Goal: Task Accomplishment & Management: Use online tool/utility

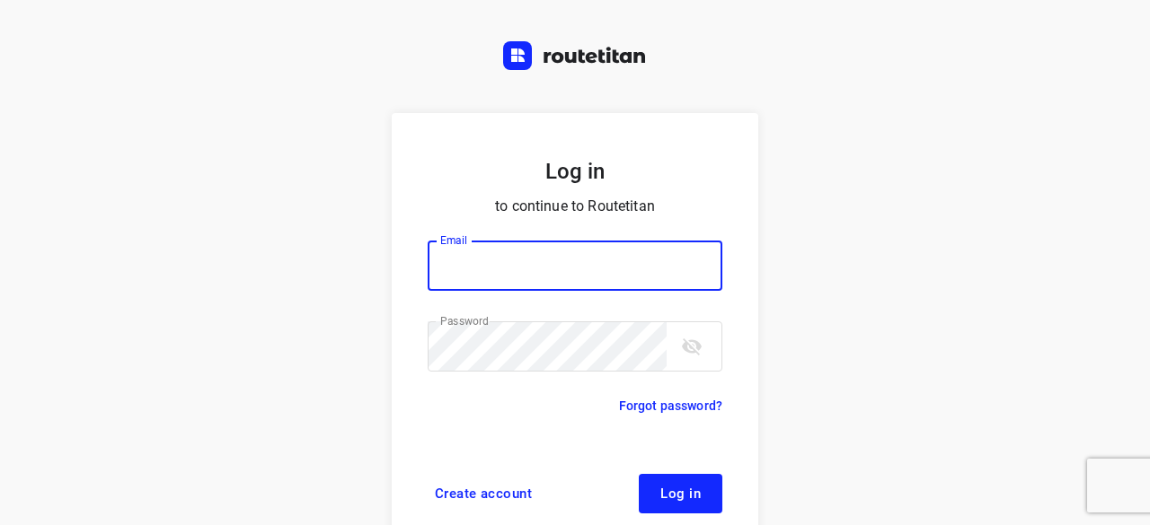
scroll to position [68, 0]
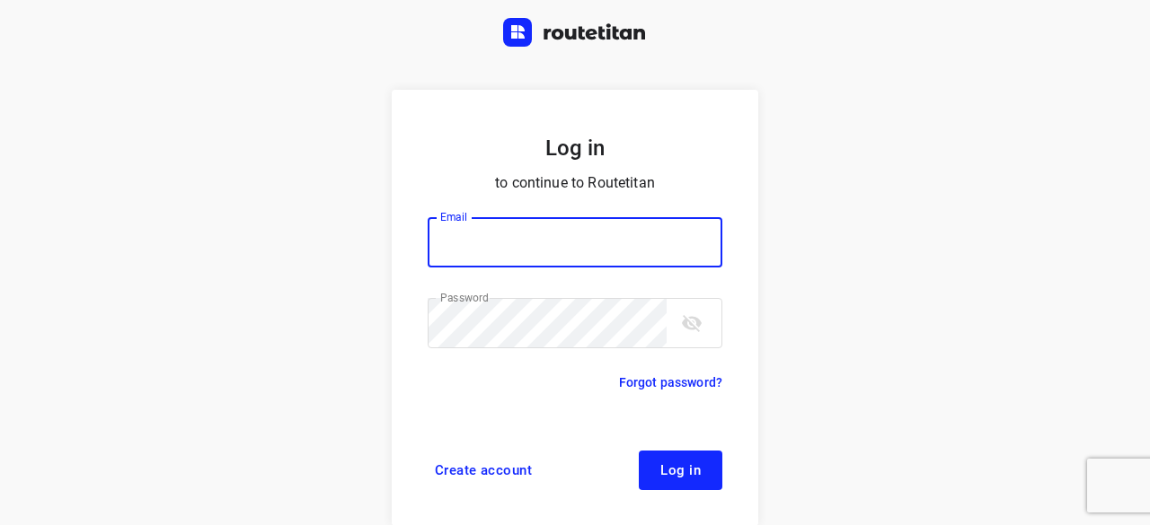
type input "[EMAIL_ADDRESS][DOMAIN_NAME]"
click at [670, 475] on span "Log in" at bounding box center [680, 470] width 40 height 14
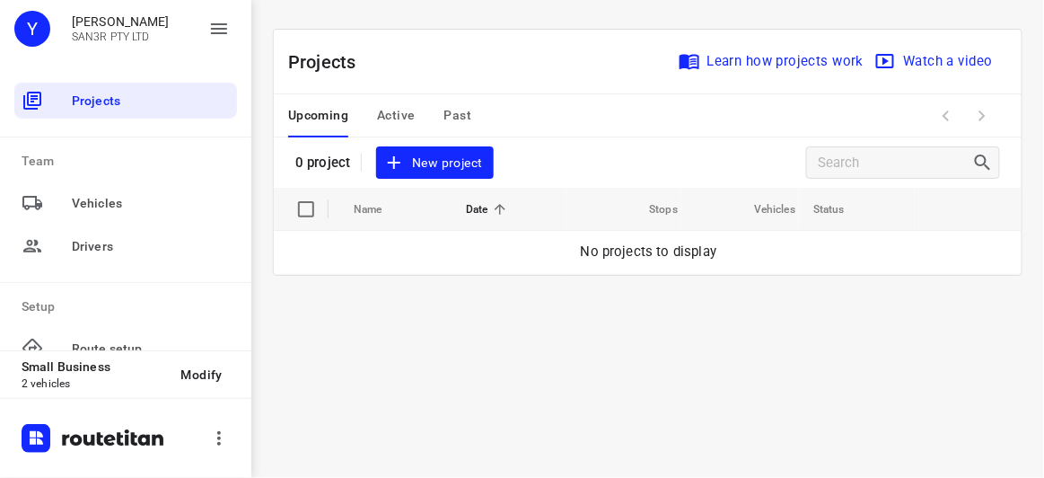
click at [421, 163] on span "New project" at bounding box center [434, 163] width 95 height 22
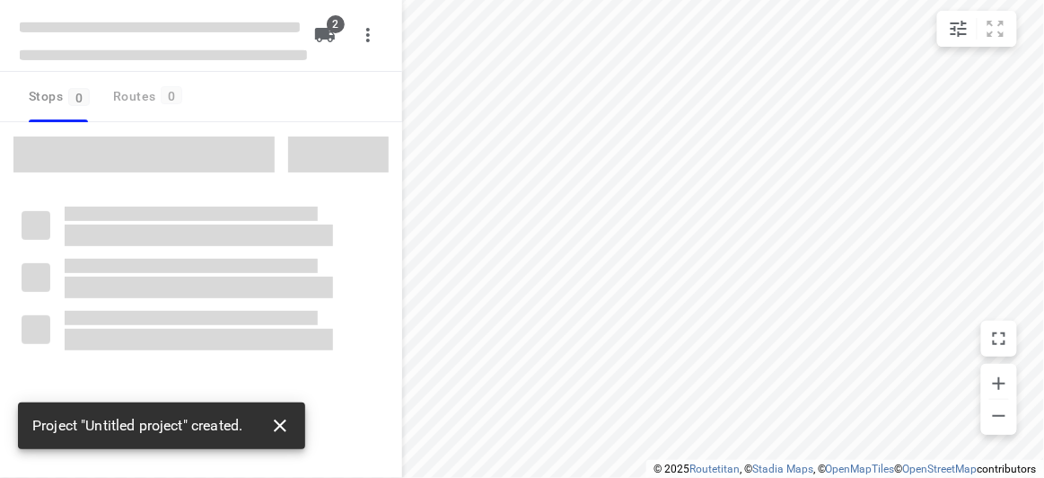
click at [293, 418] on button "button" at bounding box center [280, 426] width 36 height 36
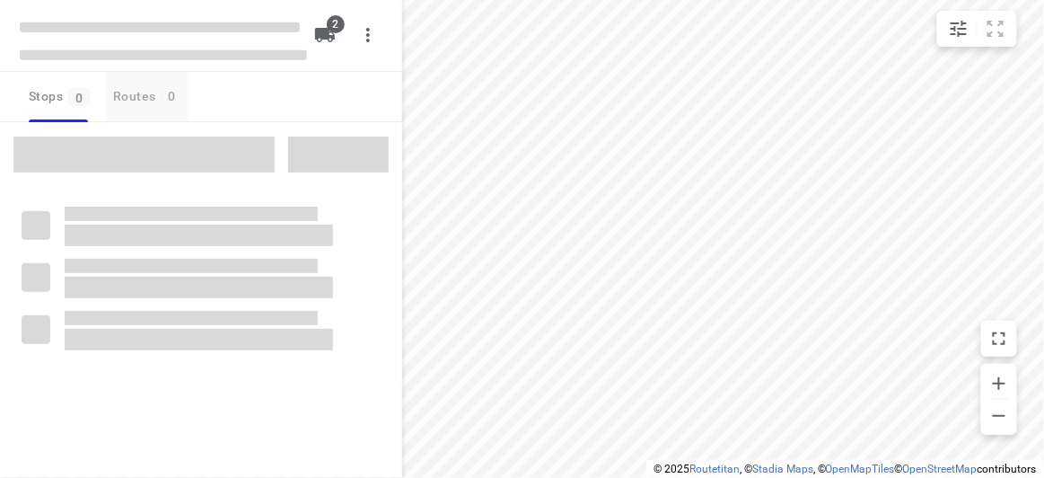
type input "distance"
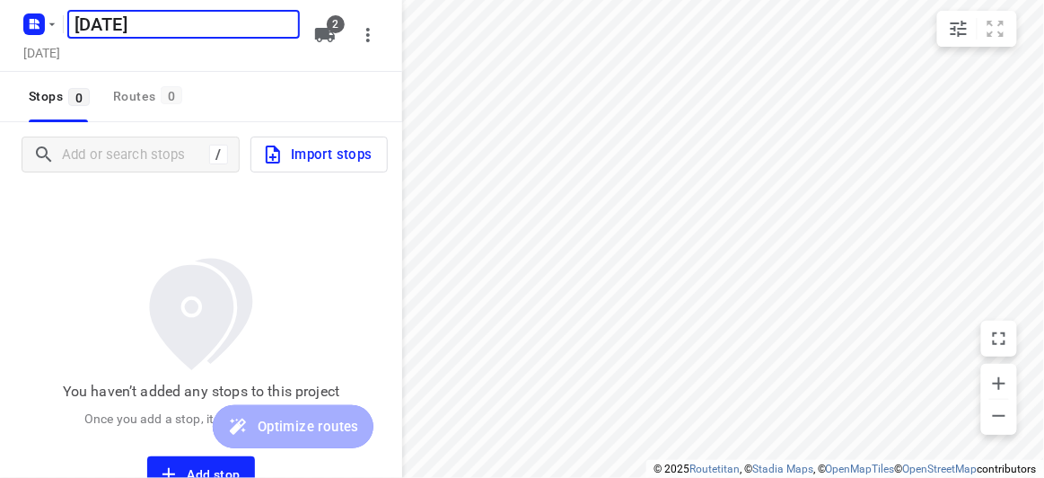
type input "[DATE]"
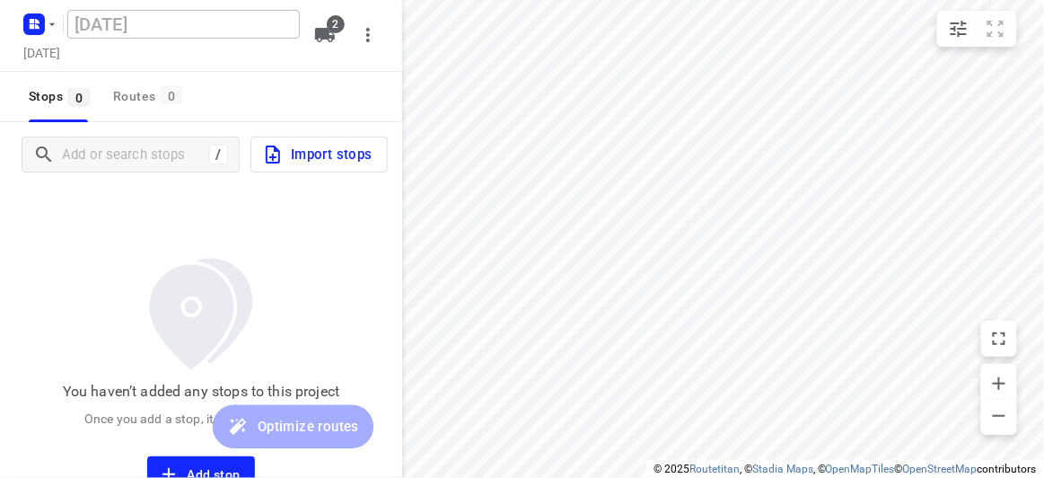
click at [121, 134] on div "/ Import stops" at bounding box center [201, 154] width 402 height 65
click at [121, 137] on div "/ Import stops" at bounding box center [201, 154] width 402 height 65
click at [125, 144] on div "/" at bounding box center [131, 155] width 218 height 36
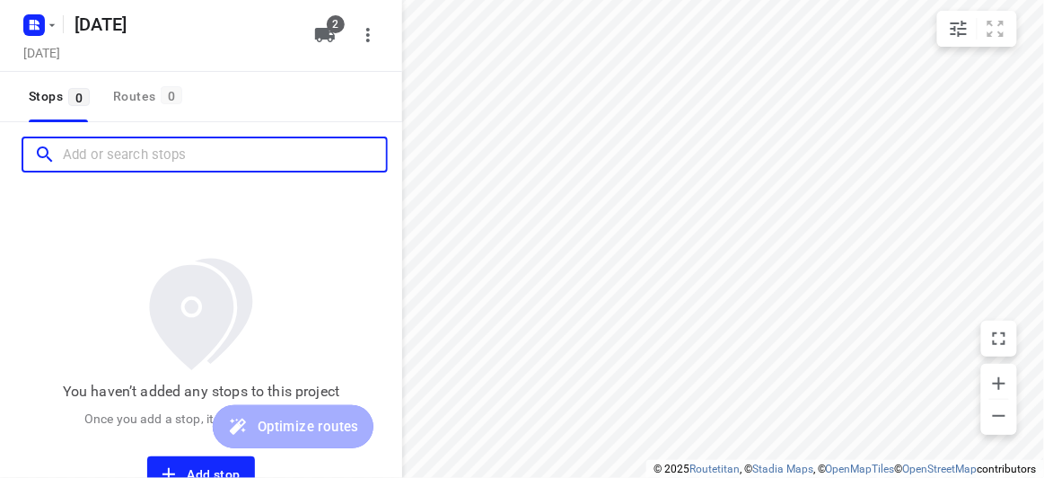
click at [172, 146] on input "Add or search stops" at bounding box center [224, 155] width 323 height 28
paste input "[STREET_ADDRESS][PERSON_NAME]"
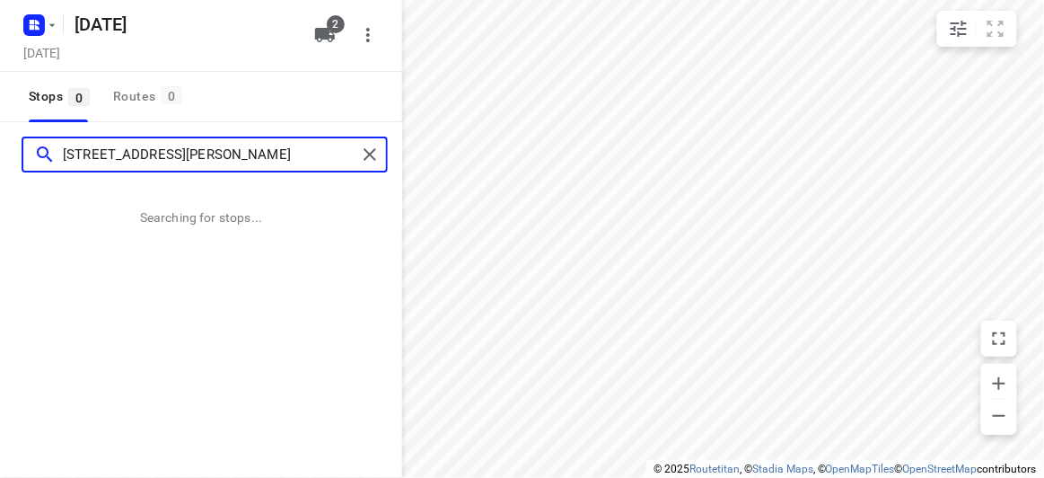
type input "[STREET_ADDRESS][PERSON_NAME]"
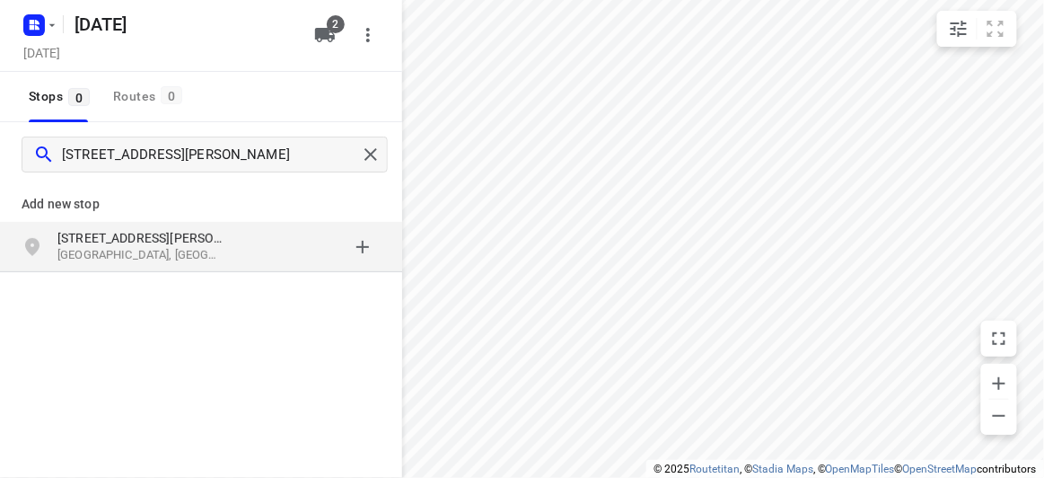
click at [170, 236] on p "[STREET_ADDRESS][PERSON_NAME]" at bounding box center [139, 238] width 165 height 18
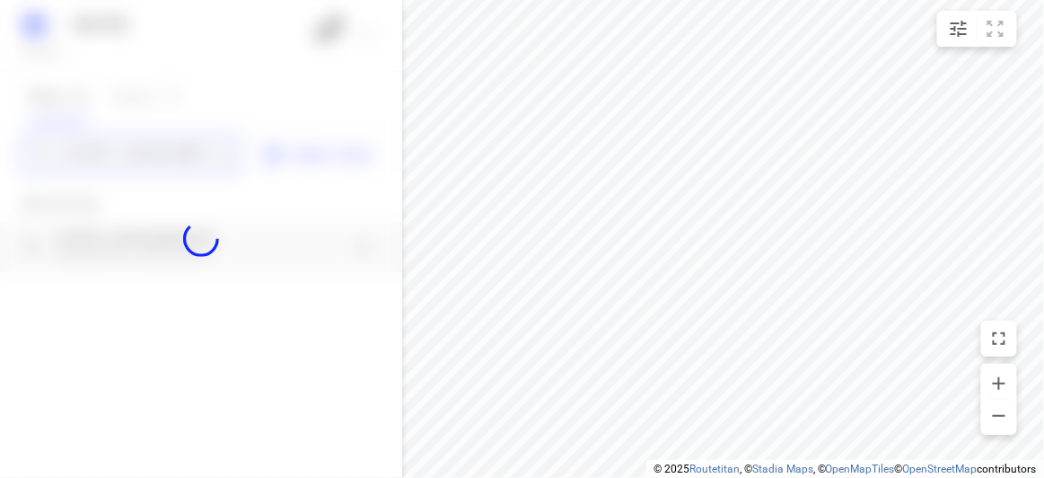
click at [134, 158] on div "[DATE], Aug 30 2 Stops 0 Routes 0 [STREET_ADDRESS][PERSON_NAME] Import stops Ad…" at bounding box center [201, 239] width 402 height 478
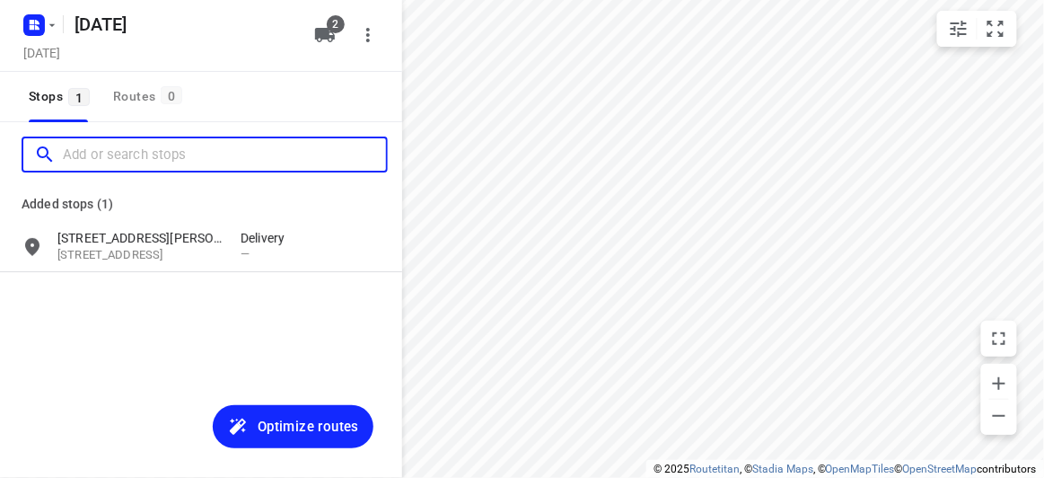
click at [133, 158] on input "Add or search stops" at bounding box center [224, 155] width 323 height 28
paste input "[STREET_ADDRESS]"
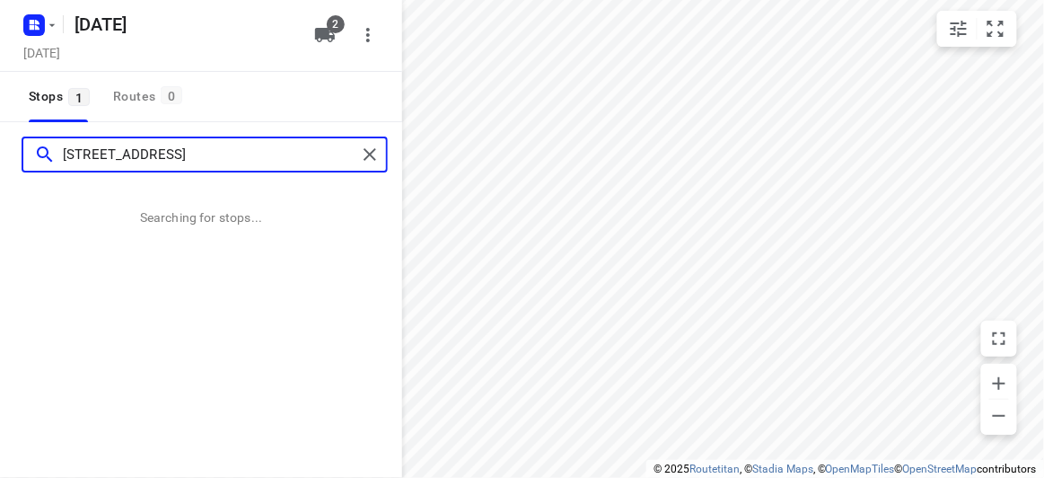
type input "[STREET_ADDRESS]"
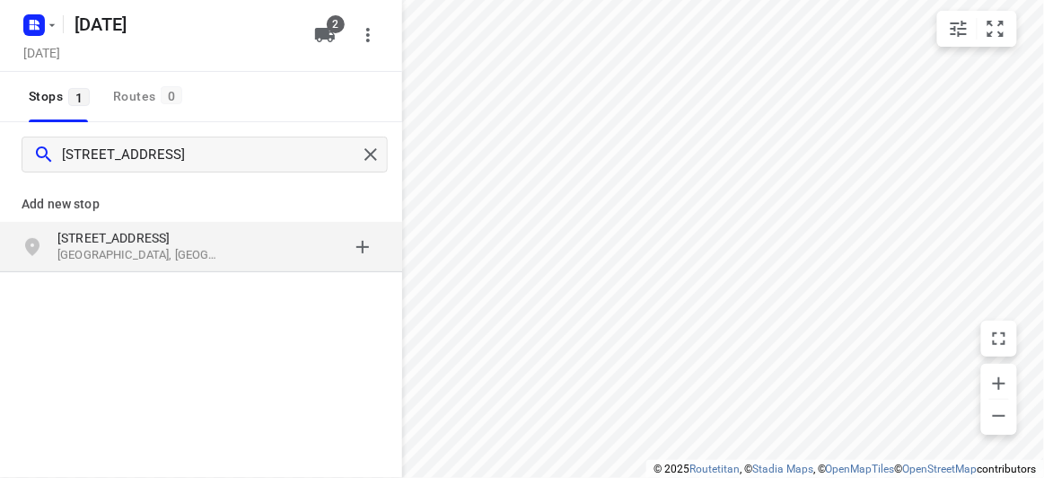
click at [101, 231] on p "[STREET_ADDRESS]" at bounding box center [139, 238] width 165 height 18
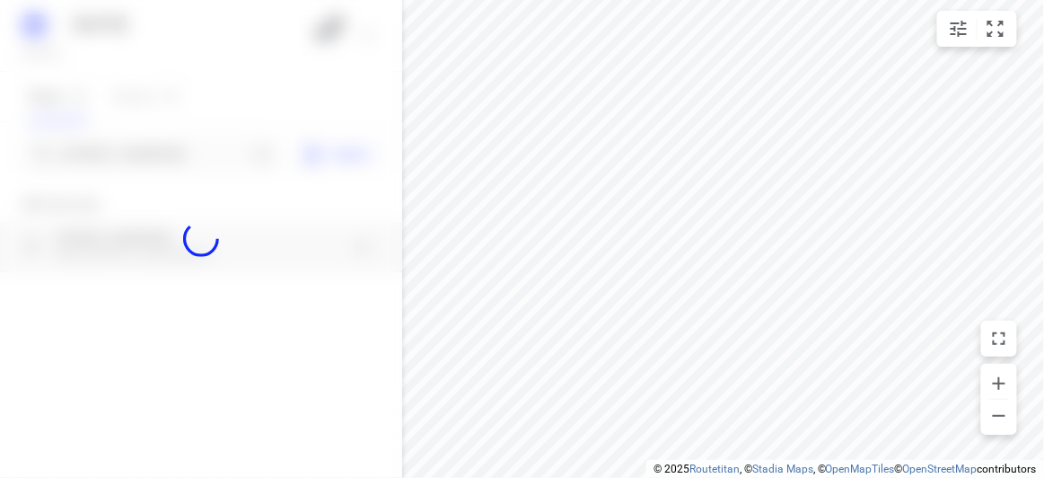
click at [112, 156] on div at bounding box center [201, 239] width 402 height 478
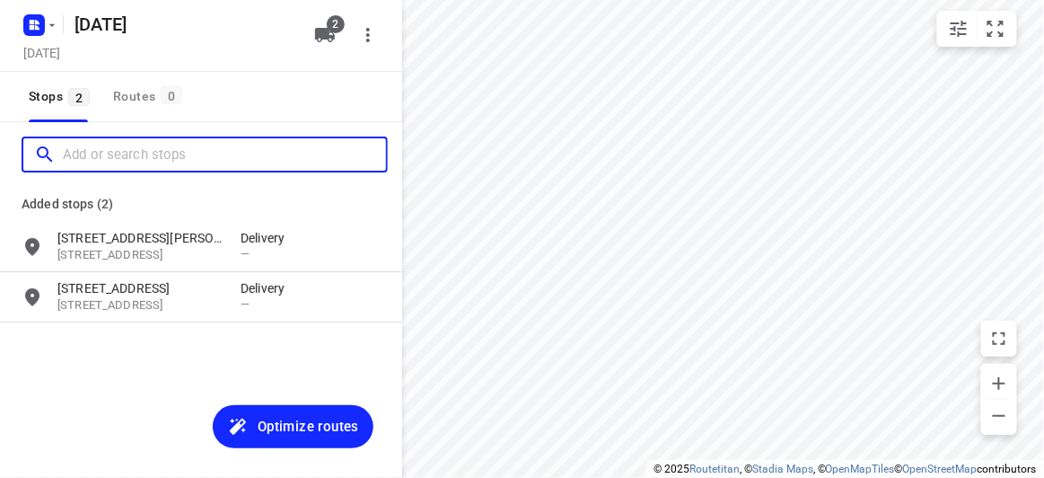
paste input "[STREET_ADDRESS]"
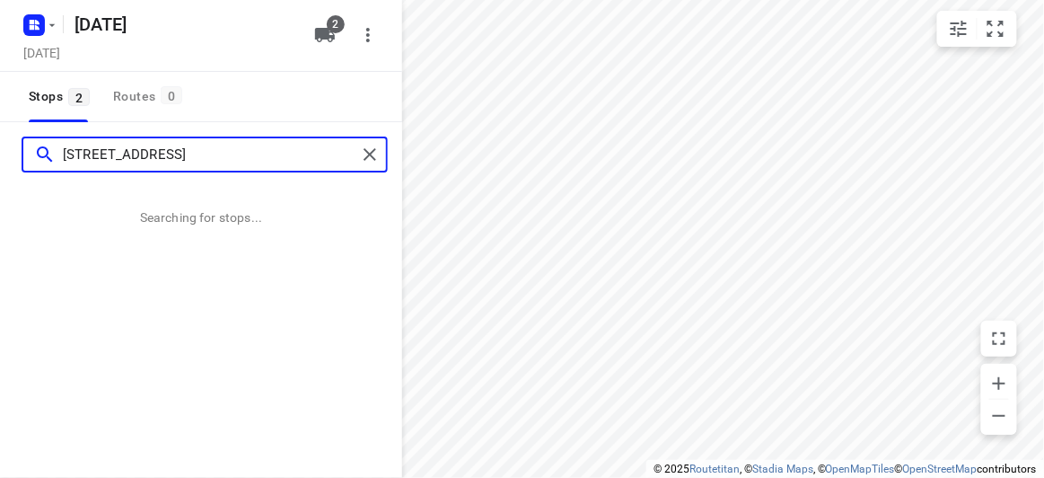
type input "[STREET_ADDRESS]"
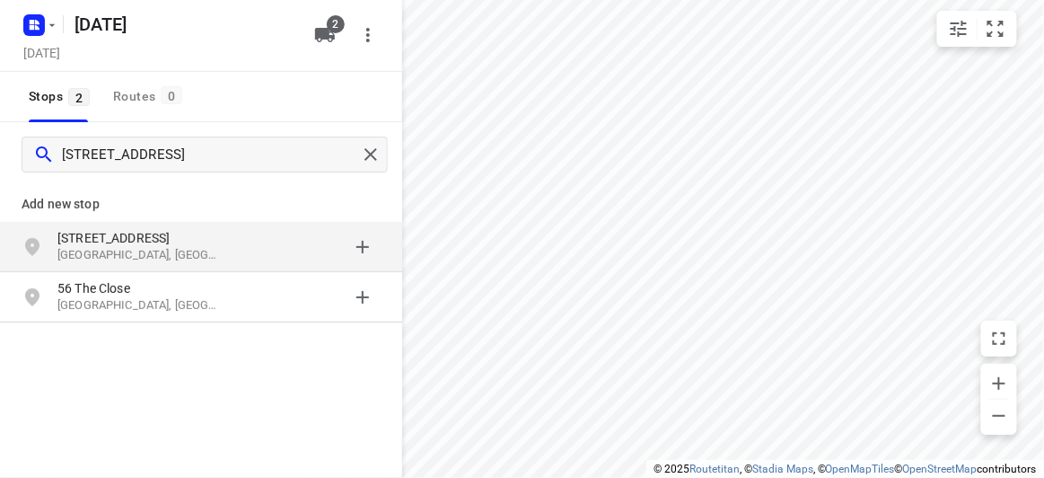
click at [117, 247] on p "[GEOGRAPHIC_DATA], [GEOGRAPHIC_DATA]" at bounding box center [139, 255] width 165 height 17
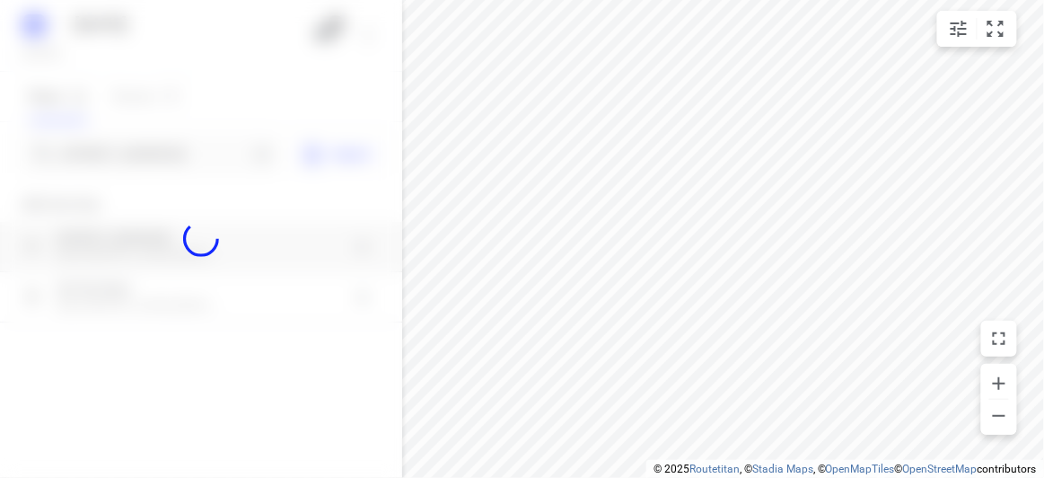
drag, startPoint x: 90, startPoint y: 144, endPoint x: 99, endPoint y: 145, distance: 9.2
click at [91, 144] on div at bounding box center [201, 239] width 402 height 478
click at [101, 145] on div at bounding box center [201, 239] width 402 height 478
paste input "[STREET_ADDRESS][PERSON_NAME]"
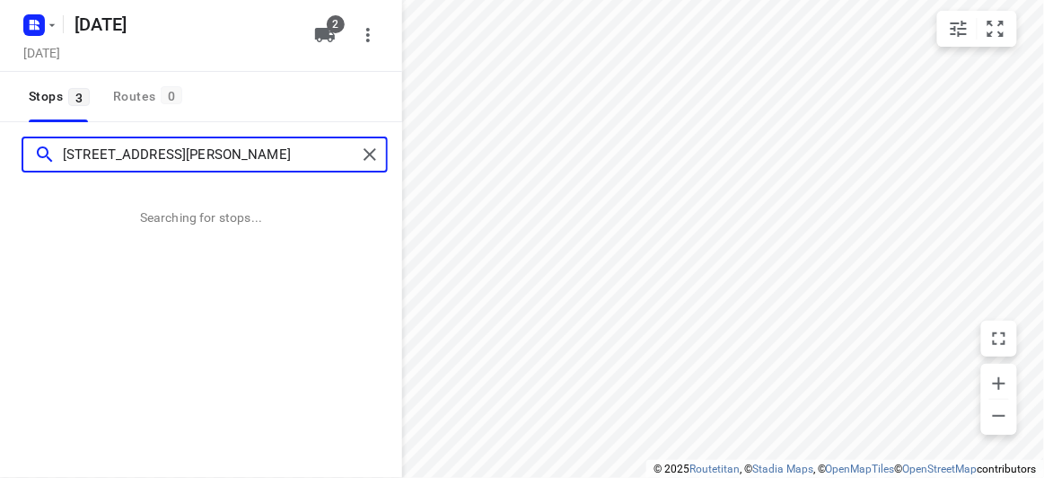
type input "[STREET_ADDRESS][PERSON_NAME]"
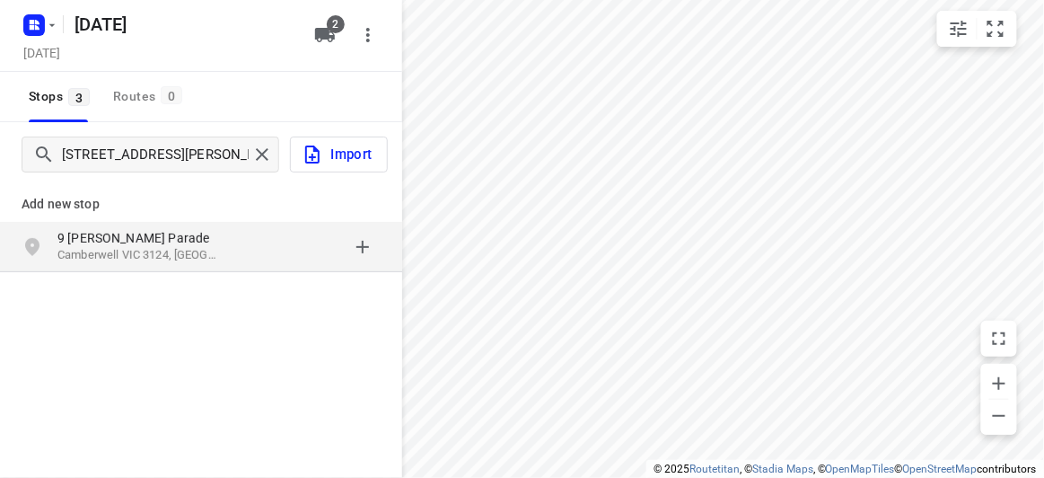
click at [159, 230] on p "9 [PERSON_NAME] Parade" at bounding box center [139, 238] width 165 height 18
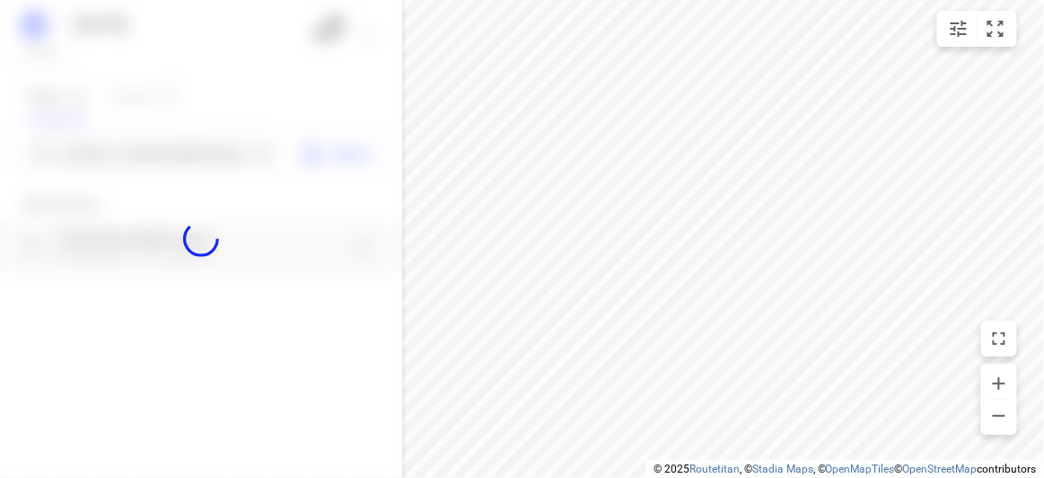
click at [132, 157] on div at bounding box center [201, 239] width 402 height 478
click at [132, 157] on div "[DATE], Aug 30 2 Stops 3 Routes 0 [GEOGRAPHIC_DATA][PERSON_NAME] Import Add new…" at bounding box center [201, 239] width 402 height 478
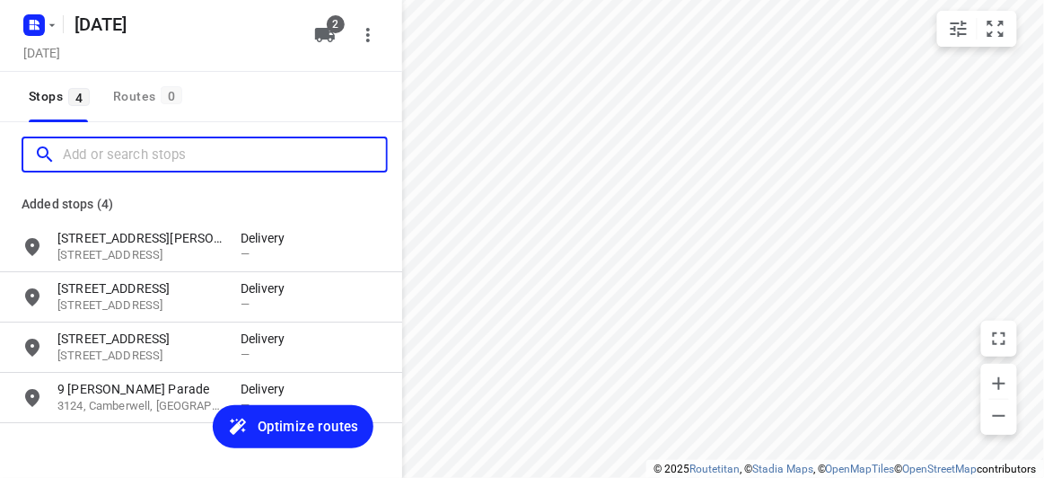
paste input "[STREET_ADDRESS]"
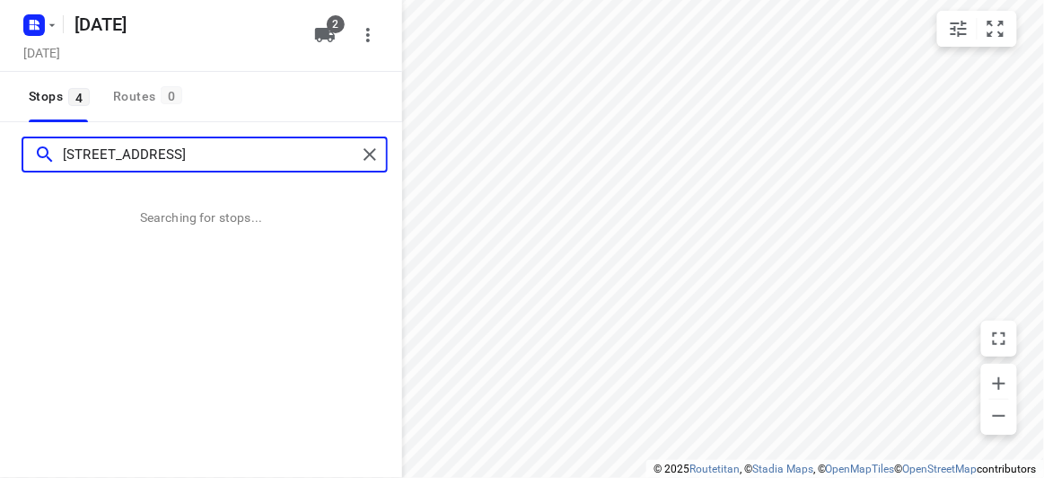
type input "[STREET_ADDRESS]"
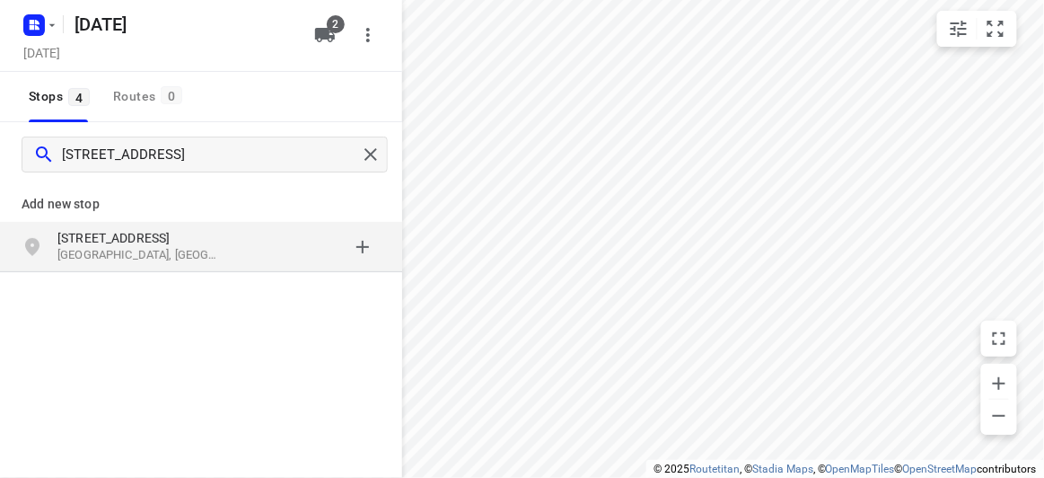
click at [80, 250] on p "[GEOGRAPHIC_DATA], [GEOGRAPHIC_DATA]" at bounding box center [139, 255] width 165 height 17
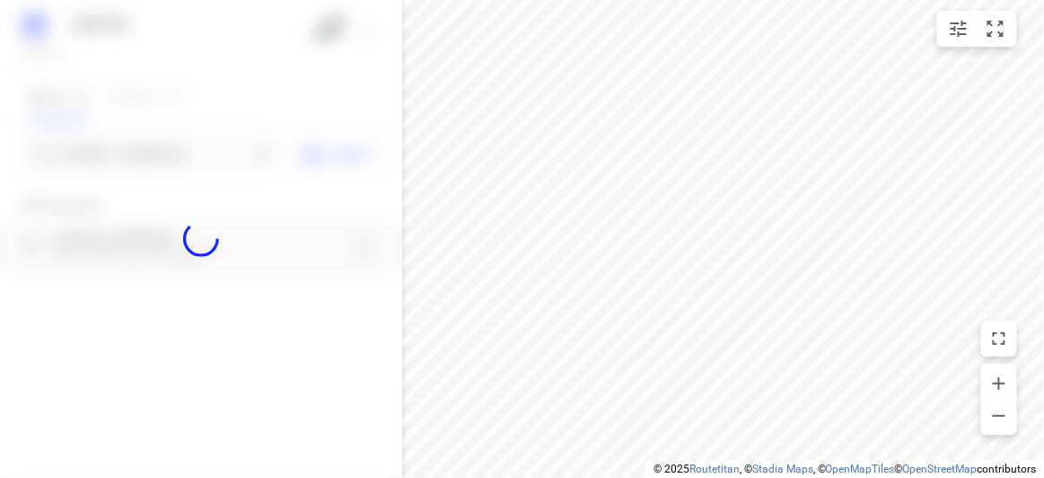
click at [88, 155] on div at bounding box center [201, 239] width 402 height 478
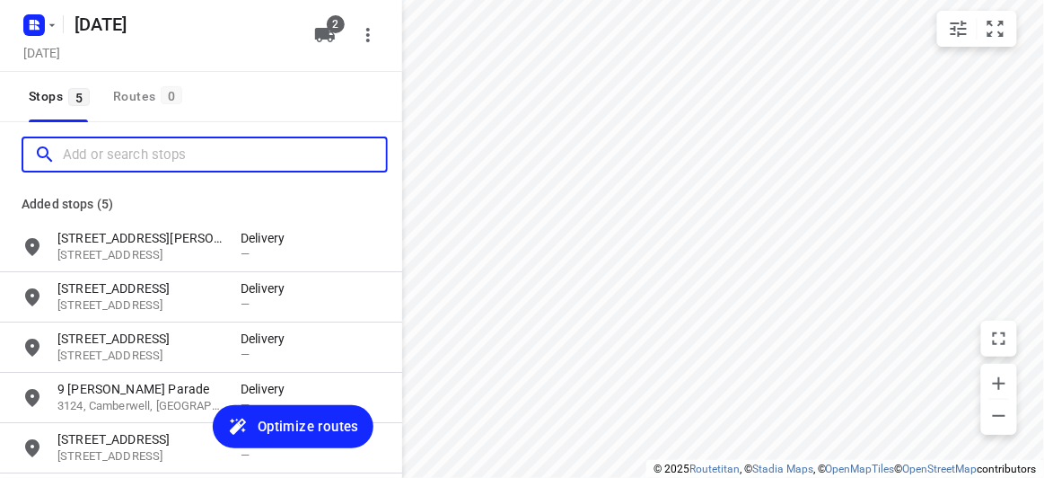
paste input "/ [STREET_ADDRESS][US_STATE]"
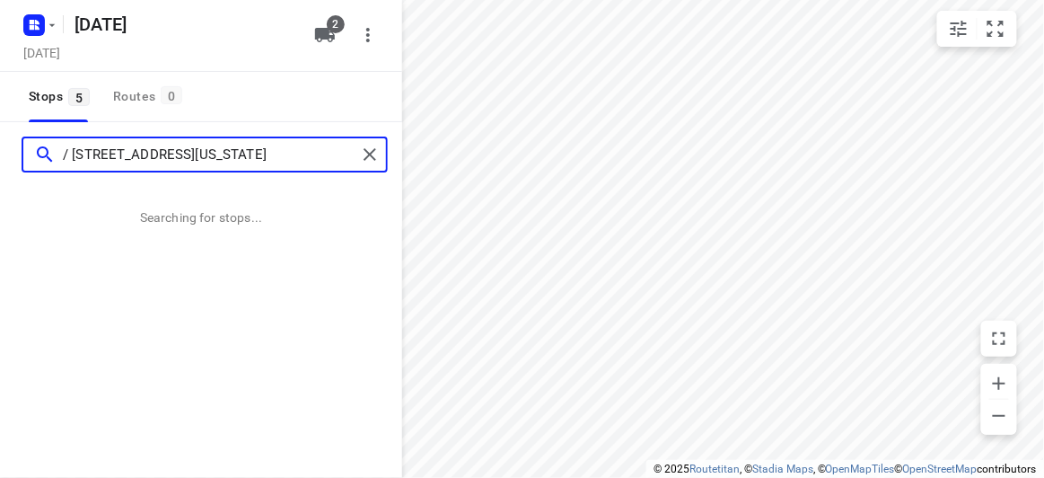
type input "/ [STREET_ADDRESS][US_STATE]"
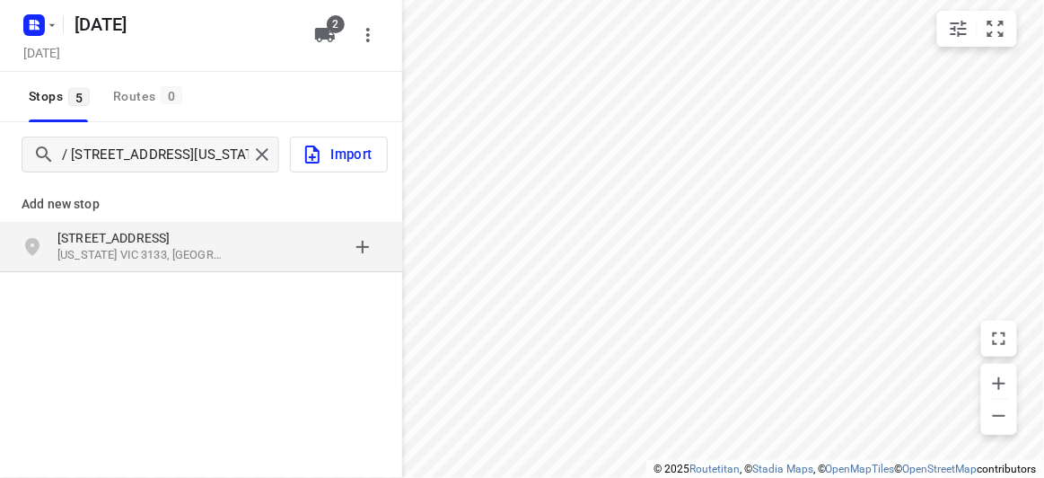
click at [165, 217] on div "Add new stop" at bounding box center [201, 197] width 402 height 50
click at [172, 230] on p "[STREET_ADDRESS]" at bounding box center [139, 238] width 165 height 18
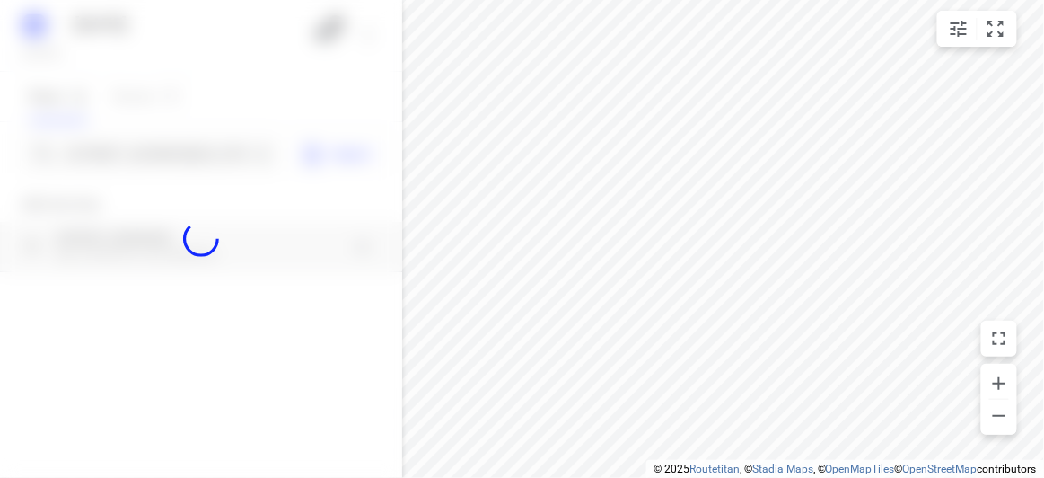
click at [128, 152] on div at bounding box center [201, 239] width 402 height 478
paste input "[STREET_ADDRESS]"
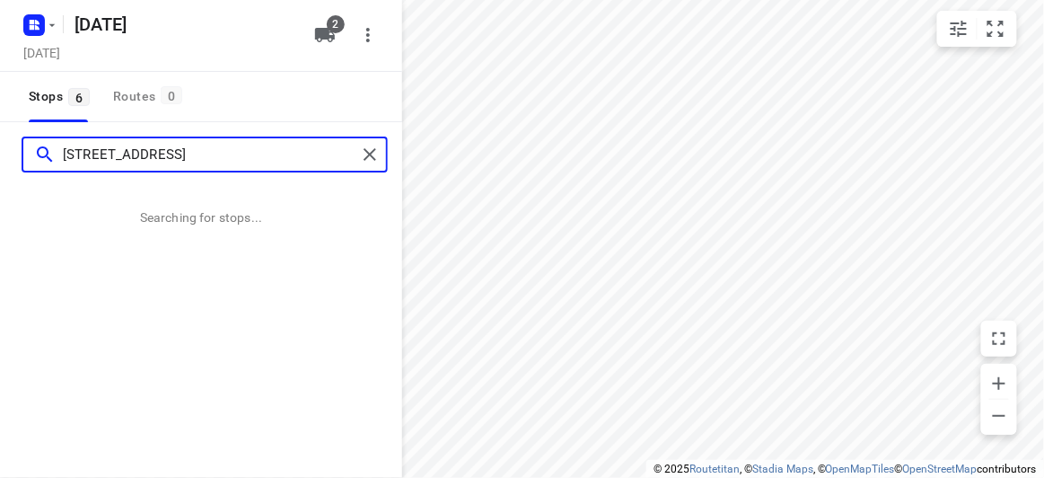
type input "[STREET_ADDRESS]"
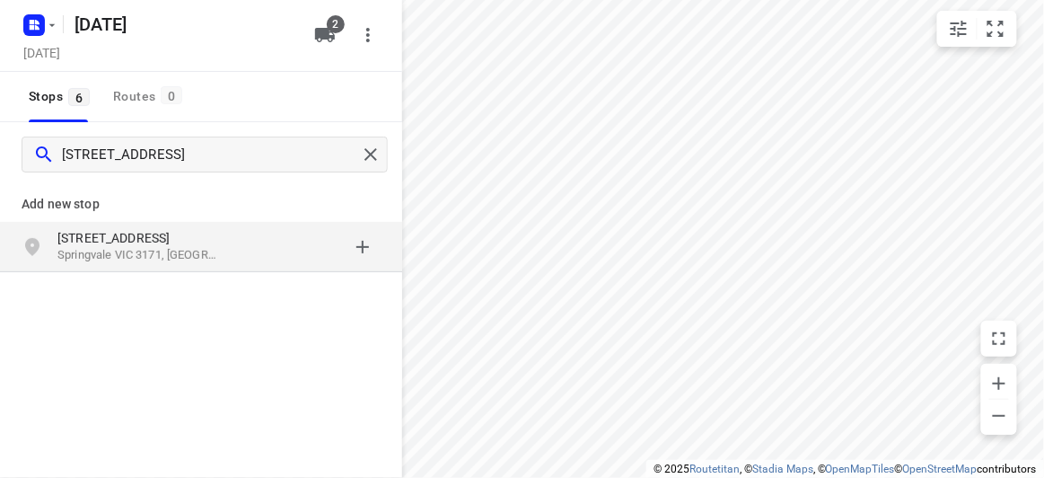
click at [165, 233] on p "[STREET_ADDRESS]" at bounding box center [139, 238] width 165 height 18
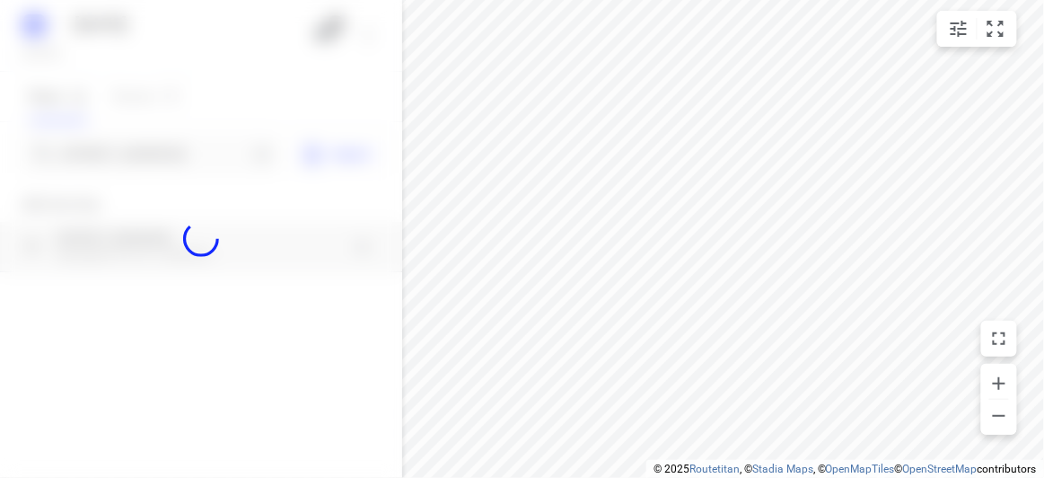
click at [127, 158] on div at bounding box center [201, 239] width 402 height 478
paste input "[STREET_ADDRESS][PERSON_NAME]"
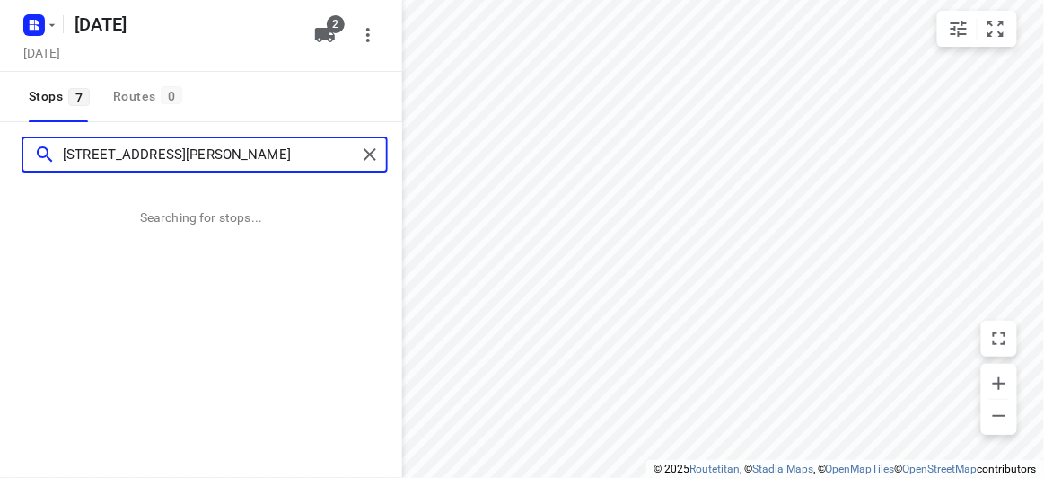
type input "[STREET_ADDRESS][PERSON_NAME]"
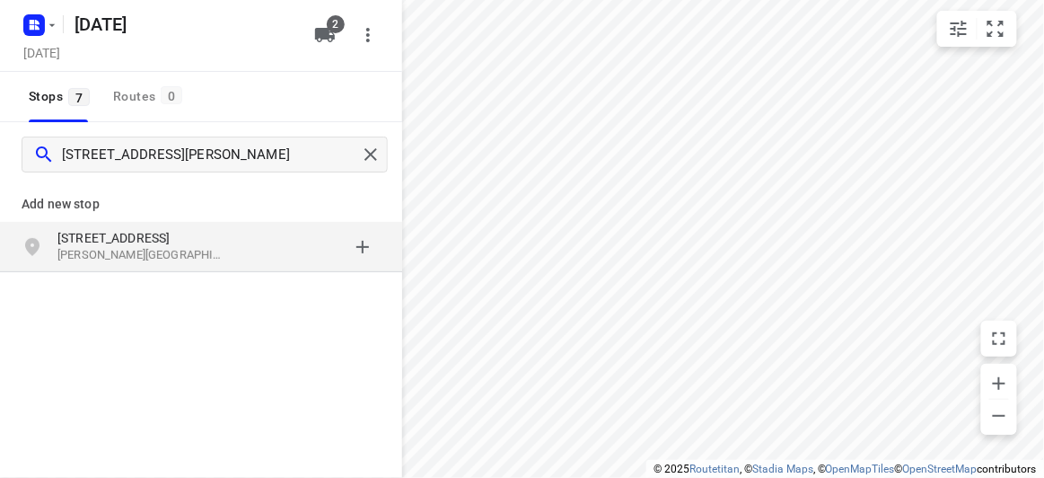
click at [183, 238] on p "[STREET_ADDRESS]" at bounding box center [139, 238] width 165 height 18
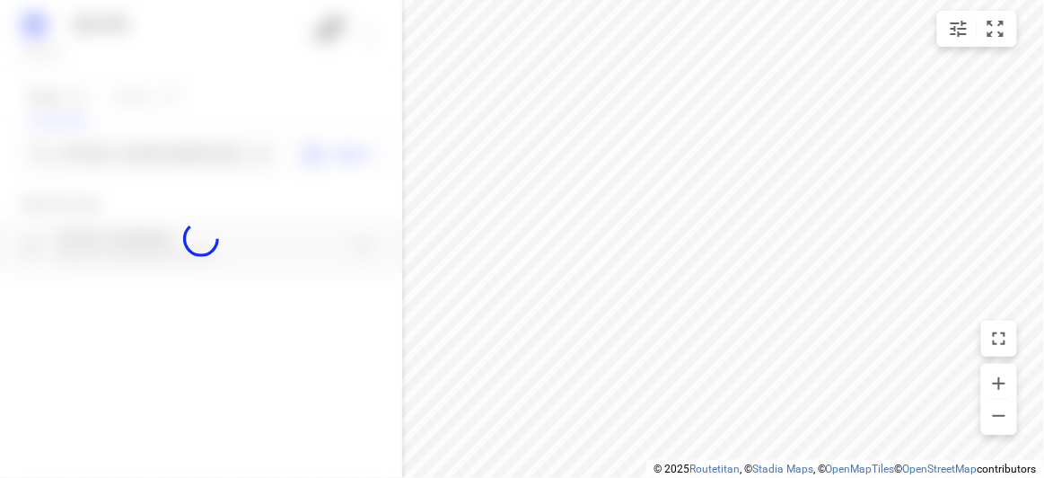
click at [125, 161] on div at bounding box center [201, 239] width 402 height 478
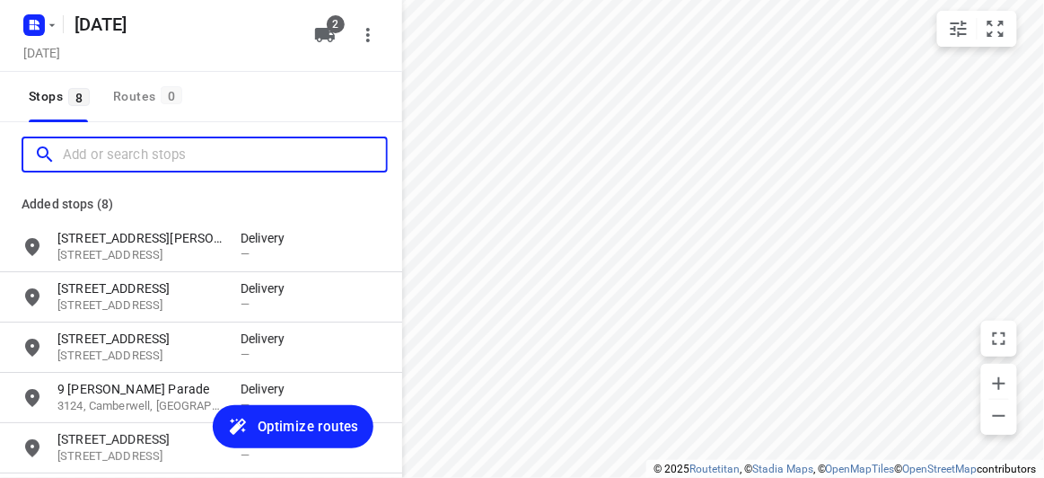
paste input "[STREET_ADDRESS][PERSON_NAME]"
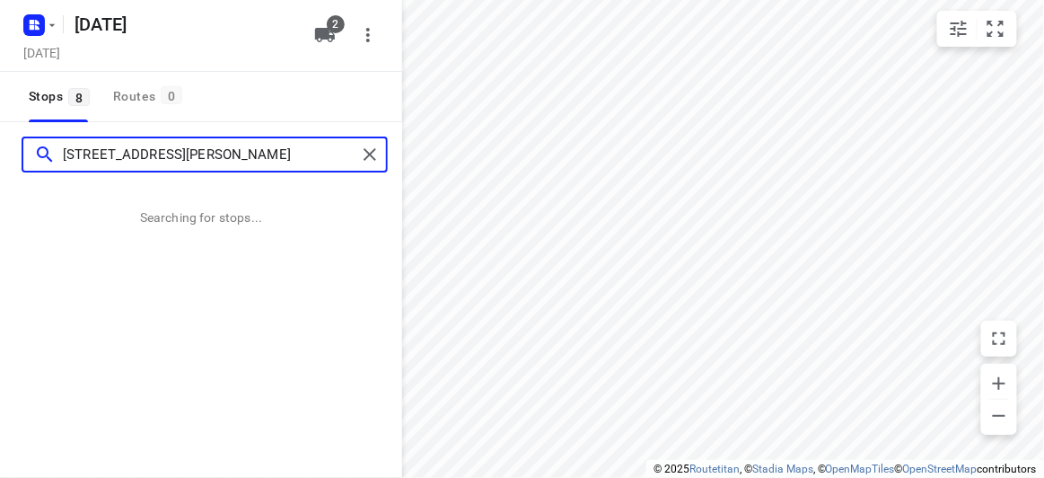
type input "[STREET_ADDRESS][PERSON_NAME]"
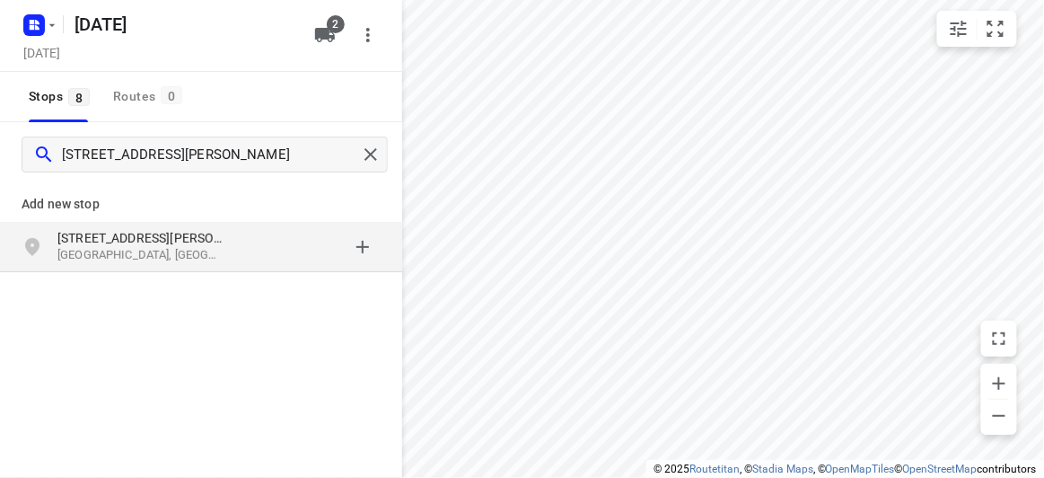
click at [131, 252] on p "[GEOGRAPHIC_DATA], [GEOGRAPHIC_DATA]" at bounding box center [139, 255] width 165 height 17
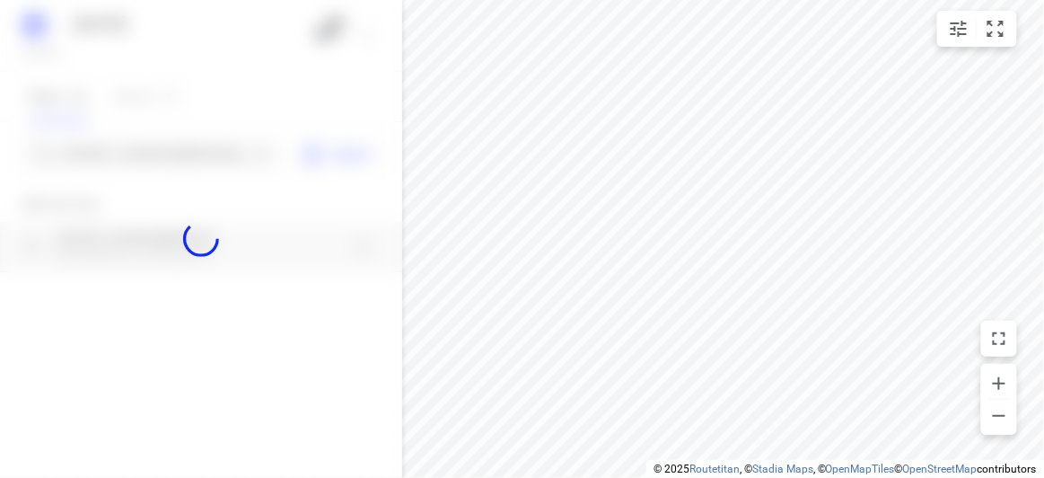
click at [133, 159] on div at bounding box center [201, 239] width 402 height 478
paste input "[STREET_ADDRESS][PERSON_NAME]"
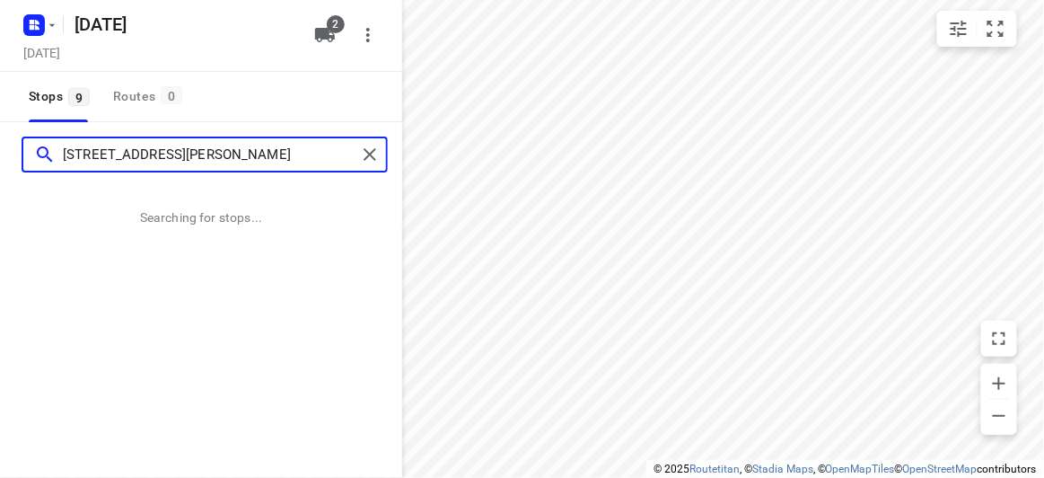
type input "[STREET_ADDRESS][PERSON_NAME]"
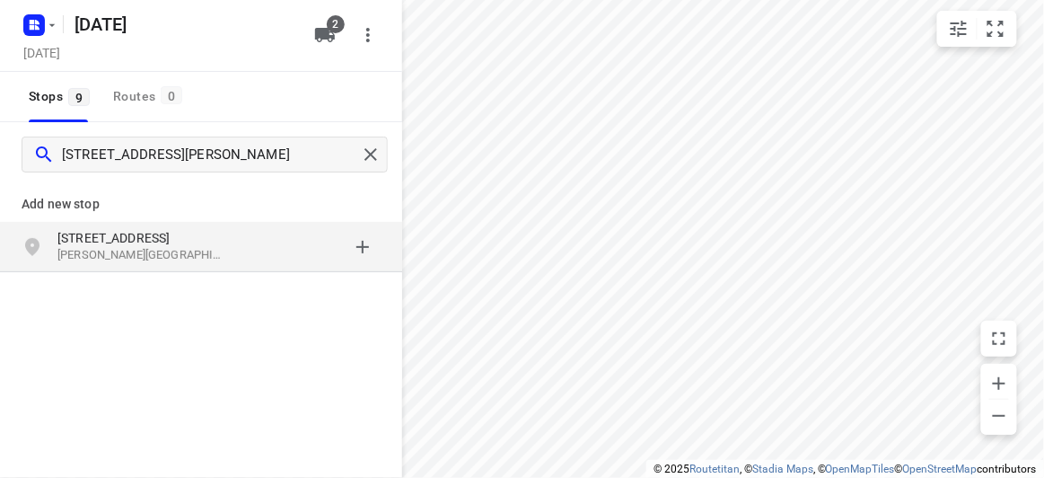
click at [71, 236] on p "[STREET_ADDRESS]" at bounding box center [139, 238] width 165 height 18
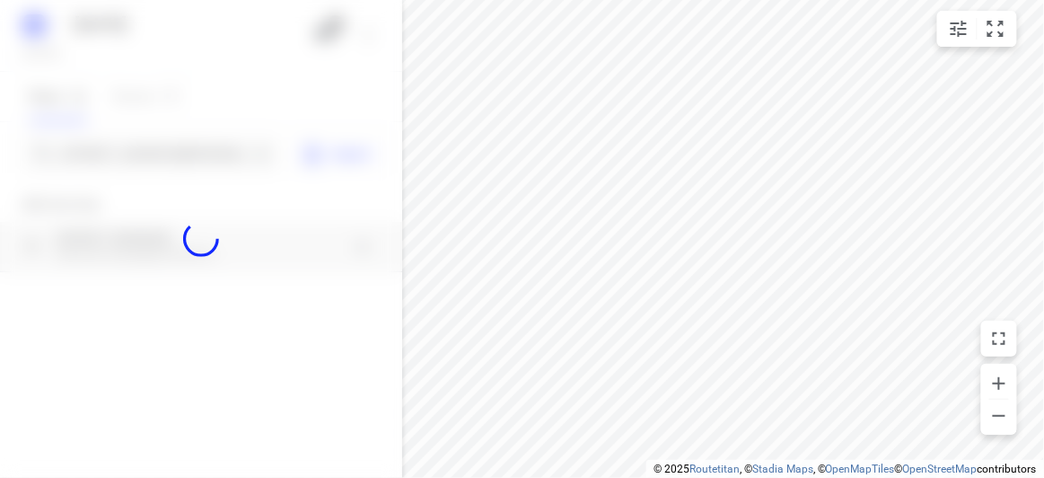
click at [75, 166] on div at bounding box center [201, 239] width 402 height 478
click at [83, 157] on div at bounding box center [201, 239] width 402 height 478
paste input "[STREET_ADDRESS]"
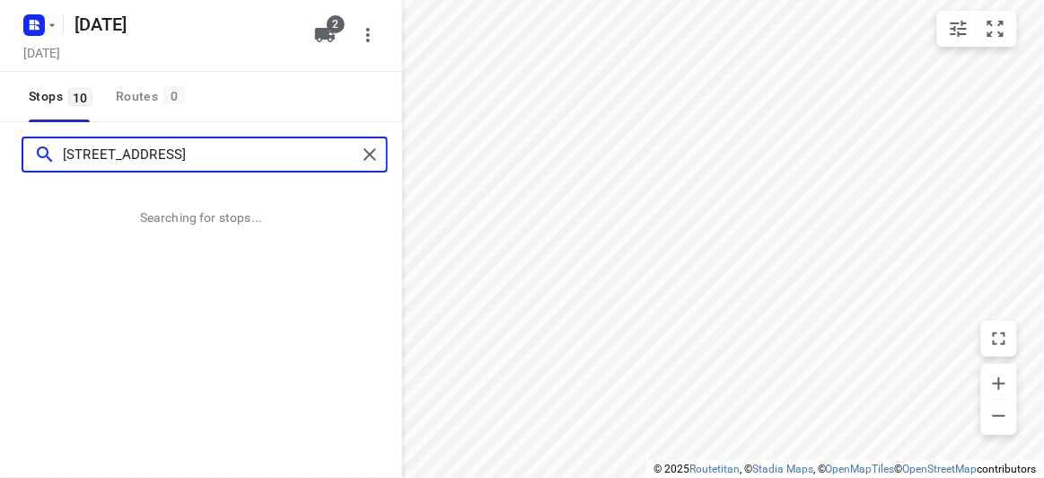
type input "[STREET_ADDRESS]"
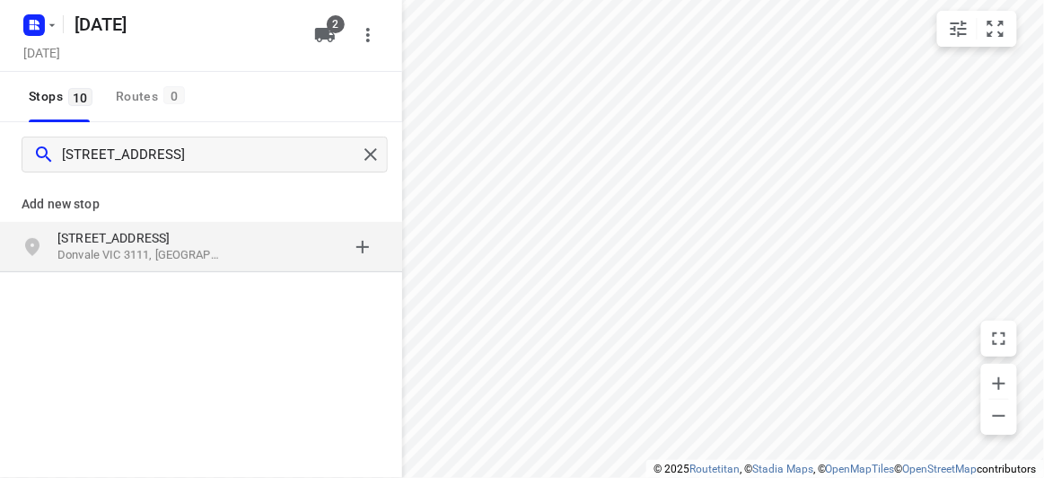
click at [149, 247] on p "Donvale VIC 3111, [GEOGRAPHIC_DATA]" at bounding box center [139, 255] width 165 height 17
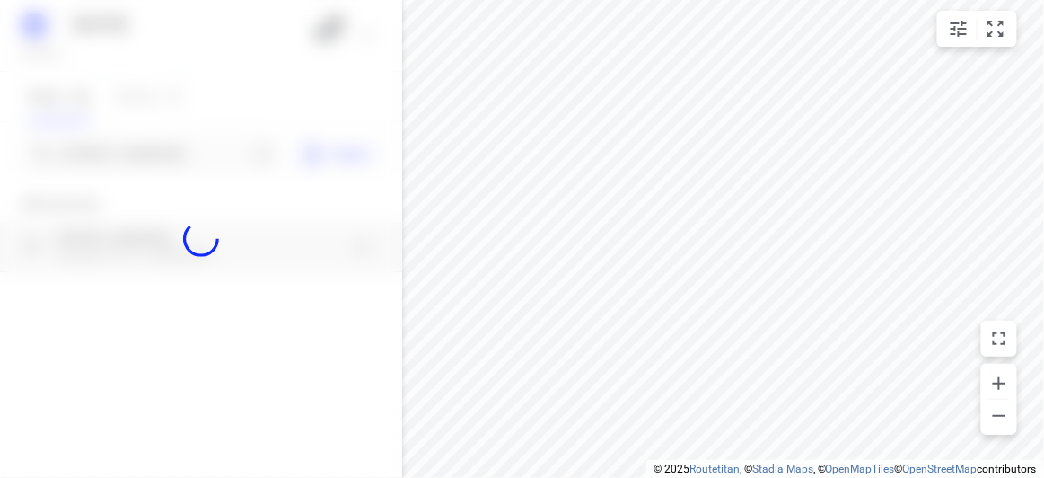
click at [120, 148] on div at bounding box center [201, 239] width 402 height 478
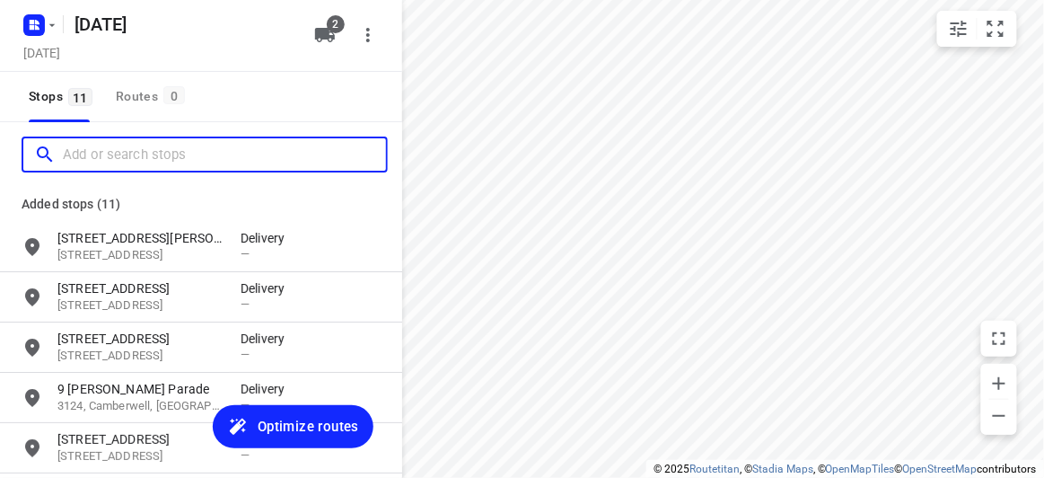
paste input "[STREET_ADDRESS][PERSON_NAME]"
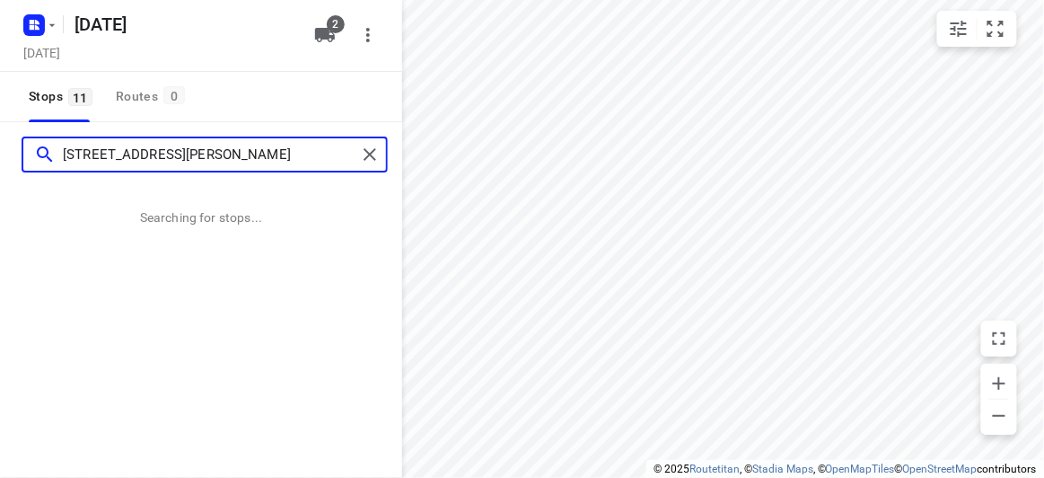
type input "[STREET_ADDRESS][PERSON_NAME]"
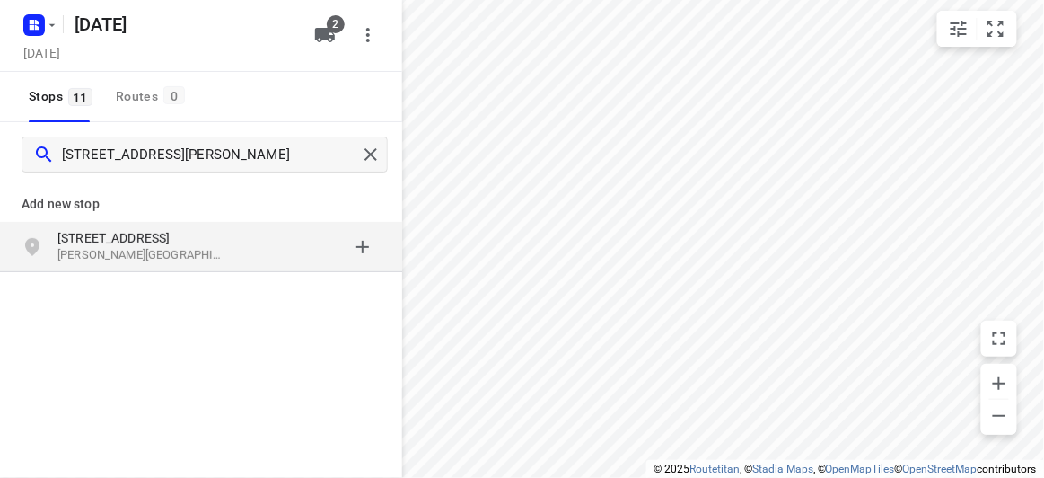
click at [75, 226] on div "[STREET_ADDRESS][PERSON_NAME]" at bounding box center [201, 247] width 402 height 50
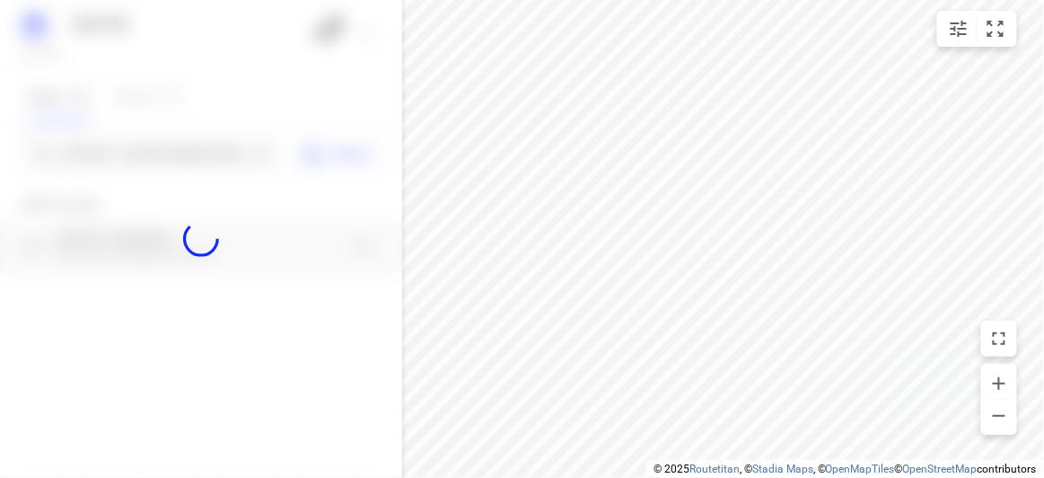
click at [97, 154] on div at bounding box center [201, 239] width 402 height 478
paste input "[STREET_ADDRESS]"
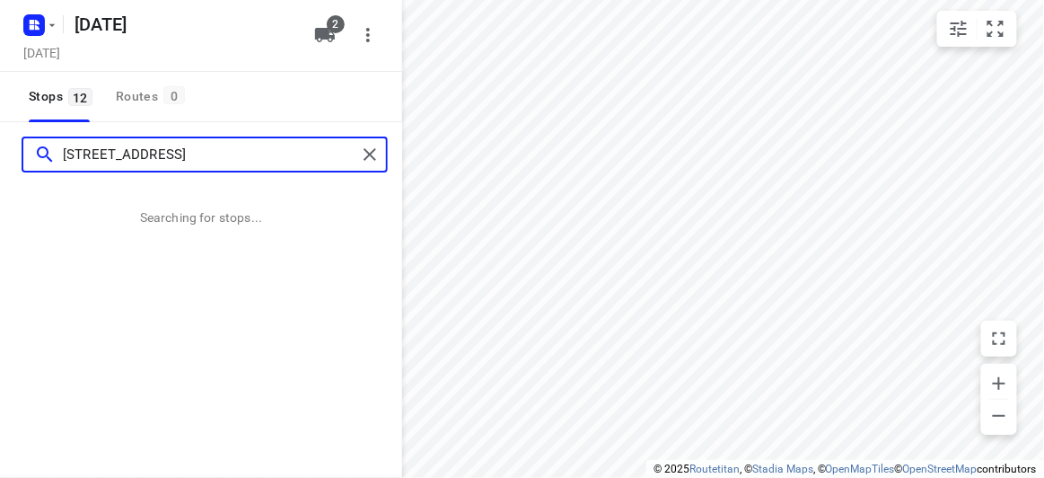
type input "[STREET_ADDRESS]"
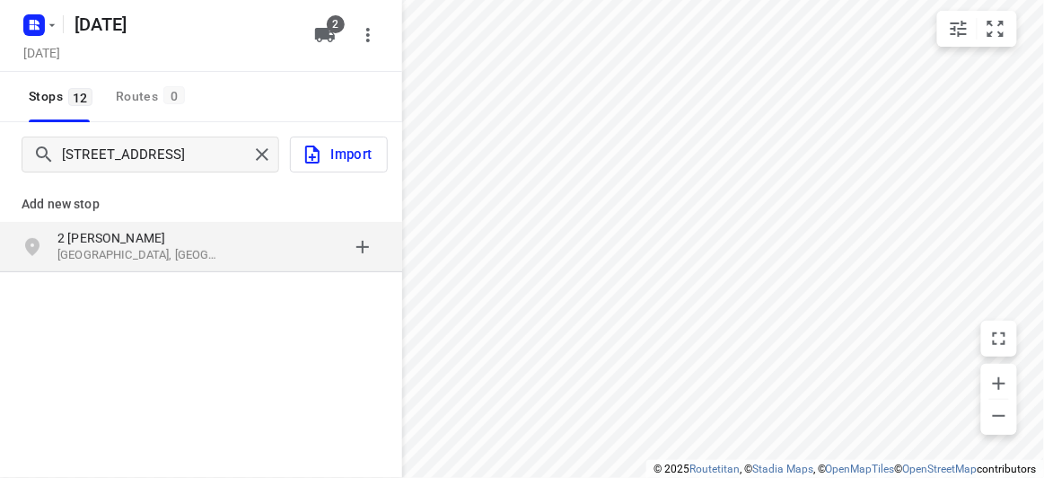
click at [138, 214] on p "Add new stop" at bounding box center [201, 204] width 359 height 22
click at [134, 251] on p "[GEOGRAPHIC_DATA], [GEOGRAPHIC_DATA]" at bounding box center [139, 255] width 165 height 17
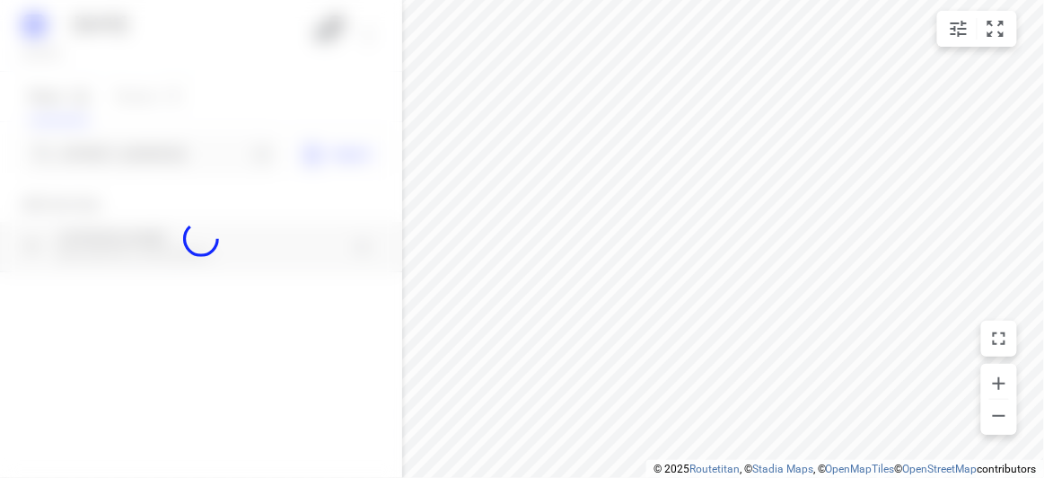
click at [110, 169] on div at bounding box center [201, 239] width 402 height 478
click at [104, 155] on div at bounding box center [201, 239] width 402 height 478
click at [103, 155] on div "[DATE], Aug 30 2 Stops 12 Routes 0 2 Maxia Rd [GEOGRAPHIC_DATA] 3109 Import Add…" at bounding box center [201, 239] width 402 height 478
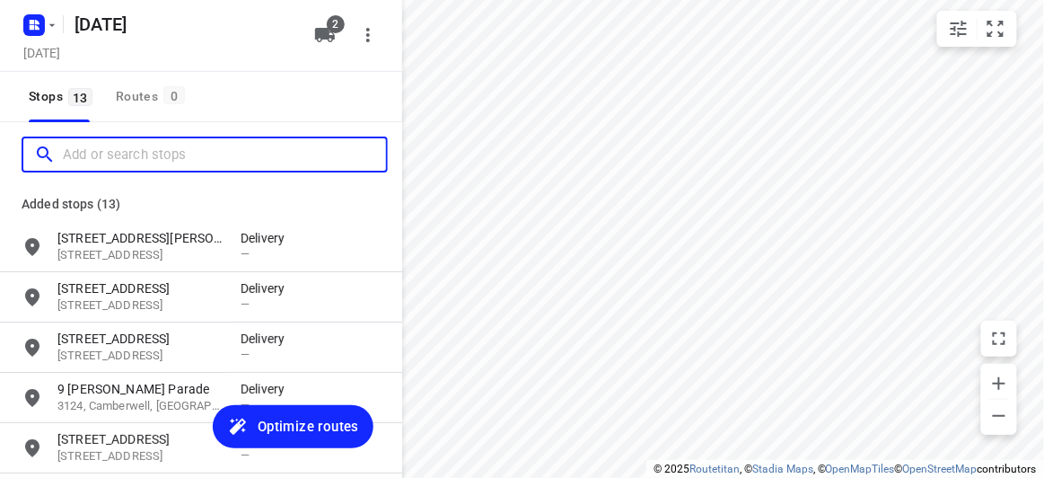
paste input "[STREET_ADDRESS]"
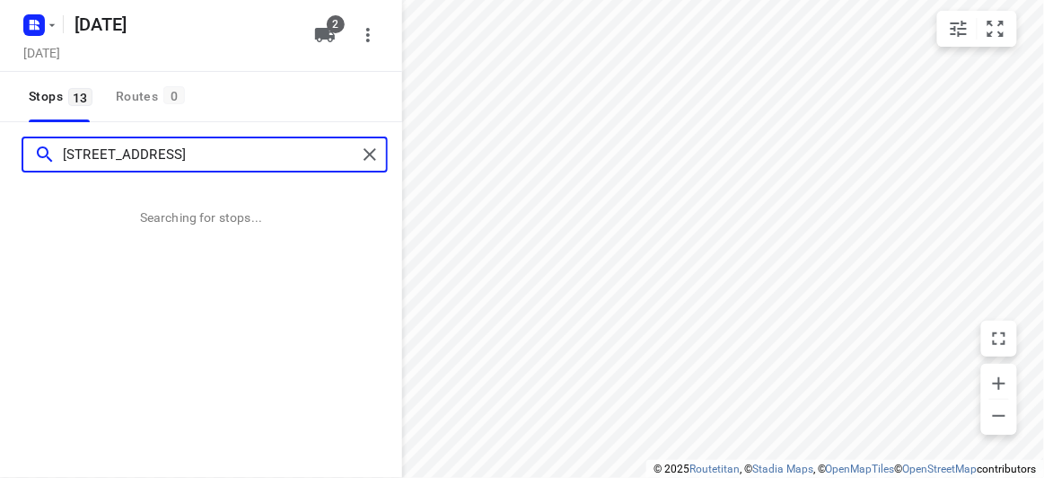
type input "[STREET_ADDRESS]"
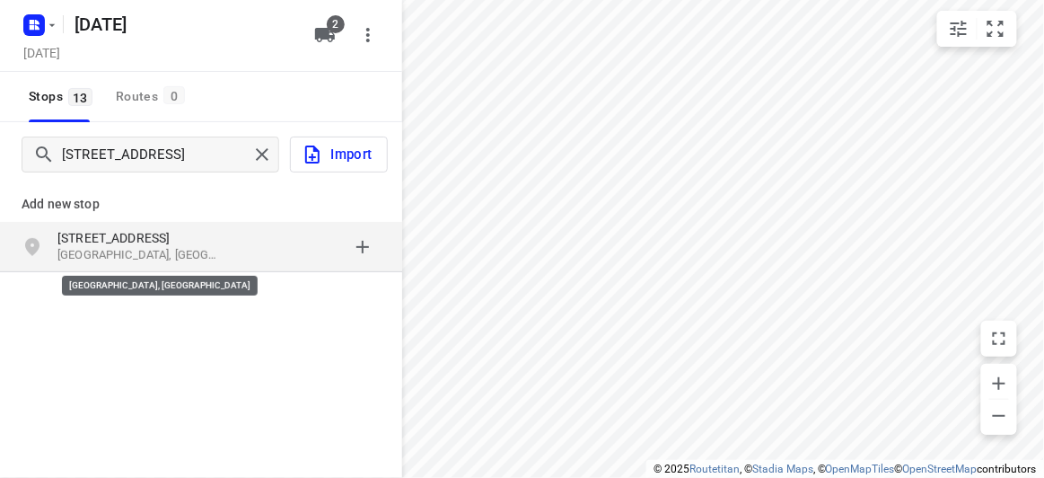
click at [117, 255] on p "[GEOGRAPHIC_DATA], [GEOGRAPHIC_DATA]" at bounding box center [139, 255] width 165 height 17
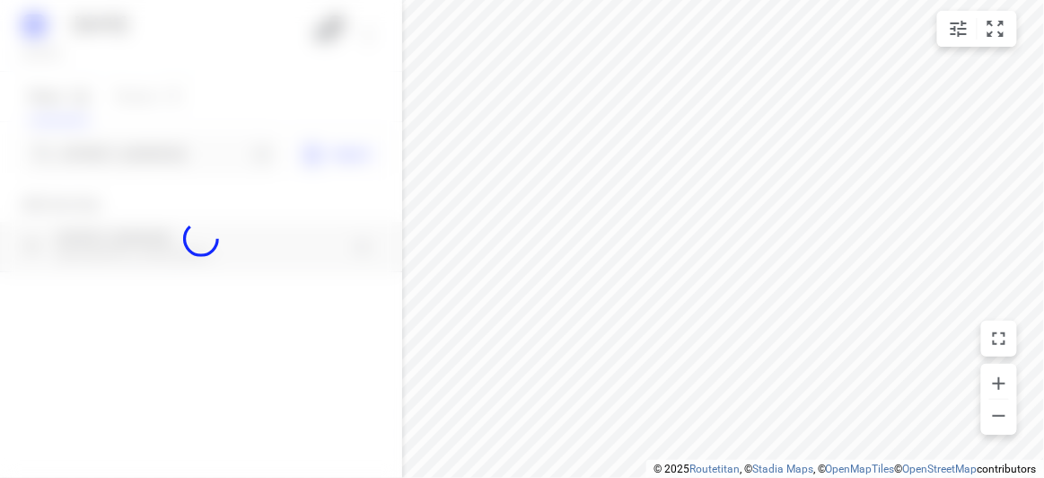
drag, startPoint x: 103, startPoint y: 125, endPoint x: 112, endPoint y: 155, distance: 31.8
click at [104, 127] on div at bounding box center [201, 239] width 402 height 478
click at [112, 155] on div at bounding box center [201, 239] width 402 height 478
paste input "[STREET_ADDRESS][PERSON_NAME]"
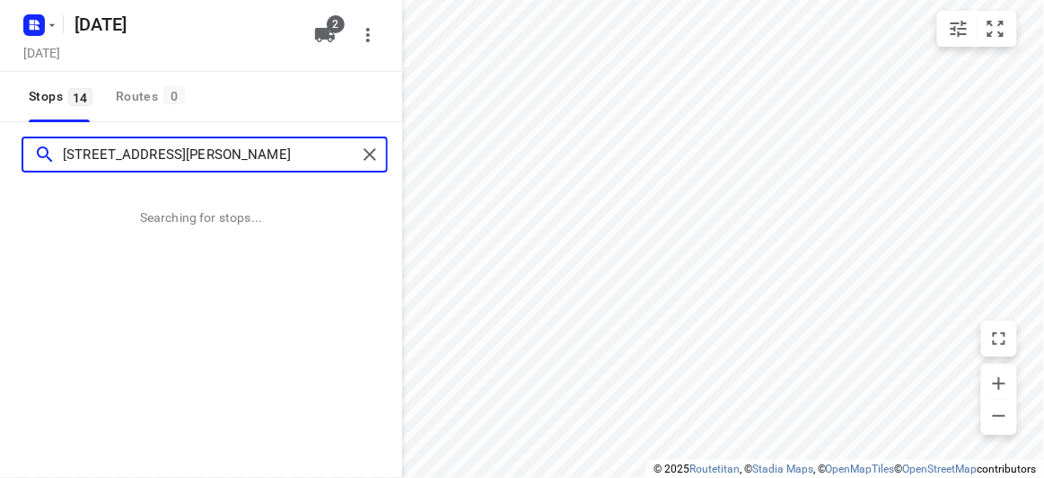
type input "[STREET_ADDRESS][PERSON_NAME]"
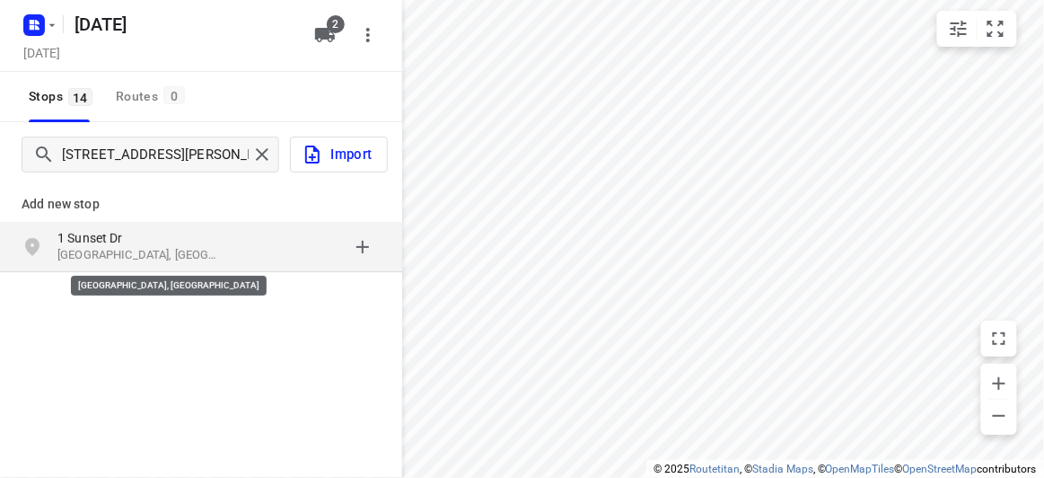
click at [183, 255] on p "[GEOGRAPHIC_DATA], [GEOGRAPHIC_DATA]" at bounding box center [139, 255] width 165 height 17
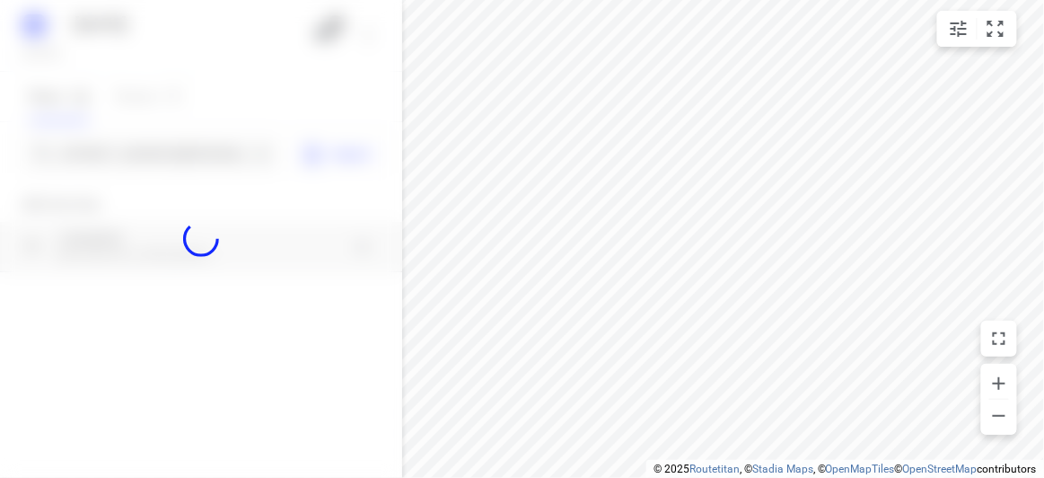
click at [125, 147] on div at bounding box center [201, 239] width 402 height 478
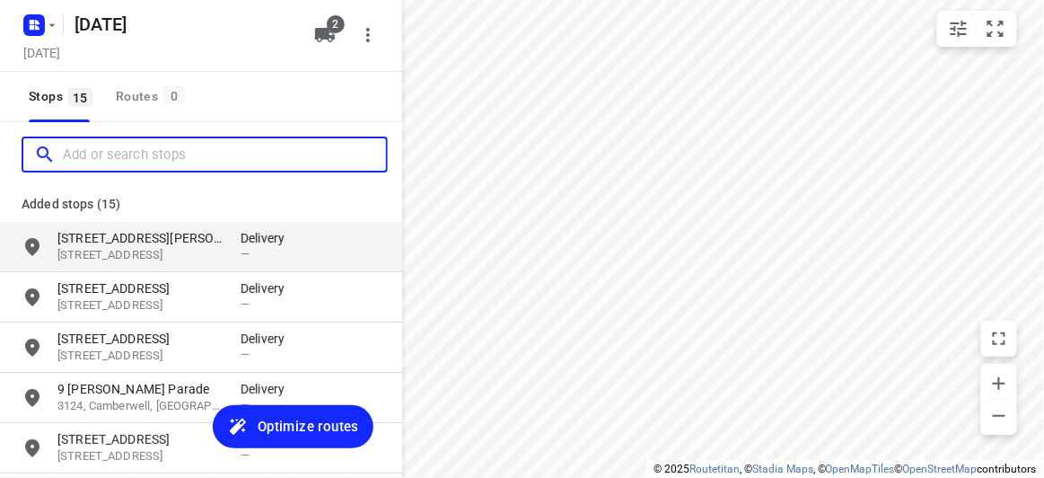
paste input "[STREET_ADDRESS]. [PERSON_NAME][GEOGRAPHIC_DATA] 3150"
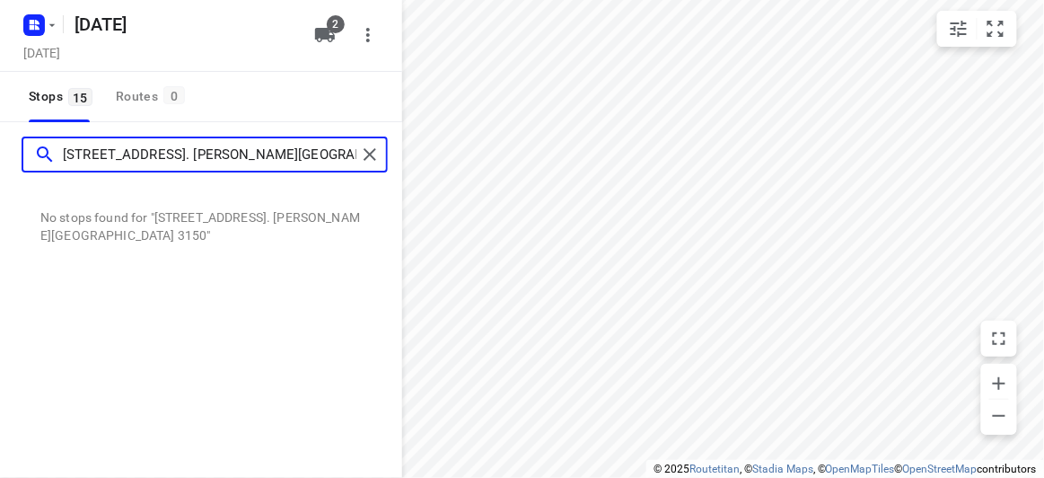
click at [101, 149] on input "[STREET_ADDRESS]. [PERSON_NAME][GEOGRAPHIC_DATA] 3150" at bounding box center [210, 155] width 294 height 28
click at [111, 153] on input "[STREET_ADDRESS]. [PERSON_NAME][GEOGRAPHIC_DATA] 3150" at bounding box center [210, 155] width 294 height 28
click at [112, 151] on input "[STREET_ADDRESS]. [PERSON_NAME][GEOGRAPHIC_DATA] 3150" at bounding box center [210, 155] width 294 height 28
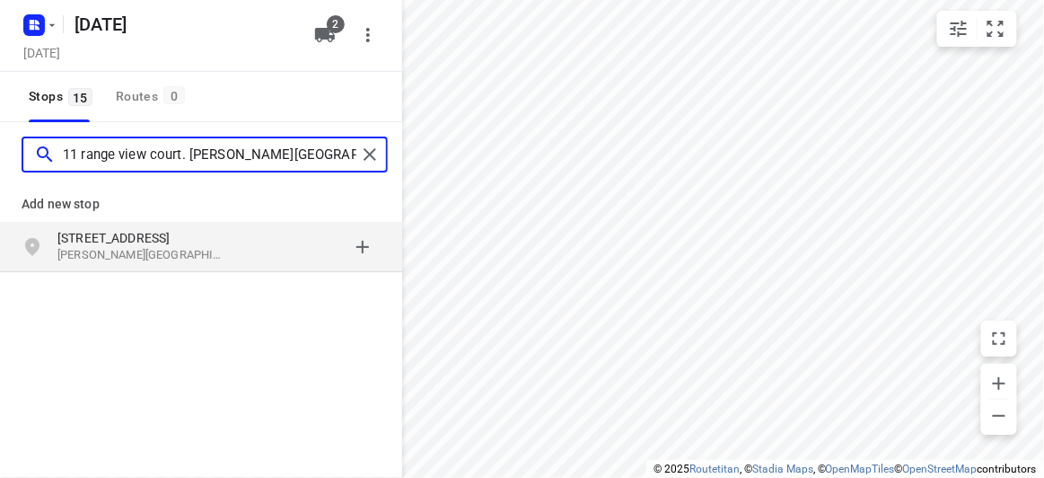
type input "11 range view court. [PERSON_NAME][GEOGRAPHIC_DATA] 3150"
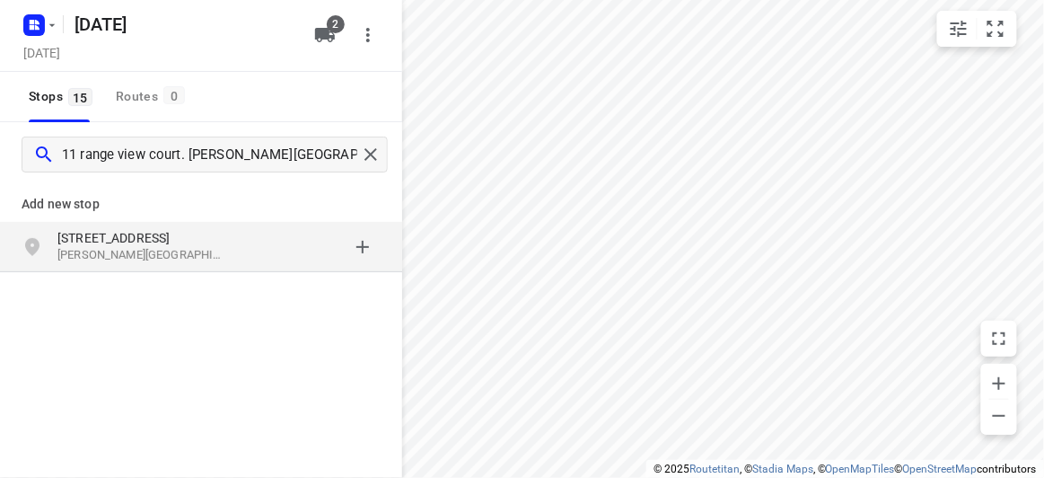
click at [173, 249] on p "[PERSON_NAME][GEOGRAPHIC_DATA], [GEOGRAPHIC_DATA]" at bounding box center [139, 255] width 165 height 17
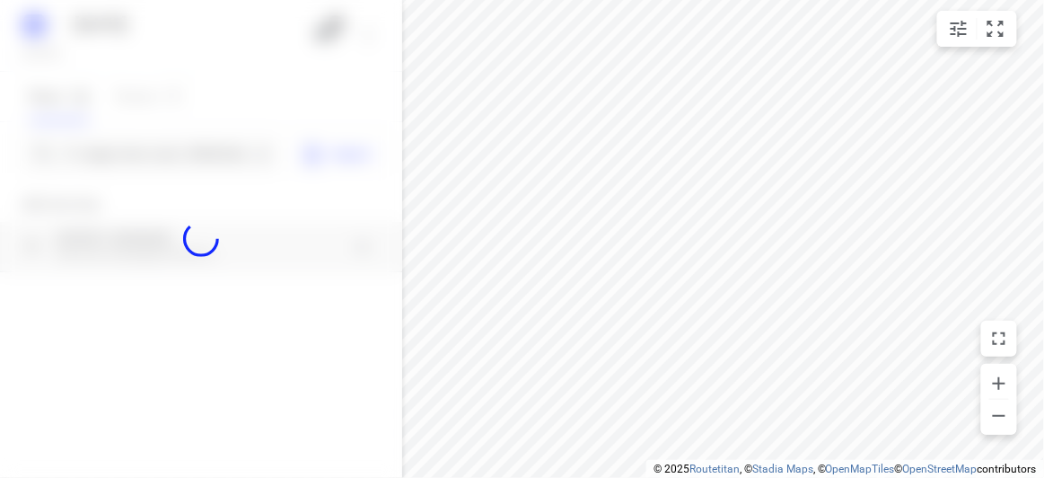
click at [173, 154] on div at bounding box center [201, 239] width 402 height 478
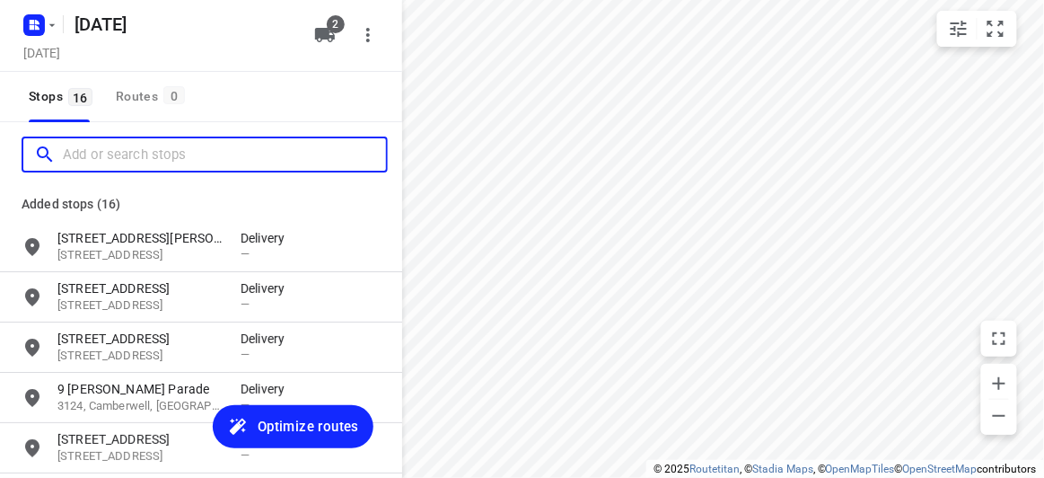
paste input "[STREET_ADDRESS]"
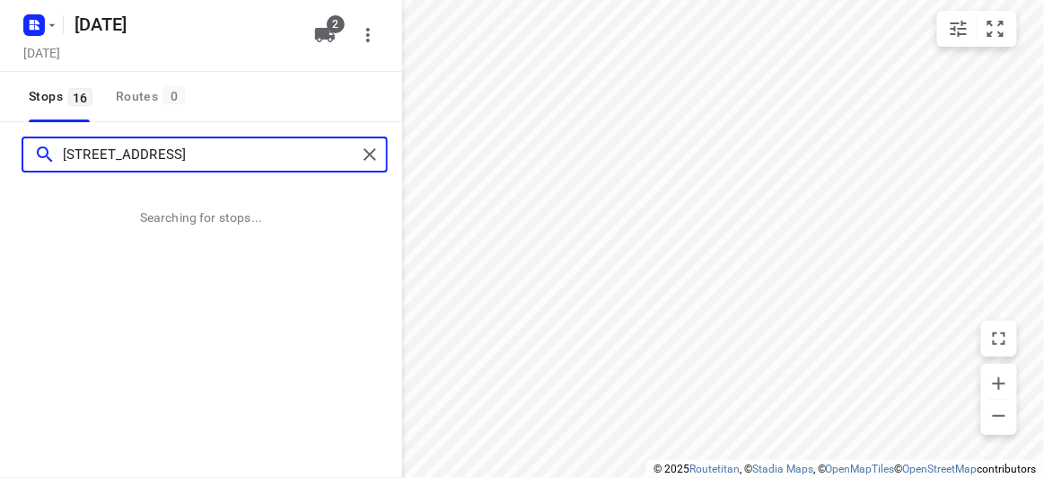
type input "[STREET_ADDRESS]"
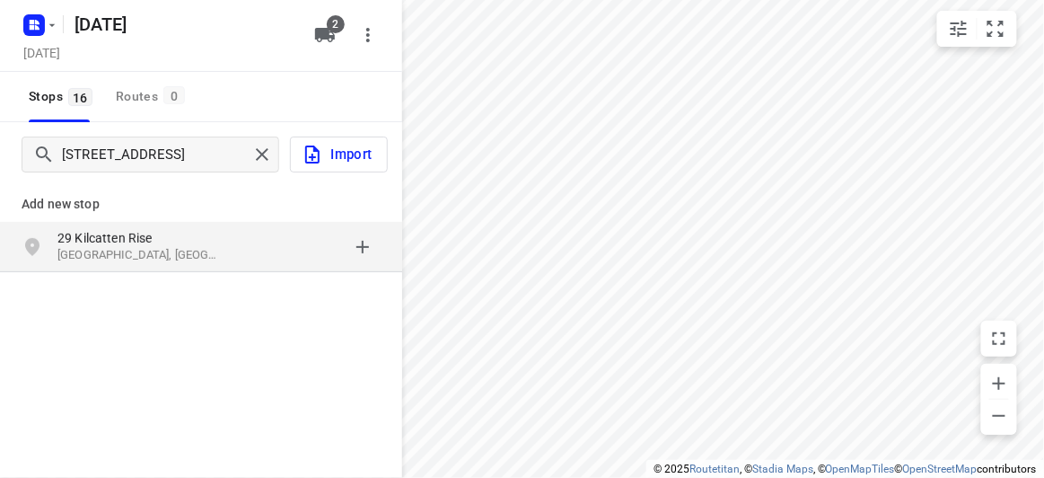
click at [181, 241] on p "29 Kilcatten Rise" at bounding box center [139, 238] width 165 height 18
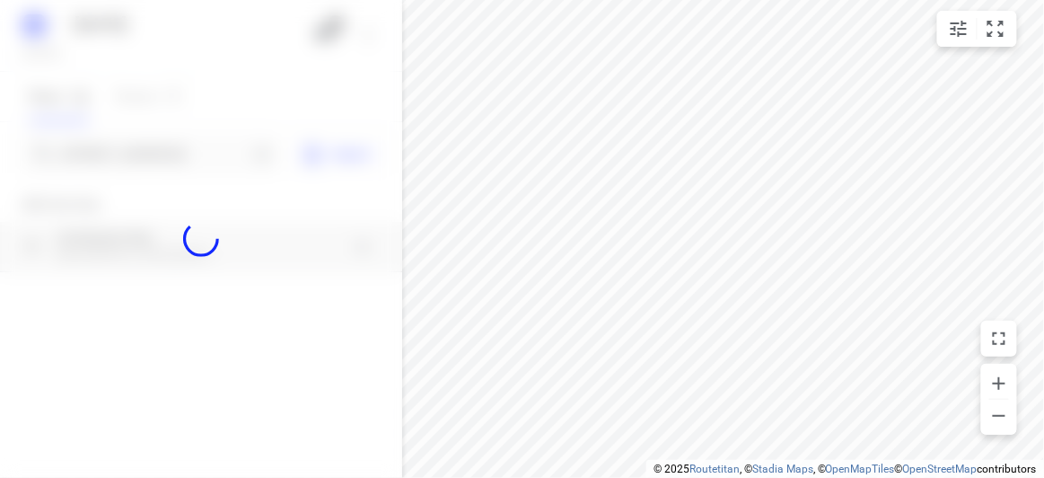
click at [99, 155] on div at bounding box center [201, 239] width 402 height 478
paste input "/[STREET_ADDRESS][PERSON_NAME]"
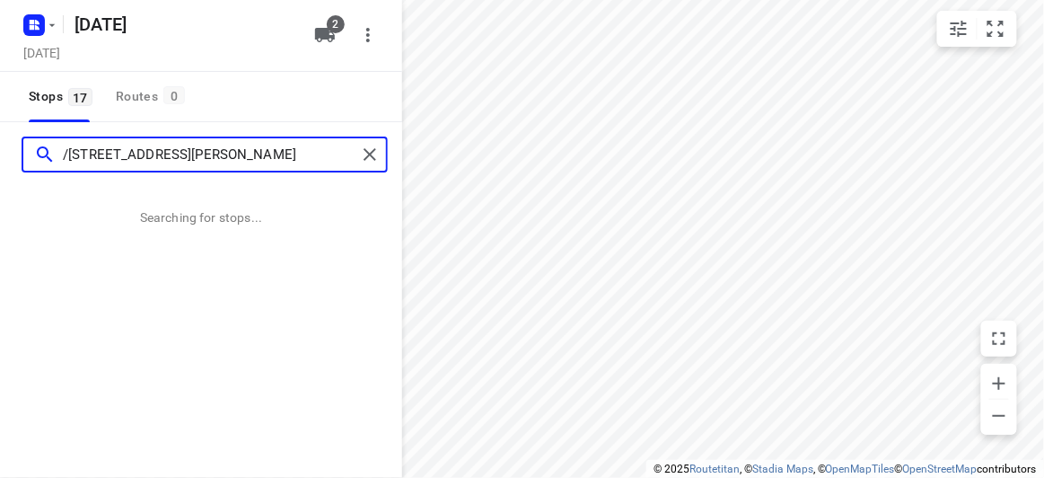
type input "/[STREET_ADDRESS][PERSON_NAME]"
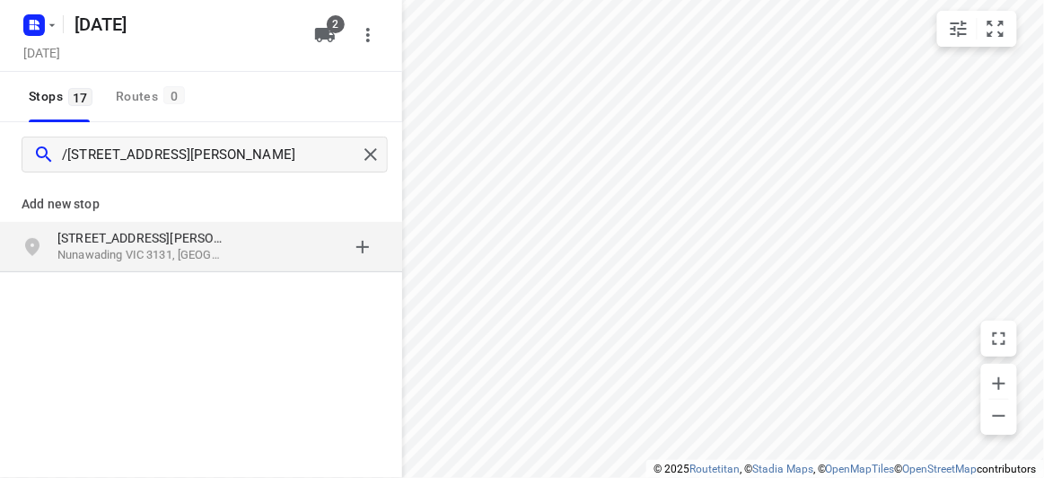
click at [109, 260] on p "Nunawading VIC 3131, [GEOGRAPHIC_DATA]" at bounding box center [139, 255] width 165 height 17
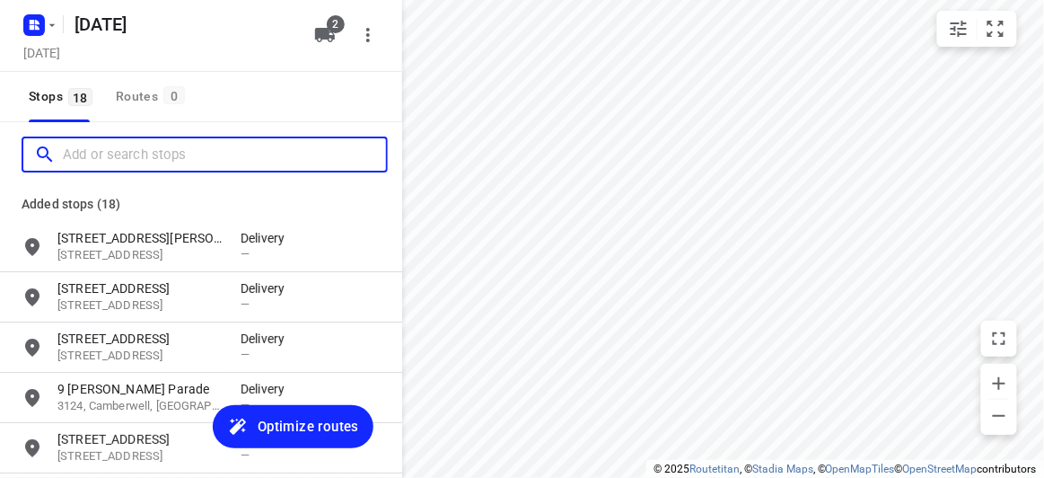
click at [98, 155] on input "Add or search stops" at bounding box center [224, 155] width 323 height 28
paste input "[STREET_ADDRESS]"
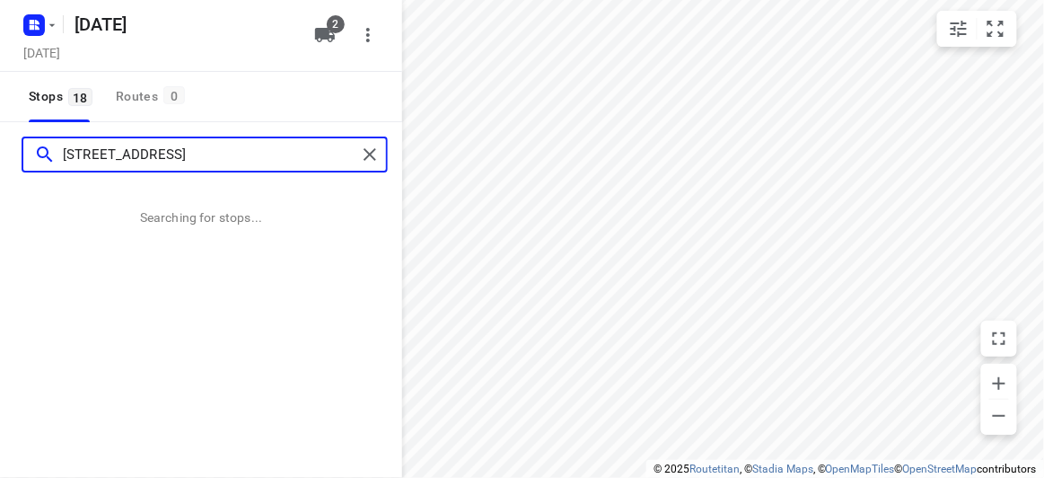
type input "[STREET_ADDRESS]"
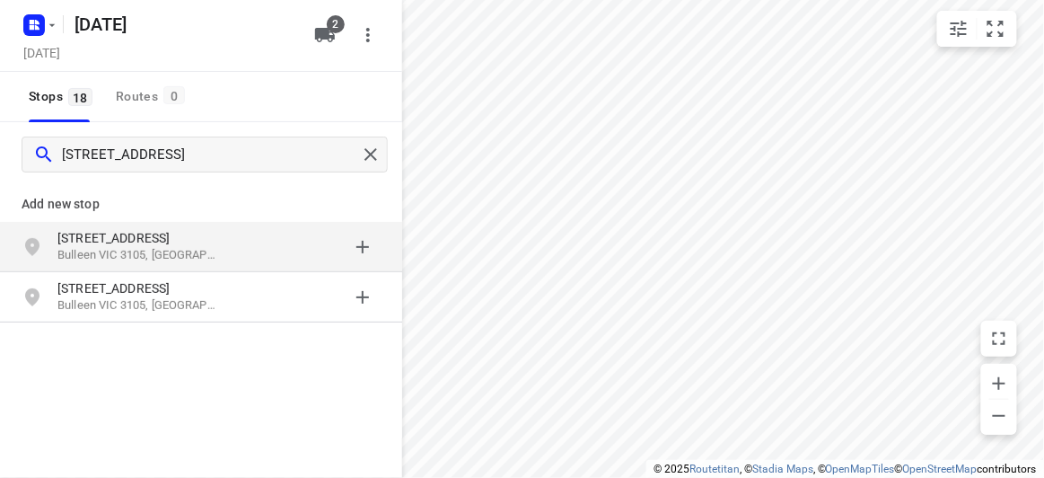
click at [201, 242] on p "[STREET_ADDRESS]" at bounding box center [139, 238] width 165 height 18
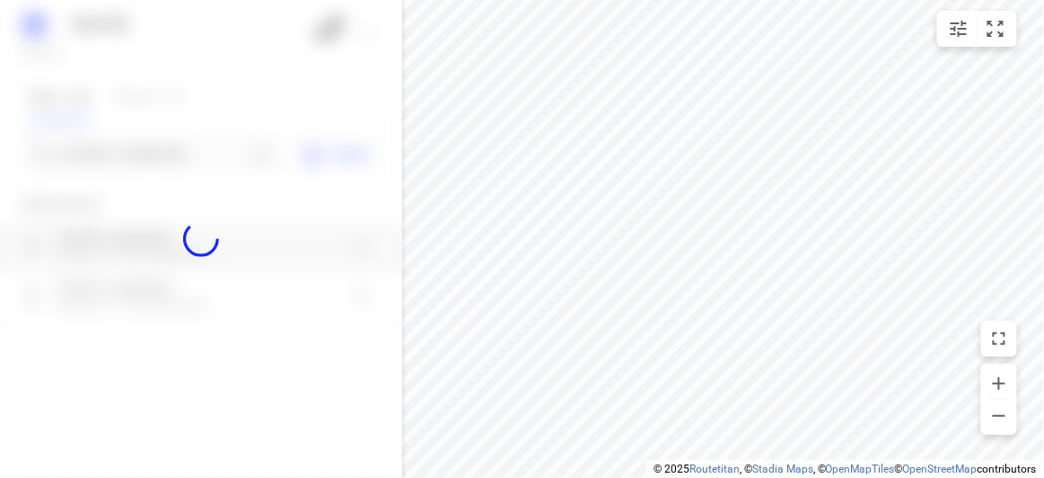
click at [92, 146] on div at bounding box center [201, 239] width 402 height 478
click at [92, 146] on div "[DATE], Aug 30 2 Stops 18 Routes 0 [STREET_ADDRESS][GEOGRAPHIC_DATA] Import Add…" at bounding box center [201, 239] width 402 height 478
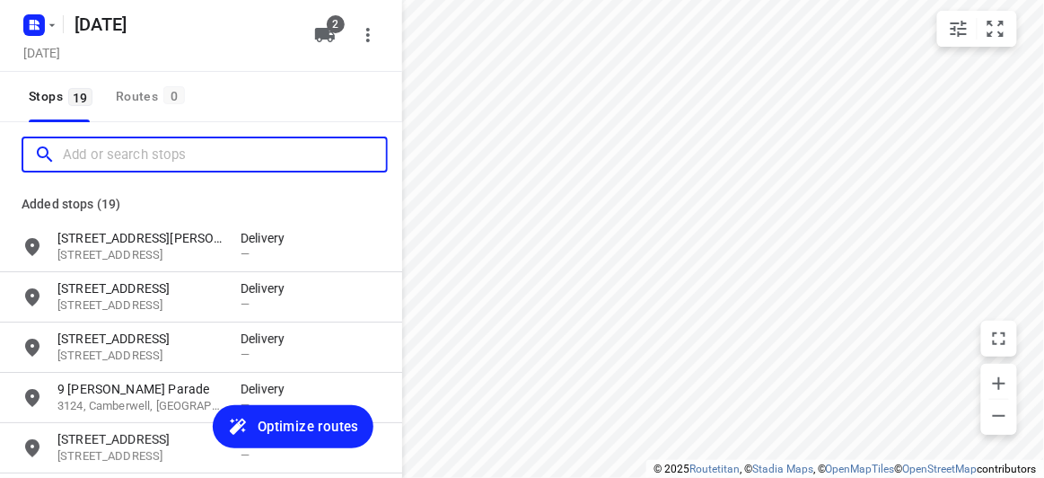
paste input "[STREET_ADDRESS]"
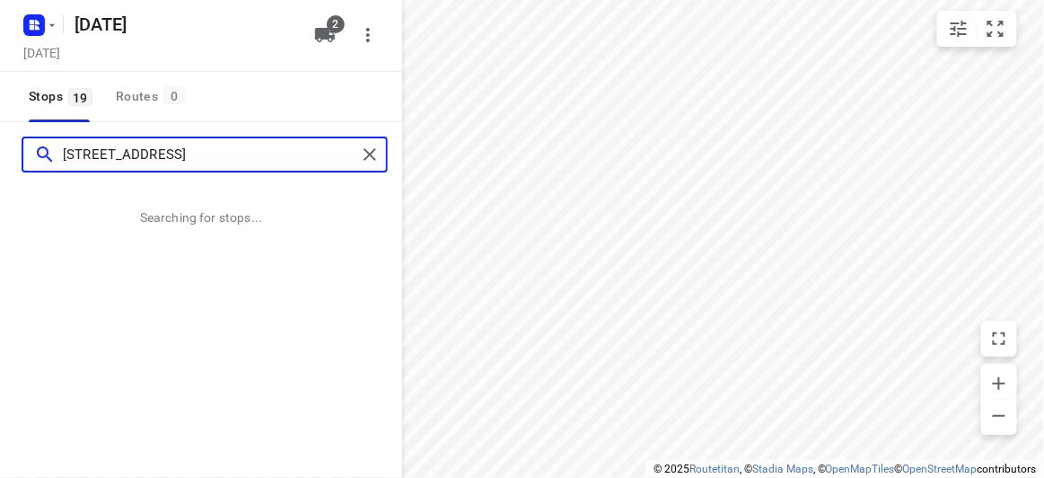
type input "[STREET_ADDRESS]"
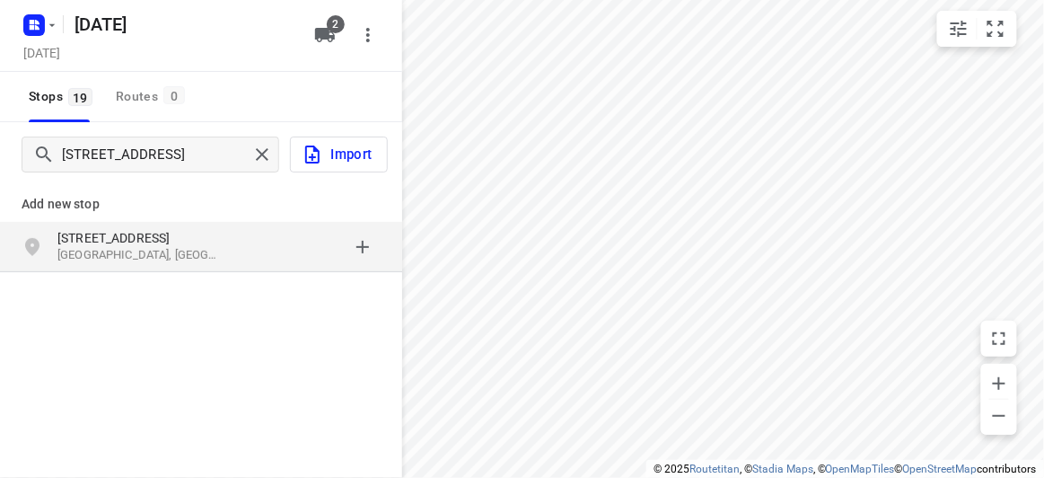
click at [249, 263] on div "grid" at bounding box center [311, 247] width 140 height 36
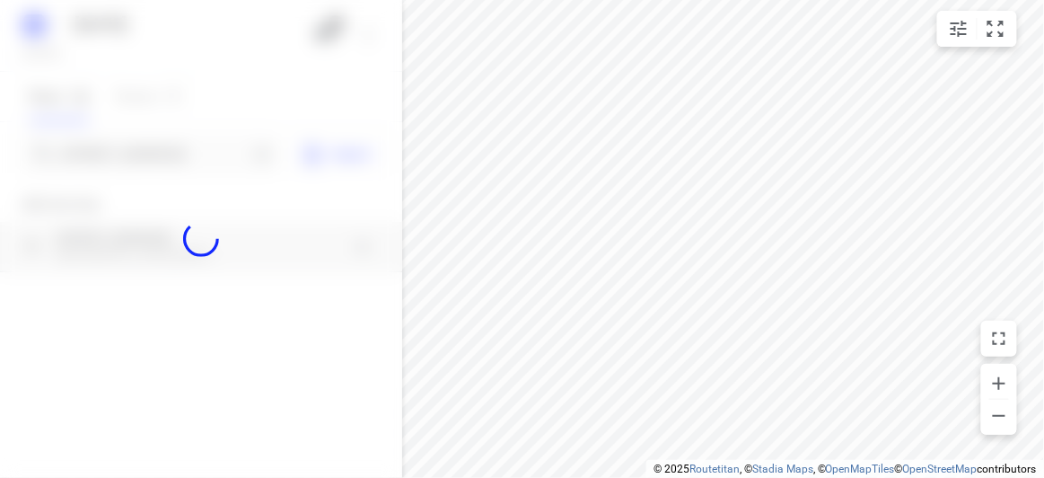
click at [95, 159] on div at bounding box center [201, 239] width 402 height 478
click at [94, 159] on div at bounding box center [201, 239] width 402 height 478
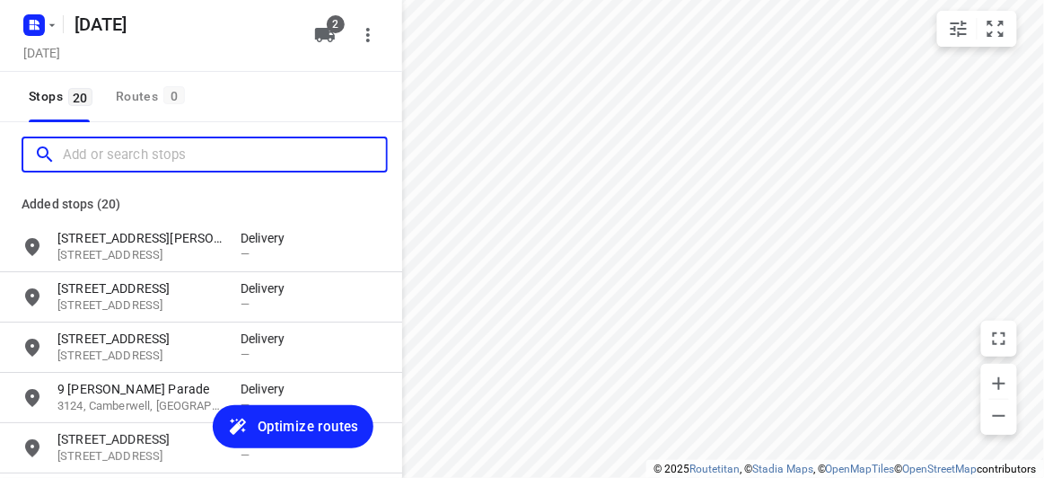
paste input "[STREET_ADDRESS][PERSON_NAME]"
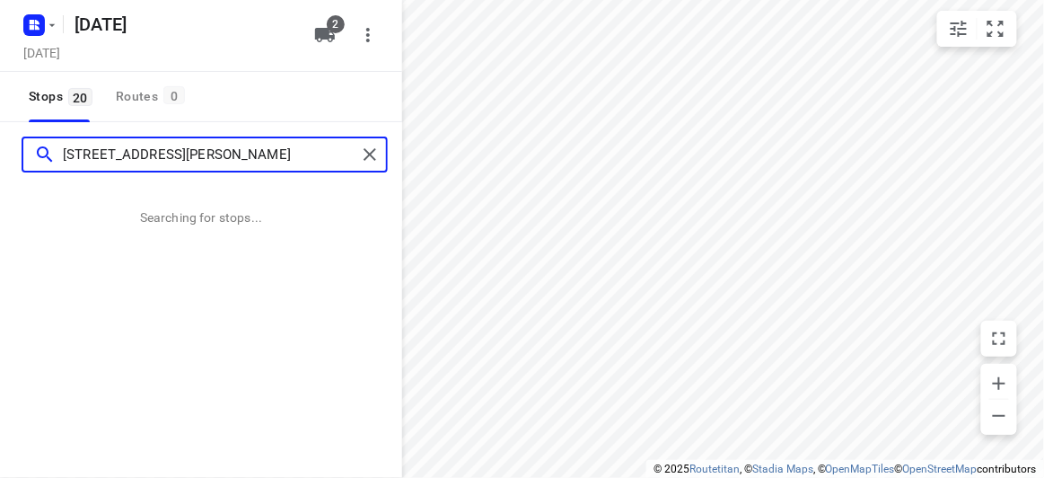
type input "[STREET_ADDRESS][PERSON_NAME]"
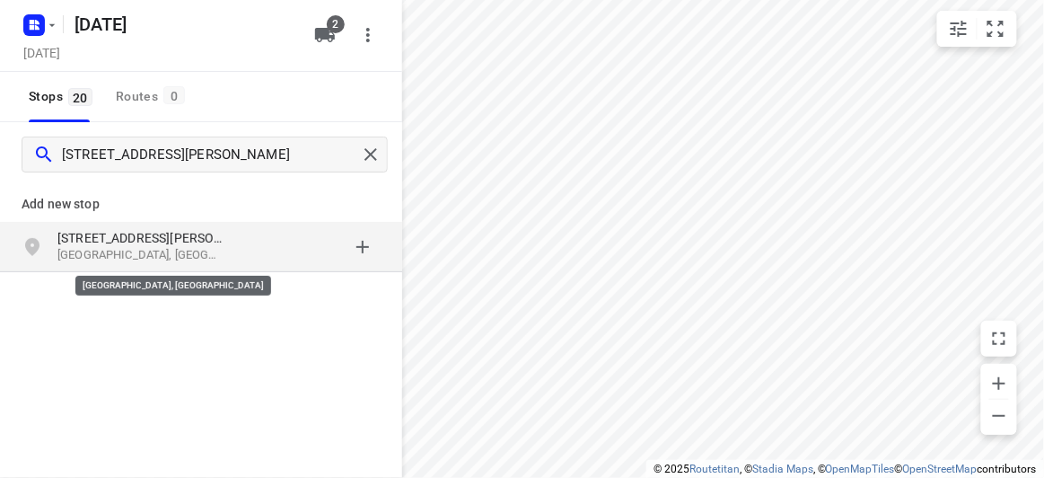
click at [154, 243] on p "[STREET_ADDRESS][PERSON_NAME]" at bounding box center [139, 238] width 165 height 18
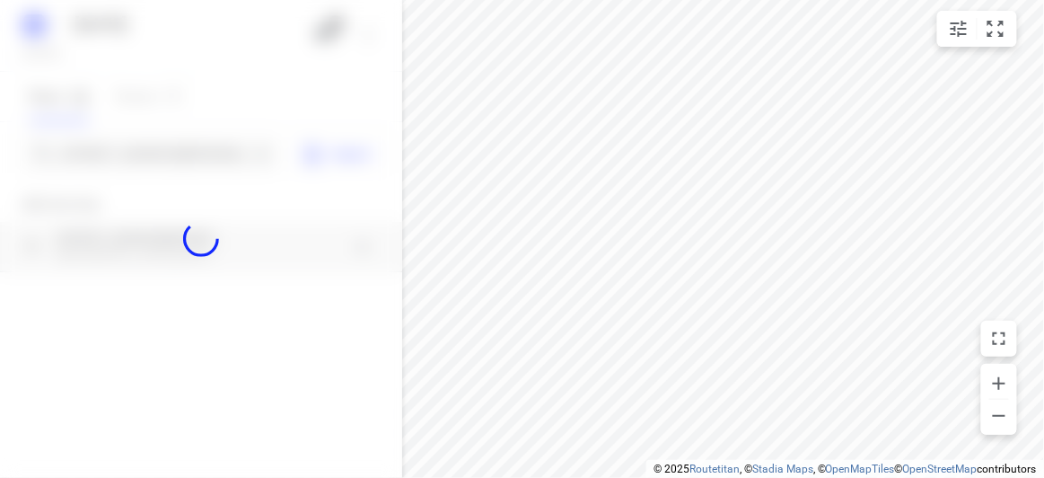
click at [107, 152] on div at bounding box center [201, 239] width 402 height 478
paste input "[STREET_ADDRESS][PERSON_NAME]"
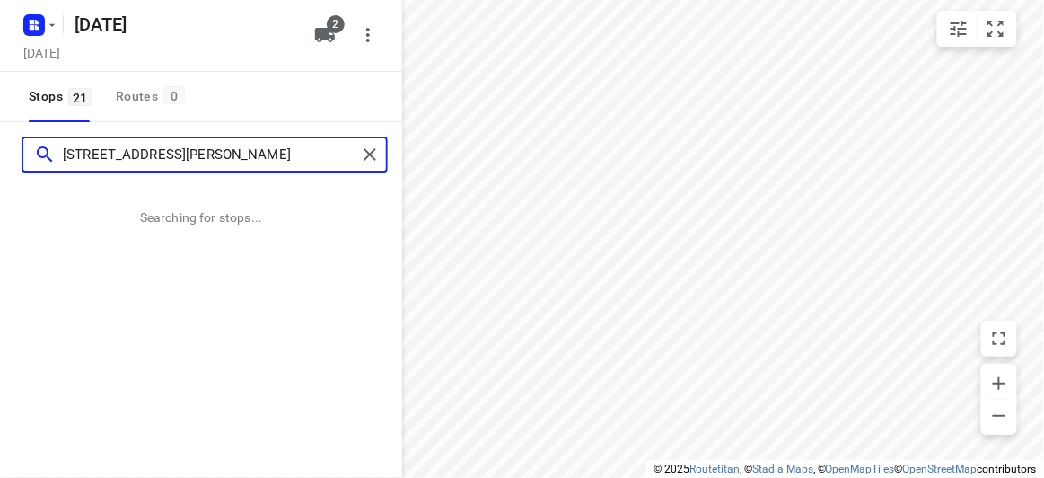
type input "[STREET_ADDRESS][PERSON_NAME]"
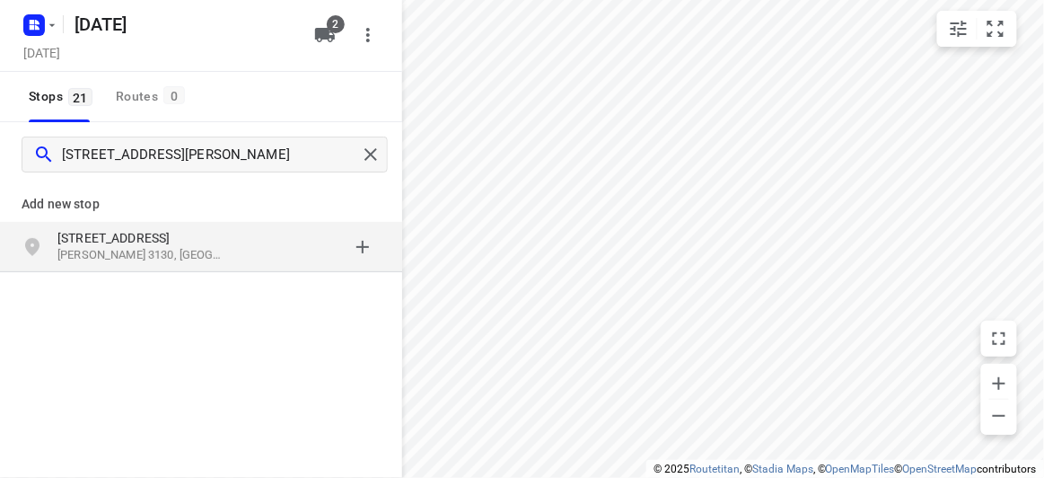
click at [239, 248] on div "[STREET_ADDRESS][PERSON_NAME]" at bounding box center [148, 247] width 183 height 36
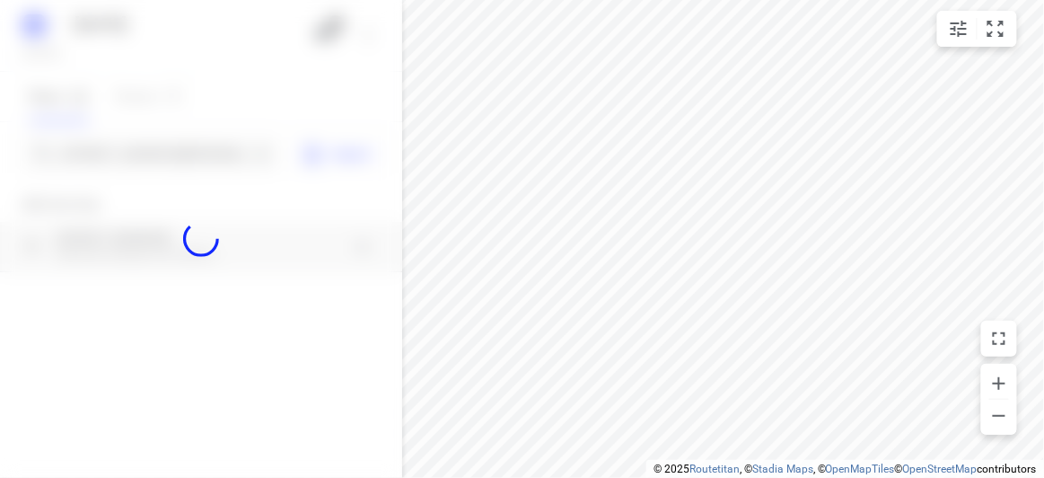
click at [128, 154] on div at bounding box center [201, 239] width 402 height 478
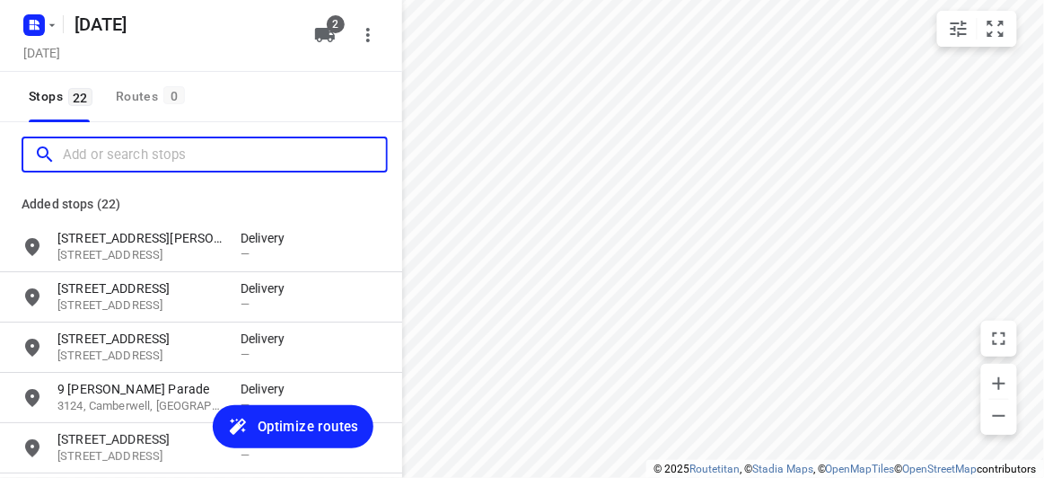
paste input "[STREET_ADDRESS]"
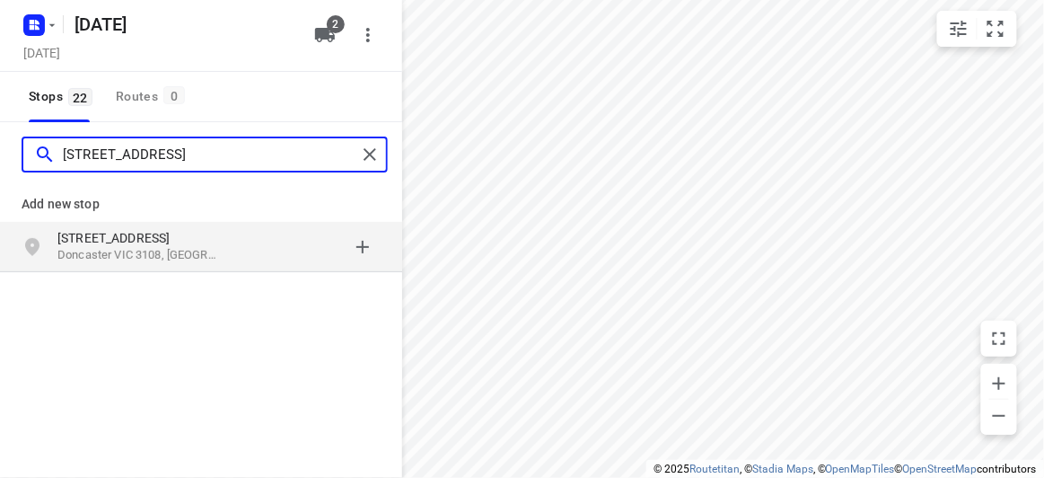
type input "[STREET_ADDRESS]"
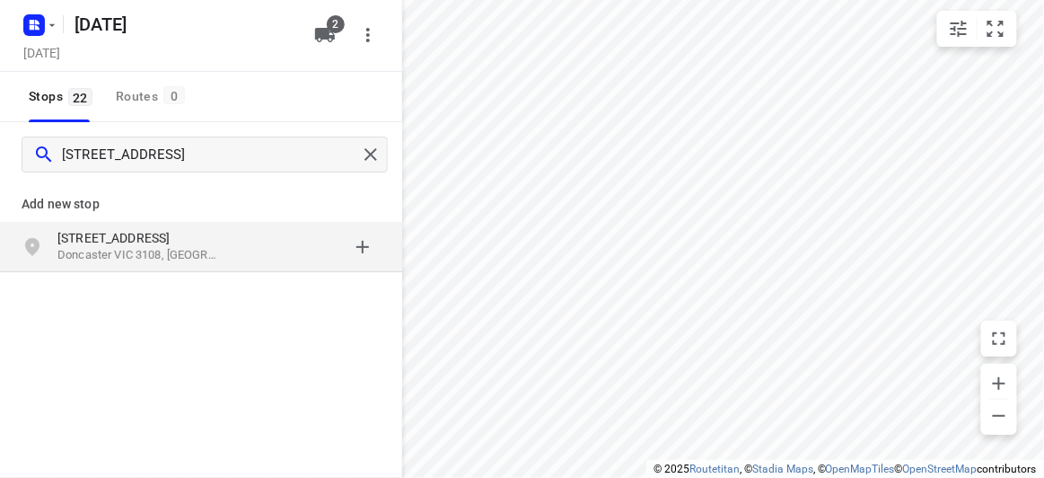
click at [211, 243] on p "[STREET_ADDRESS]" at bounding box center [139, 238] width 165 height 18
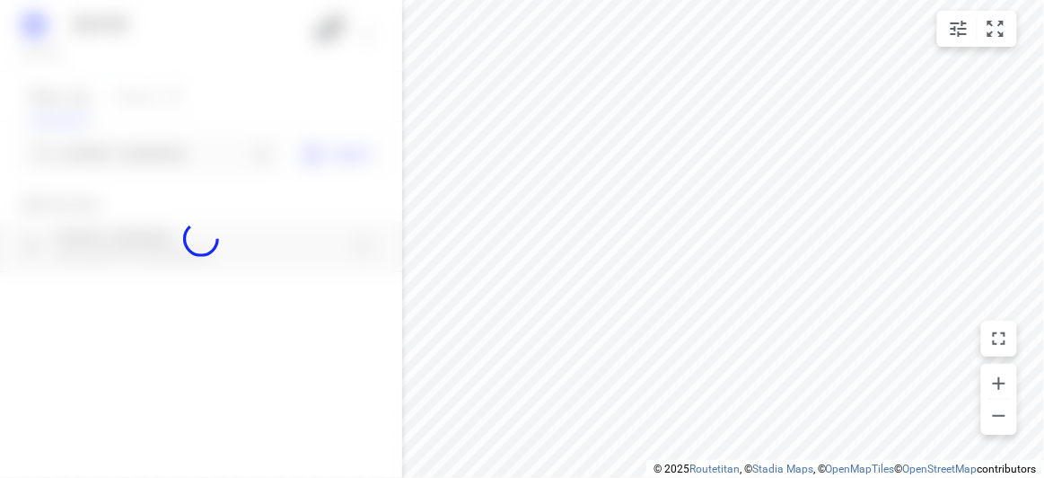
click at [116, 153] on div at bounding box center [201, 239] width 402 height 478
click at [116, 152] on div at bounding box center [201, 239] width 402 height 478
paste input "[STREET_ADDRESS][PERSON_NAME]"
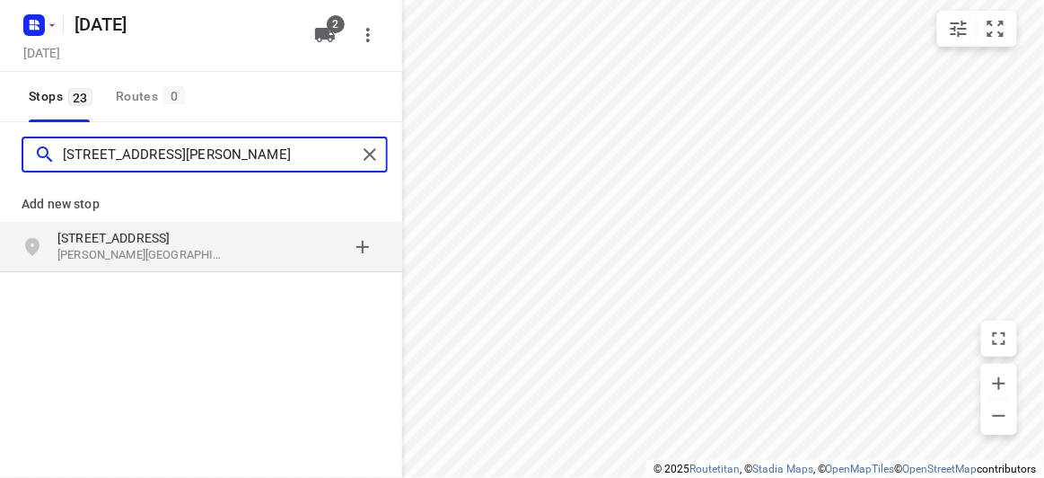
type input "[STREET_ADDRESS][PERSON_NAME]"
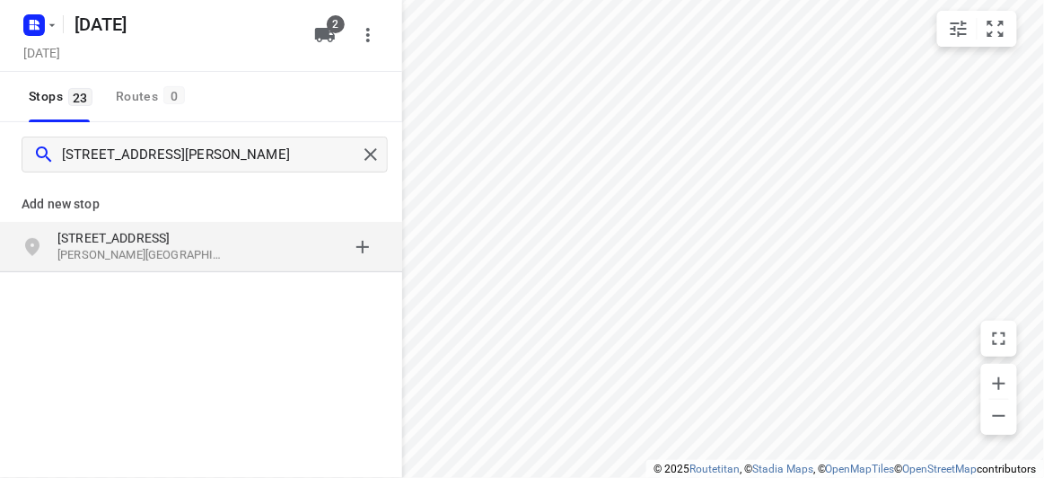
click at [117, 245] on p "[STREET_ADDRESS]" at bounding box center [139, 238] width 165 height 18
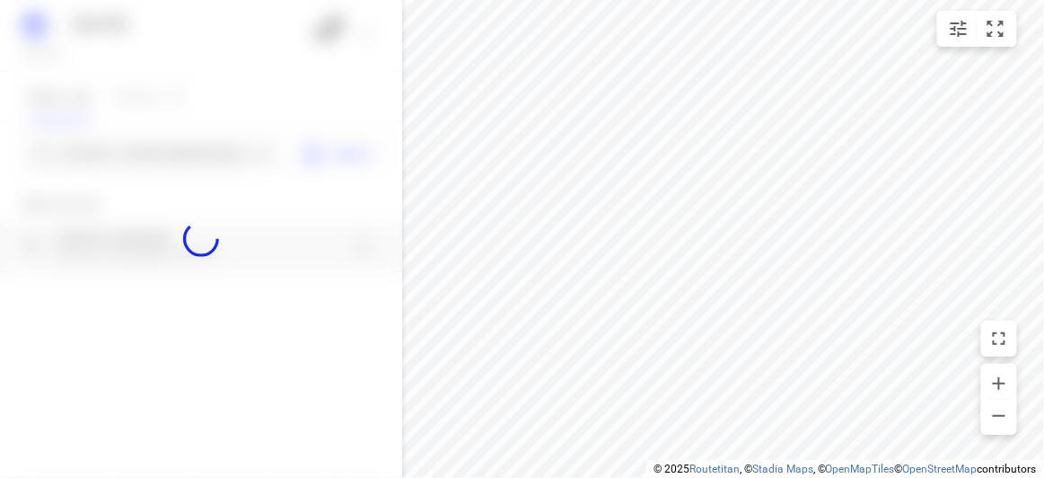
click at [92, 162] on div at bounding box center [201, 239] width 402 height 478
click at [88, 162] on div at bounding box center [201, 239] width 402 height 478
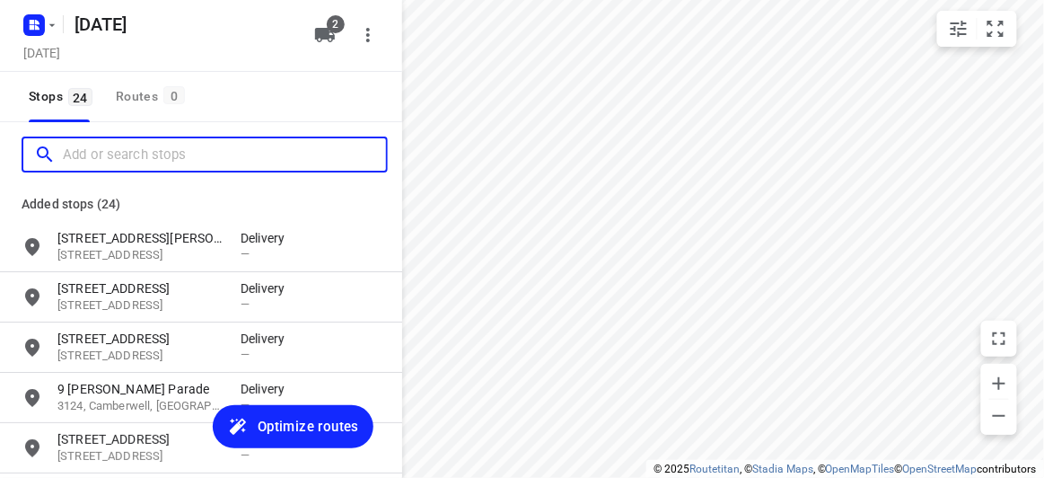
paste input "[STREET_ADDRESS]"
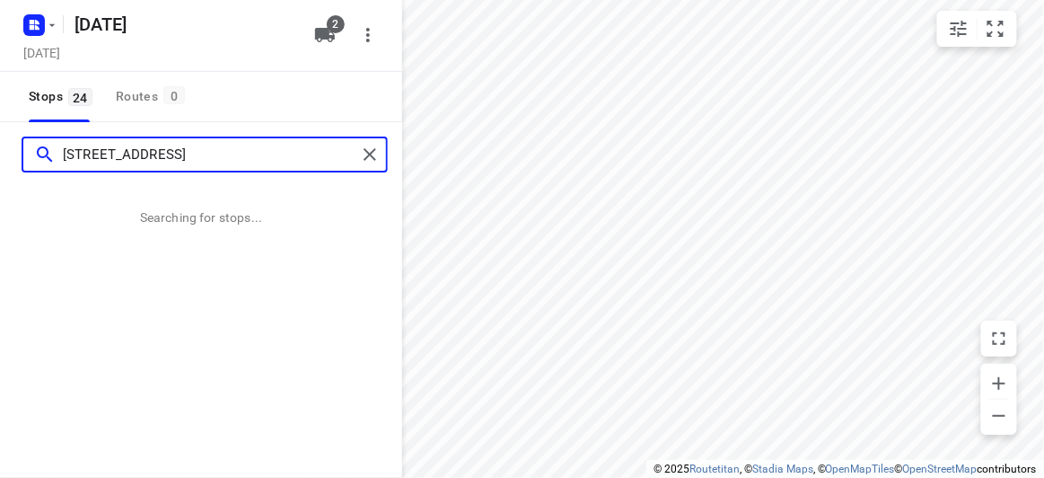
type input "[STREET_ADDRESS]"
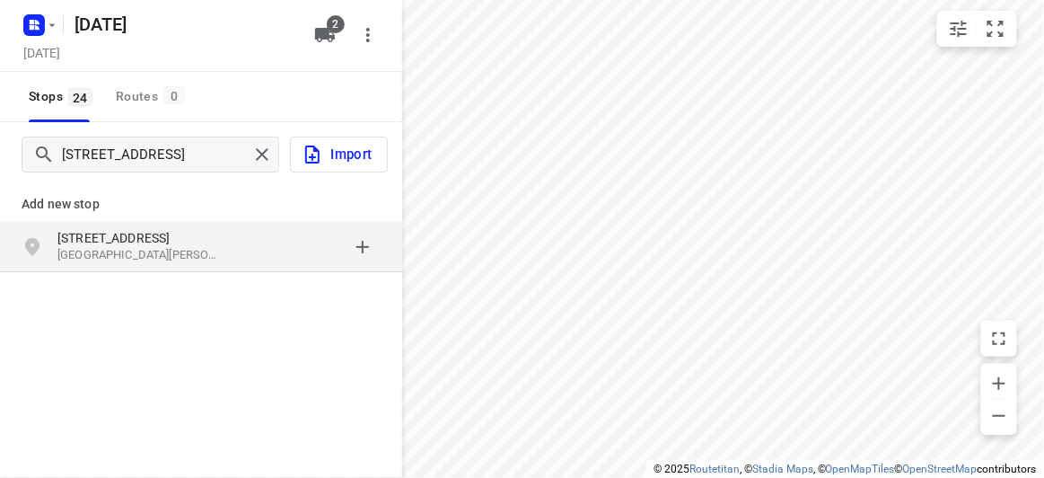
click at [172, 240] on p "[STREET_ADDRESS]" at bounding box center [139, 238] width 165 height 18
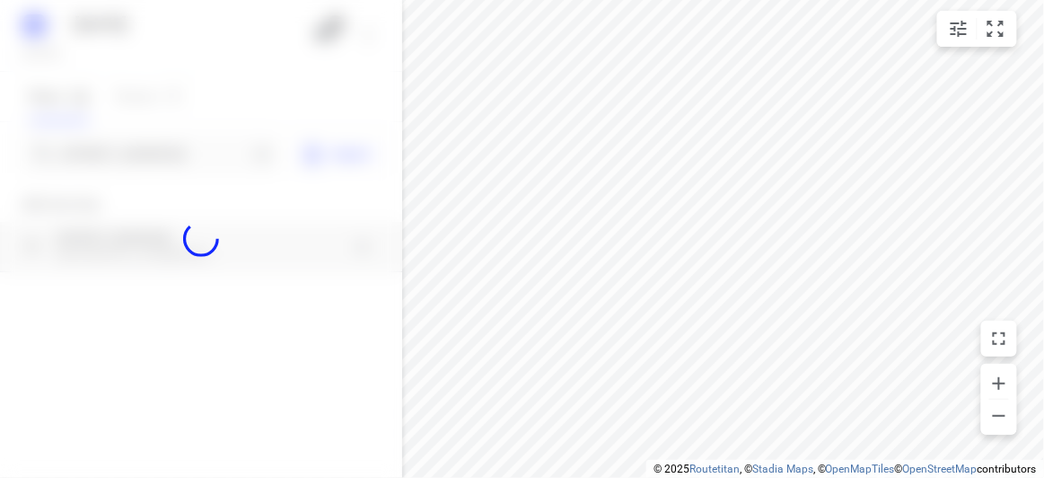
click at [100, 157] on div at bounding box center [201, 239] width 402 height 478
click at [100, 157] on div "[DATE], Aug 30 2 Stops 24 Routes [GEOGRAPHIC_DATA] [GEOGRAPHIC_DATA] Add new st…" at bounding box center [201, 239] width 402 height 478
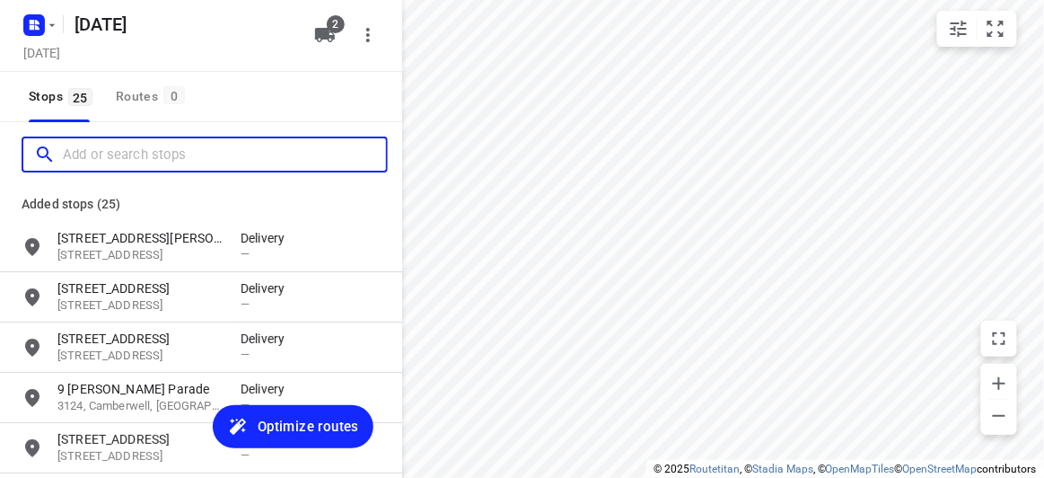
paste input "[STREET_ADDRESS]"
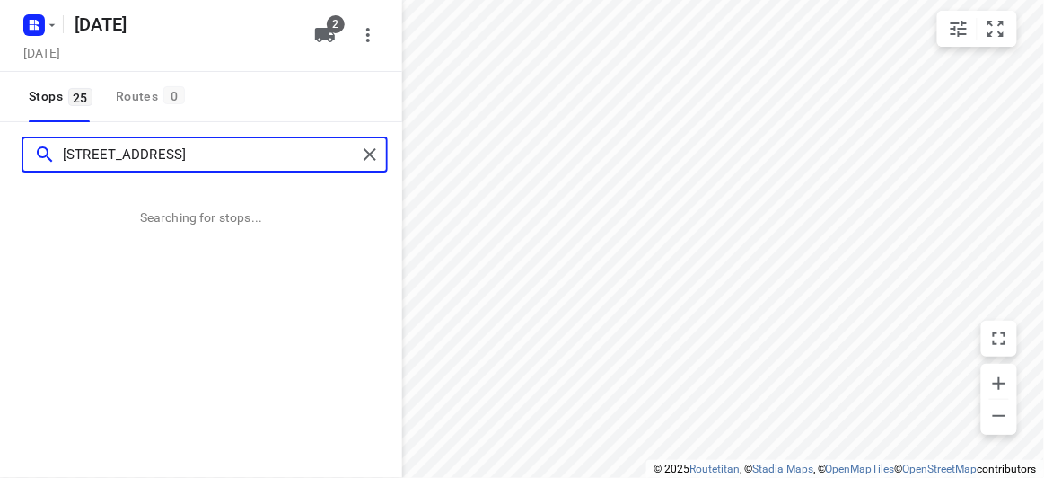
type input "[STREET_ADDRESS]"
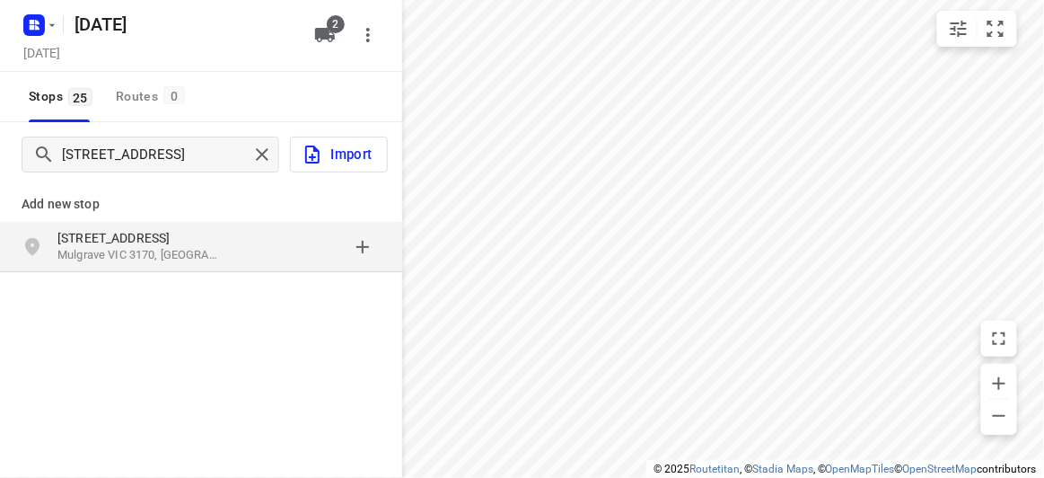
click at [189, 243] on p "[STREET_ADDRESS]" at bounding box center [139, 238] width 165 height 18
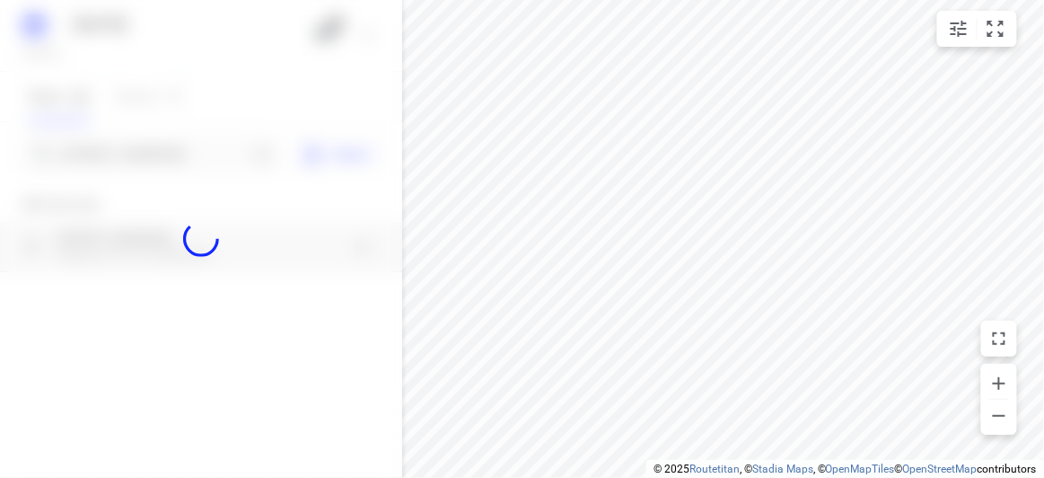
click at [106, 145] on div at bounding box center [201, 239] width 402 height 478
click at [109, 157] on div at bounding box center [201, 239] width 402 height 478
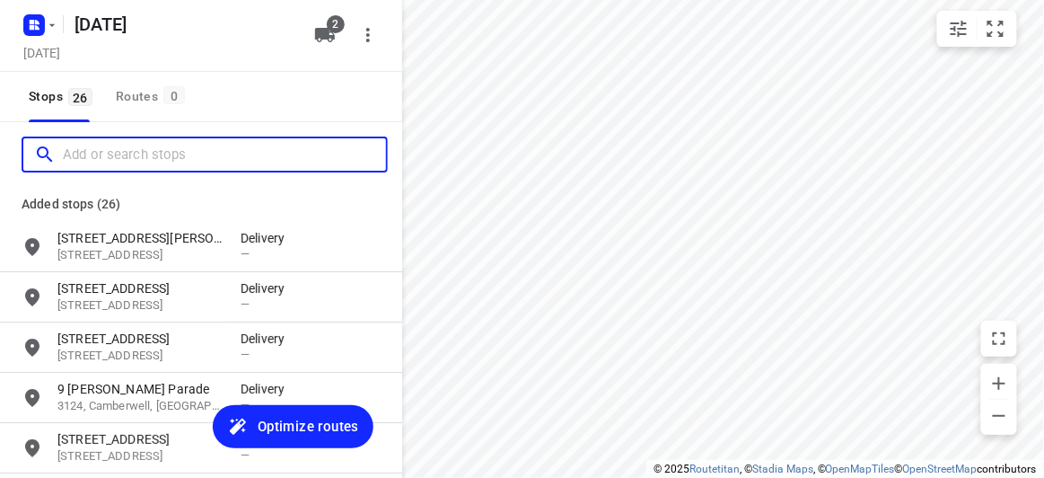
paste input "[STREET_ADDRESS][PERSON_NAME][PERSON_NAME]"
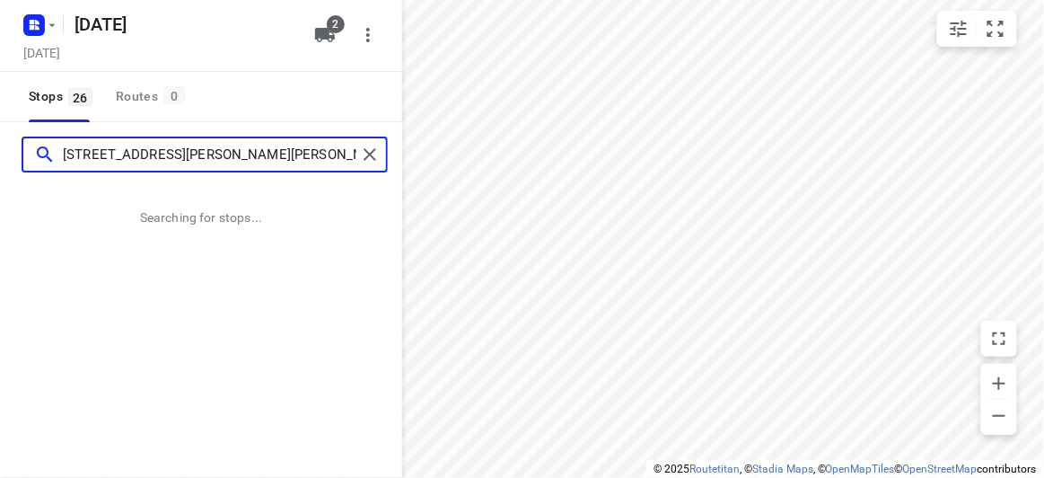
type input "[STREET_ADDRESS][PERSON_NAME][PERSON_NAME]"
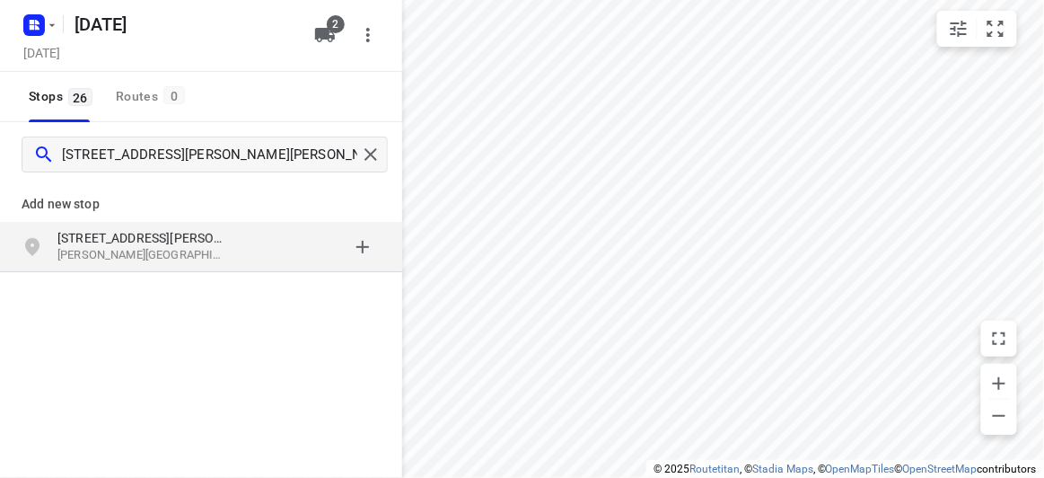
click at [183, 251] on p "[PERSON_NAME][GEOGRAPHIC_DATA], [GEOGRAPHIC_DATA]" at bounding box center [139, 255] width 165 height 17
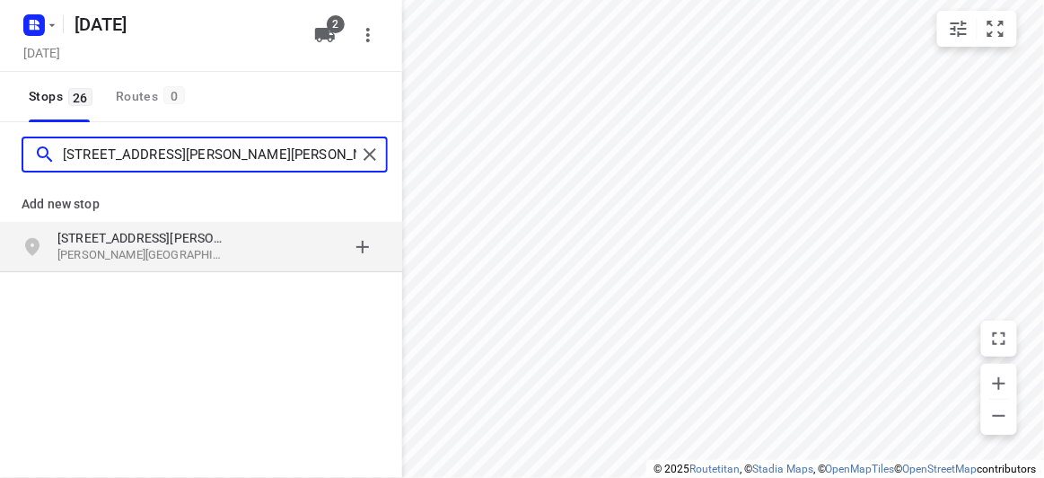
click at [111, 141] on input "[STREET_ADDRESS][PERSON_NAME][PERSON_NAME]" at bounding box center [210, 155] width 294 height 28
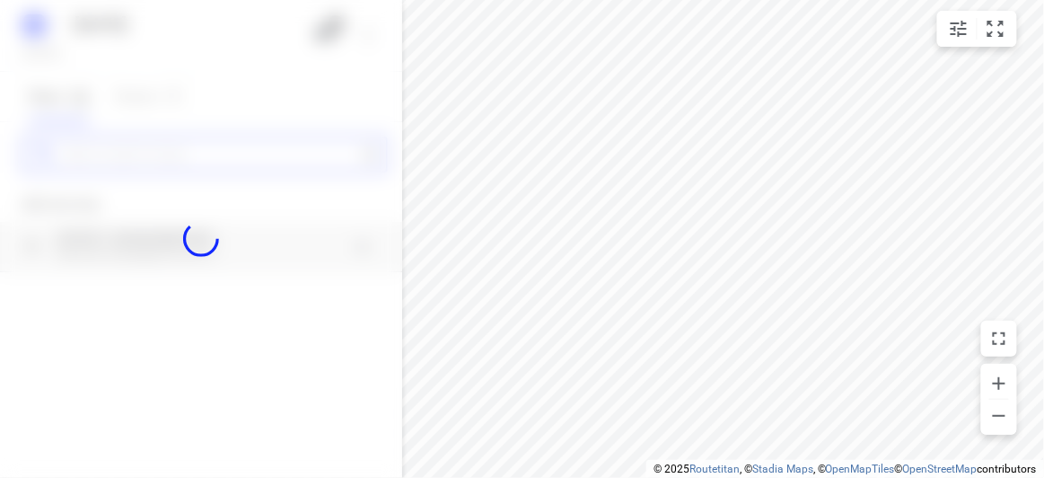
paste input "[STREET_ADDRESS]"
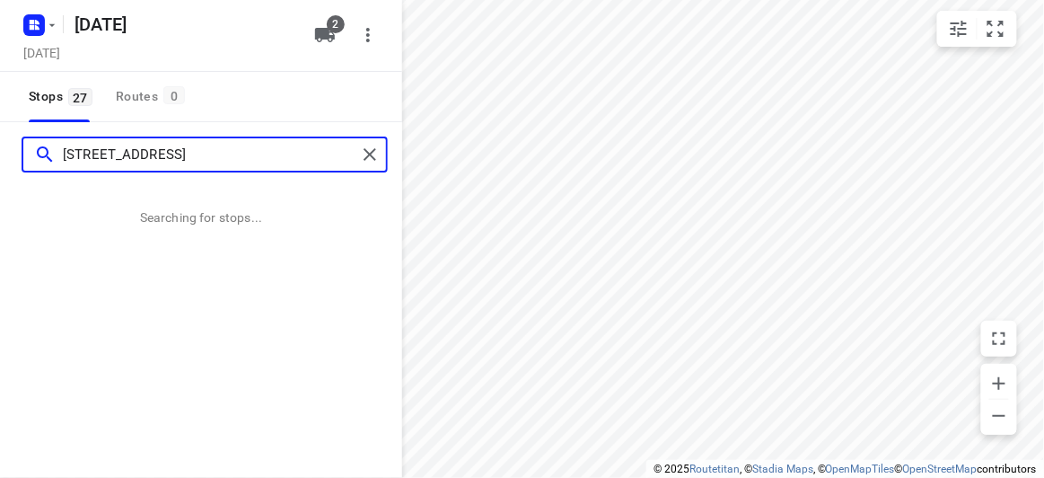
type input "[STREET_ADDRESS]"
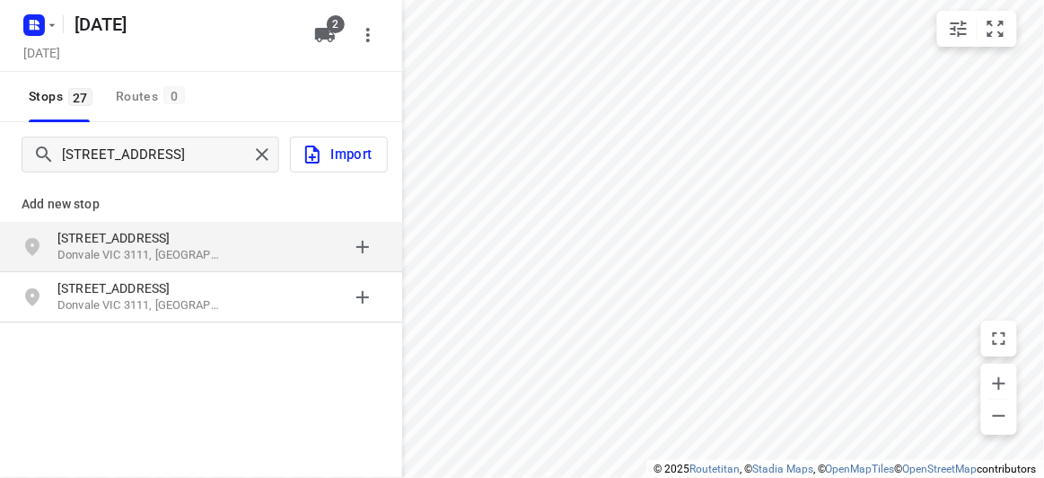
click at [135, 225] on div "[STREET_ADDRESS]" at bounding box center [201, 247] width 402 height 50
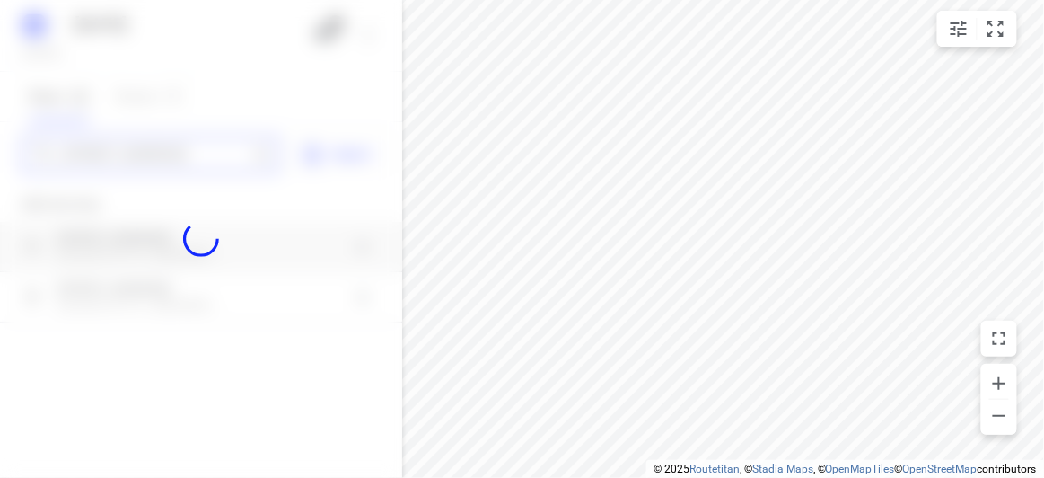
click at [119, 151] on div "[DATE], Aug 30 2 Stops 27 Routes 0 [GEOGRAPHIC_DATA] Import Add new stop [STREE…" at bounding box center [201, 239] width 402 height 478
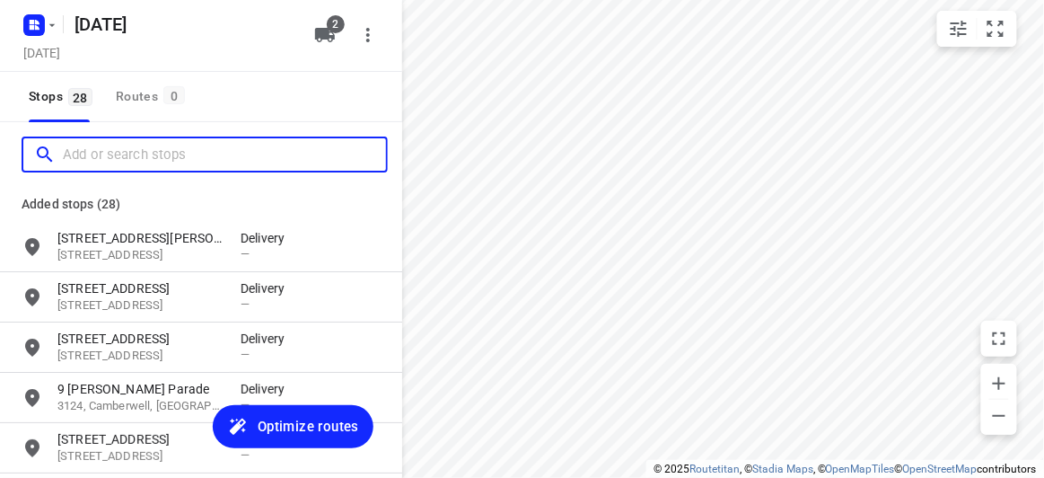
paste input "[STREET_ADDRESS]"
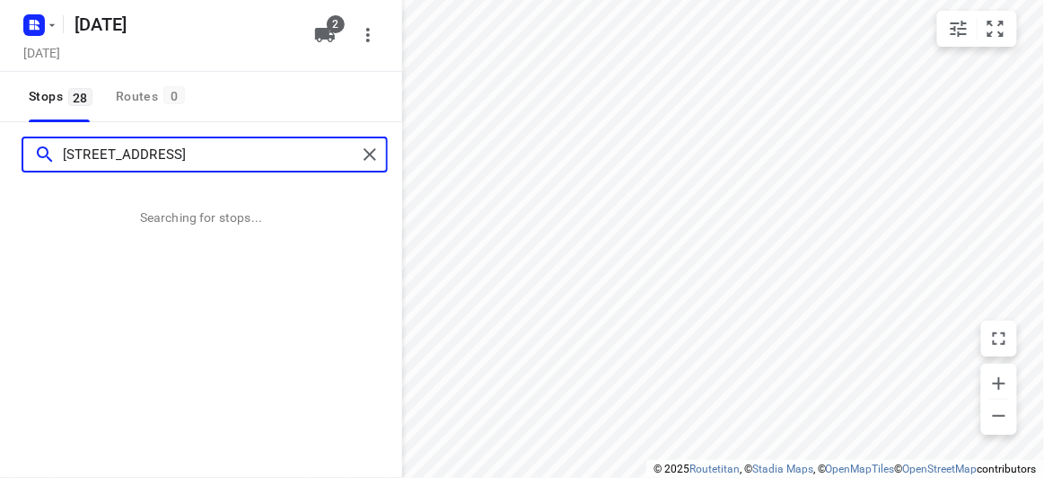
type input "[STREET_ADDRESS]"
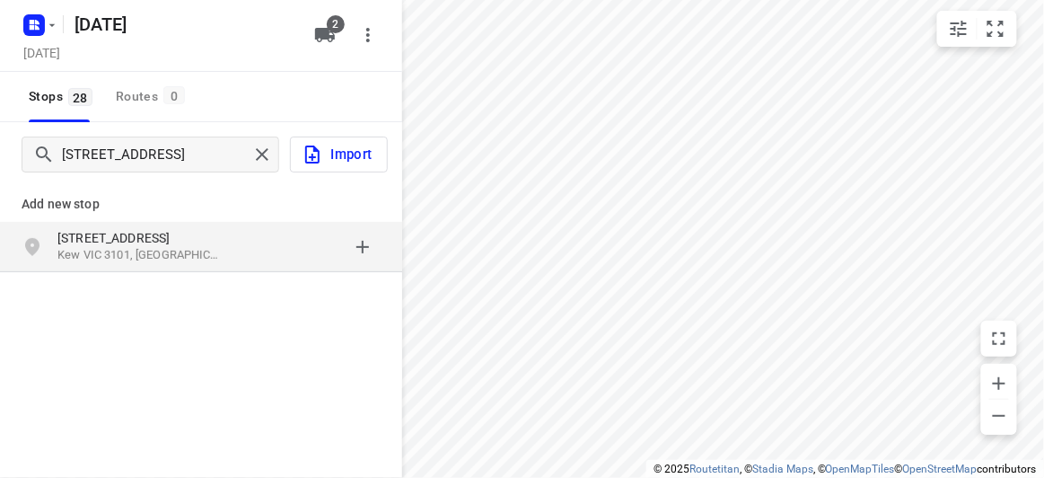
click at [188, 277] on div "Add new stop [STREET_ADDRESS]" at bounding box center [201, 287] width 402 height 201
click at [184, 264] on div "[STREET_ADDRESS]" at bounding box center [148, 247] width 183 height 36
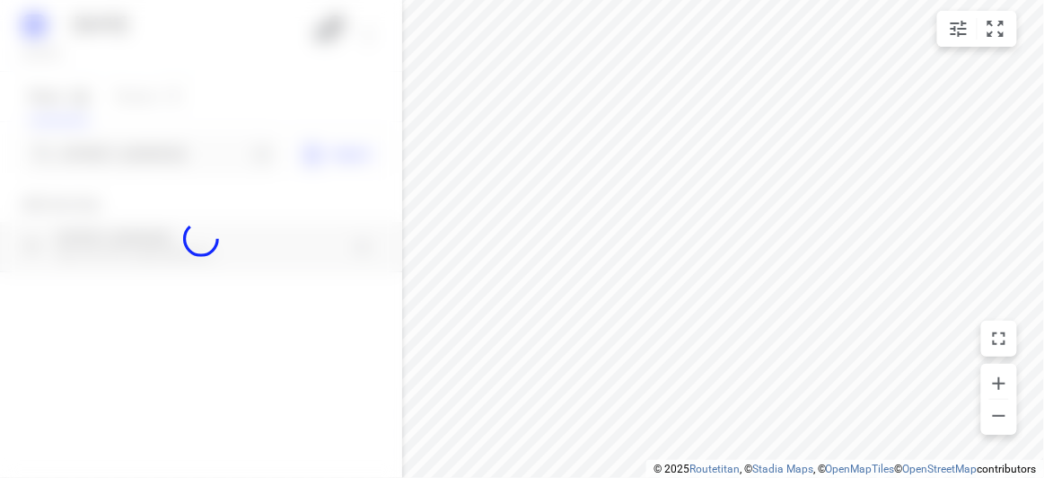
click at [136, 151] on div at bounding box center [201, 239] width 402 height 478
paste input "[STREET_ADDRESS]"
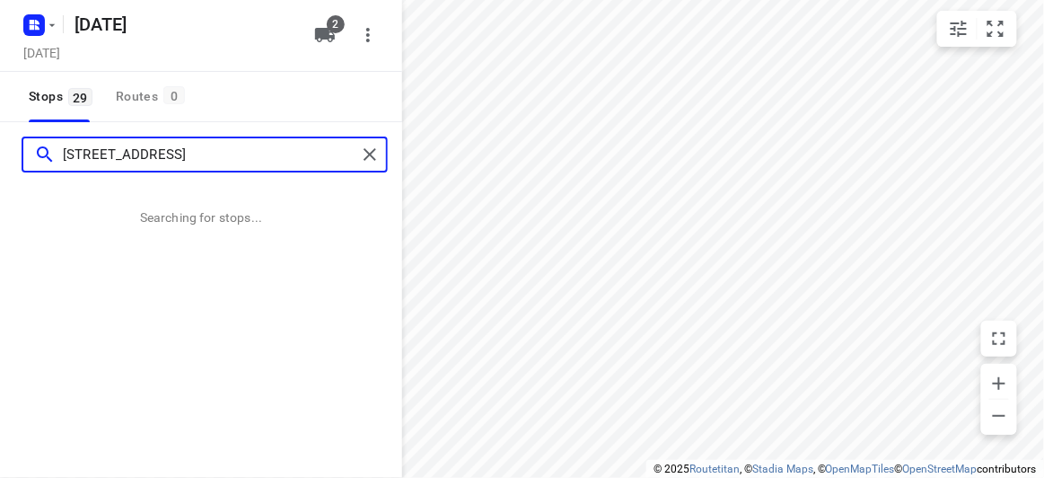
type input "[STREET_ADDRESS]"
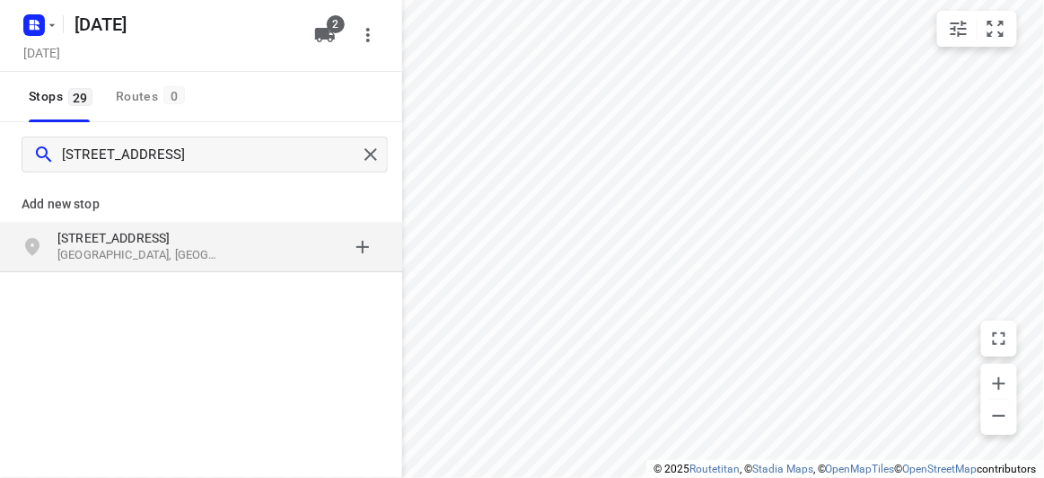
click at [173, 264] on div "[STREET_ADDRESS]" at bounding box center [201, 247] width 402 height 50
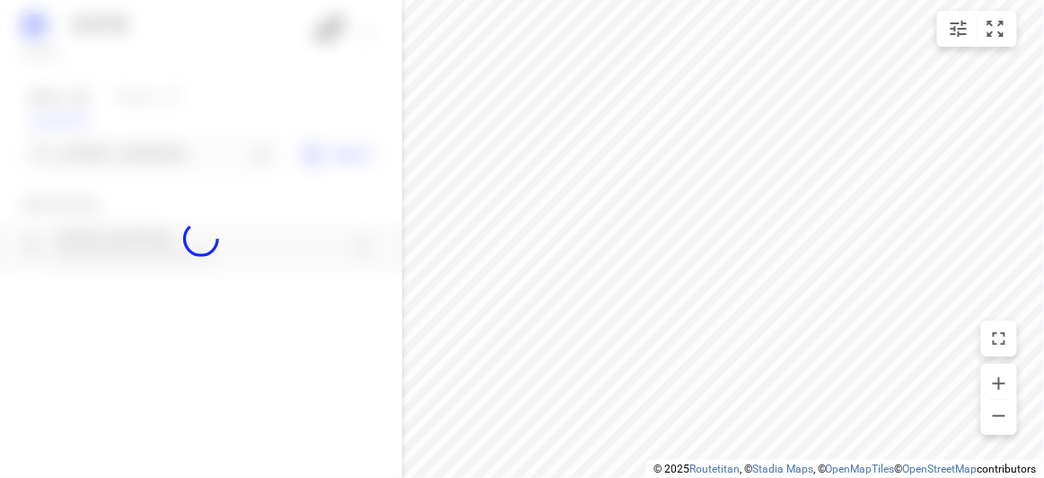
click at [89, 146] on div at bounding box center [201, 239] width 402 height 478
click at [95, 155] on div at bounding box center [201, 239] width 402 height 478
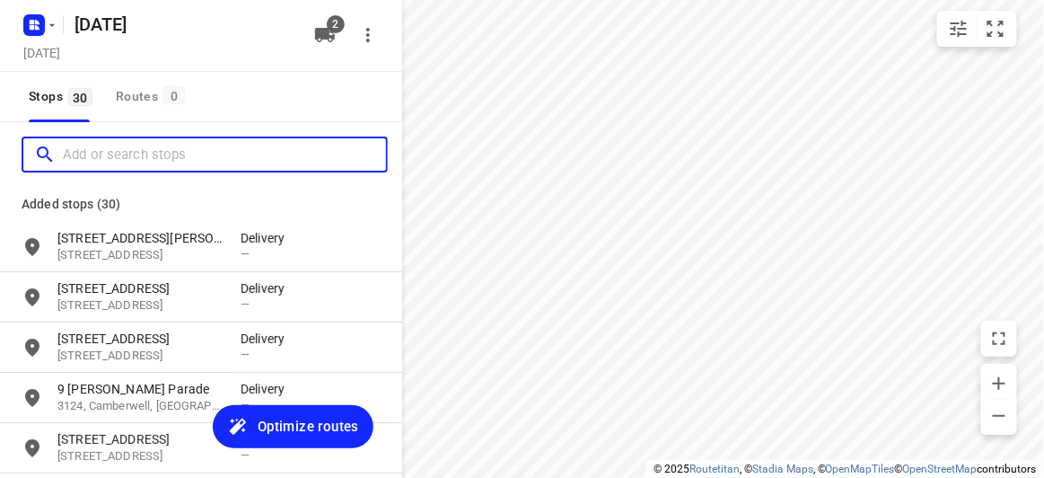
paste input "[STREET_ADDRESS][US_STATE]"
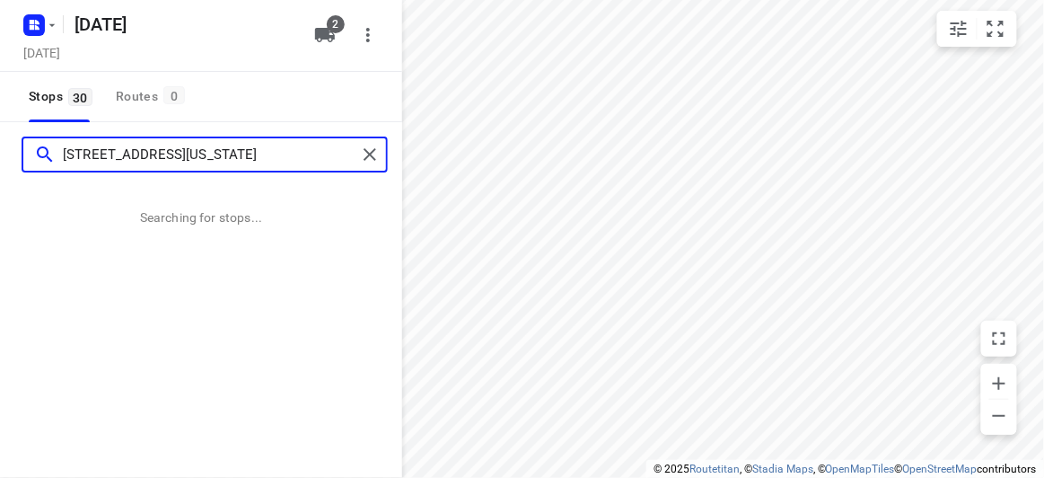
type input "[STREET_ADDRESS][US_STATE]"
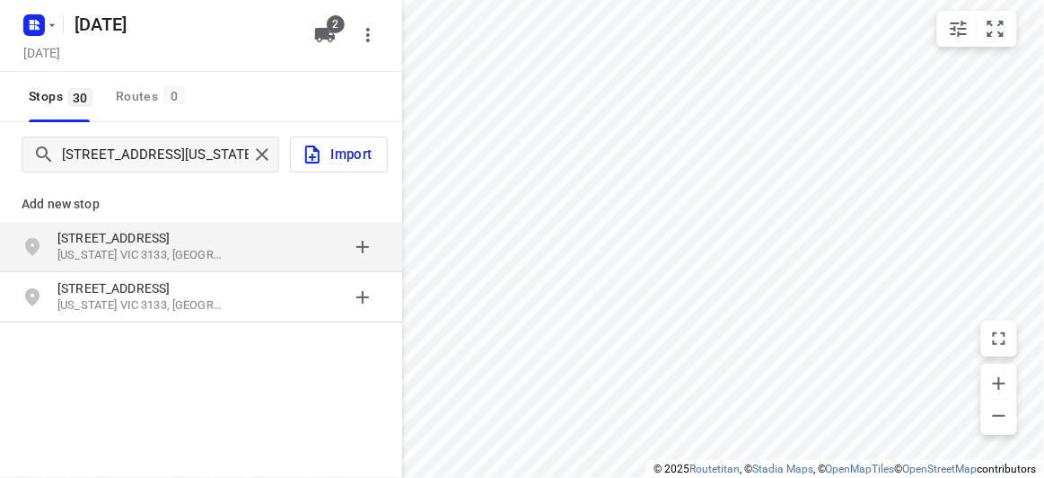
click at [137, 242] on p "[STREET_ADDRESS]" at bounding box center [139, 238] width 165 height 18
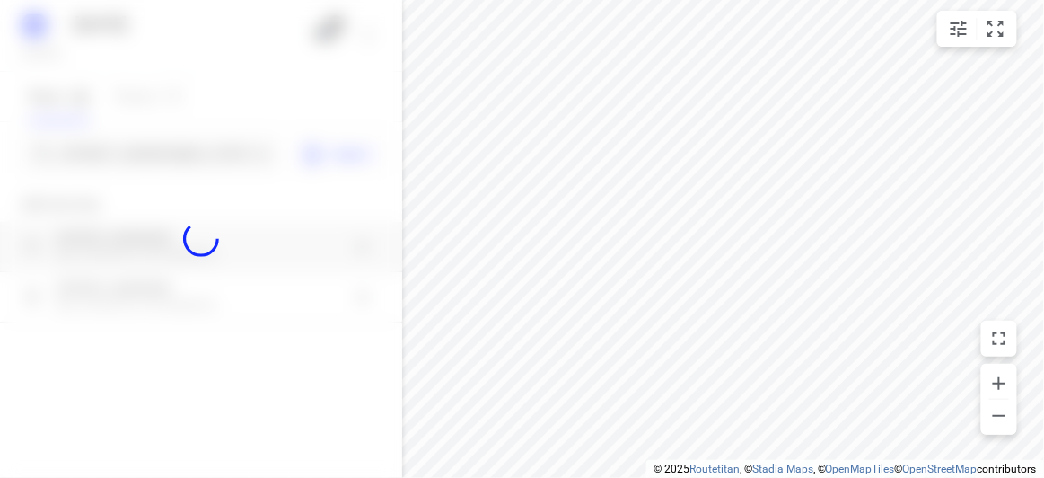
click at [111, 147] on div at bounding box center [201, 239] width 402 height 478
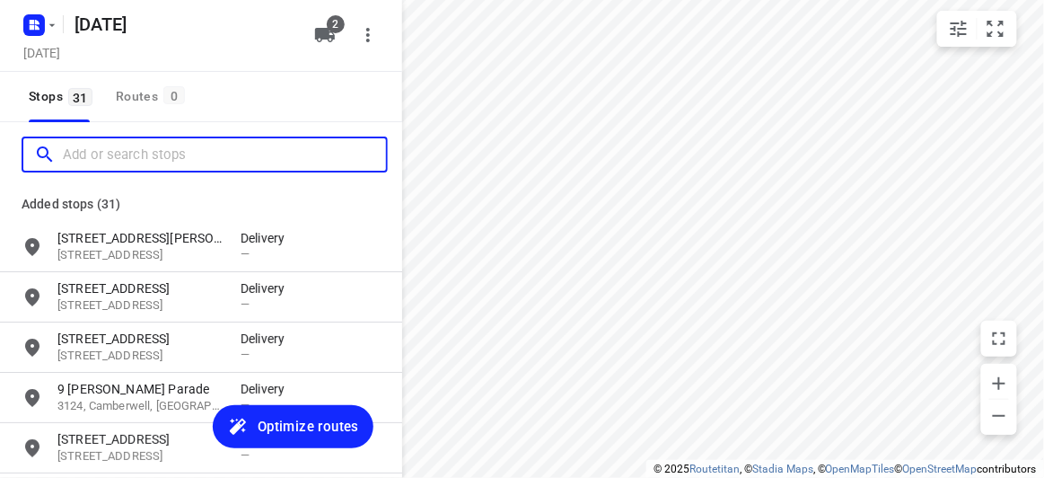
paste input "[STREET_ADDRESS]"
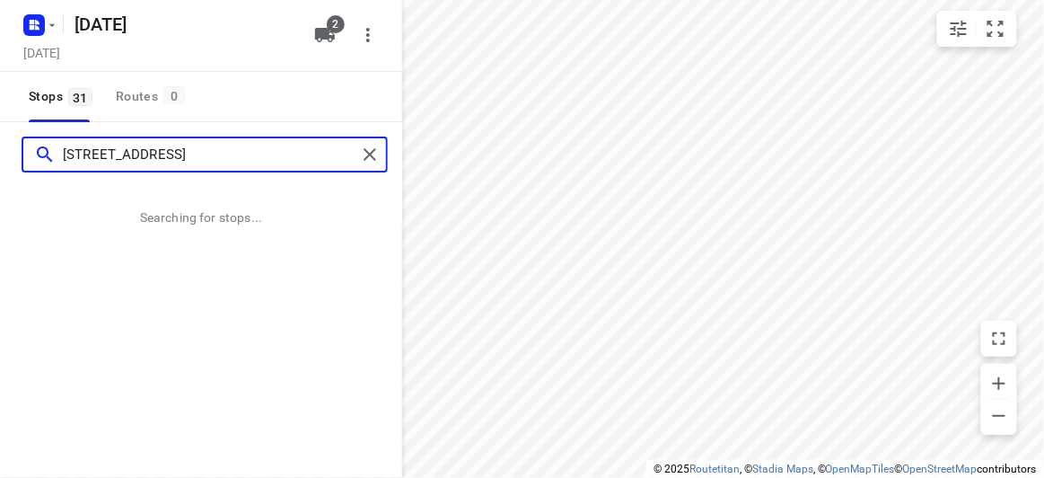
type input "[STREET_ADDRESS]"
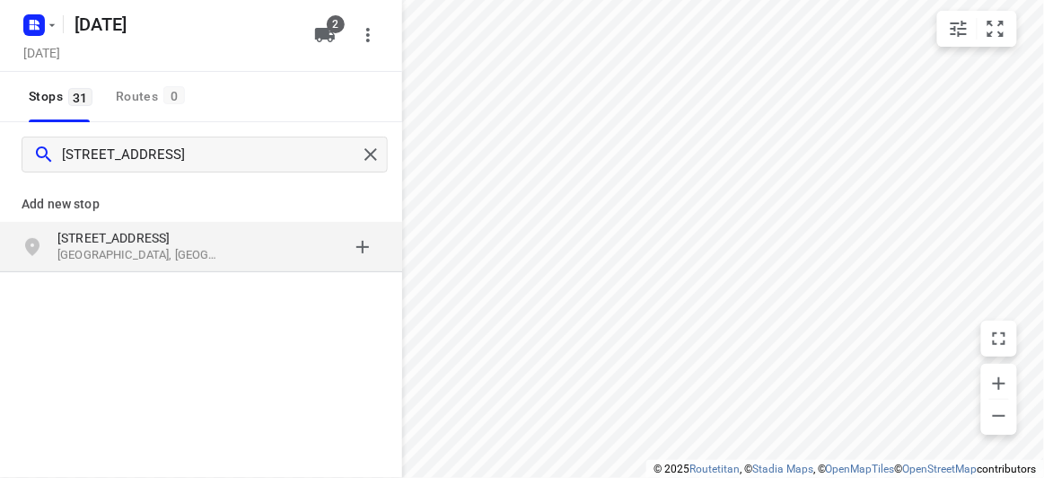
click at [160, 256] on p "[GEOGRAPHIC_DATA], [GEOGRAPHIC_DATA]" at bounding box center [139, 255] width 165 height 17
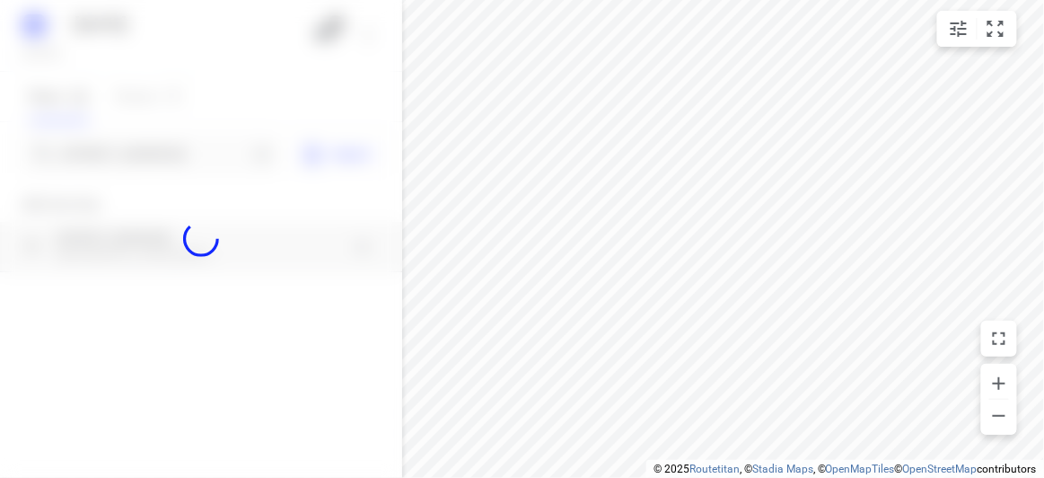
click at [122, 156] on div at bounding box center [201, 239] width 402 height 478
click at [120, 154] on div at bounding box center [201, 239] width 402 height 478
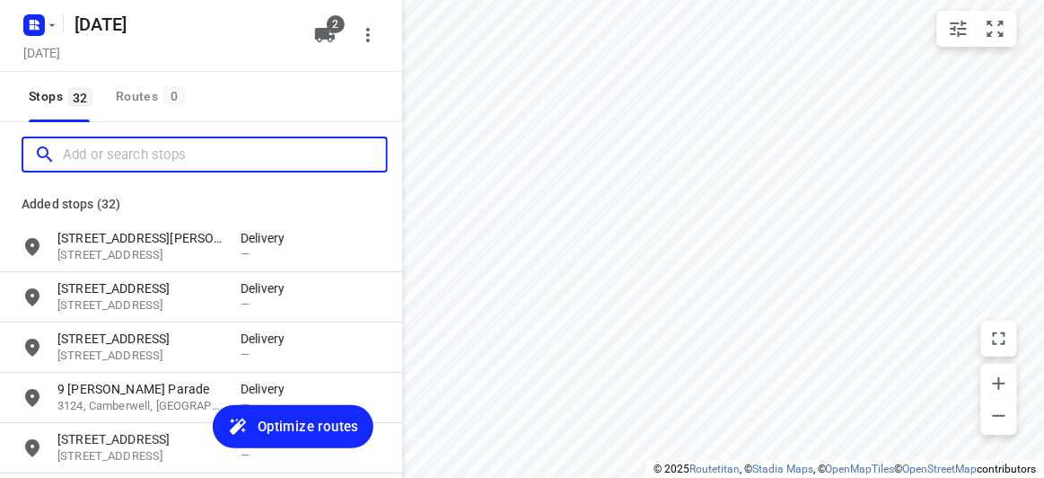
paste input "[STREET_ADDRESS]"
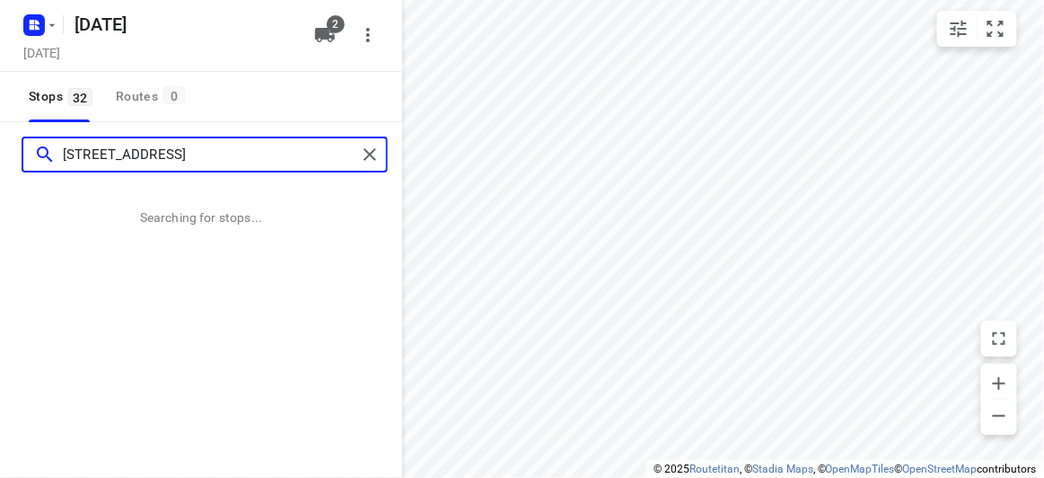
type input "[STREET_ADDRESS]"
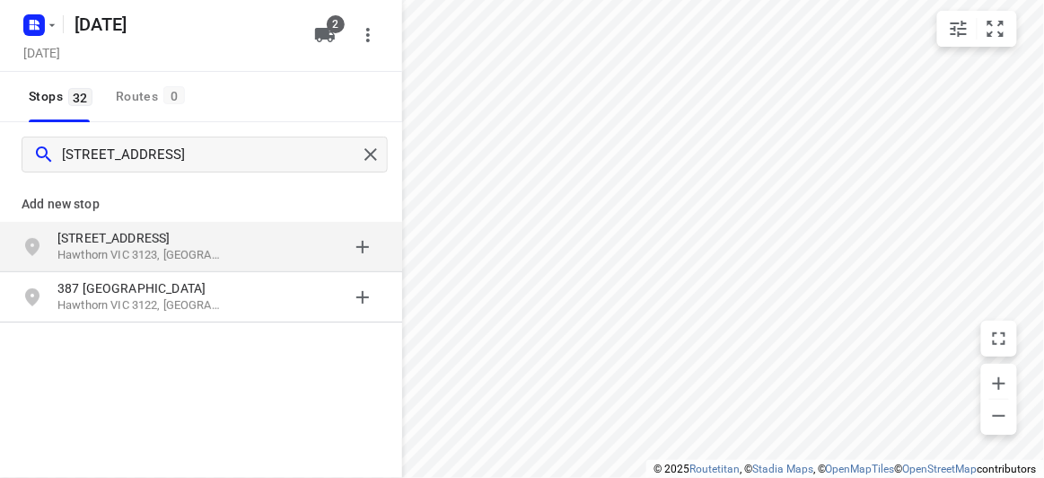
click at [84, 242] on p "[STREET_ADDRESS]" at bounding box center [139, 238] width 165 height 18
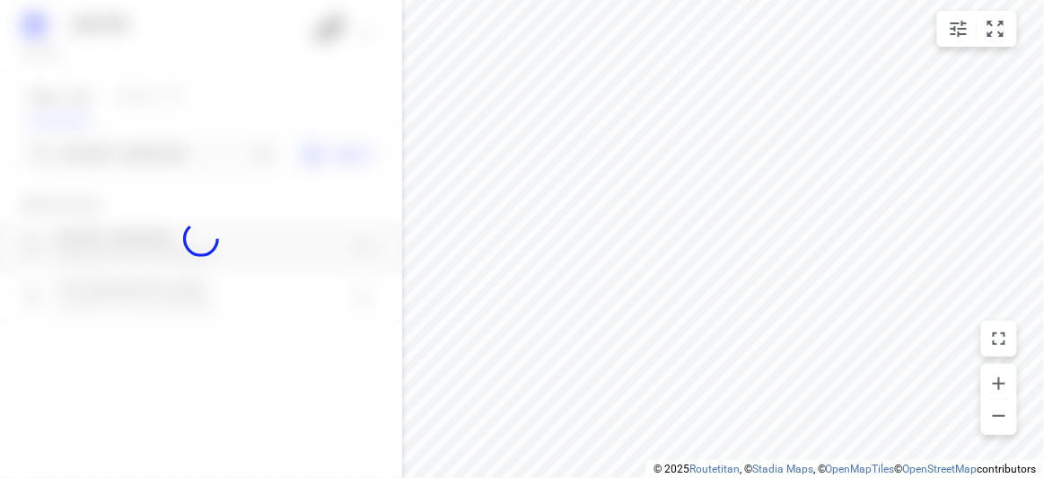
click at [82, 144] on div at bounding box center [201, 239] width 402 height 478
click at [91, 161] on div at bounding box center [201, 239] width 402 height 478
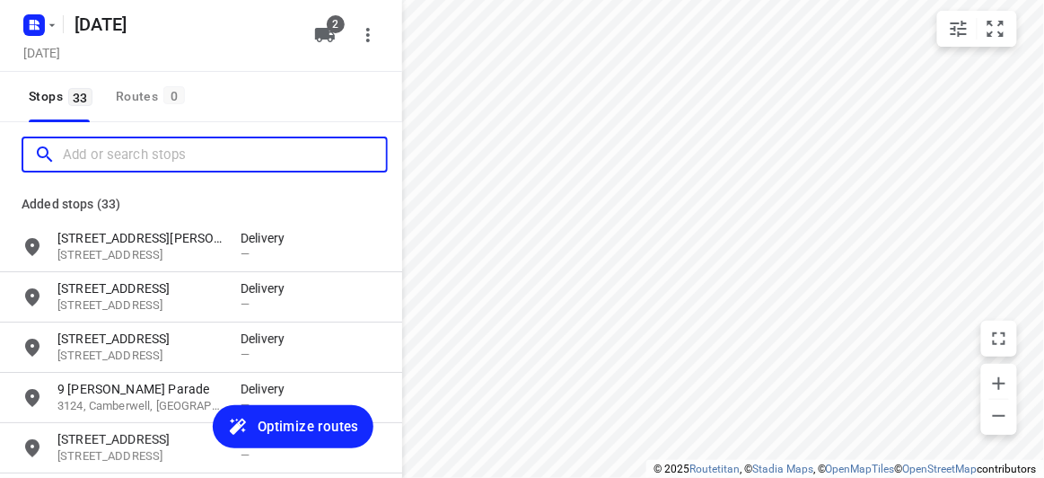
click at [91, 161] on input "Add or search stops" at bounding box center [224, 155] width 323 height 28
paste input "[STREET_ADDRESS][PERSON_NAME]"
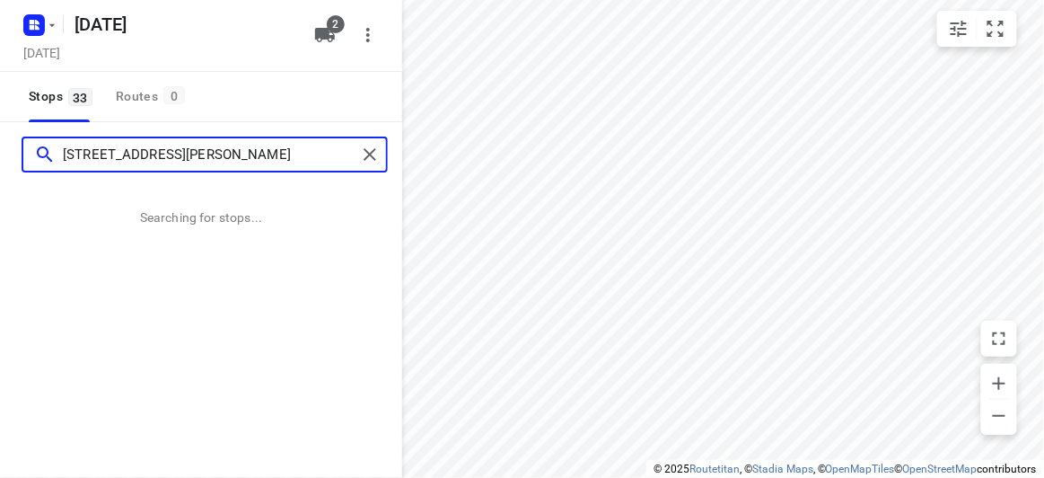
type input "[STREET_ADDRESS][PERSON_NAME]"
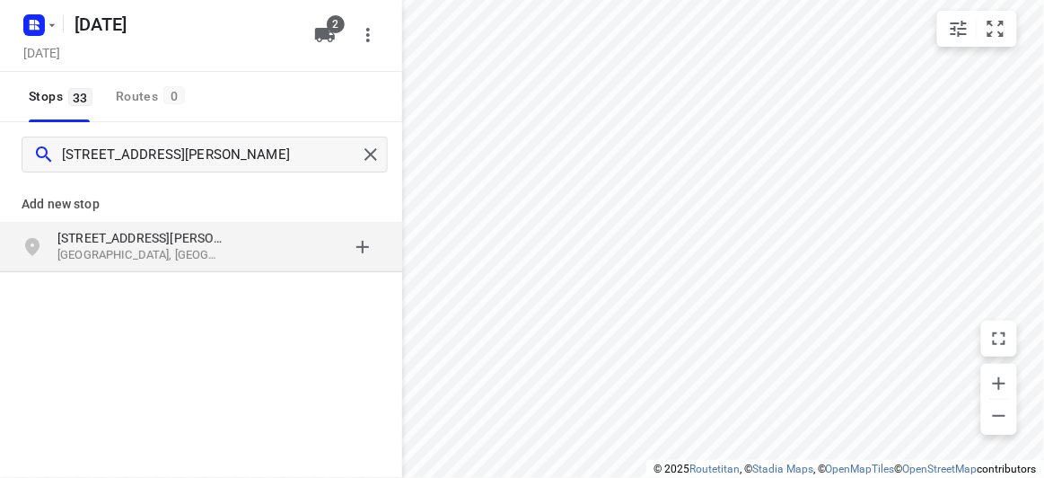
click at [154, 240] on p "[STREET_ADDRESS][PERSON_NAME]" at bounding box center [139, 238] width 165 height 18
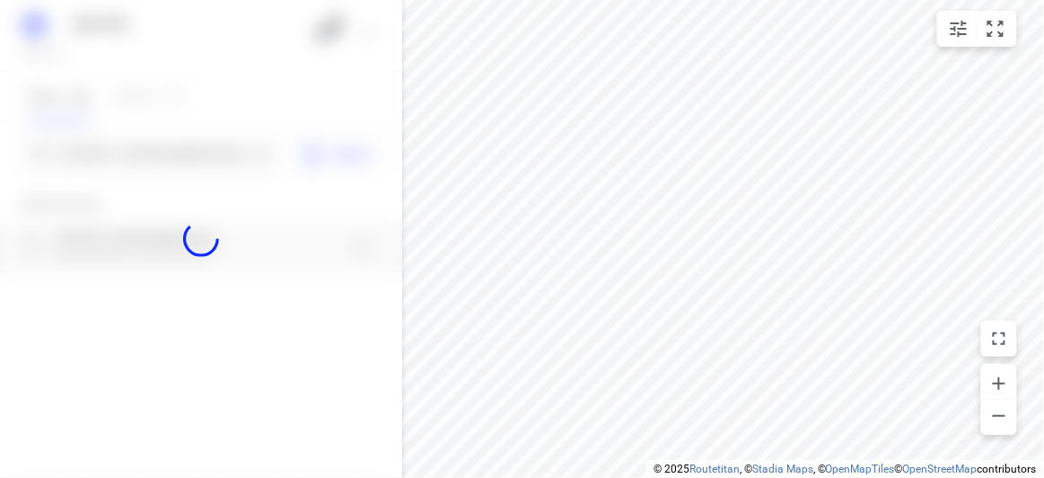
click at [101, 154] on div at bounding box center [201, 239] width 402 height 478
click at [100, 148] on div at bounding box center [201, 239] width 402 height 478
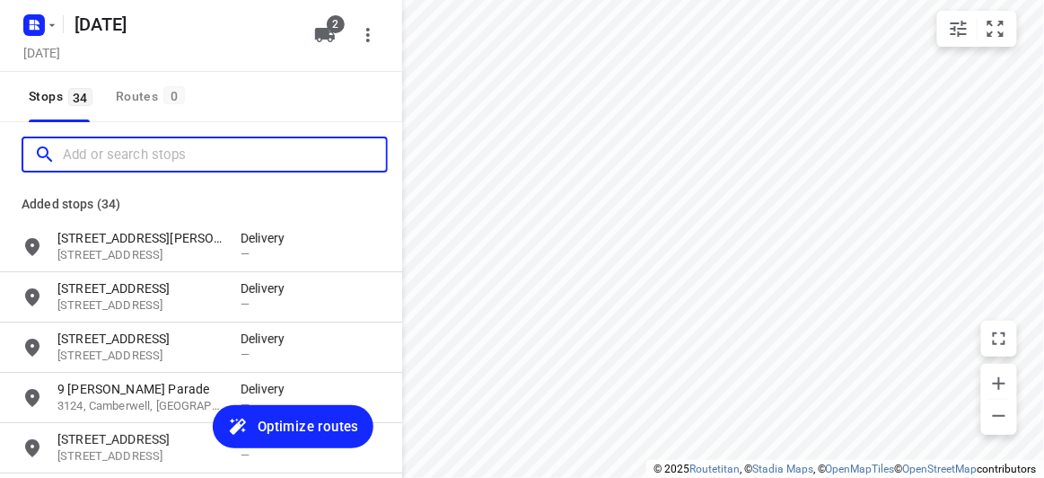
paste input "[STREET_ADDRESS][PERSON_NAME][PERSON_NAME]"
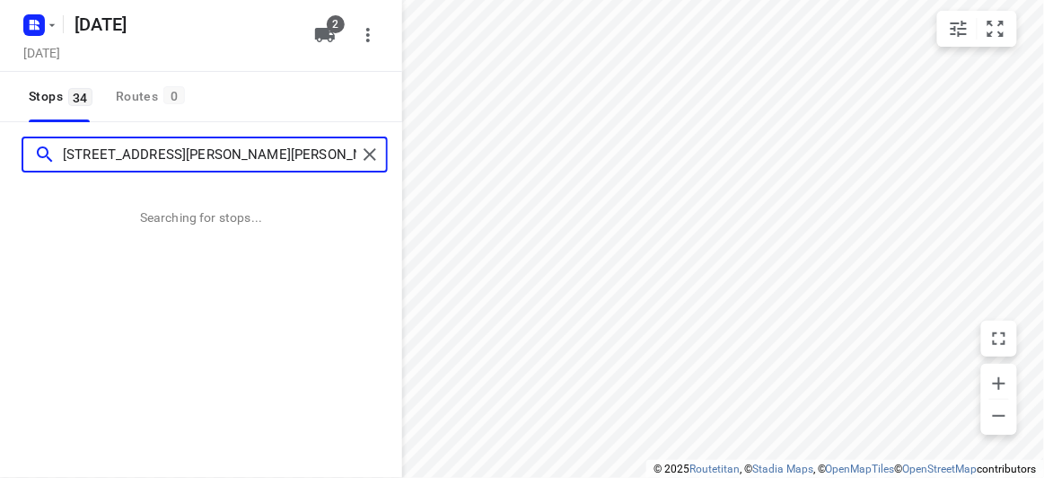
type input "[STREET_ADDRESS][PERSON_NAME][PERSON_NAME]"
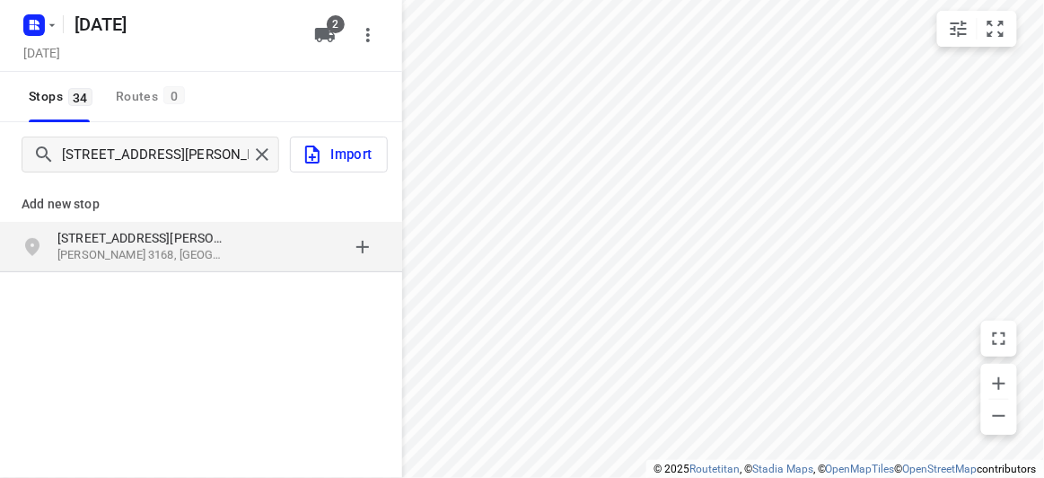
click at [65, 212] on p "Add new stop" at bounding box center [201, 204] width 359 height 22
click at [66, 233] on p "[STREET_ADDRESS][PERSON_NAME]" at bounding box center [139, 238] width 165 height 18
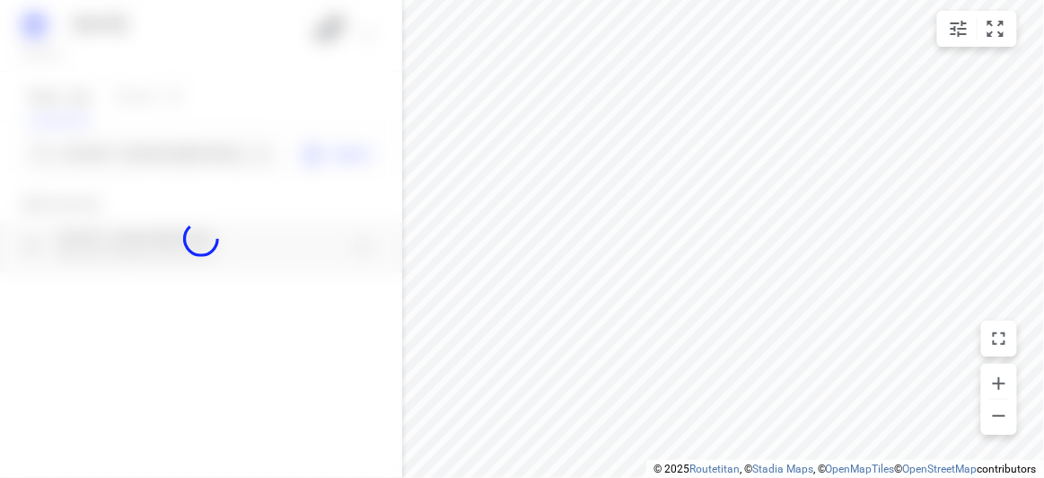
click at [93, 156] on div at bounding box center [201, 239] width 402 height 478
paste input "[STREET_ADDRESS][PERSON_NAME]"
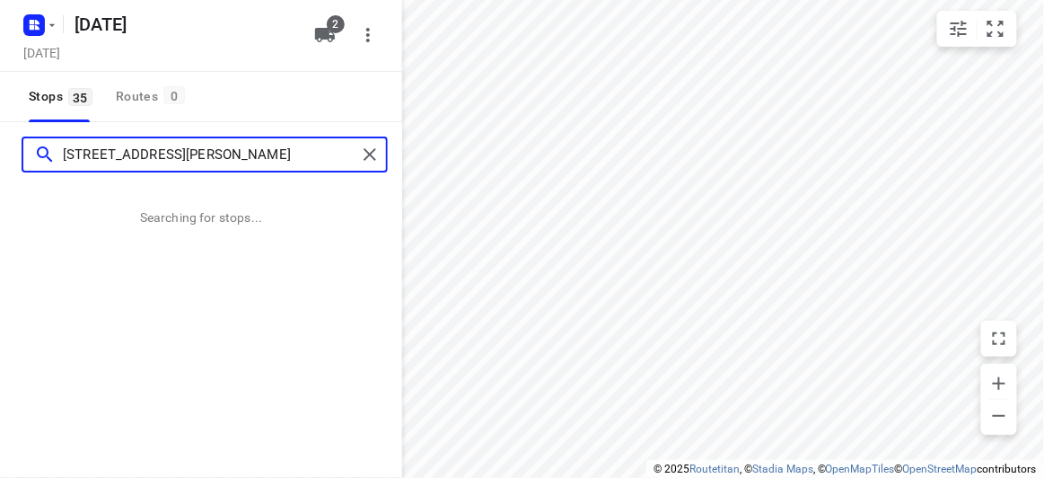
type input "[STREET_ADDRESS][PERSON_NAME]"
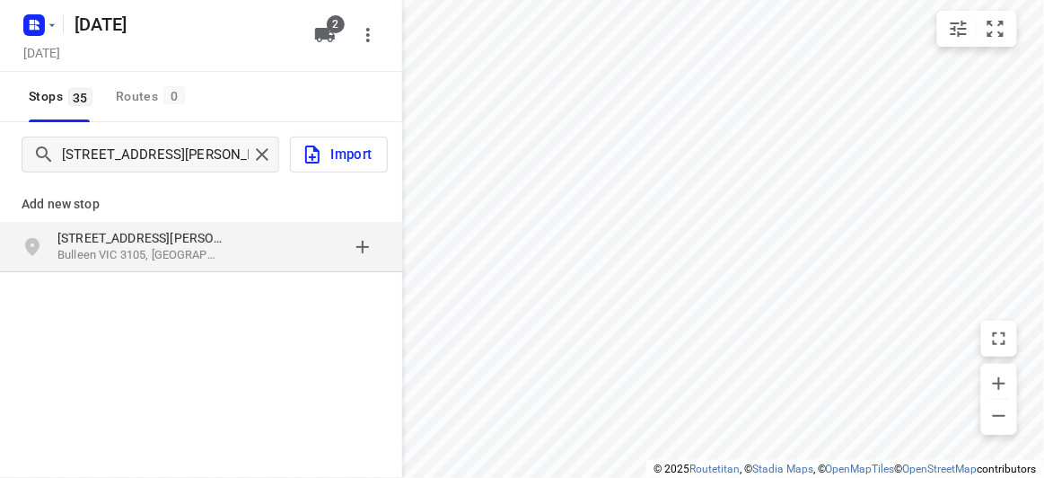
click at [207, 268] on div "[STREET_ADDRESS][PERSON_NAME]" at bounding box center [201, 247] width 402 height 50
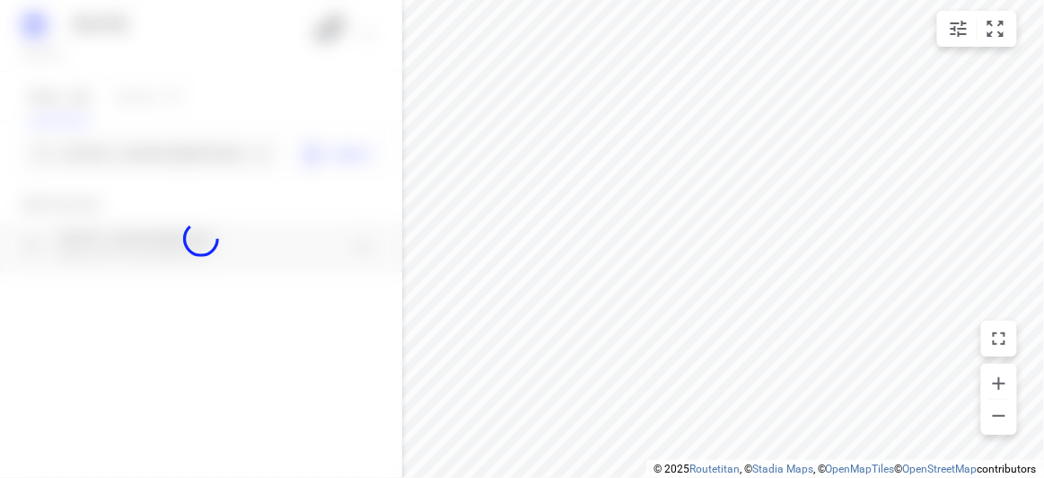
click at [167, 159] on div at bounding box center [201, 239] width 402 height 478
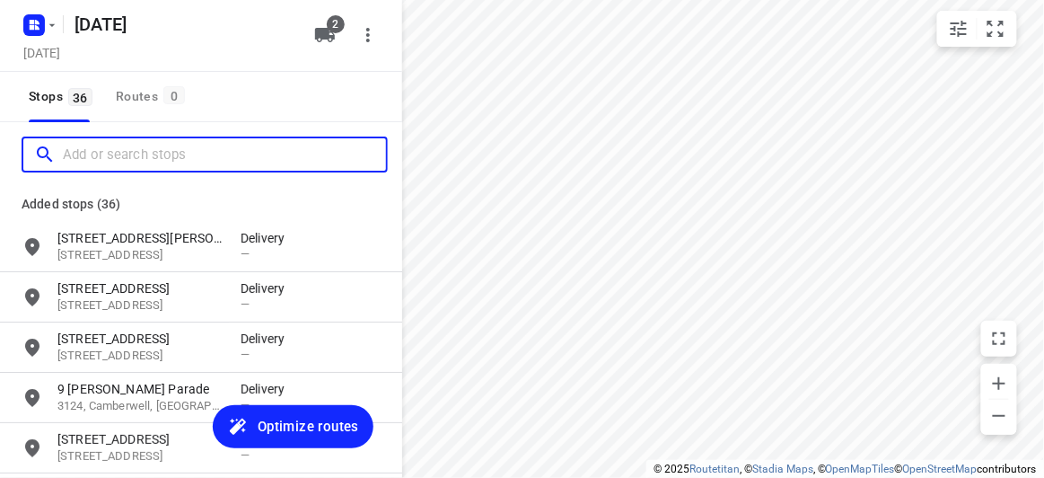
click at [167, 159] on input "Add or search stops" at bounding box center [224, 155] width 323 height 28
paste input "[STREET_ADDRESS][PERSON_NAME]"
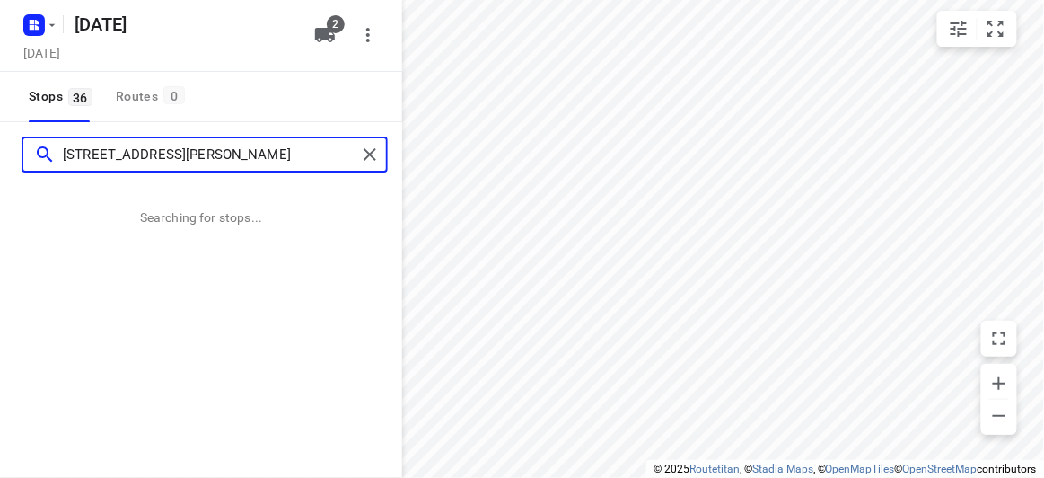
type input "[STREET_ADDRESS][PERSON_NAME]"
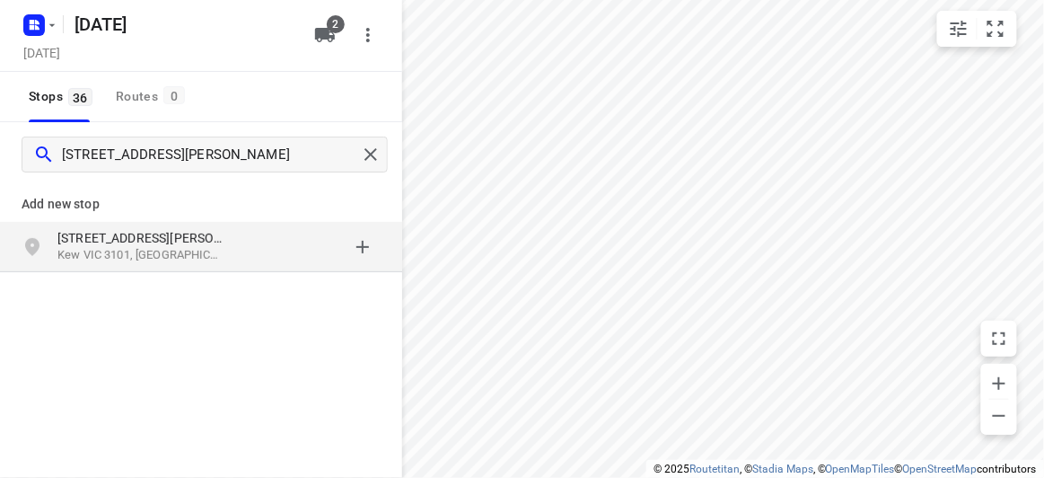
click at [154, 247] on p "Kew VIC 3101, [GEOGRAPHIC_DATA]" at bounding box center [139, 255] width 165 height 17
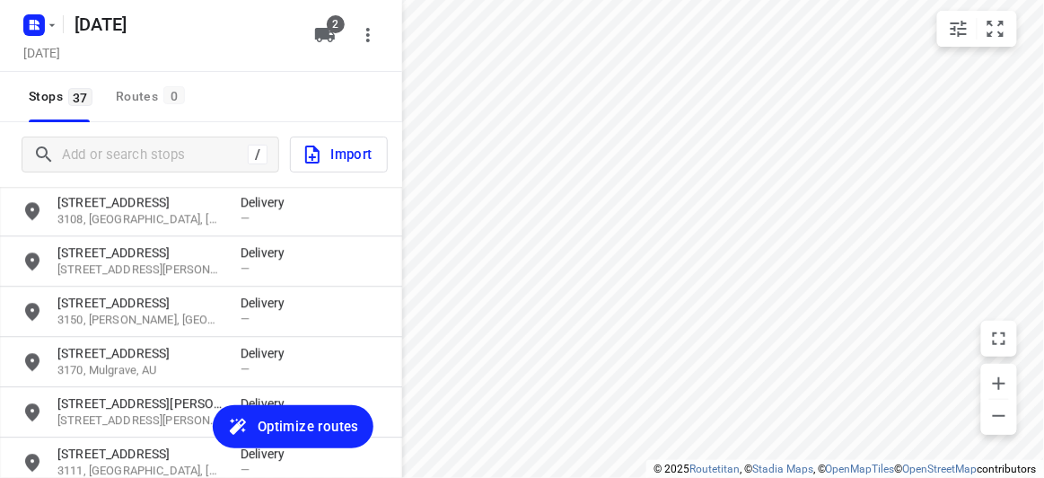
drag, startPoint x: 216, startPoint y: 361, endPoint x: 200, endPoint y: 384, distance: 28.4
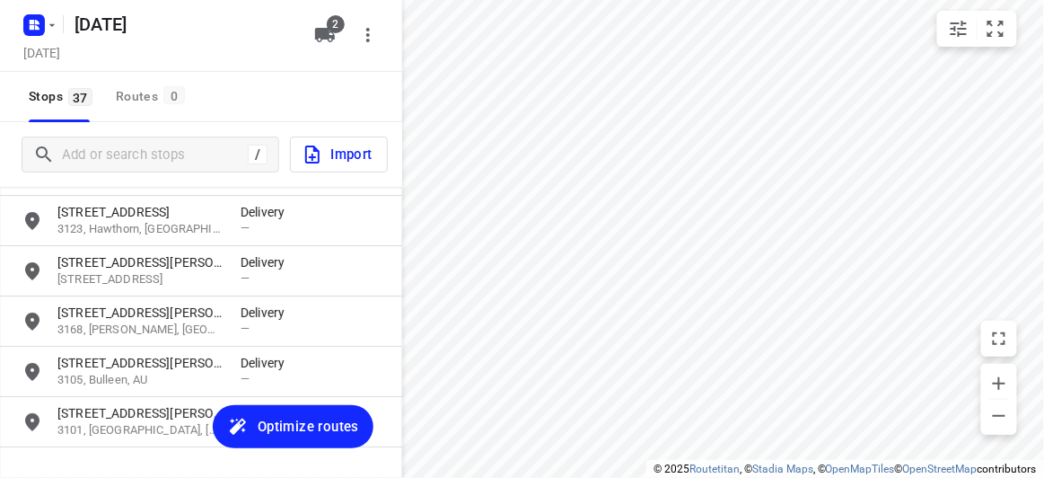
scroll to position [1687, 0]
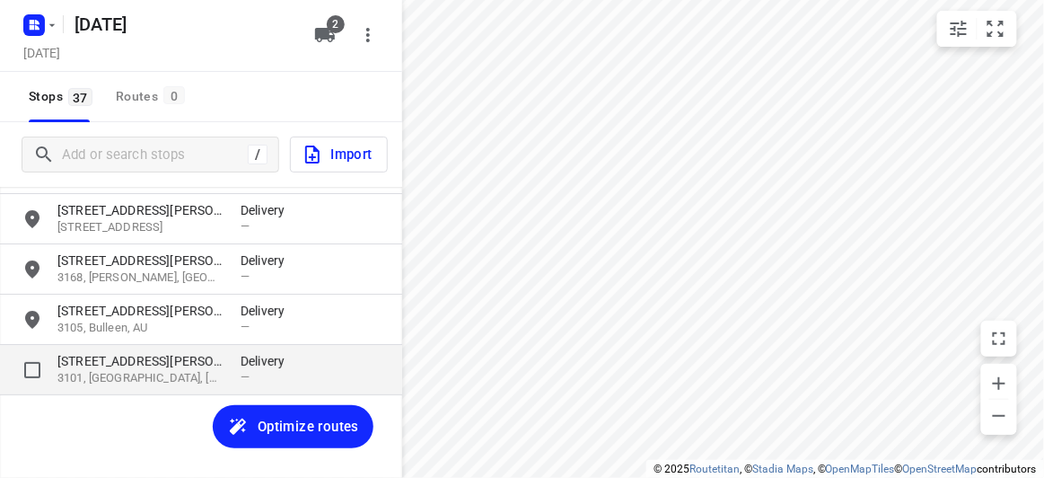
click at [125, 357] on p "[STREET_ADDRESS][PERSON_NAME]" at bounding box center [139, 361] width 165 height 18
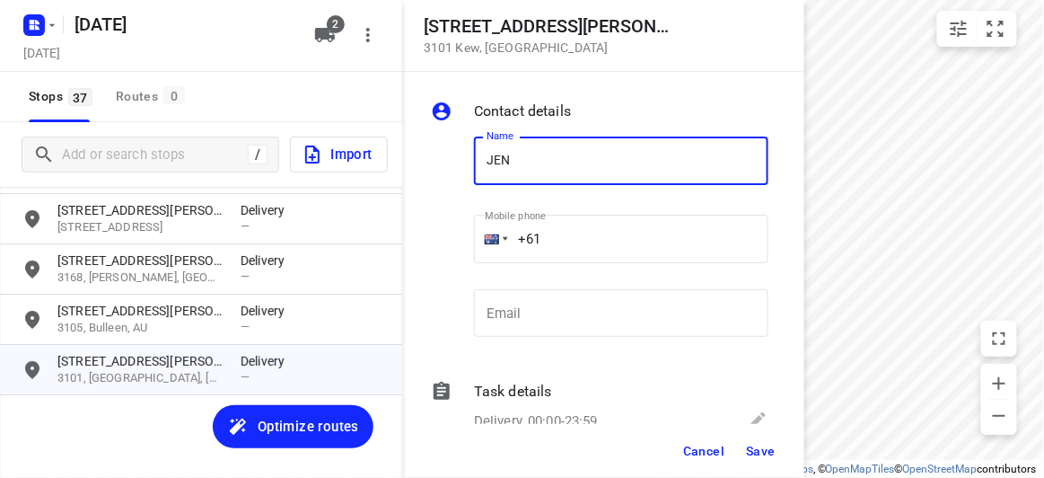
type input "[PERSON_NAME]"
drag, startPoint x: 561, startPoint y: 227, endPoint x: 461, endPoint y: 228, distance: 100.6
click at [461, 230] on div "Name [PERSON_NAME] Name Mobile phone +61 ​ Email Email" at bounding box center [599, 240] width 345 height 237
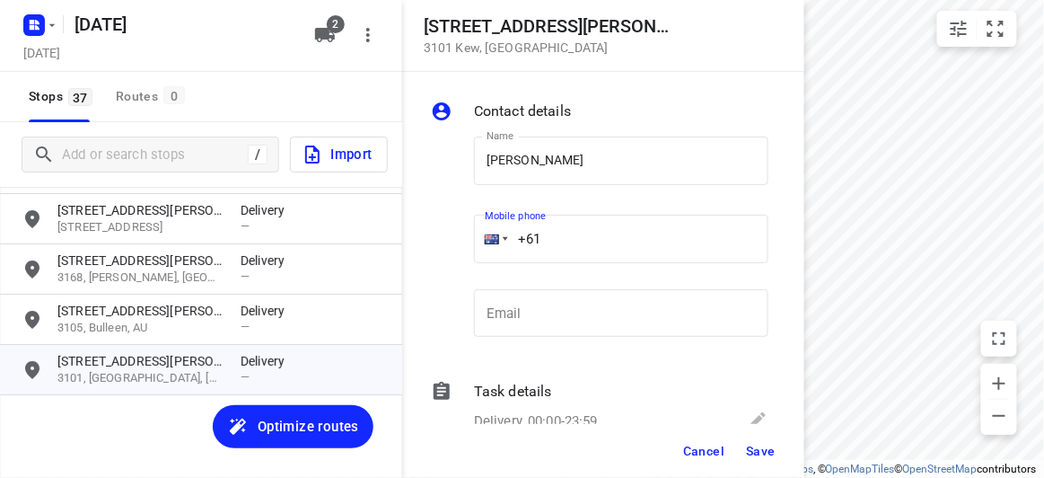
paste input "403131881"
type input "[PHONE_NUMBER]"
click at [771, 450] on span "Save" at bounding box center [761, 451] width 30 height 14
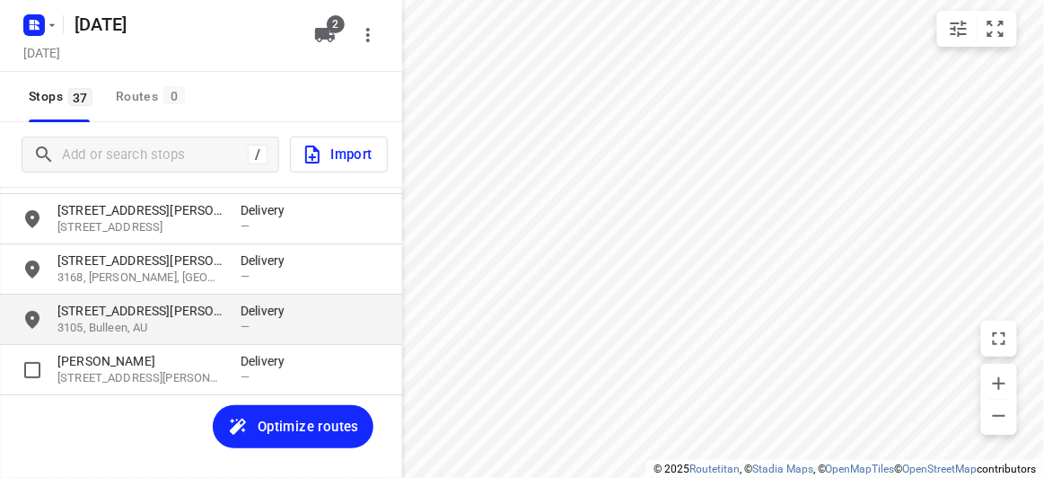
click at [111, 317] on p "[STREET_ADDRESS][PERSON_NAME]" at bounding box center [139, 311] width 165 height 18
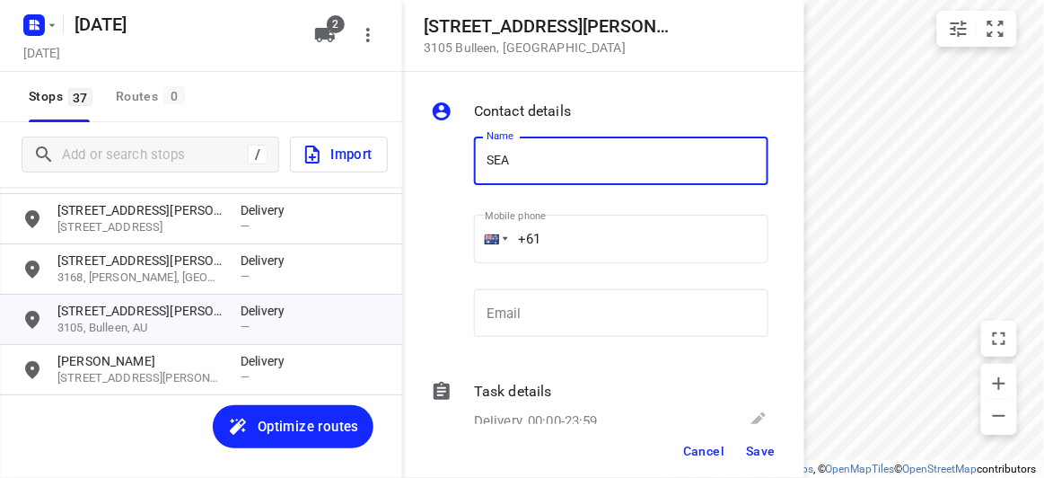
type input "[PERSON_NAME]"
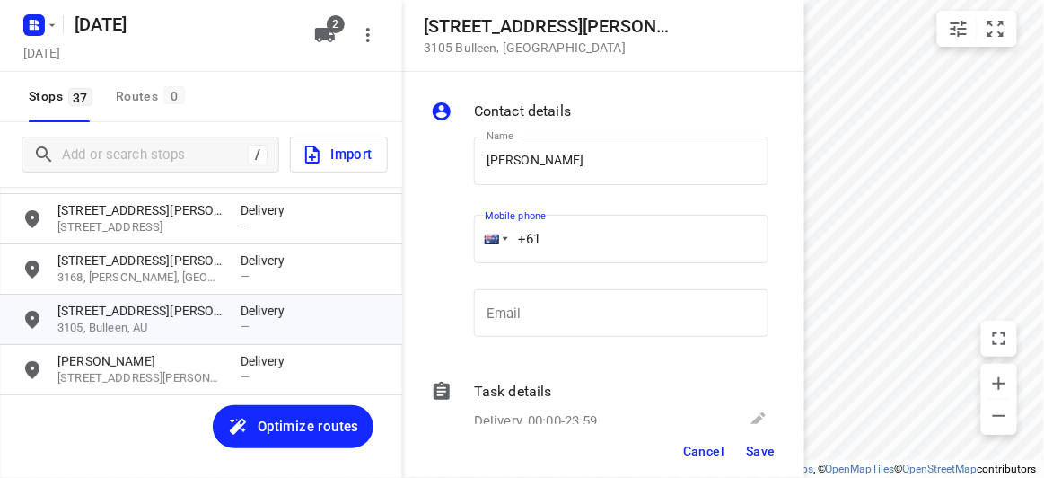
drag, startPoint x: 488, startPoint y: 246, endPoint x: 475, endPoint y: 248, distance: 12.7
click at [477, 247] on div "+61" at bounding box center [621, 239] width 295 height 48
paste input "404327333"
type input "[PHONE_NUMBER]"
click at [762, 454] on span "Save" at bounding box center [761, 451] width 30 height 14
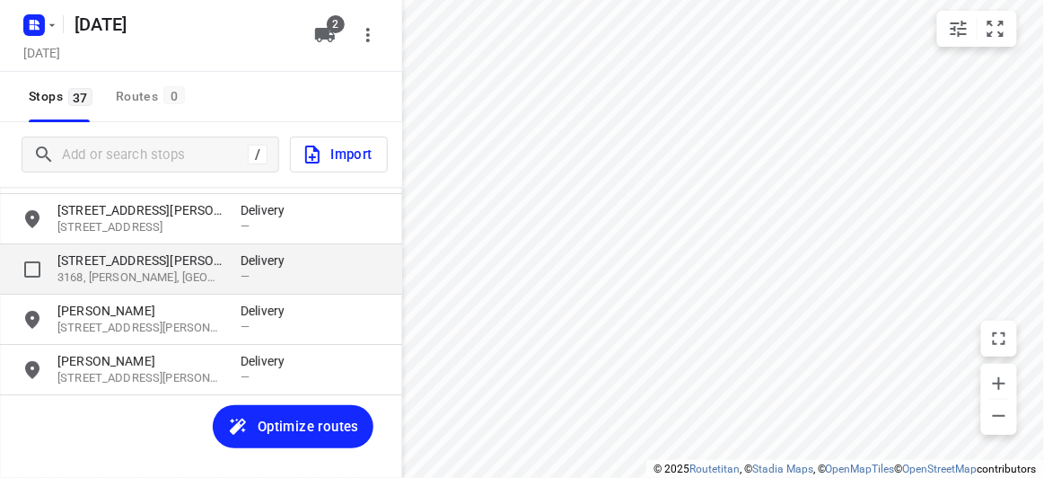
click at [94, 264] on p "[STREET_ADDRESS][PERSON_NAME]" at bounding box center [139, 260] width 165 height 18
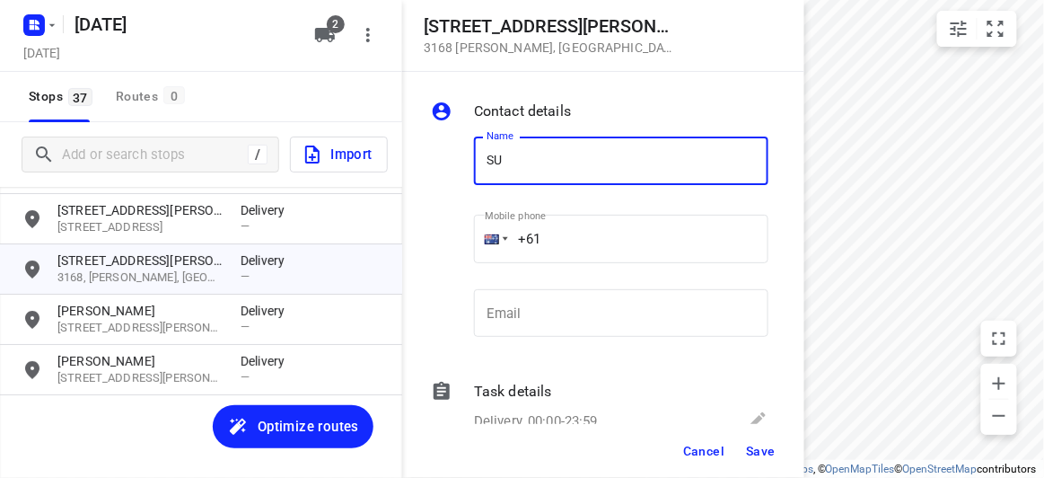
type input "SU CHOO"
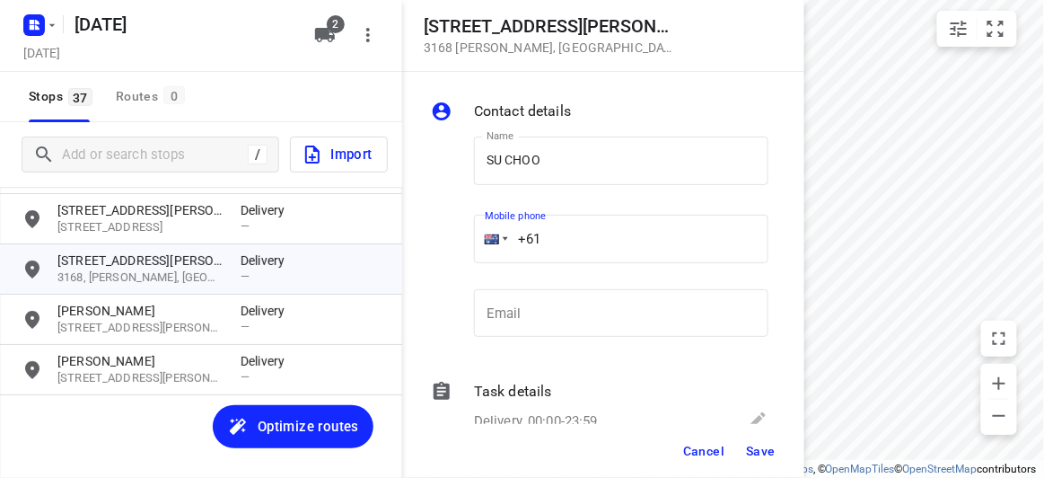
drag, startPoint x: 495, startPoint y: 246, endPoint x: 479, endPoint y: 244, distance: 16.3
click at [486, 246] on div "+61" at bounding box center [621, 239] width 295 height 48
paste input "412464420"
type input "[PHONE_NUMBER]"
click at [764, 462] on button "Save" at bounding box center [761, 451] width 44 height 32
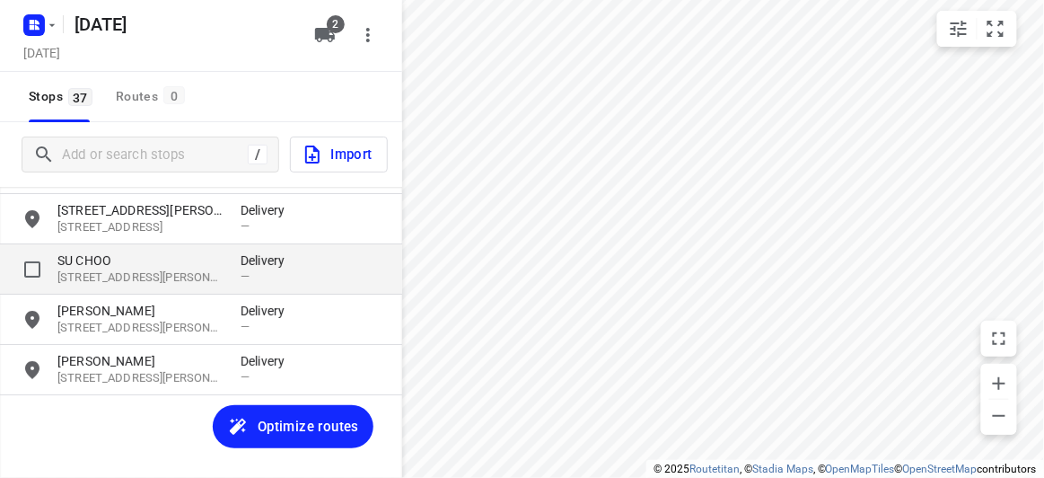
click at [128, 269] on p "[STREET_ADDRESS][PERSON_NAME][PERSON_NAME]" at bounding box center [139, 277] width 165 height 17
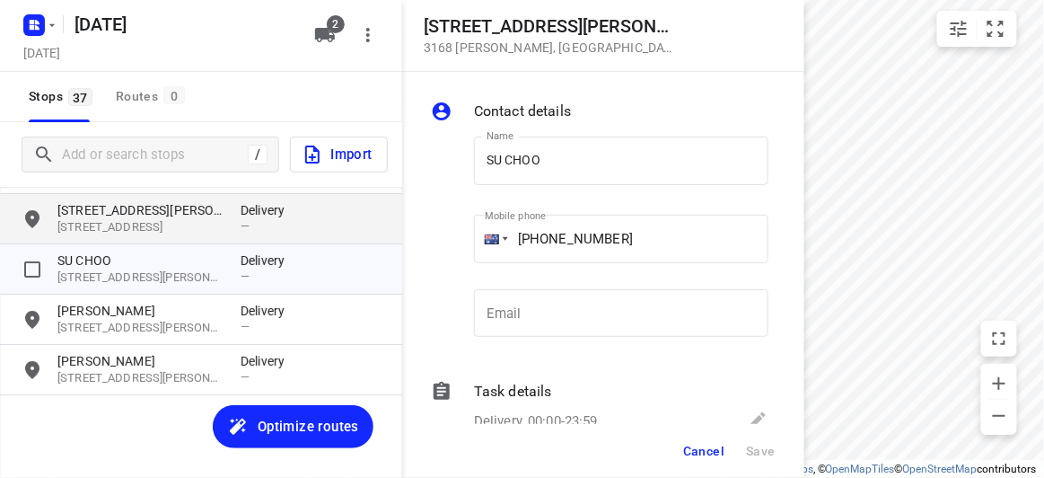
click at [92, 194] on div "[STREET_ADDRESS][PERSON_NAME] Delivery —" at bounding box center [201, 219] width 402 height 50
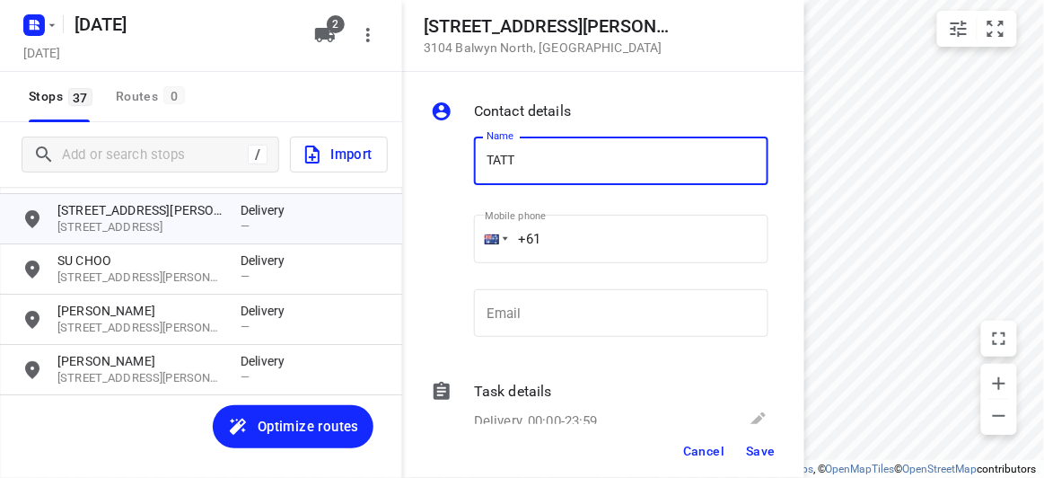
type input "TATT [PERSON_NAME]"
click at [474, 245] on div "+61" at bounding box center [621, 239] width 295 height 48
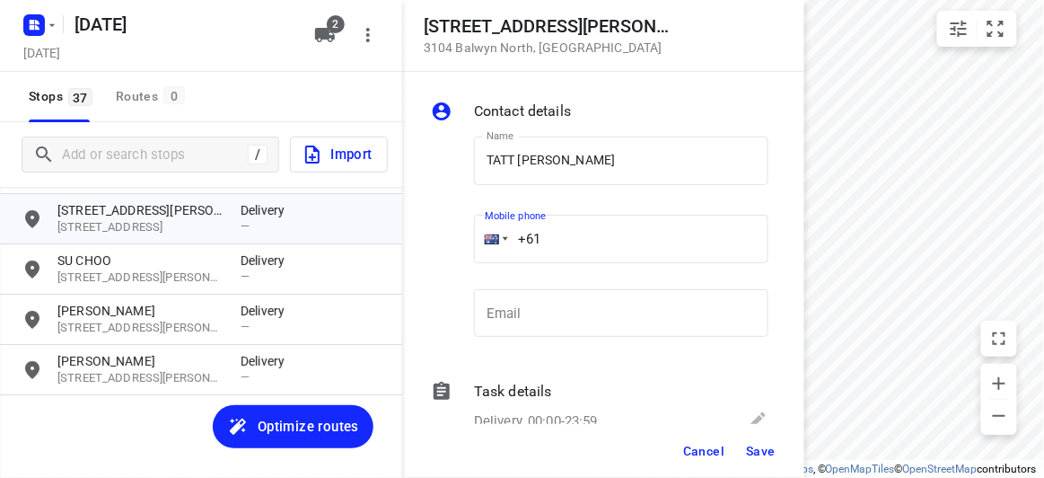
paste input "401262845"
type input "[PHONE_NUMBER]"
click at [772, 448] on span "Save" at bounding box center [761, 451] width 30 height 14
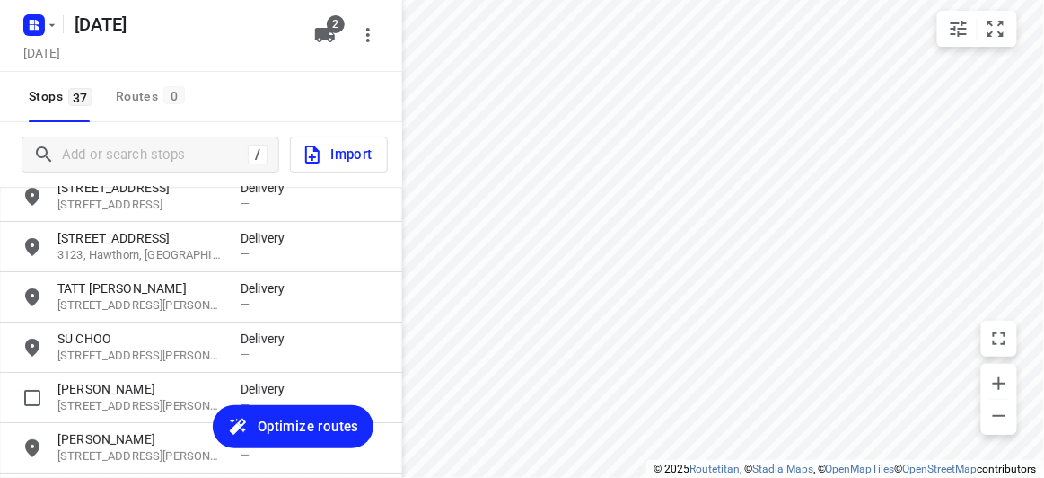
scroll to position [1442, 0]
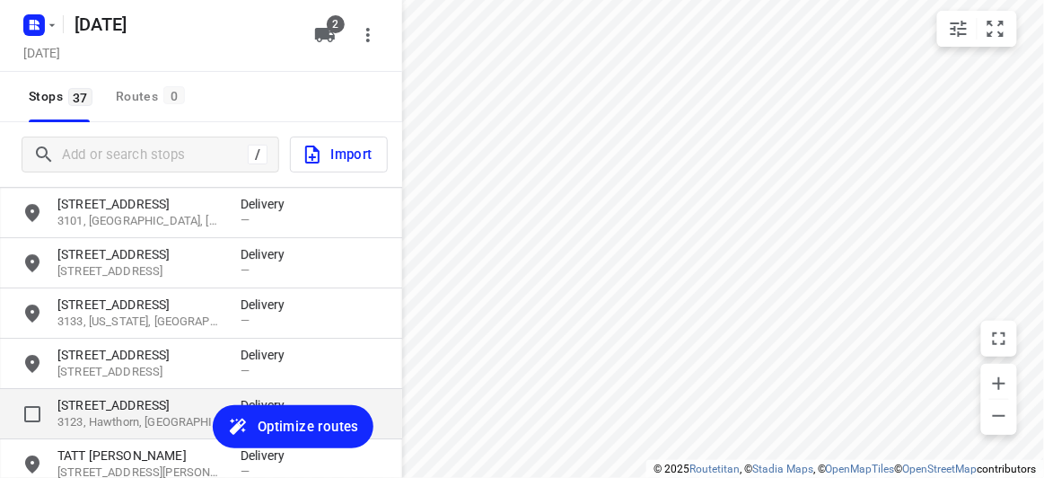
click at [104, 414] on p "3123, Hawthorn, [GEOGRAPHIC_DATA]" at bounding box center [139, 422] width 165 height 17
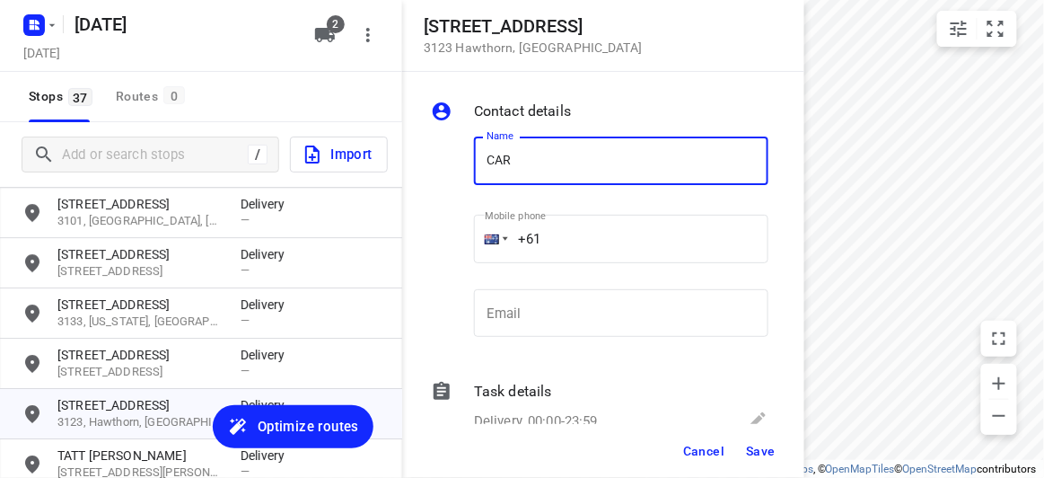
type input "[PERSON_NAME] [PERSON_NAME]"
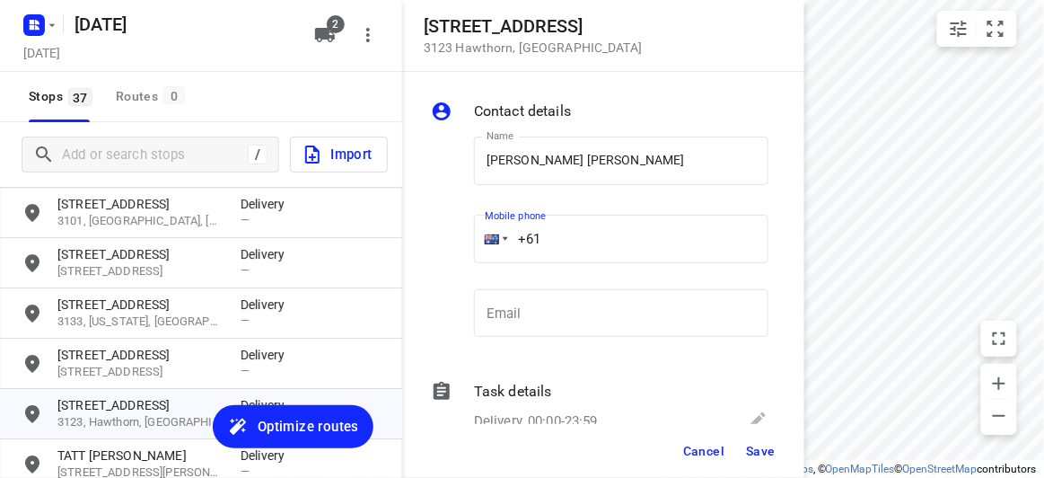
drag, startPoint x: 484, startPoint y: 243, endPoint x: 464, endPoint y: 242, distance: 19.8
click at [467, 243] on div "Mobile phone +61 ​" at bounding box center [621, 244] width 309 height 83
paste input "404009188"
type input "[PHONE_NUMBER]"
click at [770, 445] on span "Save" at bounding box center [761, 451] width 30 height 14
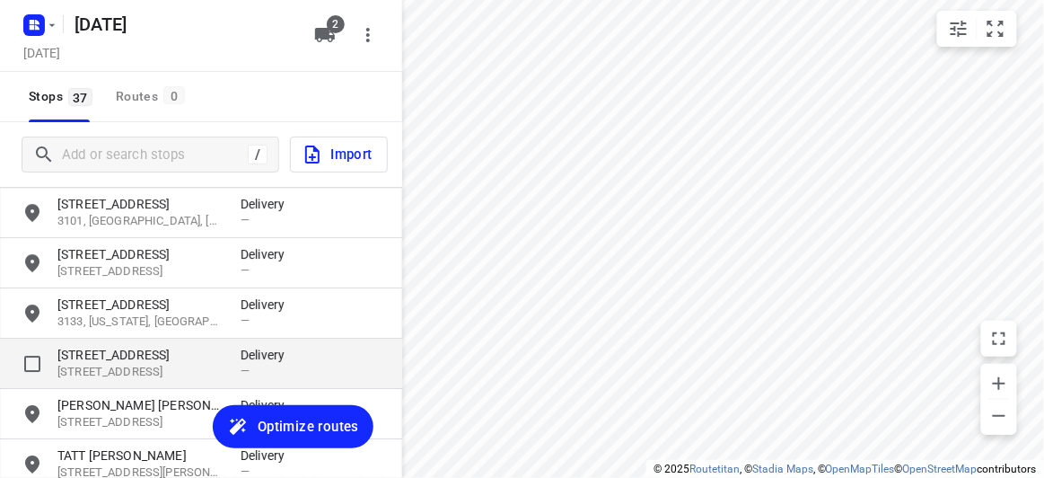
click at [155, 378] on p "[STREET_ADDRESS]" at bounding box center [139, 372] width 165 height 17
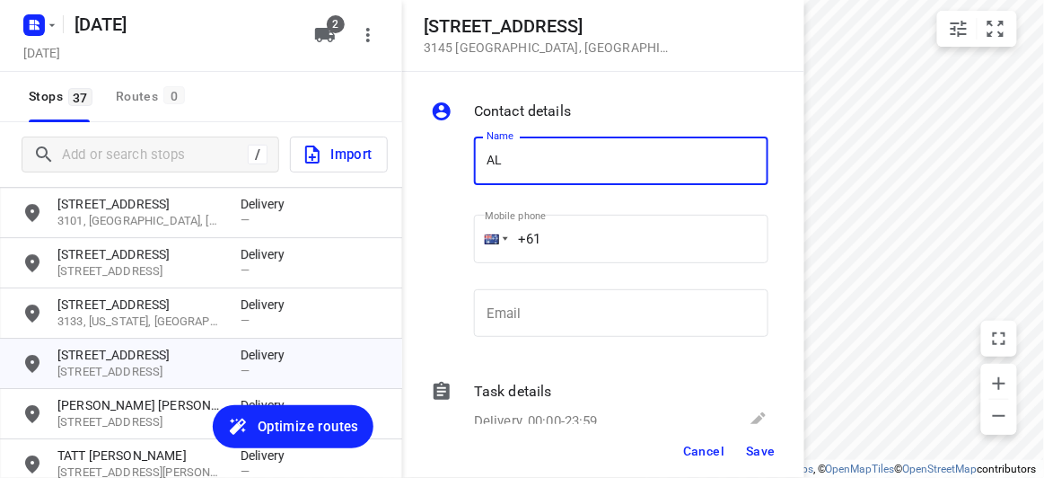
type input "[PERSON_NAME]"
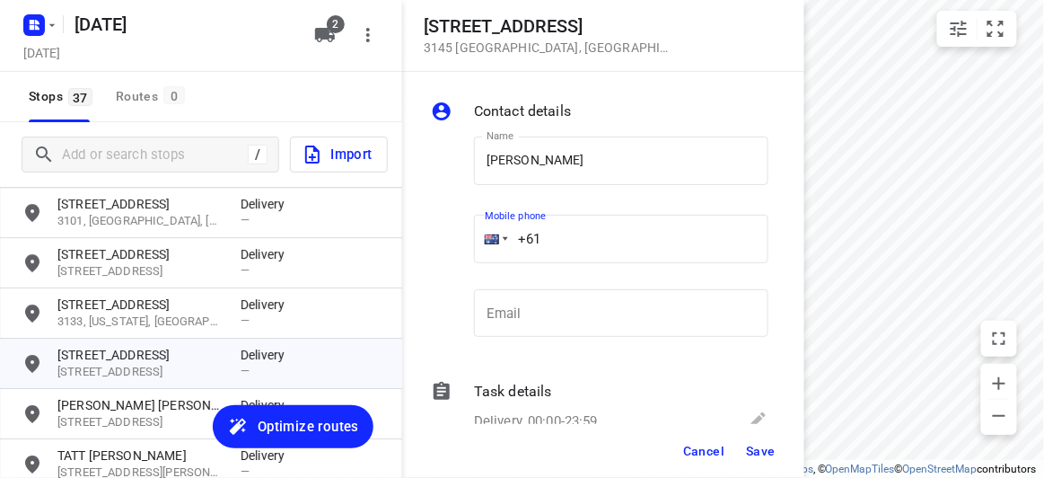
click at [479, 234] on div "+61" at bounding box center [621, 239] width 295 height 48
paste input "433555883"
type input "[PHONE_NUMBER]"
click at [755, 447] on span "Save" at bounding box center [761, 451] width 30 height 14
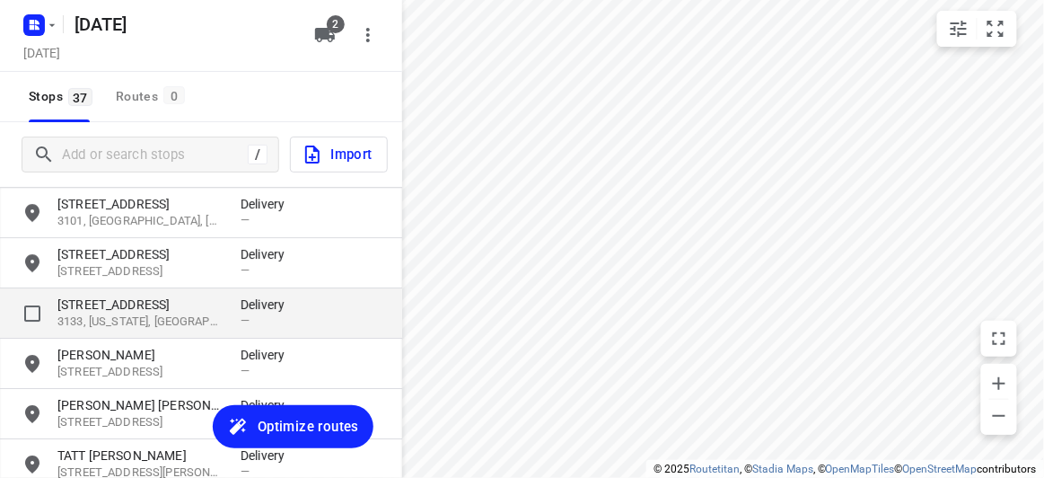
click at [133, 302] on p "[STREET_ADDRESS]" at bounding box center [139, 304] width 165 height 18
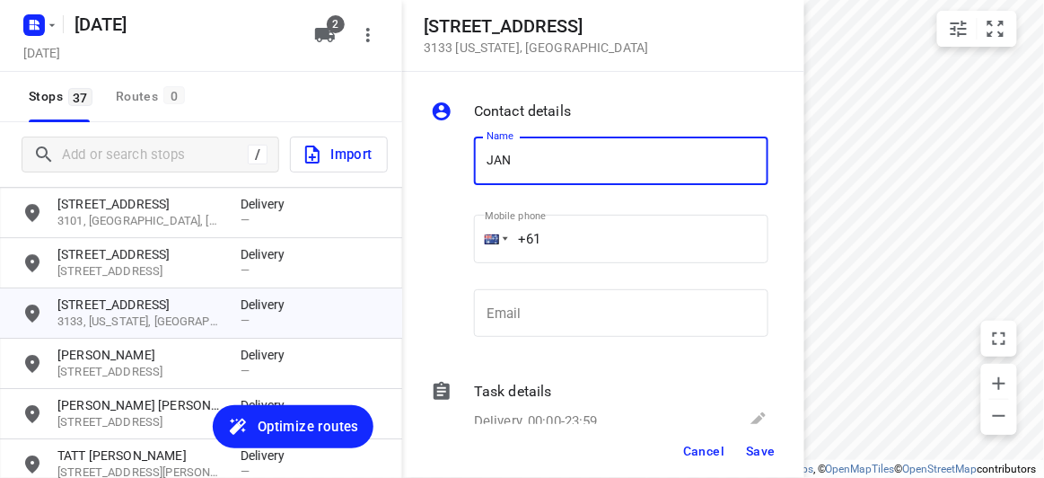
type input "[PERSON_NAME] 1/637"
drag, startPoint x: 559, startPoint y: 242, endPoint x: 410, endPoint y: 251, distance: 149.3
click at [411, 251] on div "Contact details Name [PERSON_NAME] 1/637 Name Mobile phone +61 ​ Email Email Ta…" at bounding box center [603, 248] width 402 height 352
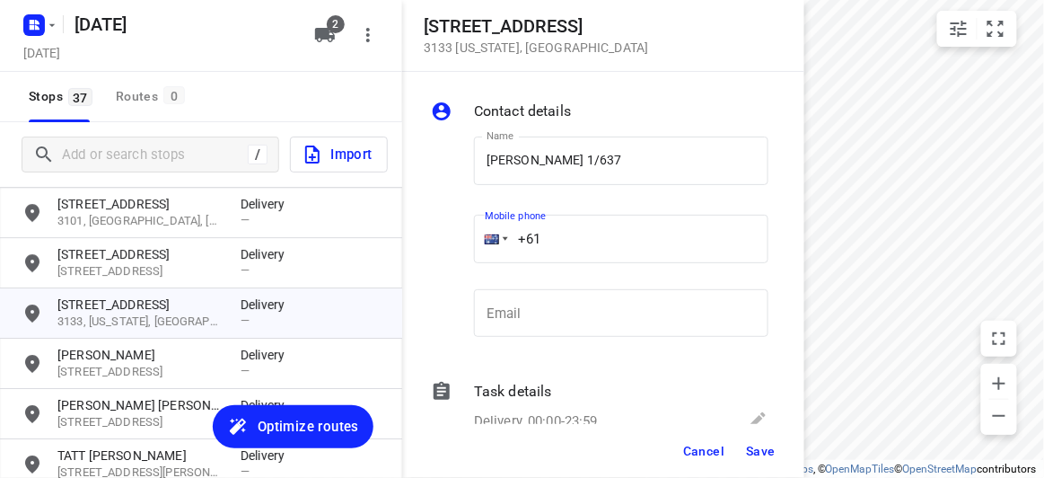
paste input "402574360"
type input "[PHONE_NUMBER]"
click at [756, 455] on span "Save" at bounding box center [761, 451] width 30 height 14
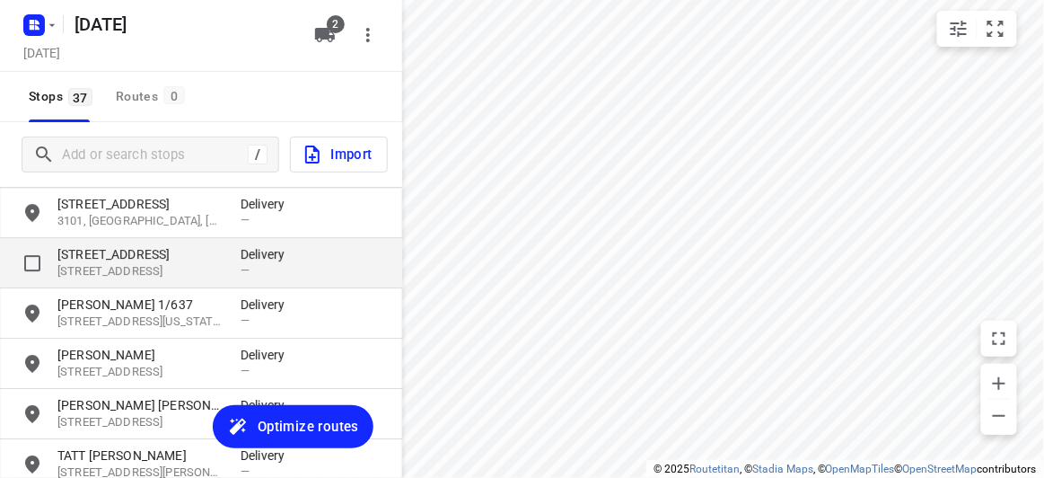
click at [132, 257] on p "[STREET_ADDRESS]" at bounding box center [139, 254] width 165 height 18
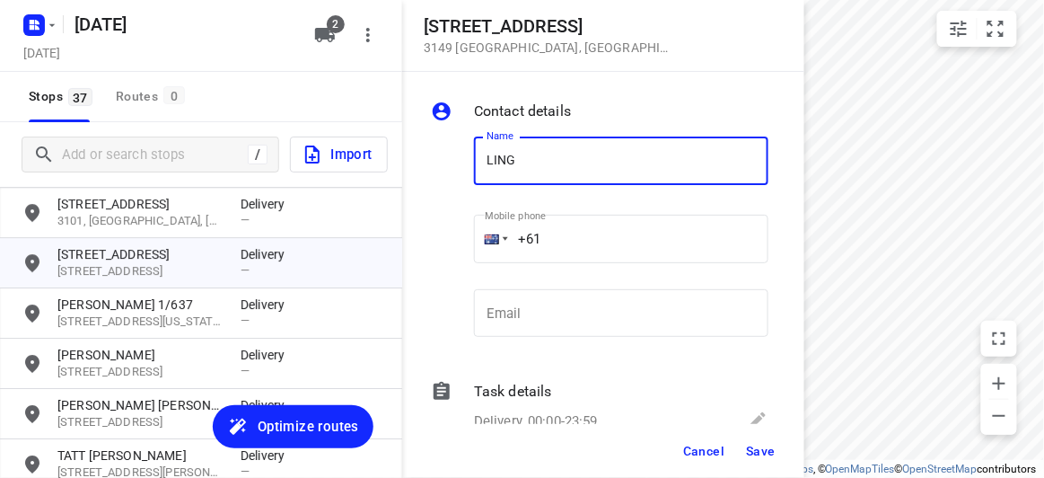
type input "[PERSON_NAME]"
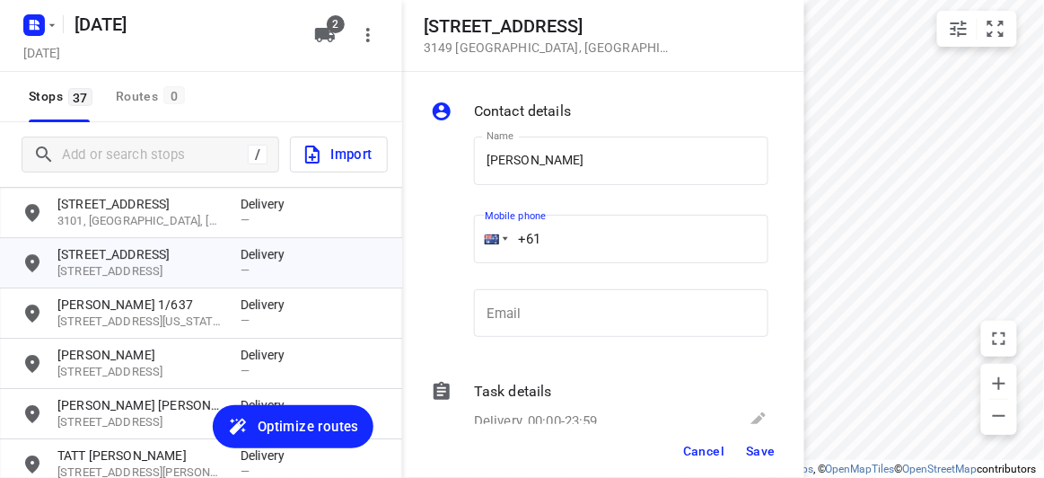
drag, startPoint x: 479, startPoint y: 248, endPoint x: 549, endPoint y: 276, distance: 75.4
click at [471, 248] on div "Mobile phone +61 ​" at bounding box center [621, 244] width 309 height 83
paste input "412213325"
type input "[PHONE_NUMBER]"
click at [780, 451] on button "Save" at bounding box center [761, 451] width 44 height 32
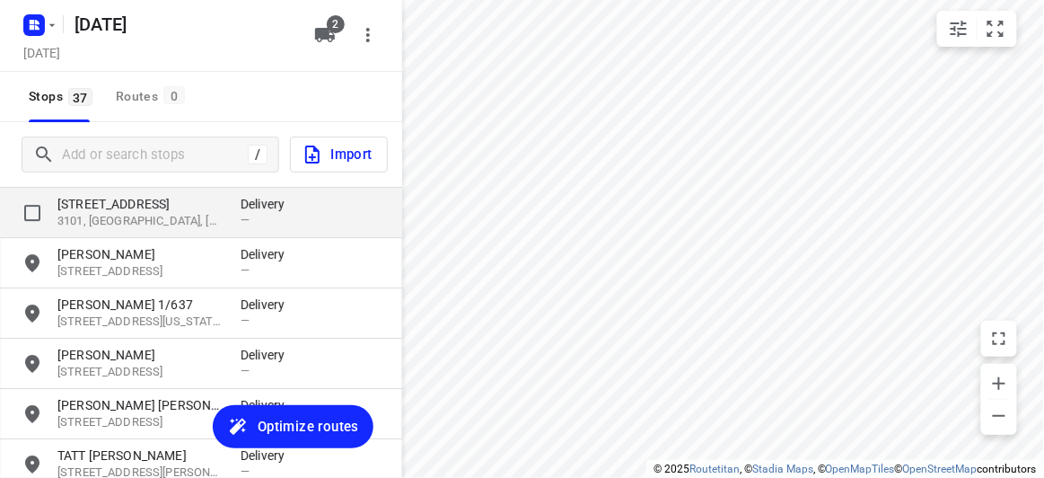
click at [125, 205] on p "[STREET_ADDRESS]" at bounding box center [139, 204] width 165 height 18
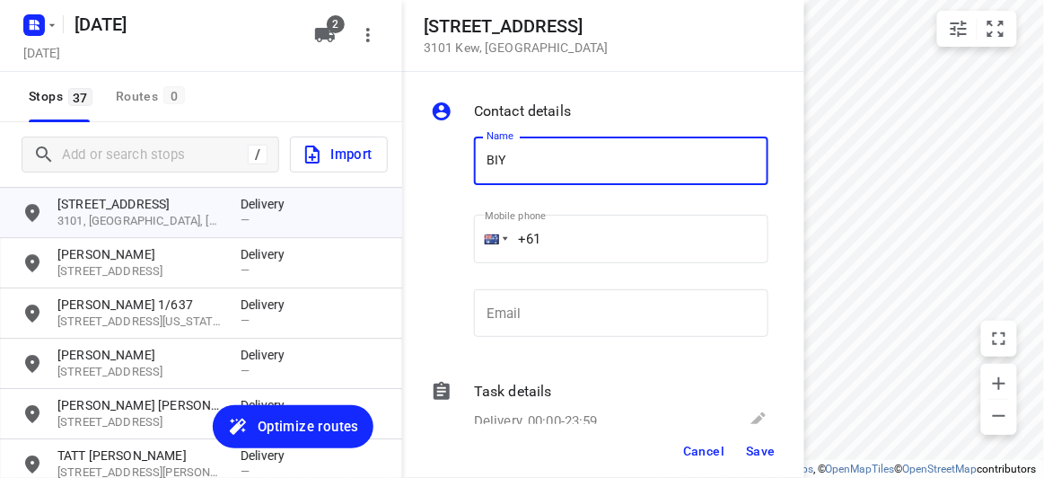
type input "BIYATI"
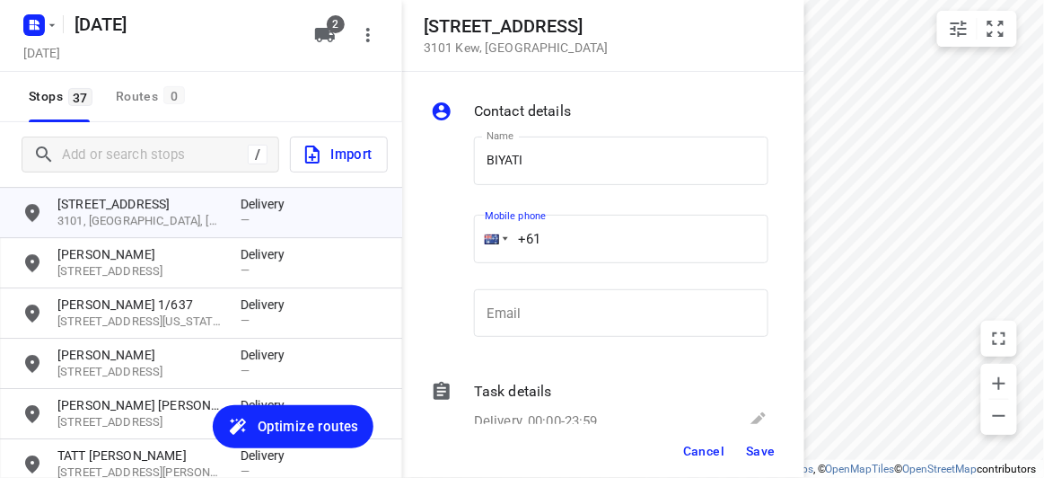
drag, startPoint x: 483, startPoint y: 242, endPoint x: 448, endPoint y: 239, distance: 35.2
click at [454, 245] on div "Name [PERSON_NAME] Name Mobile phone +61 ​ Email Email" at bounding box center [599, 240] width 345 height 237
paste input "431022845"
type input "[PHONE_NUMBER]"
click at [763, 450] on span "Save" at bounding box center [761, 451] width 30 height 14
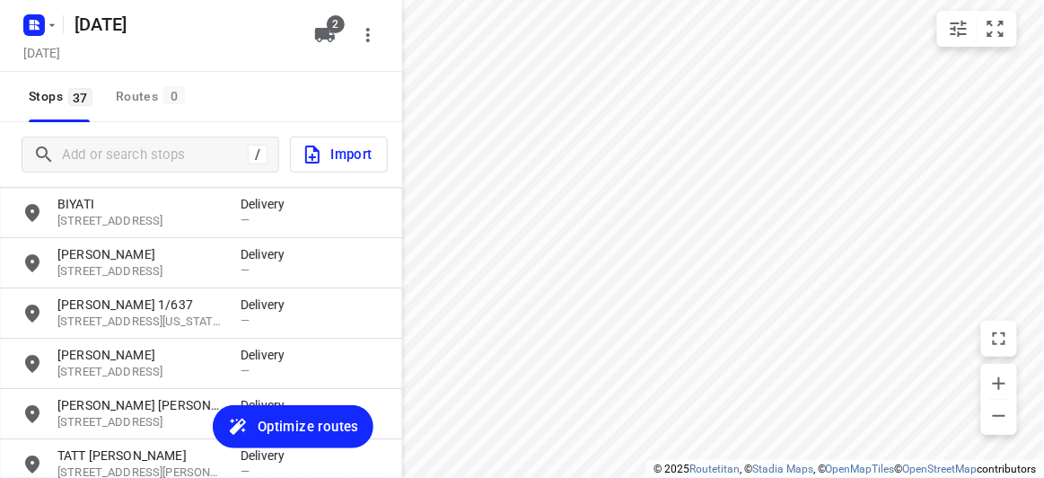
scroll to position [1279, 0]
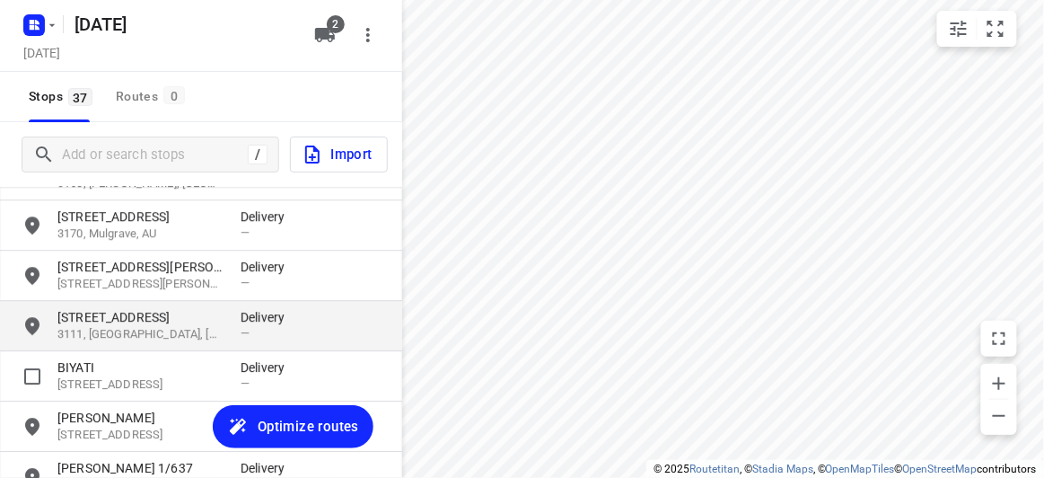
click at [116, 329] on p "3111, [GEOGRAPHIC_DATA], [GEOGRAPHIC_DATA]" at bounding box center [139, 334] width 165 height 17
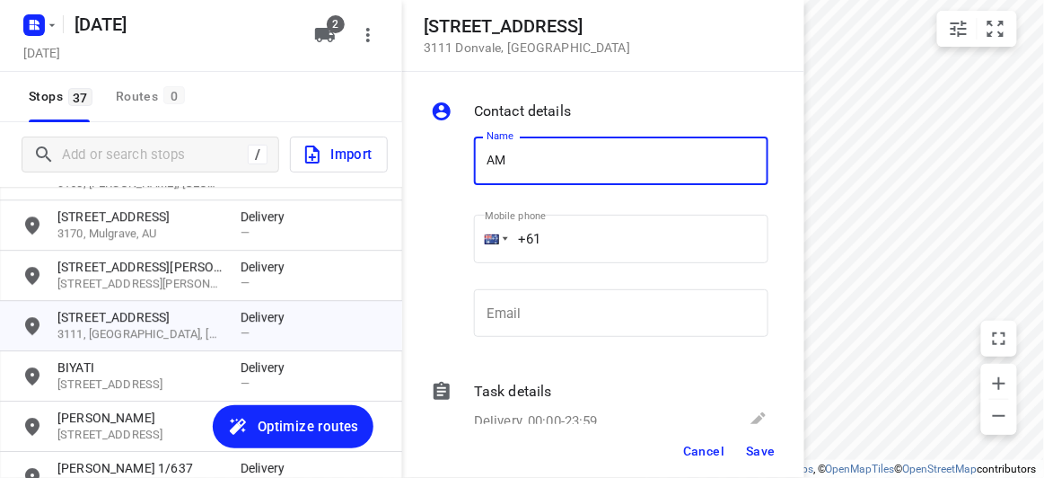
type input "[PERSON_NAME]"
drag, startPoint x: 501, startPoint y: 227, endPoint x: 488, endPoint y: 226, distance: 13.5
click at [488, 226] on div "+61" at bounding box center [621, 239] width 295 height 48
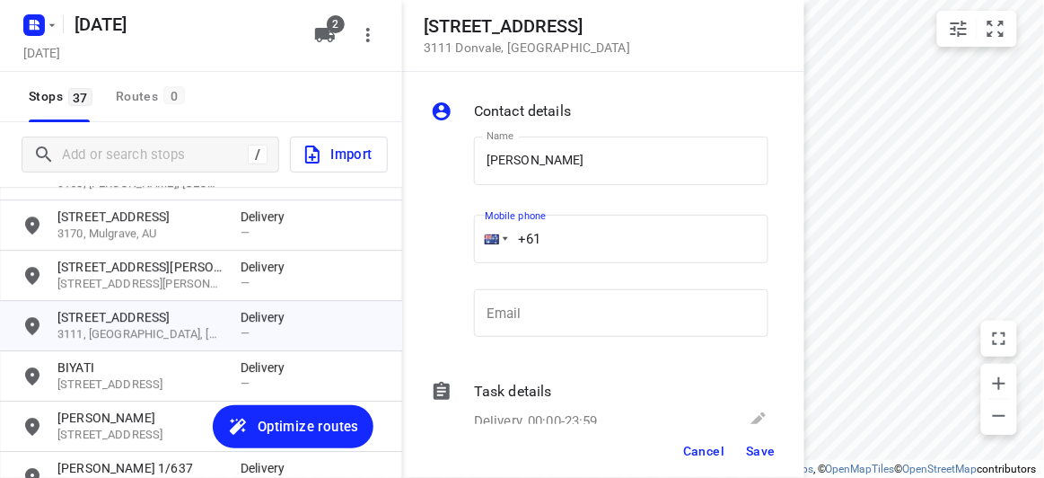
drag, startPoint x: 551, startPoint y: 235, endPoint x: 459, endPoint y: 245, distance: 93.0
click at [459, 245] on div "Name [PERSON_NAME] Name Mobile phone +61 ​ Email Email" at bounding box center [599, 240] width 345 height 237
paste input "421906306"
type input "[PHONE_NUMBER]"
click at [771, 466] on button "Save" at bounding box center [761, 451] width 44 height 32
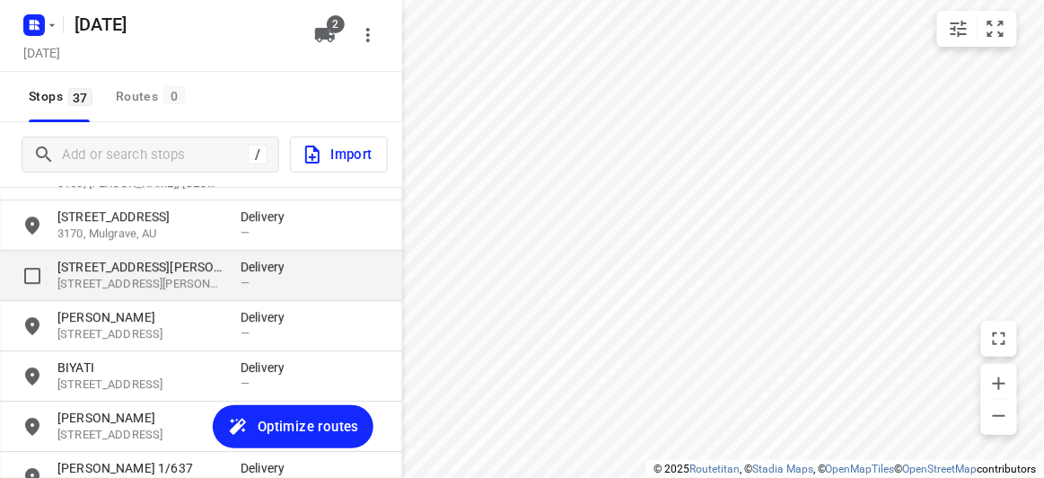
click at [134, 260] on p "[STREET_ADDRESS][PERSON_NAME]" at bounding box center [139, 267] width 165 height 18
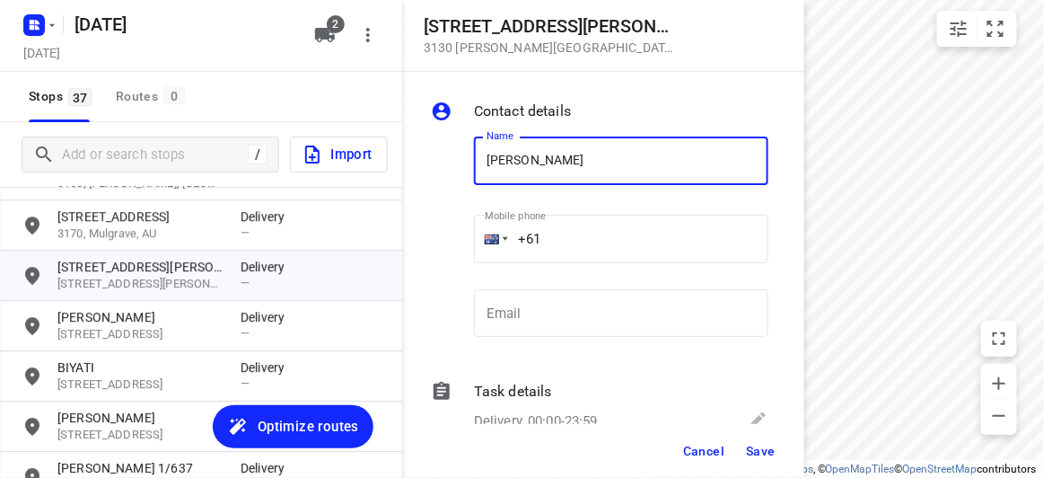
type input "[PERSON_NAME]"
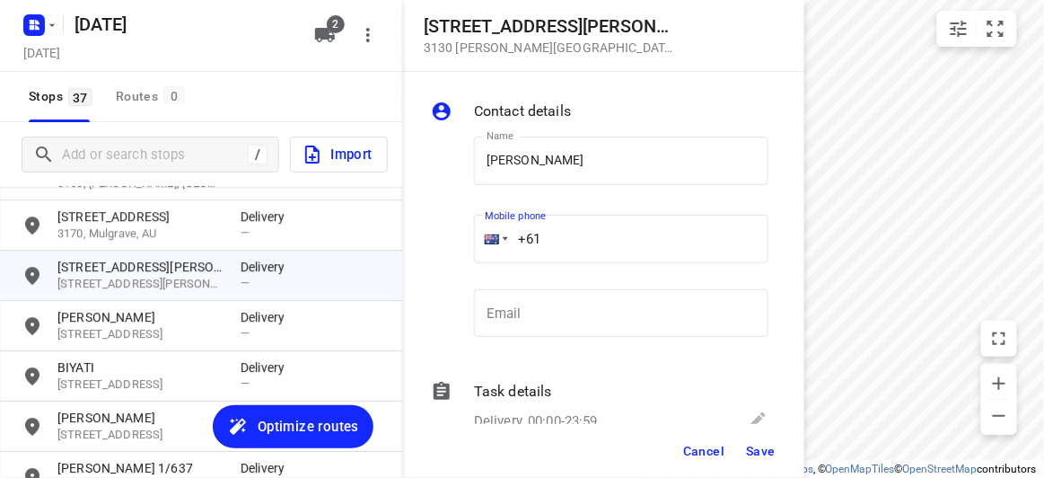
drag, startPoint x: 551, startPoint y: 242, endPoint x: 484, endPoint y: 238, distance: 66.6
click at [485, 238] on div "+61" at bounding box center [621, 239] width 295 height 48
paste input "415369931"
type input "[PHONE_NUMBER]"
click at [773, 451] on span "Save" at bounding box center [761, 451] width 30 height 14
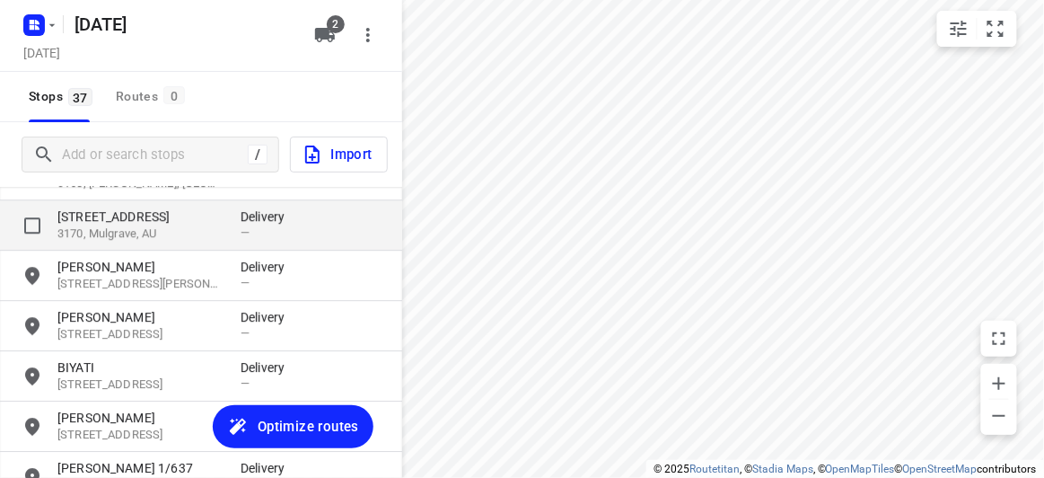
click at [124, 225] on p "3170, Mulgrave, AU" at bounding box center [139, 233] width 165 height 17
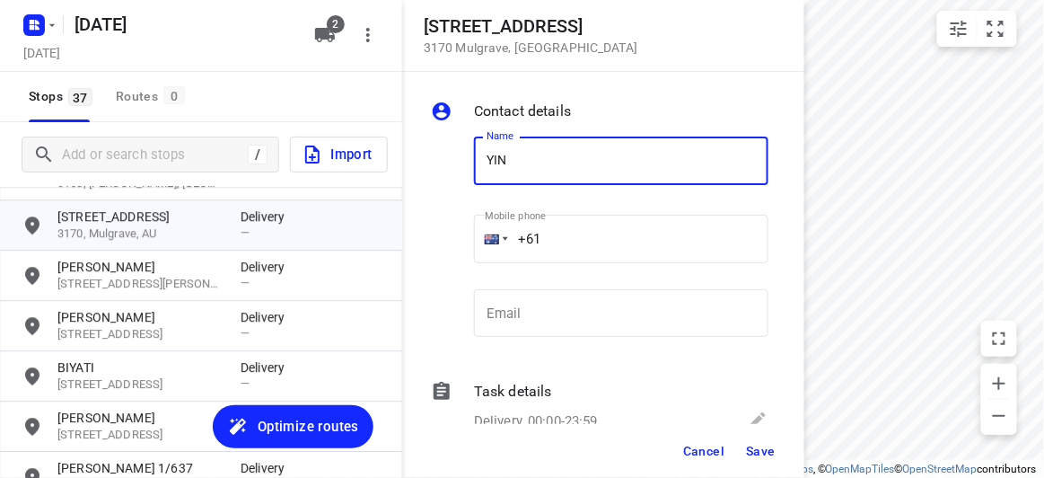
type input "[PERSON_NAME]"
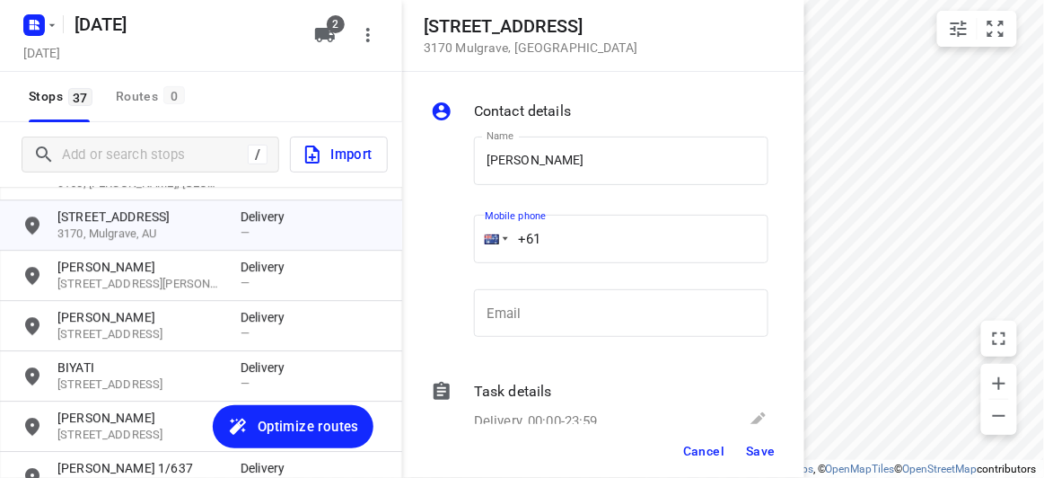
drag, startPoint x: 506, startPoint y: 249, endPoint x: 475, endPoint y: 251, distance: 30.6
click at [475, 251] on div "+61" at bounding box center [621, 239] width 295 height 48
paste input "422155118"
type input "[PHONE_NUMBER]"
click at [769, 451] on span "Save" at bounding box center [761, 451] width 30 height 14
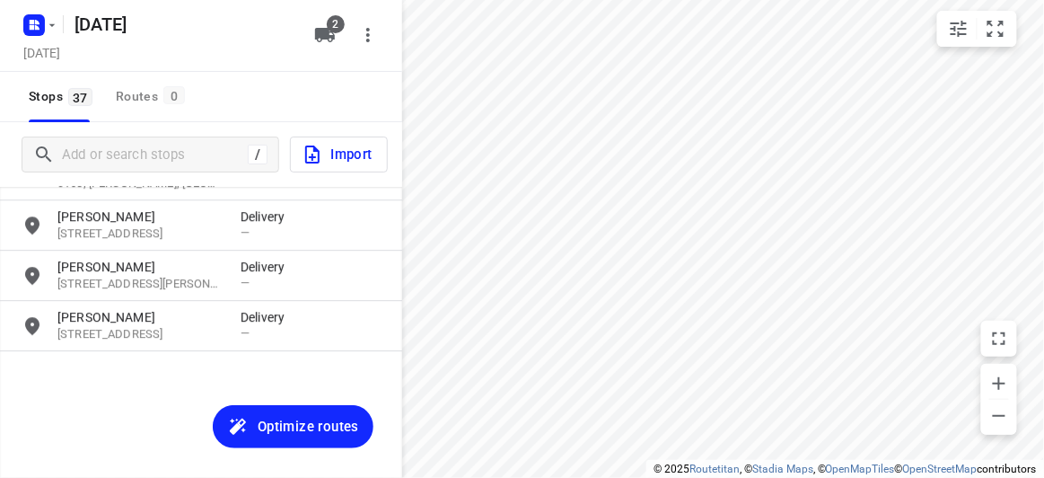
scroll to position [1035, 0]
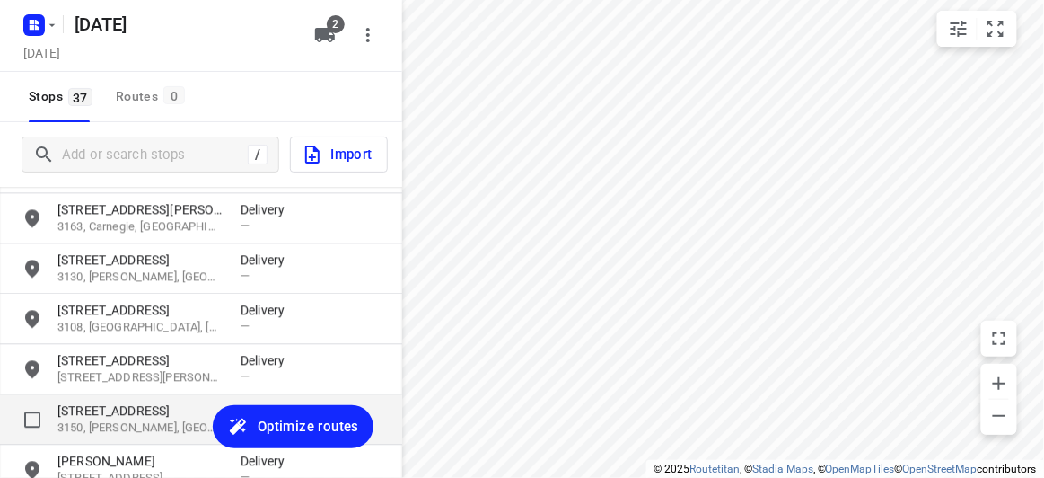
click at [118, 422] on p "3150, [PERSON_NAME], [GEOGRAPHIC_DATA]" at bounding box center [139, 427] width 165 height 17
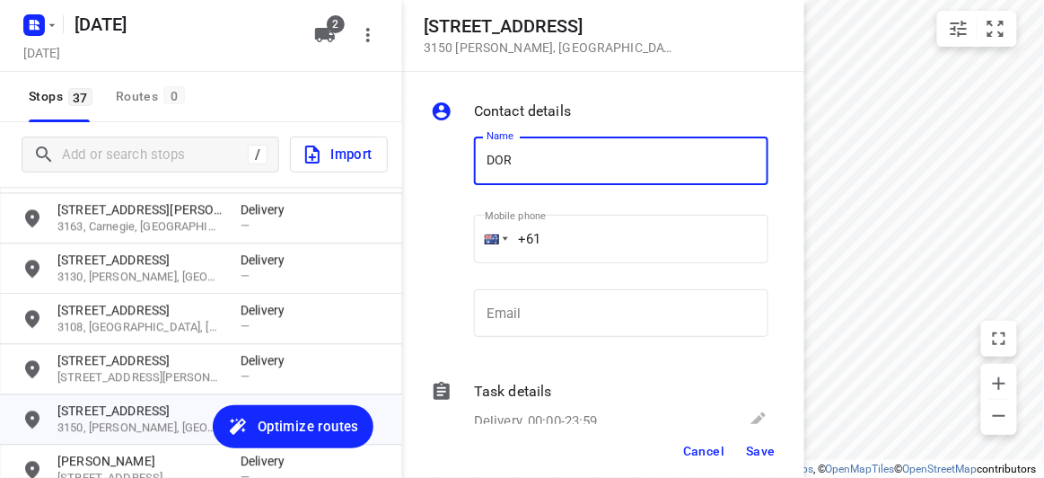
type input "[PERSON_NAME]"
drag, startPoint x: 564, startPoint y: 242, endPoint x: 451, endPoint y: 245, distance: 113.2
click at [451, 245] on div "Name [PERSON_NAME] Name Mobile phone +61 ​ Email Email" at bounding box center [599, 240] width 345 height 237
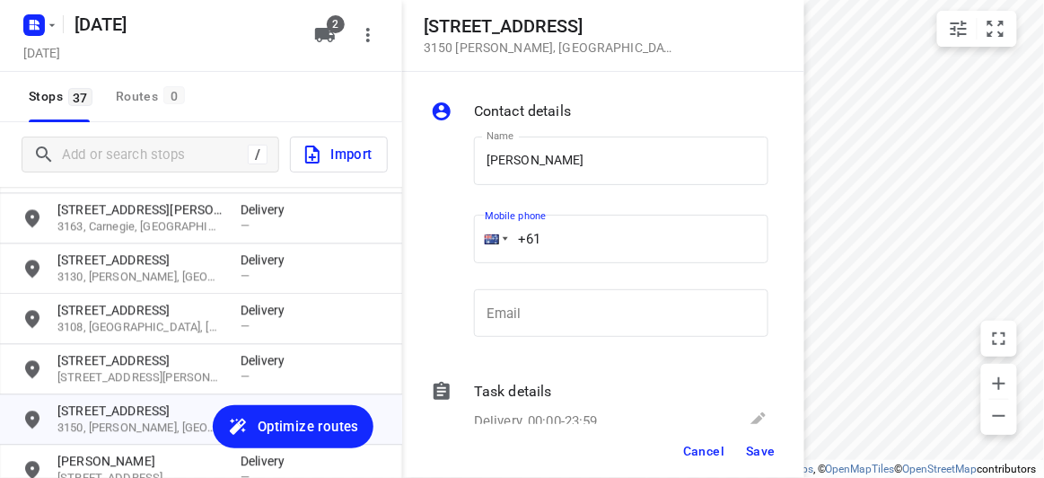
paste input "401243705"
type input "[PHONE_NUMBER]"
click at [770, 441] on button "Save" at bounding box center [761, 451] width 44 height 32
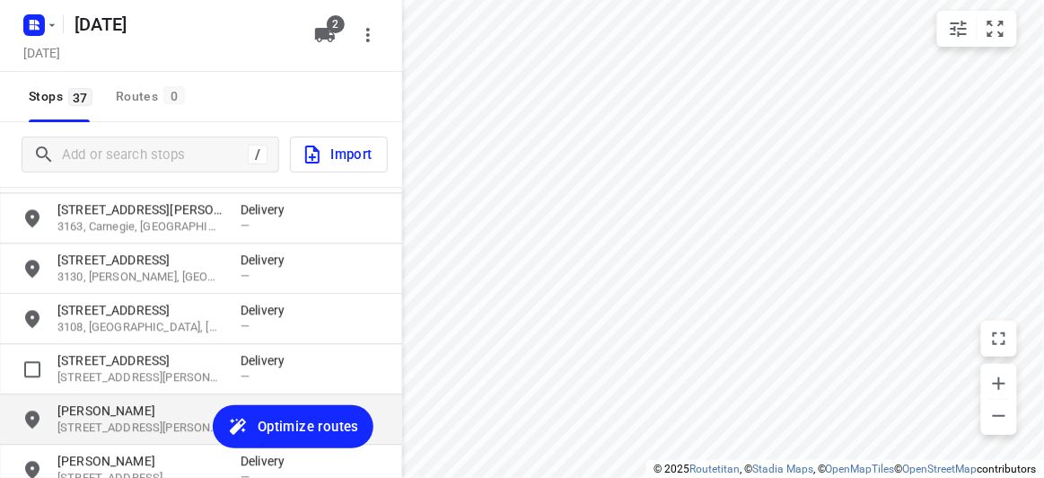
click at [118, 394] on div "[PERSON_NAME][GEOGRAPHIC_DATA][STREET_ADDRESS][PERSON_NAME] Delivery —" at bounding box center [201, 419] width 402 height 50
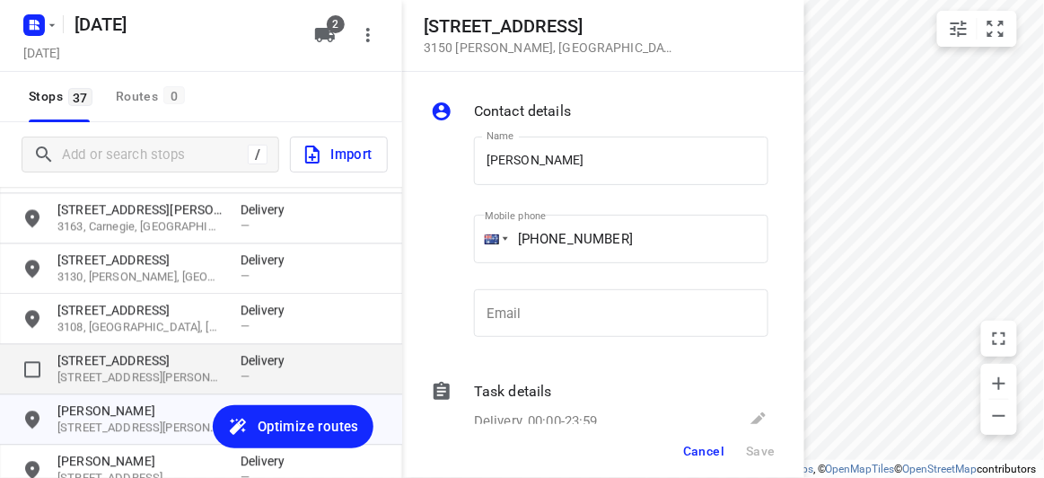
click at [99, 355] on p "[STREET_ADDRESS]" at bounding box center [139, 360] width 165 height 18
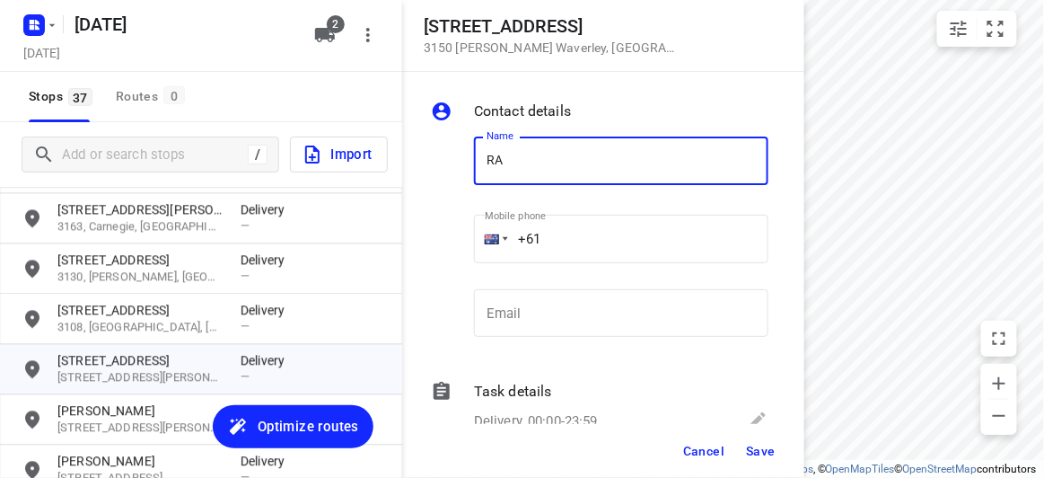
type input "RAIN [PERSON_NAME]"
drag, startPoint x: 551, startPoint y: 250, endPoint x: 433, endPoint y: 251, distance: 117.7
click at [433, 251] on div "Name RAIN [PERSON_NAME] Name Mobile phone +61 ​ Email Email" at bounding box center [599, 240] width 345 height 237
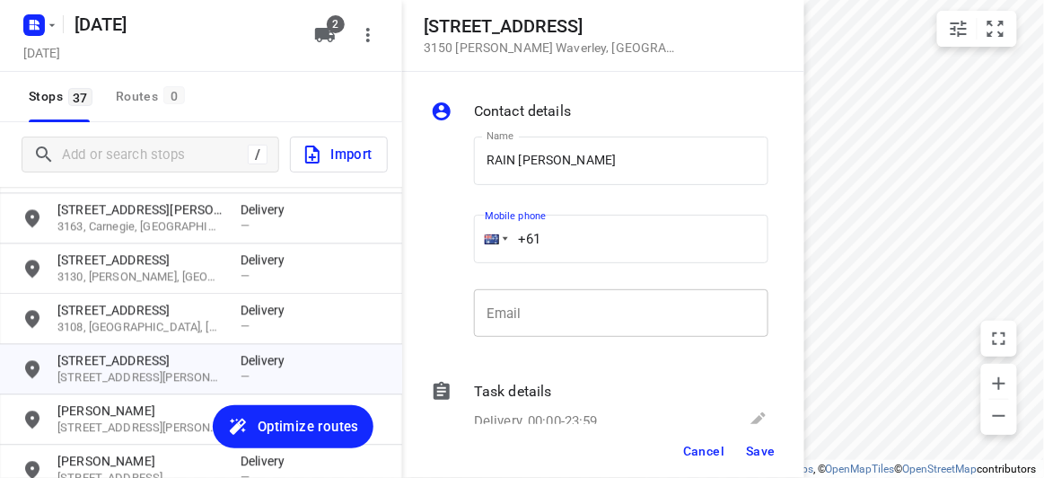
paste input "430446511"
type input "[PHONE_NUMBER]"
click at [755, 441] on button "Save" at bounding box center [761, 451] width 44 height 32
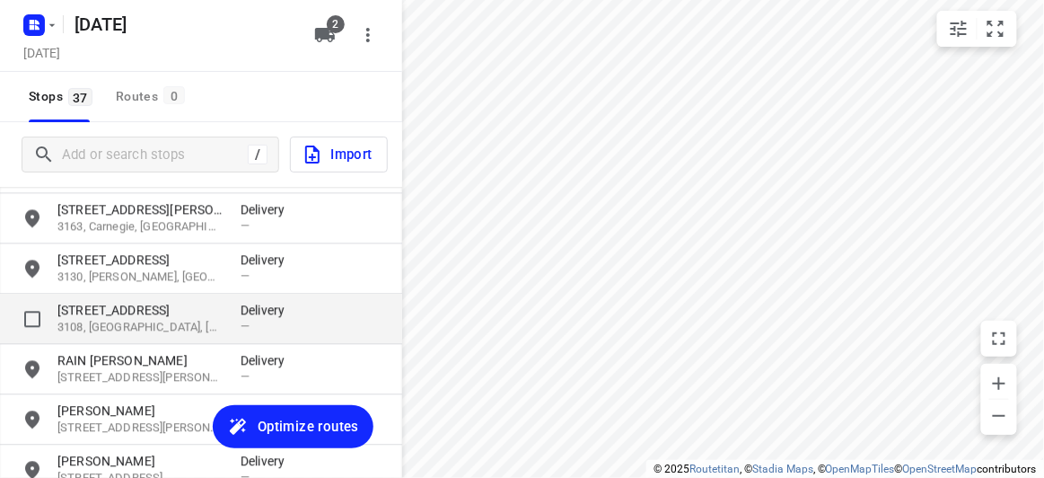
click at [139, 308] on p "[STREET_ADDRESS]" at bounding box center [139, 310] width 165 height 18
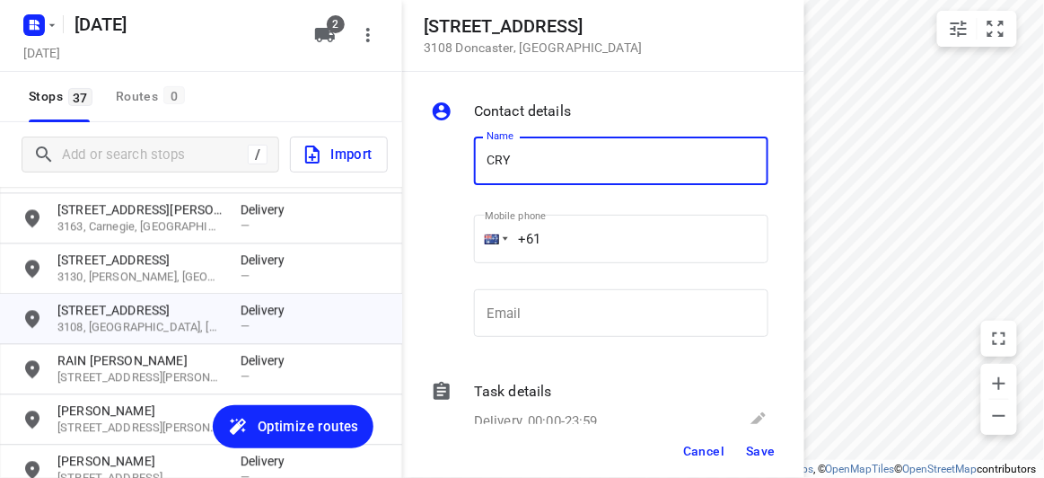
type input "[PERSON_NAME]"
drag, startPoint x: 547, startPoint y: 239, endPoint x: 454, endPoint y: 242, distance: 92.5
click at [454, 242] on div "Name [PERSON_NAME] Name Mobile phone +61 ​ Email Email" at bounding box center [599, 240] width 345 height 237
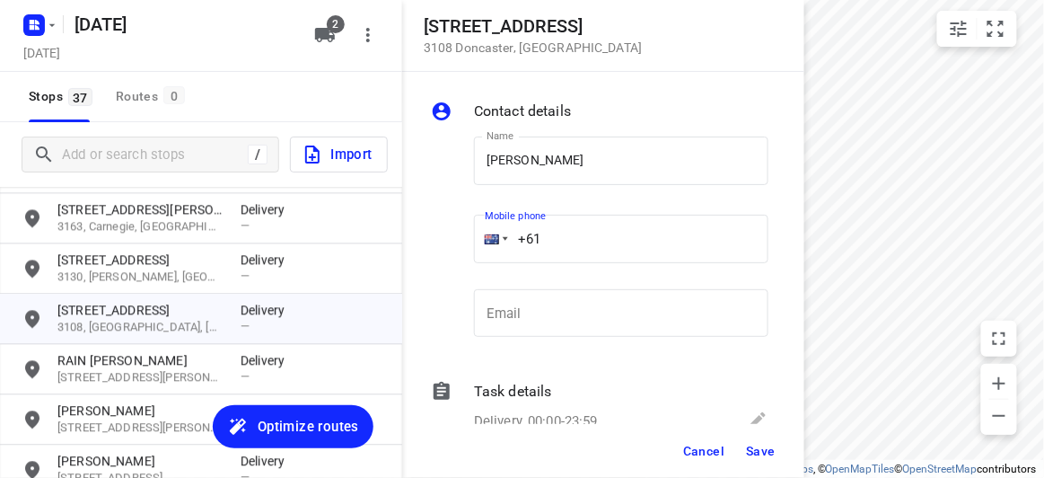
paste input "tel"
paste input "411733198"
type input "[PHONE_NUMBER]"
click at [757, 442] on button "Save" at bounding box center [761, 451] width 44 height 32
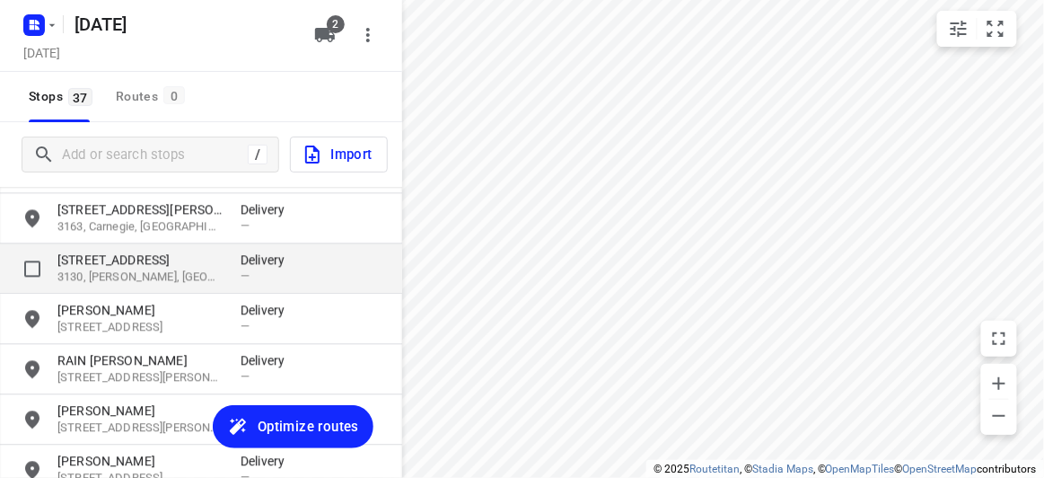
click at [159, 254] on p "[STREET_ADDRESS]" at bounding box center [139, 260] width 165 height 18
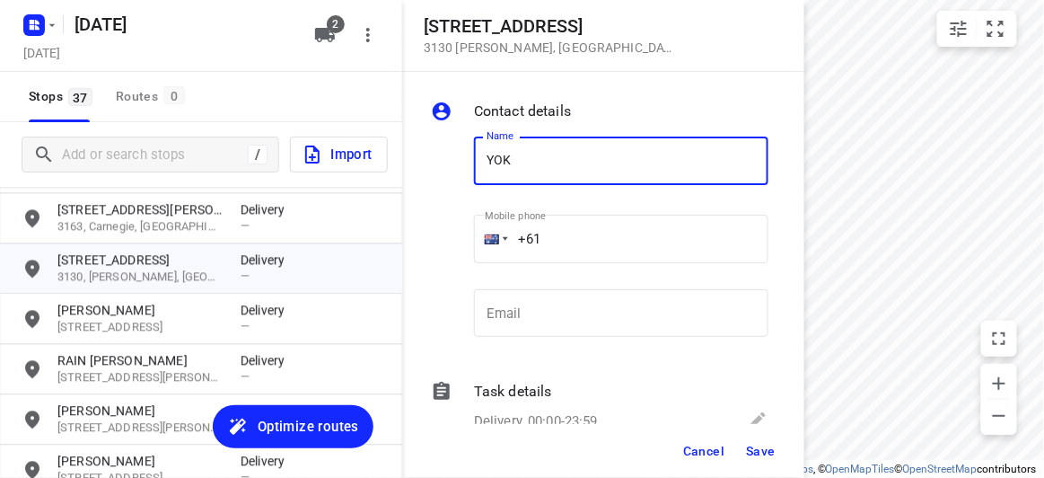
type input "[PERSON_NAME] 3/3"
click at [576, 246] on input "+61" at bounding box center [621, 239] width 295 height 48
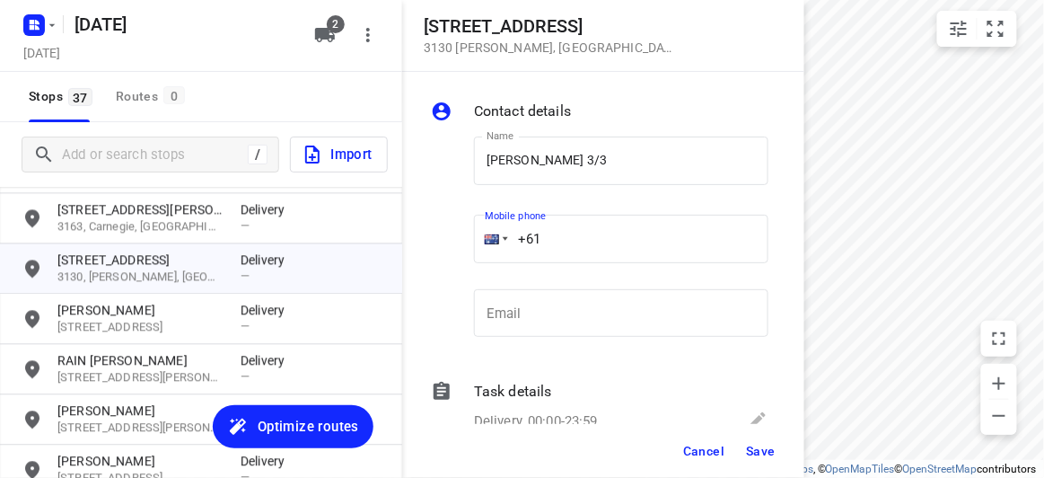
paste input "423708057"
type input "[PHONE_NUMBER]"
click at [751, 450] on span "Save" at bounding box center [761, 451] width 30 height 14
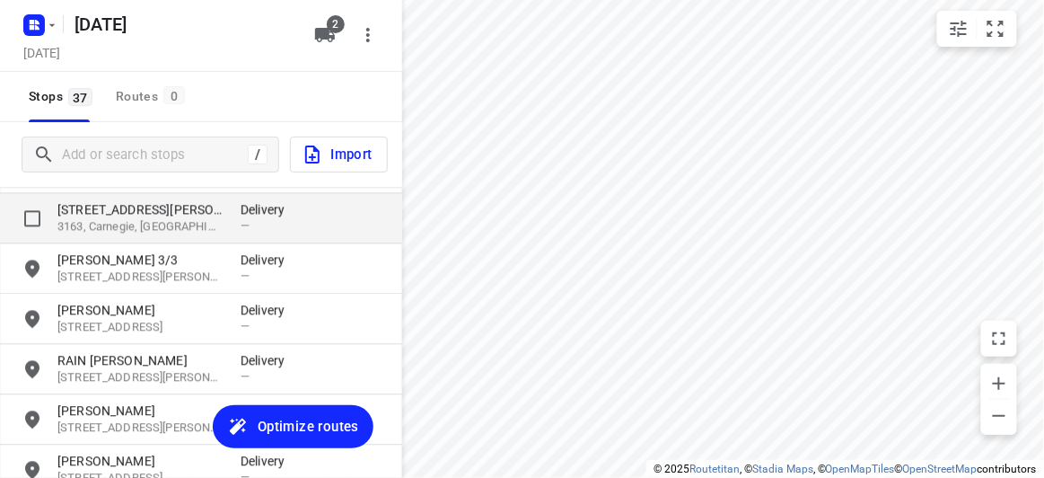
click at [140, 216] on p "[STREET_ADDRESS][PERSON_NAME]" at bounding box center [139, 209] width 165 height 18
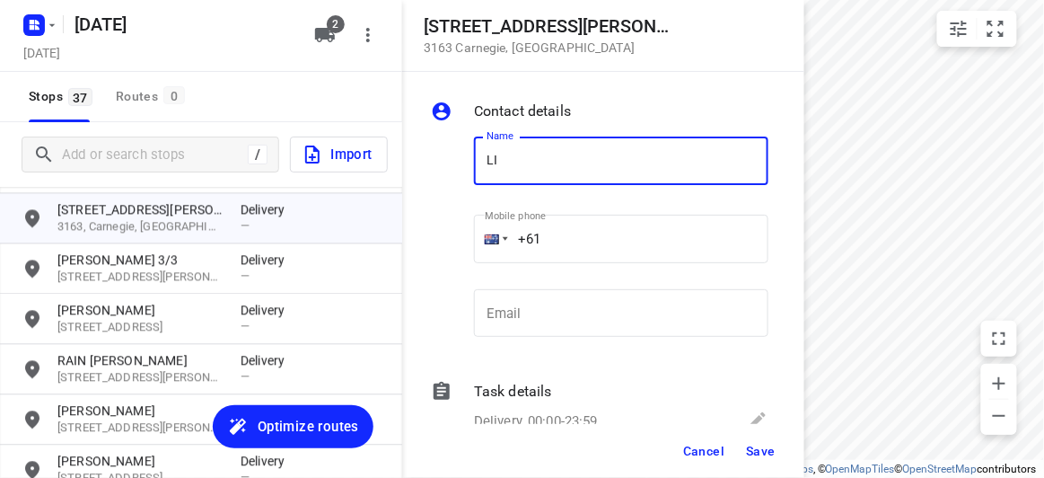
click at [483, 164] on input "LI" at bounding box center [621, 161] width 295 height 48
click at [530, 156] on input "SLI" at bounding box center [621, 161] width 295 height 48
click at [498, 162] on input "SLI" at bounding box center [621, 161] width 295 height 48
click at [493, 159] on input "SLI" at bounding box center [621, 161] width 295 height 48
click at [548, 168] on input "ALI" at bounding box center [621, 161] width 295 height 48
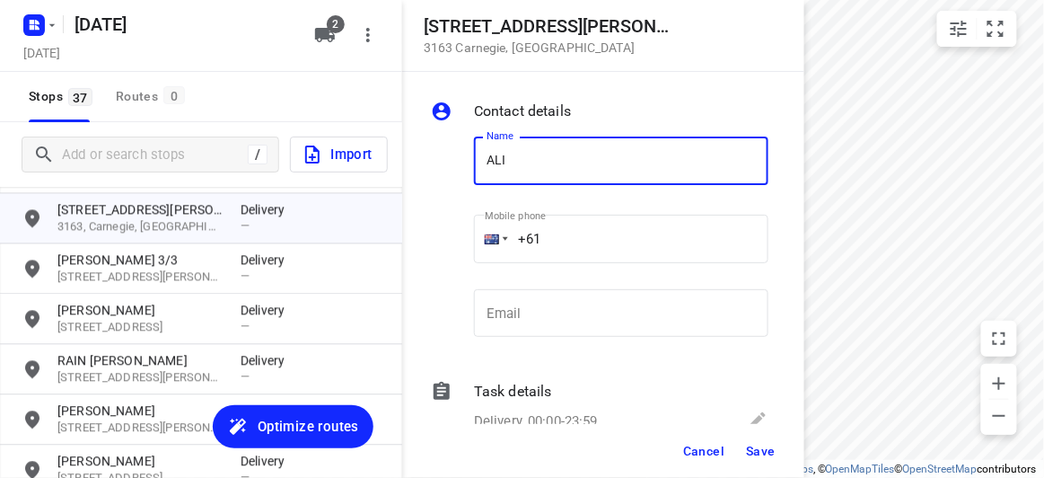
type input "[PERSON_NAME]"
click at [568, 235] on input "+61" at bounding box center [621, 239] width 295 height 48
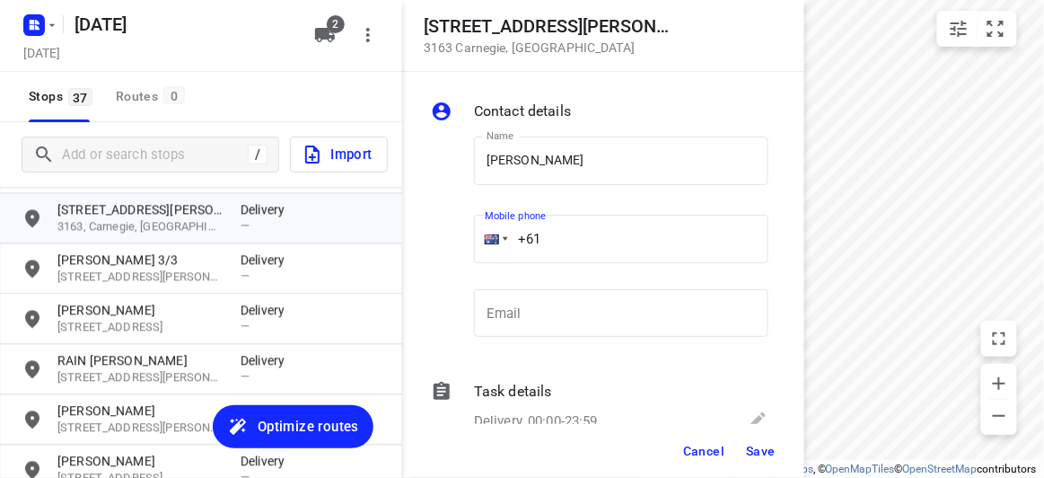
paste input "422791989"
type input "[PHONE_NUMBER]"
click at [762, 454] on span "Save" at bounding box center [761, 451] width 30 height 14
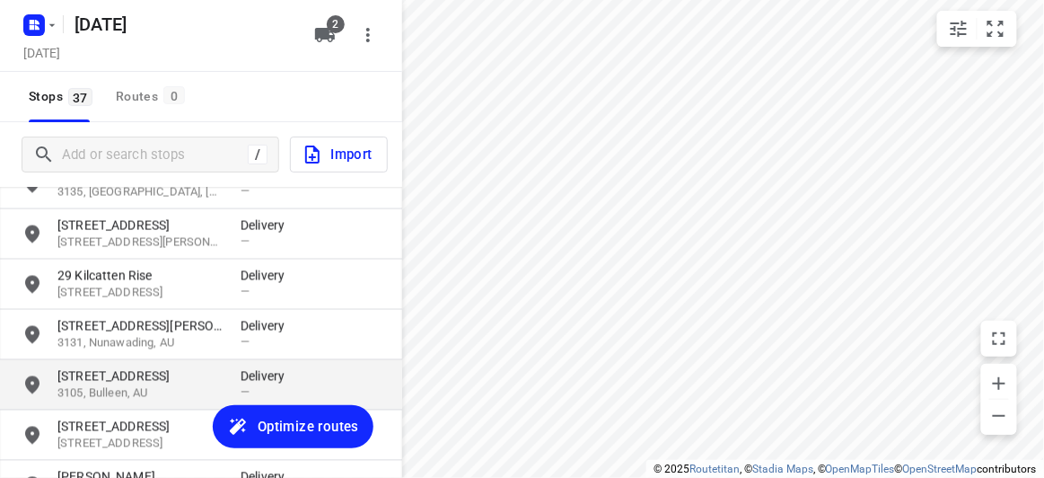
scroll to position [789, 0]
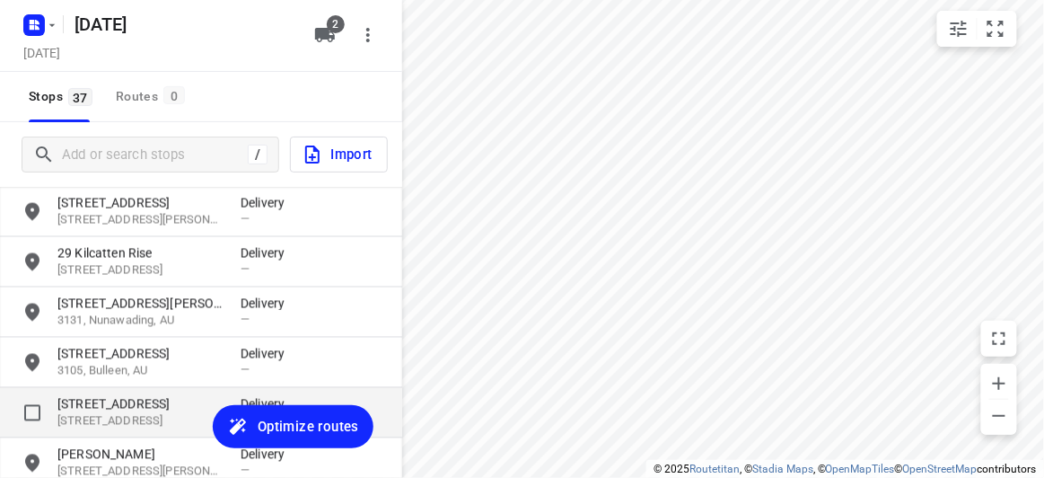
click at [105, 418] on p "[STREET_ADDRESS]" at bounding box center [139, 421] width 165 height 17
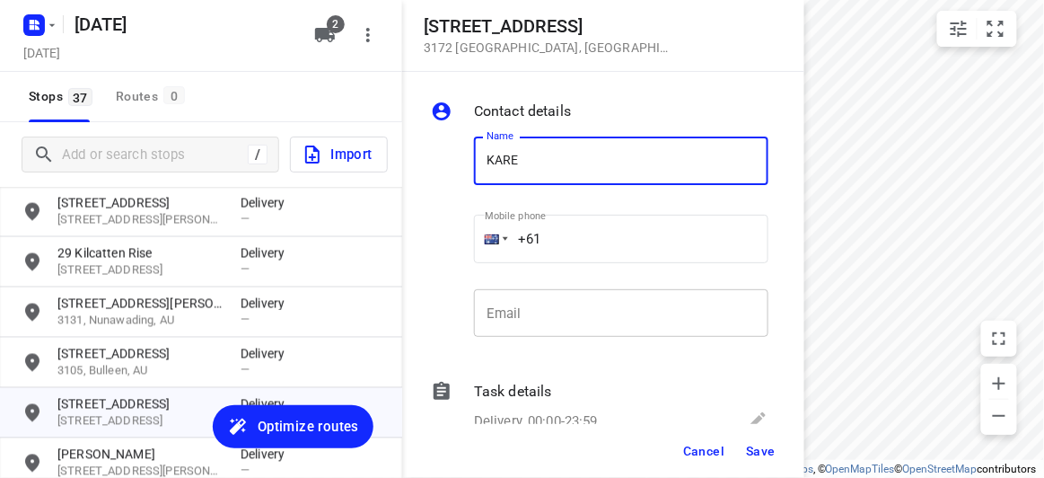
type input "[PERSON_NAME]"
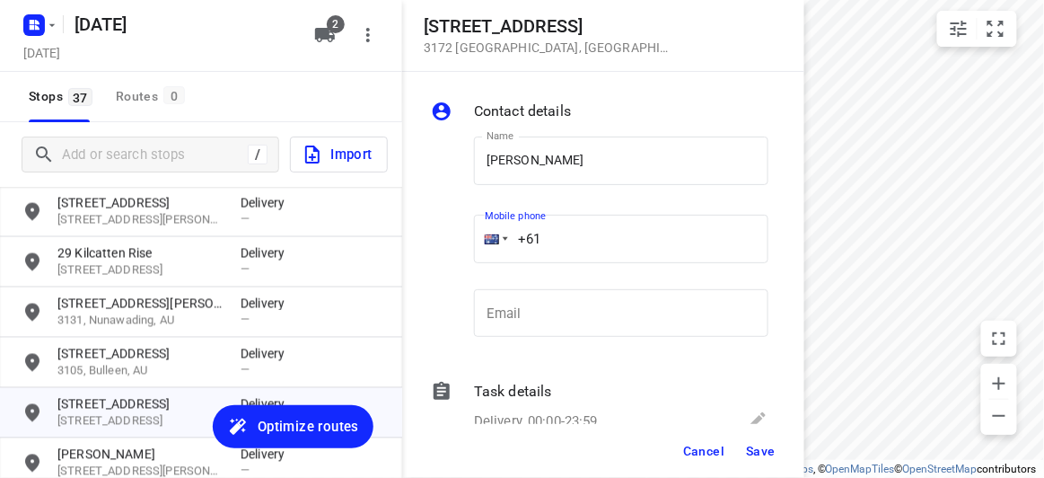
click at [542, 238] on input "+61" at bounding box center [621, 239] width 295 height 48
paste input "421531028"
type input "[PHONE_NUMBER]"
click at [753, 457] on span "Save" at bounding box center [761, 451] width 30 height 14
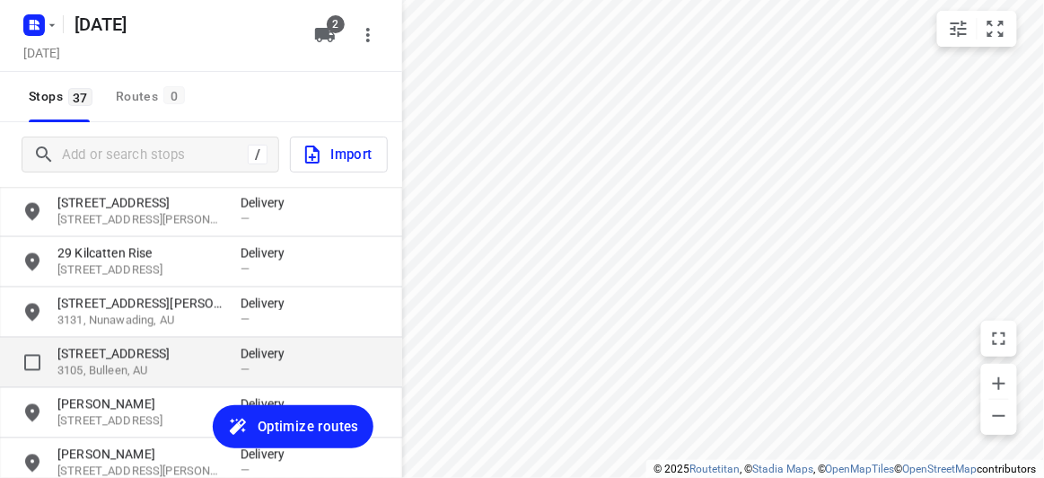
click at [106, 363] on p "3105, Bulleen, AU" at bounding box center [139, 371] width 165 height 17
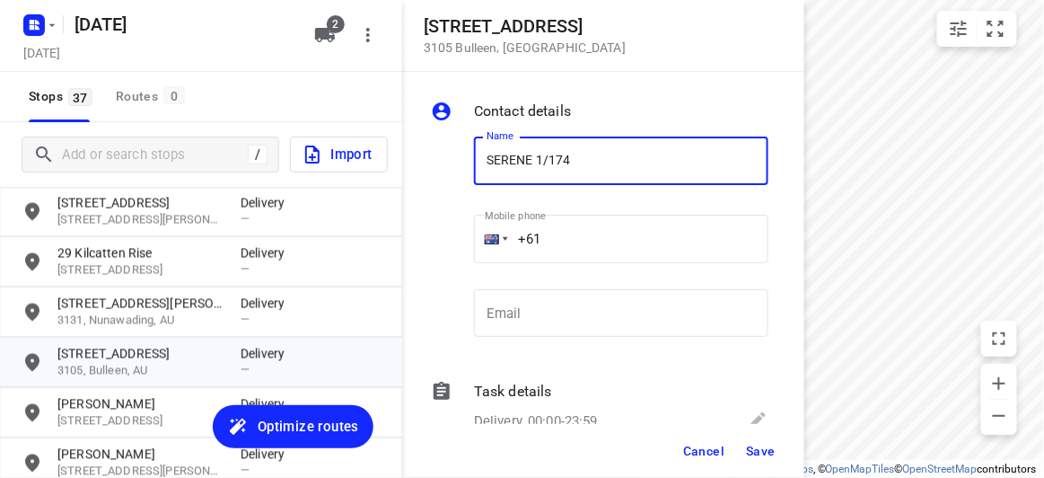
type input "SERENE 1/174"
click at [607, 248] on input "+61" at bounding box center [621, 239] width 295 height 48
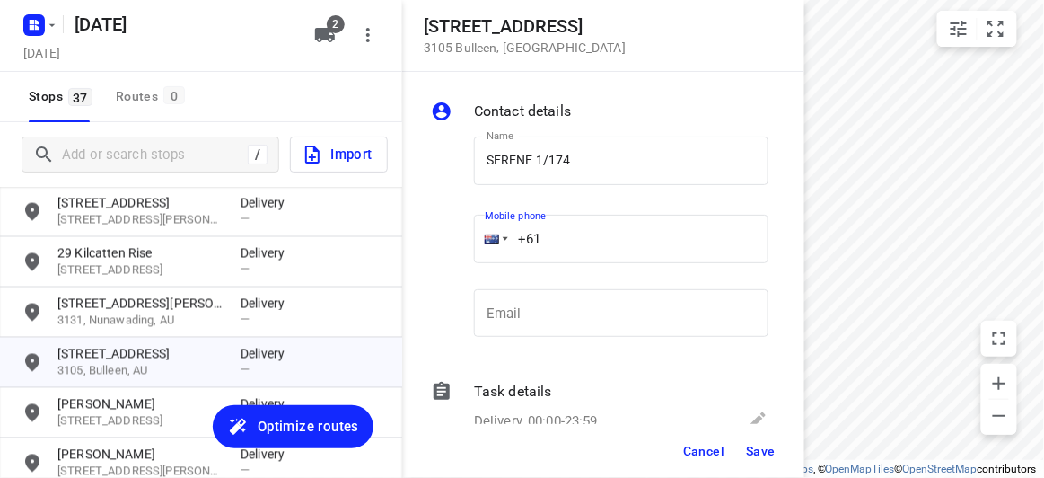
paste input "433949140"
type input "[PHONE_NUMBER]"
click at [755, 448] on span "Save" at bounding box center [761, 451] width 30 height 14
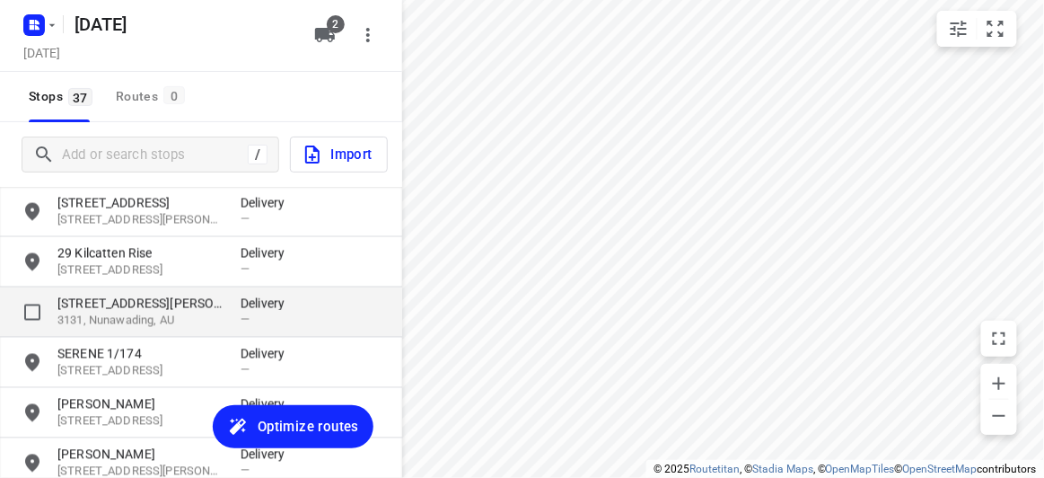
click at [100, 300] on p "[STREET_ADDRESS][PERSON_NAME]" at bounding box center [139, 304] width 165 height 18
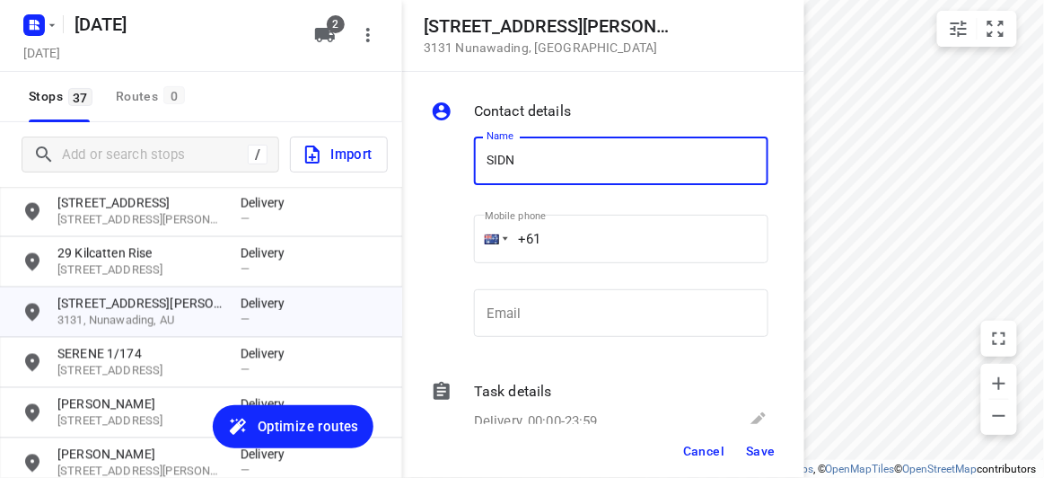
type input "[PERSON_NAME]"
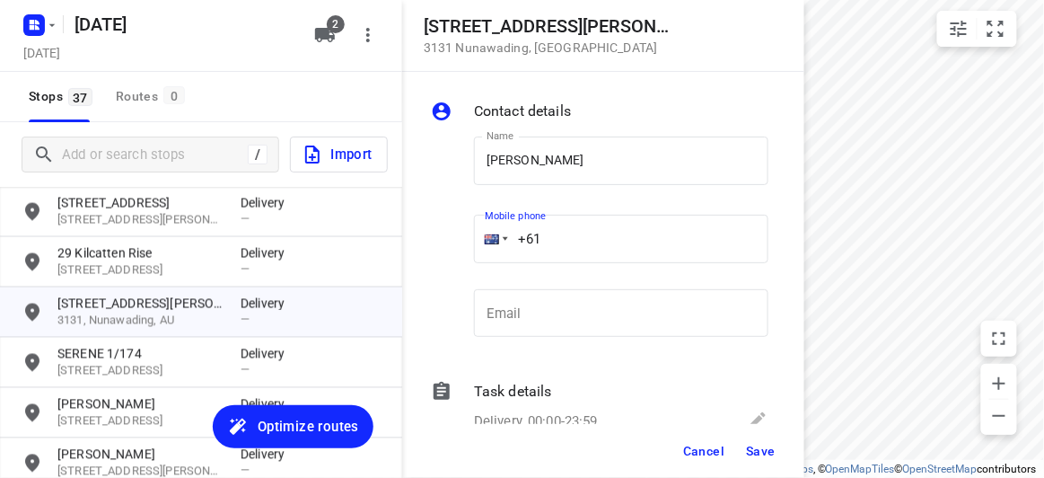
click at [563, 233] on input "+61" at bounding box center [621, 239] width 295 height 48
paste input "401441121"
type input "[PHONE_NUMBER]"
click at [748, 447] on span "Save" at bounding box center [761, 451] width 30 height 14
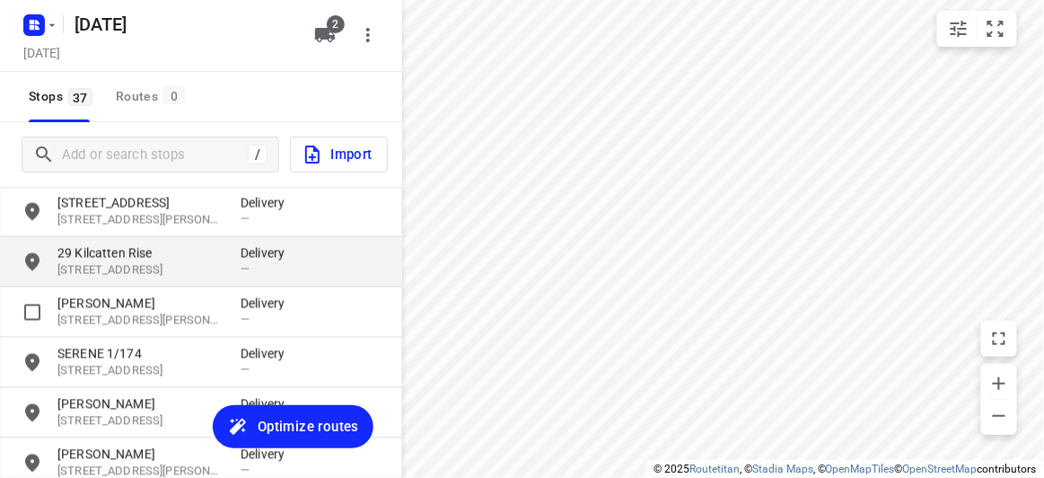
click at [128, 269] on p "[STREET_ADDRESS]" at bounding box center [139, 270] width 165 height 17
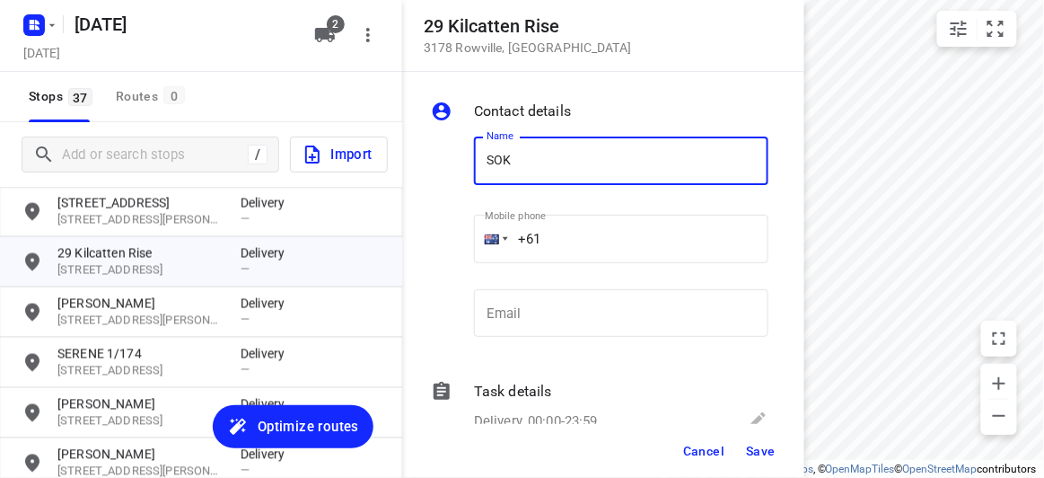
type input "[PERSON_NAME]"
click at [576, 239] on input "+61" at bounding box center [621, 239] width 295 height 48
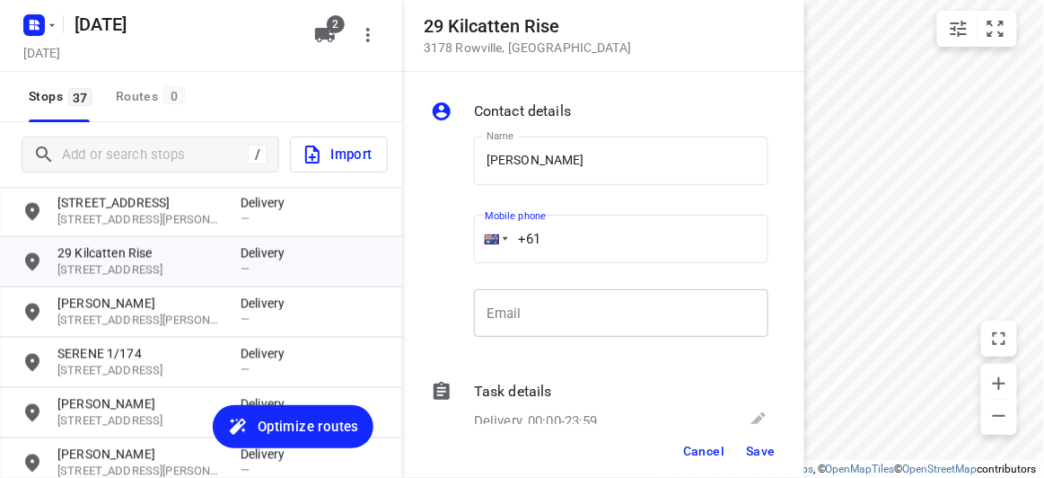
paste input "466316336"
type input "[PHONE_NUMBER]"
click at [758, 446] on span "Save" at bounding box center [761, 451] width 30 height 14
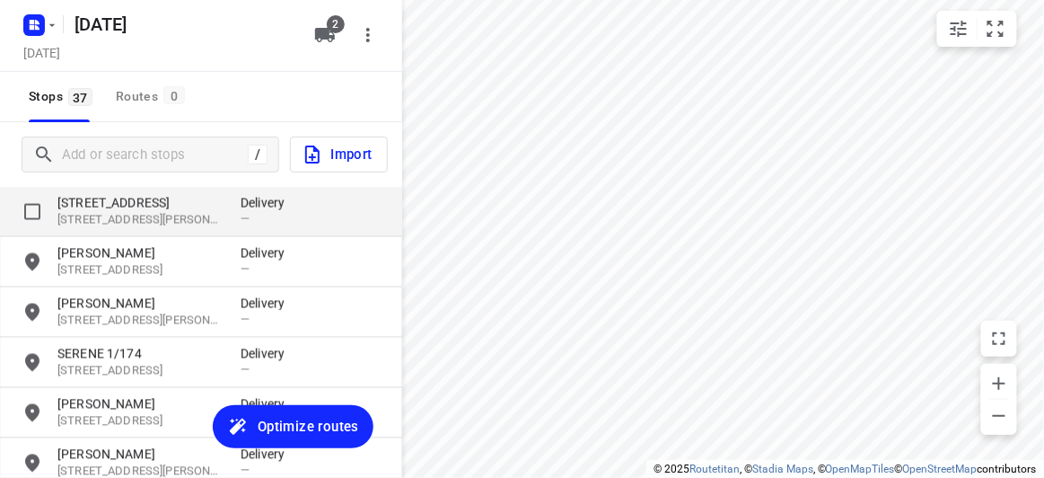
click at [146, 218] on p "[STREET_ADDRESS][PERSON_NAME]" at bounding box center [139, 220] width 165 height 17
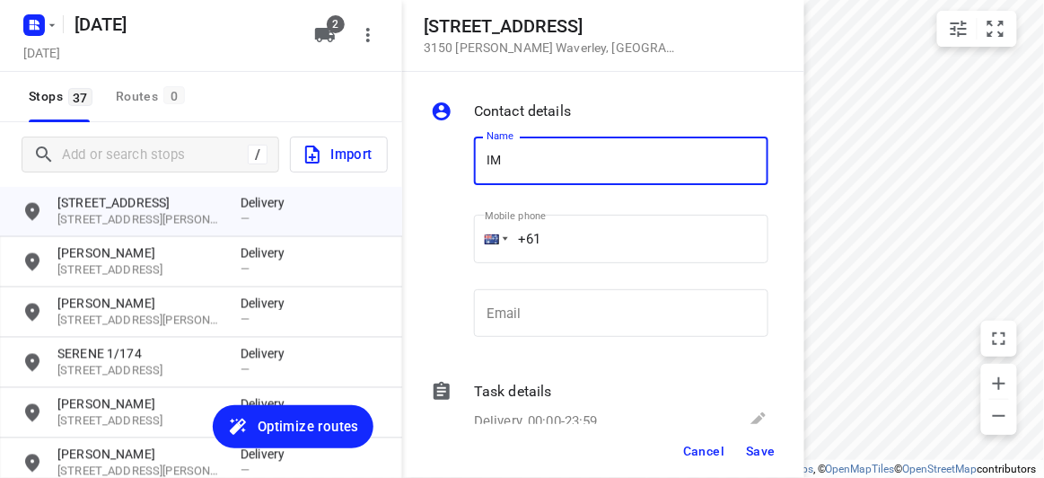
type input "IMEIA"
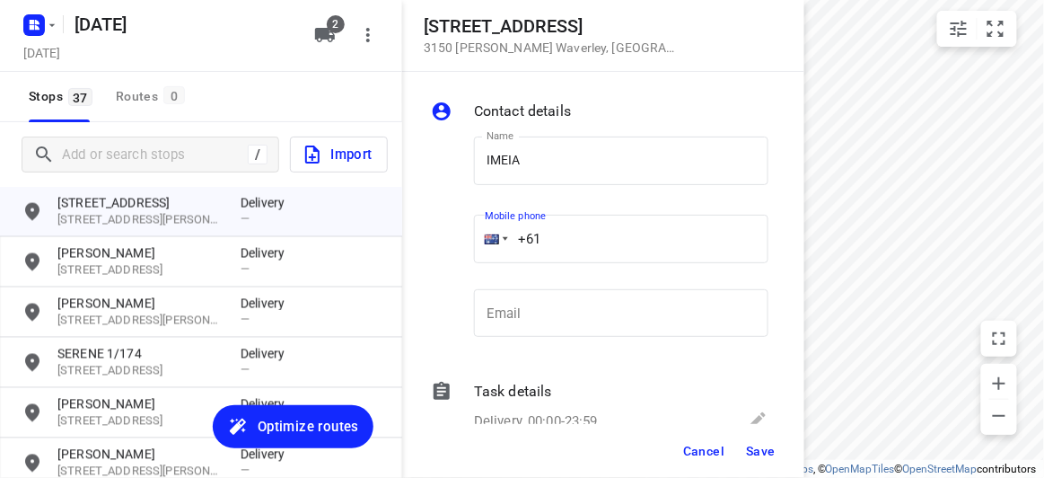
click at [574, 248] on input "+61" at bounding box center [621, 239] width 295 height 48
paste input "422270088"
type input "[PHONE_NUMBER]"
click at [744, 449] on button "Save" at bounding box center [761, 451] width 44 height 32
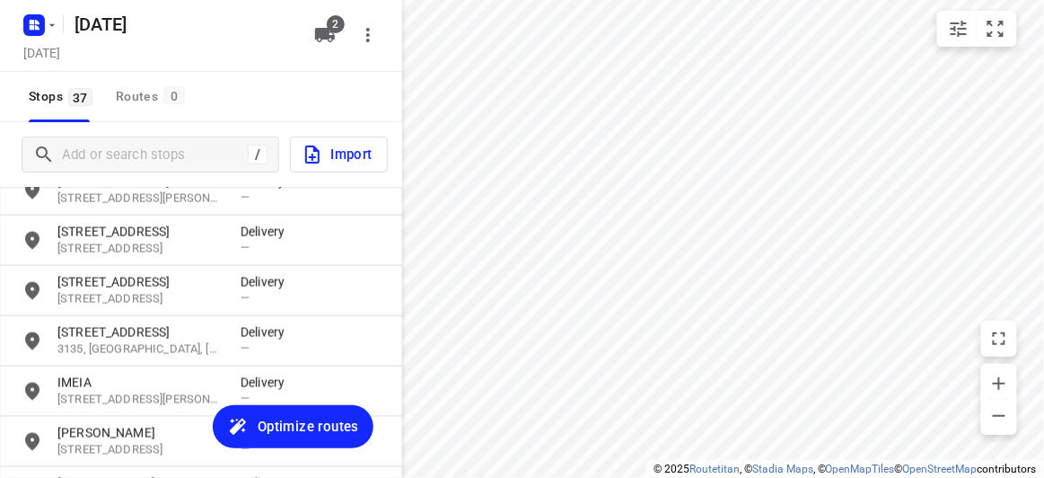
scroll to position [544, 0]
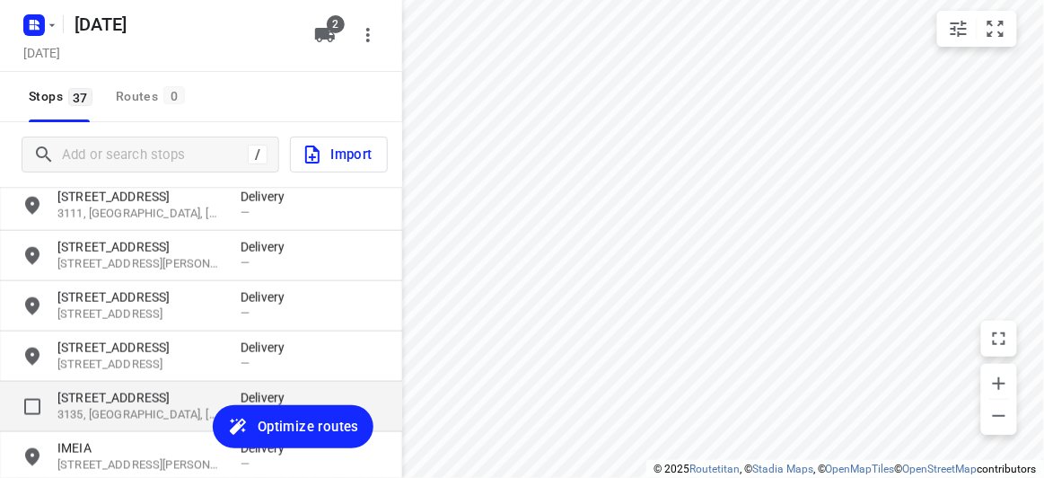
click at [103, 407] on p "3135, [GEOGRAPHIC_DATA], [GEOGRAPHIC_DATA]" at bounding box center [139, 415] width 165 height 17
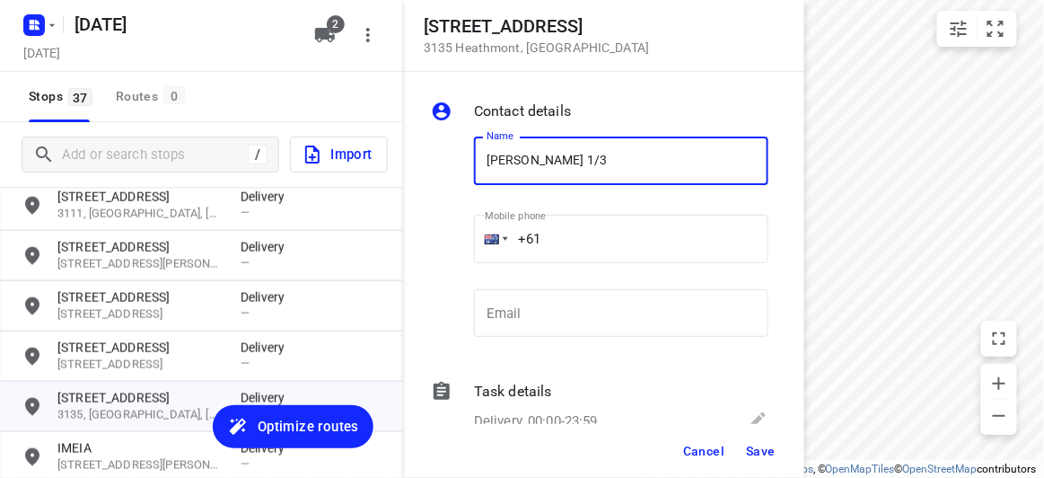
drag, startPoint x: 570, startPoint y: 150, endPoint x: 589, endPoint y: 152, distance: 18.9
click at [571, 151] on input "[PERSON_NAME] 1/3" at bounding box center [621, 161] width 295 height 48
type input "[PERSON_NAME] 3/1"
drag, startPoint x: 600, startPoint y: 251, endPoint x: 578, endPoint y: 236, distance: 26.4
click at [595, 245] on input "+61" at bounding box center [621, 239] width 295 height 48
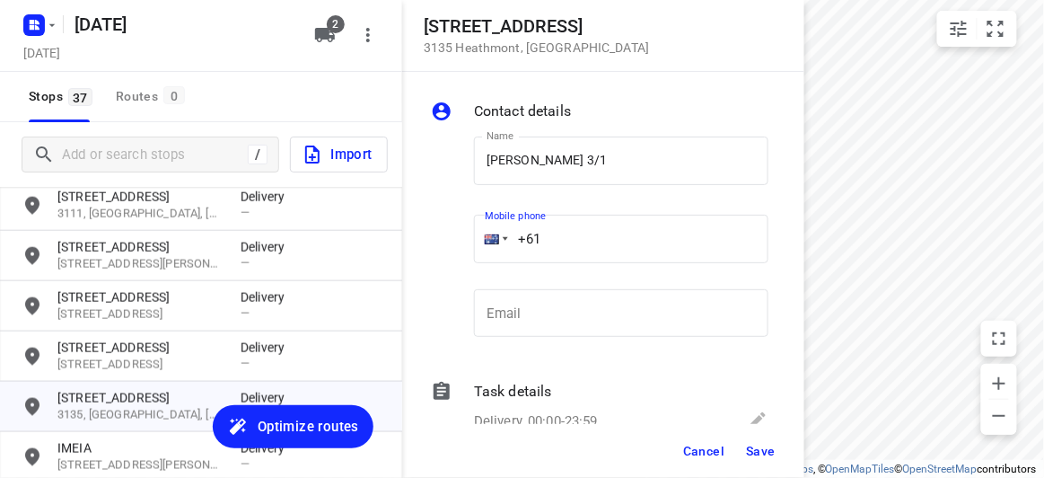
paste input "404154451"
type input "[PHONE_NUMBER]"
click at [767, 463] on button "Save" at bounding box center [761, 451] width 44 height 32
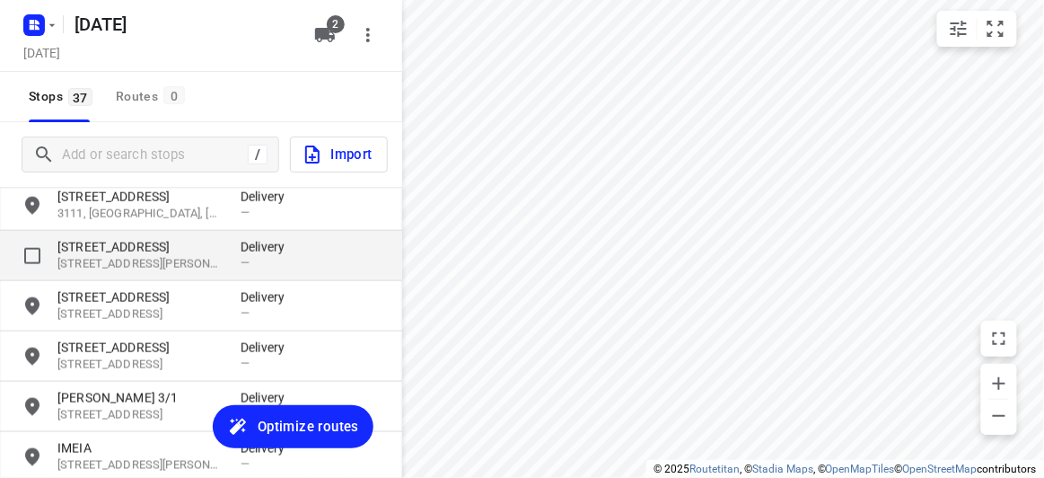
click at [115, 249] on p "[STREET_ADDRESS]" at bounding box center [139, 247] width 165 height 18
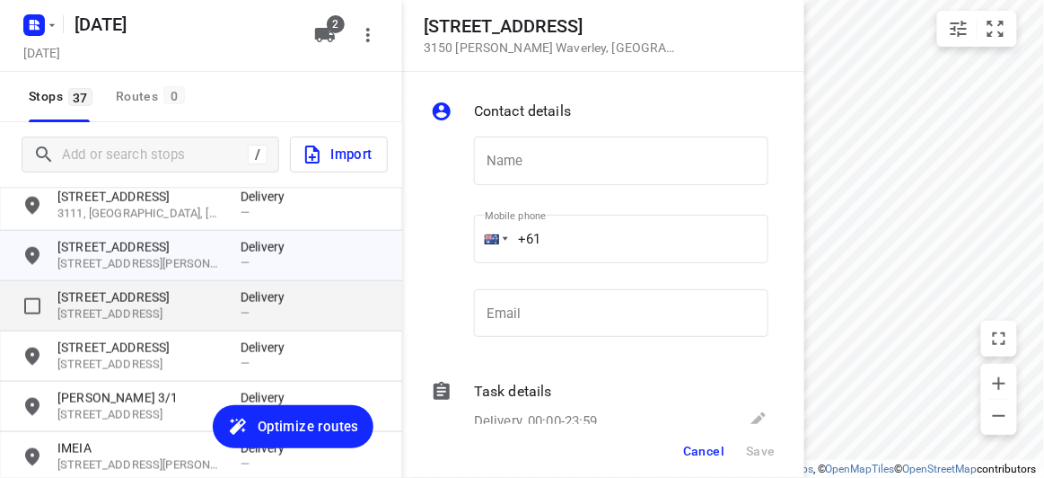
click at [108, 302] on p "[STREET_ADDRESS]" at bounding box center [139, 297] width 165 height 18
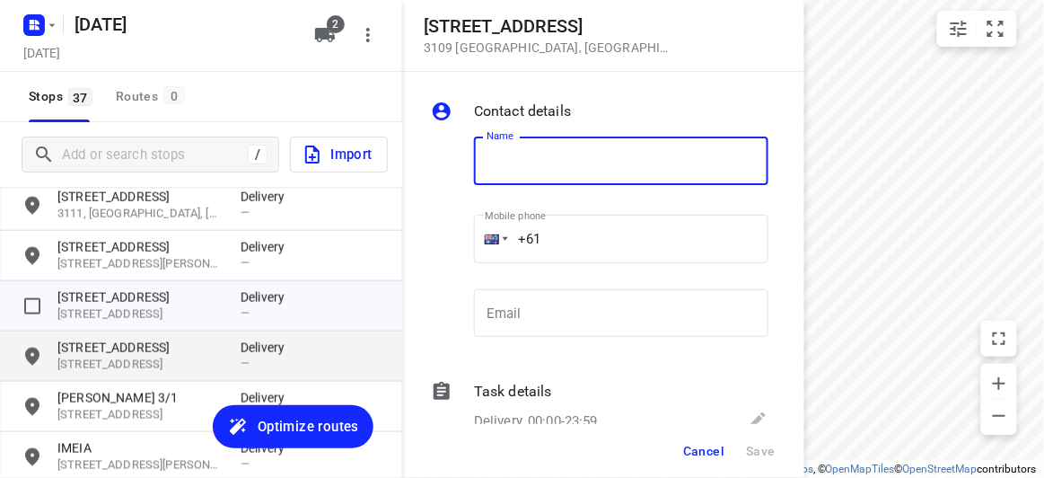
click at [83, 357] on p "[STREET_ADDRESS]" at bounding box center [139, 365] width 165 height 17
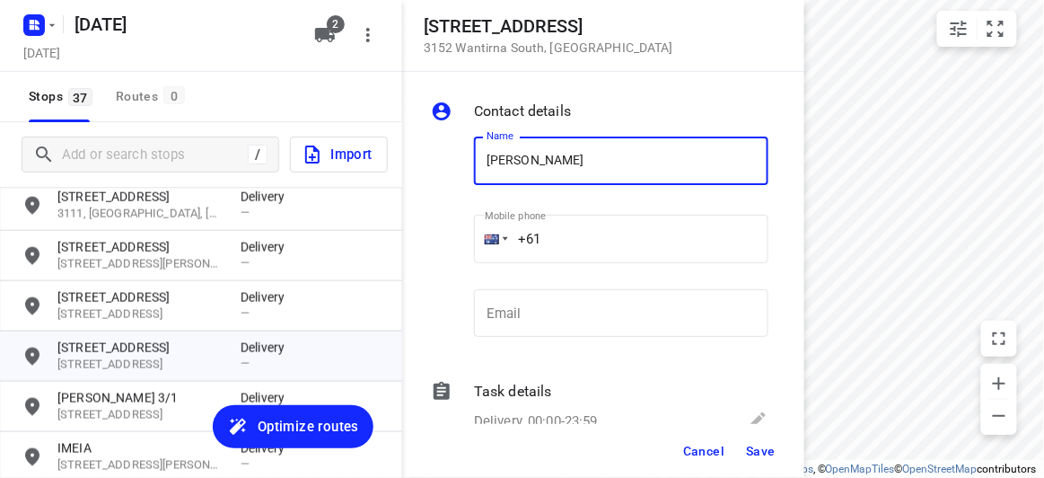
type input "[PERSON_NAME]"
click at [577, 238] on input "+61" at bounding box center [621, 239] width 295 height 48
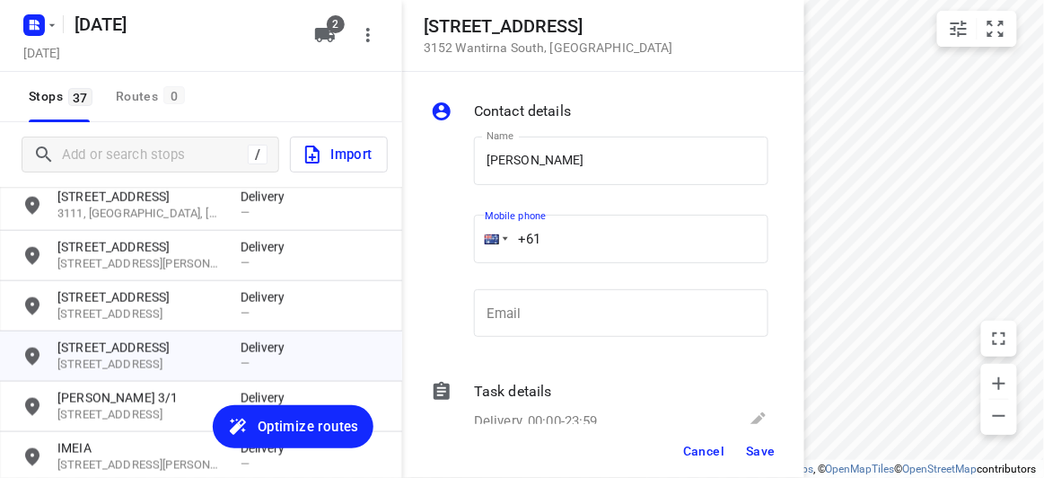
paste input "0424610042"
click at [568, 243] on input "[PHONE_NUMBER]" at bounding box center [621, 239] width 295 height 48
click at [552, 239] on input "[PHONE_NUMBER]" at bounding box center [621, 239] width 295 height 48
click at [547, 239] on input "[PHONE_NUMBER]" at bounding box center [621, 239] width 295 height 48
click at [552, 243] on input "[PHONE_NUMBER]" at bounding box center [621, 239] width 295 height 48
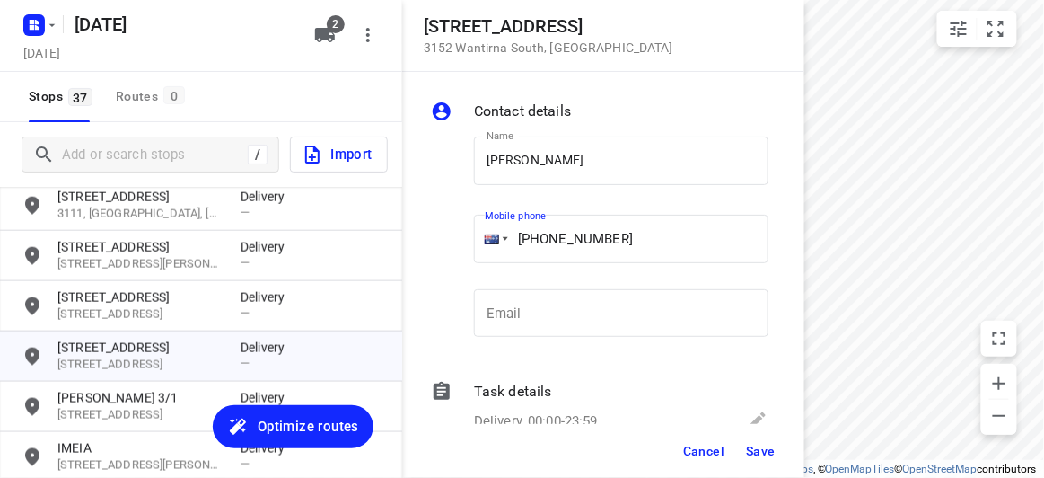
type input "[PHONE_NUMBER]"
click at [750, 444] on span "Save" at bounding box center [761, 451] width 30 height 14
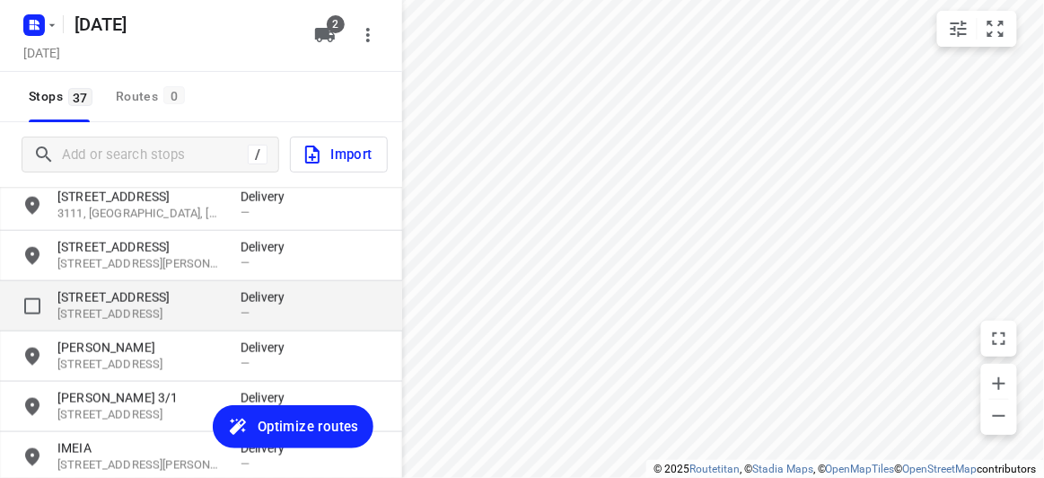
click at [100, 286] on div "[STREET_ADDRESS] Delivery —" at bounding box center [201, 306] width 402 height 50
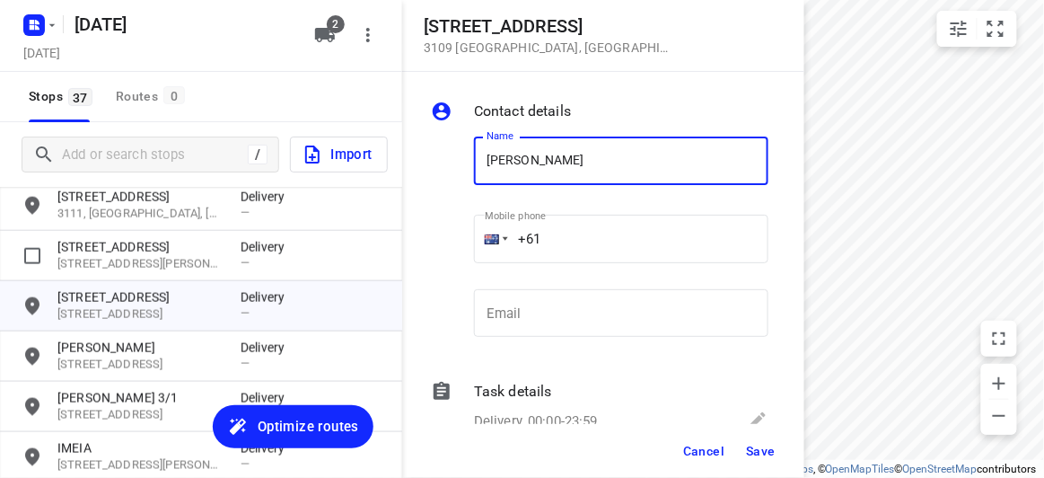
type input "[PERSON_NAME]"
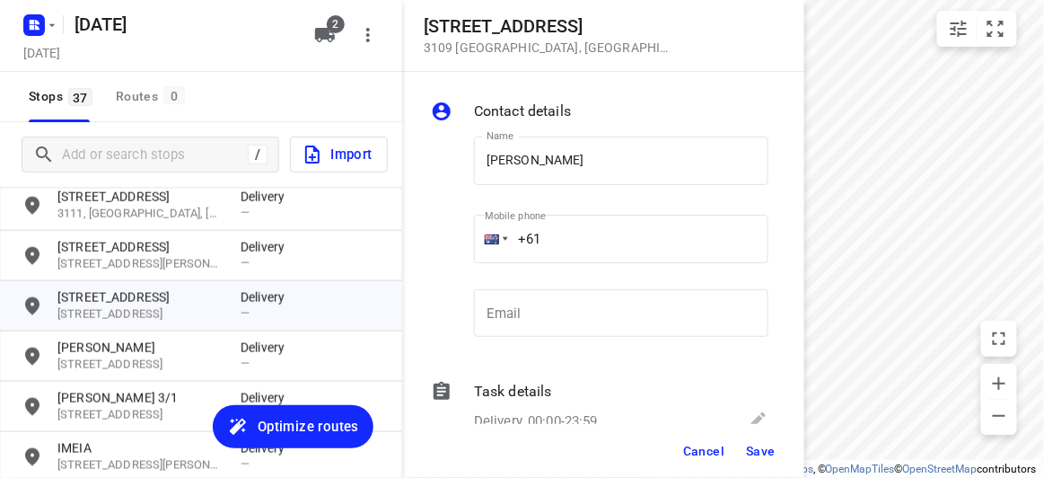
click at [747, 267] on p "​" at bounding box center [621, 273] width 295 height 12
click at [657, 251] on input "+61" at bounding box center [621, 239] width 295 height 48
paste input "422856589"
type input "[PHONE_NUMBER]"
click at [758, 436] on div "Cancel Save" at bounding box center [603, 451] width 402 height 54
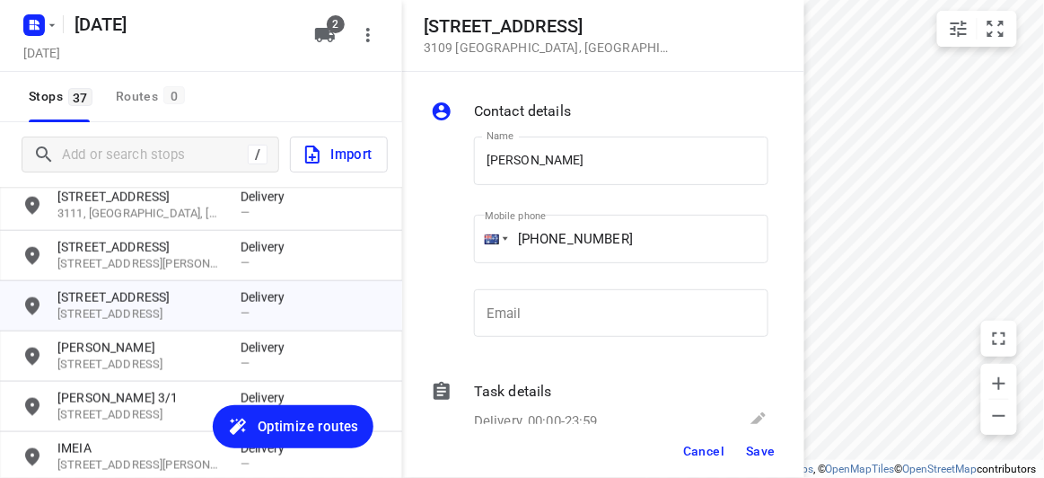
click at [761, 445] on span "Save" at bounding box center [761, 451] width 30 height 14
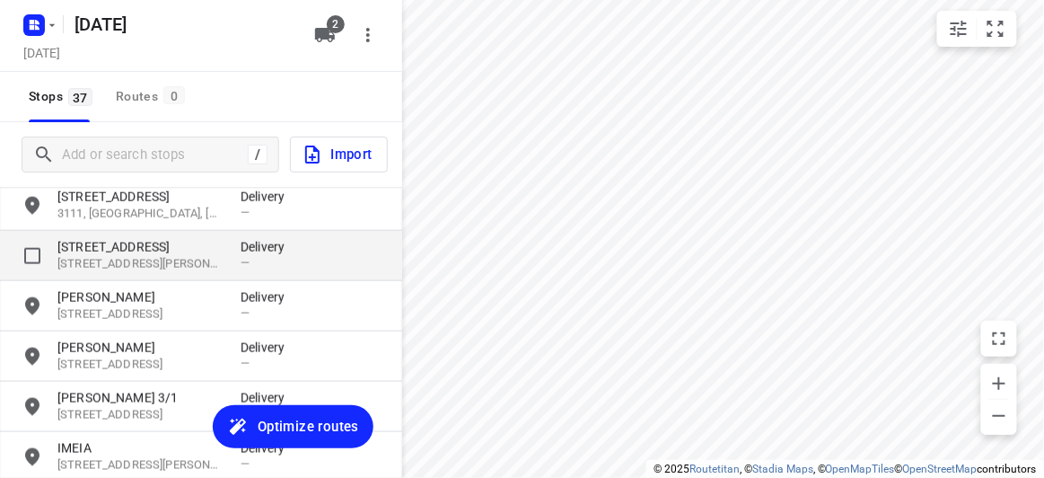
click at [86, 249] on p "[STREET_ADDRESS]" at bounding box center [139, 247] width 165 height 18
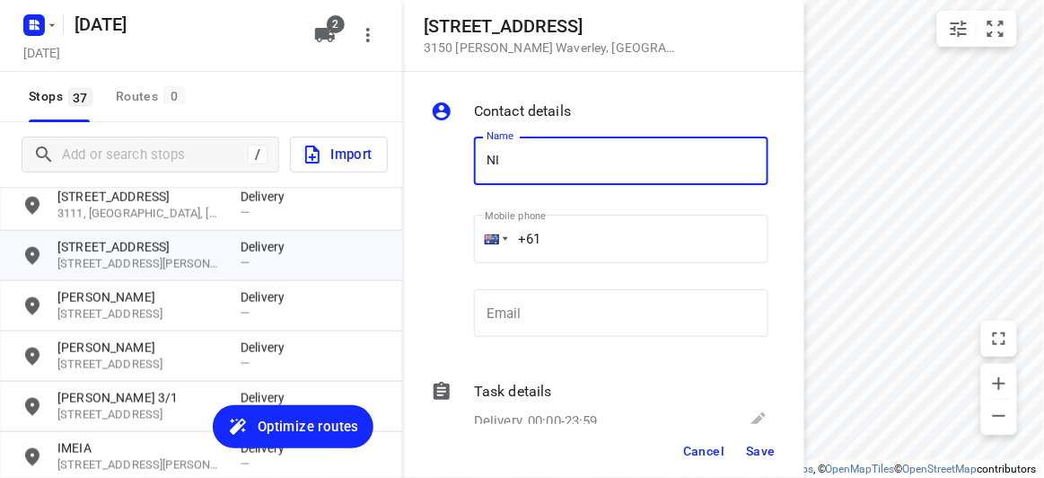
type input "[PERSON_NAME]"
click at [569, 236] on input "+61" at bounding box center [621, 239] width 295 height 48
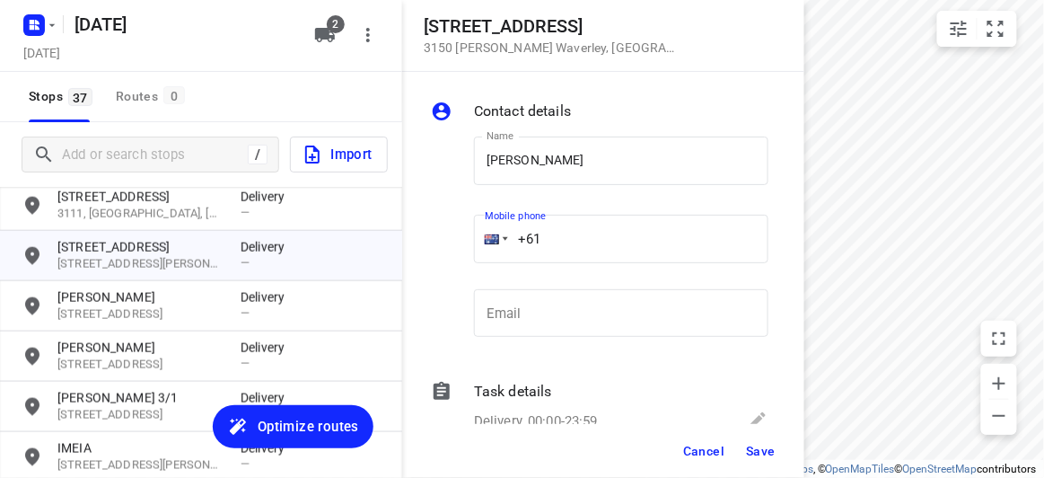
paste input "413302535"
type input "[PHONE_NUMBER]"
click at [766, 463] on button "Save" at bounding box center [761, 451] width 44 height 32
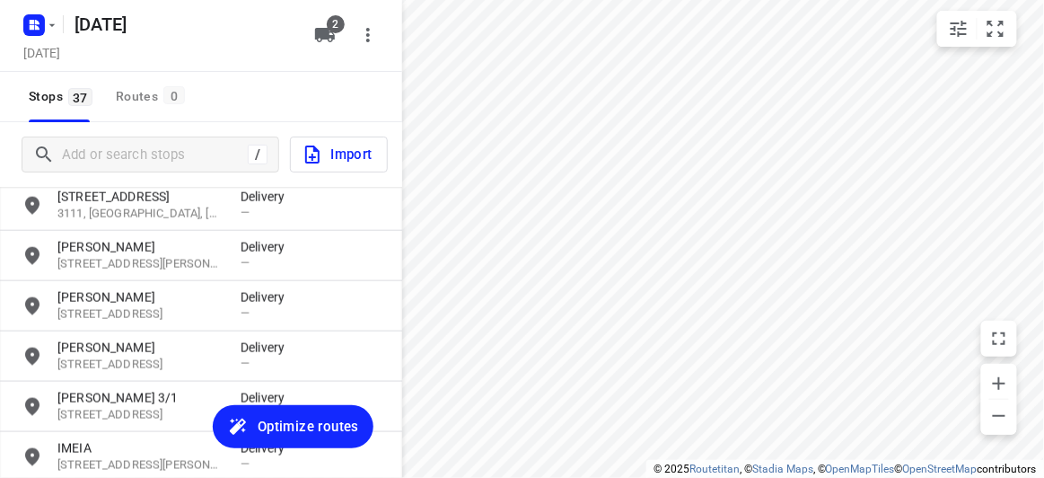
scroll to position [381, 0]
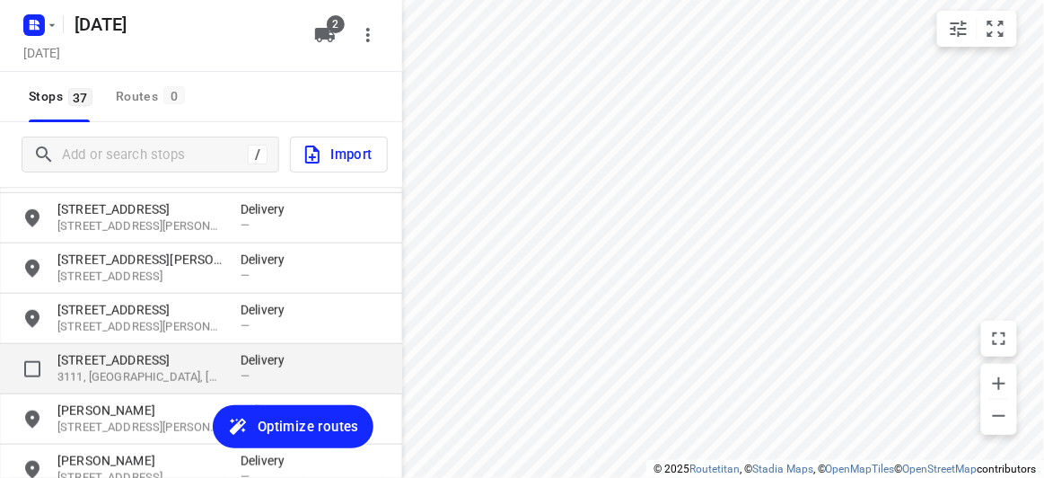
click at [96, 369] on p "3111, [GEOGRAPHIC_DATA], [GEOGRAPHIC_DATA]" at bounding box center [139, 377] width 165 height 17
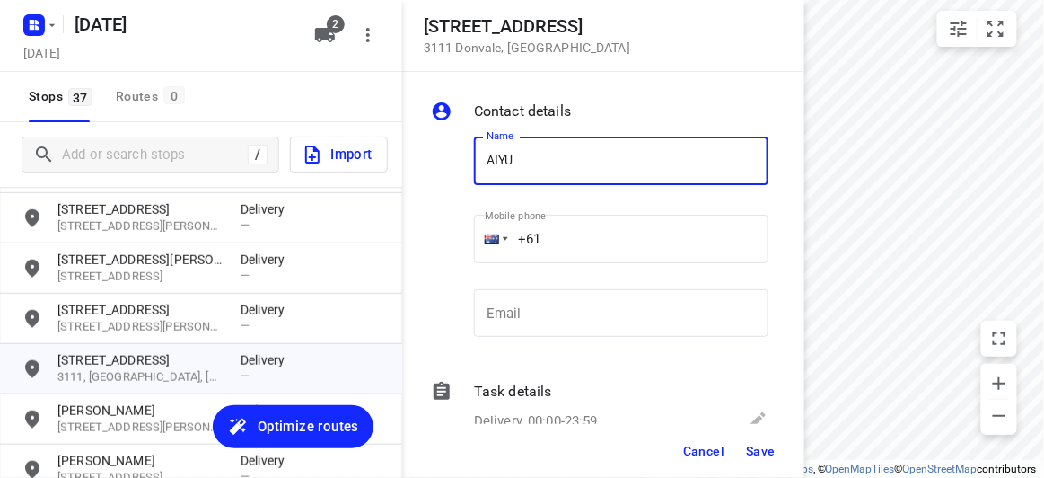
type input "[PERSON_NAME]"
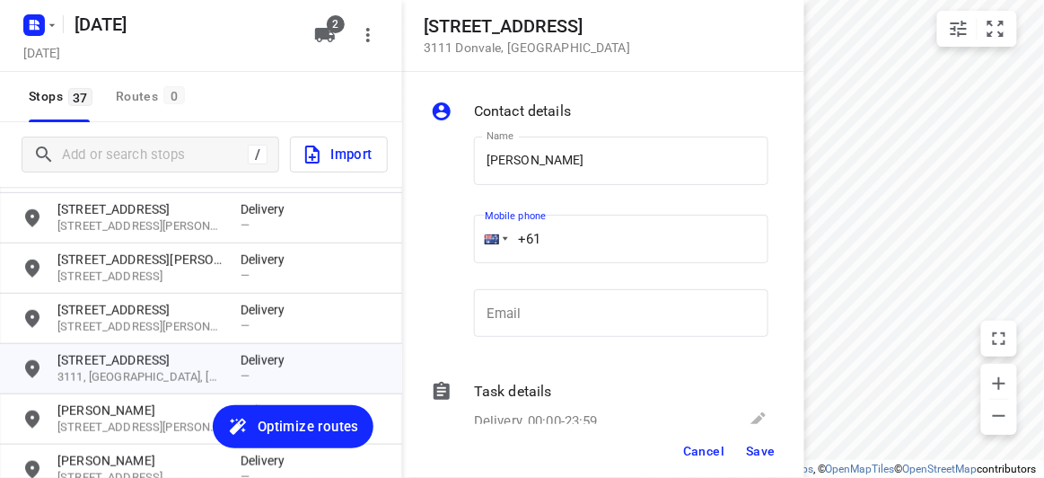
click at [559, 238] on input "+61" at bounding box center [621, 239] width 295 height 48
paste input "416531190"
type input "[PHONE_NUMBER]"
click at [759, 446] on span "Save" at bounding box center [761, 451] width 30 height 14
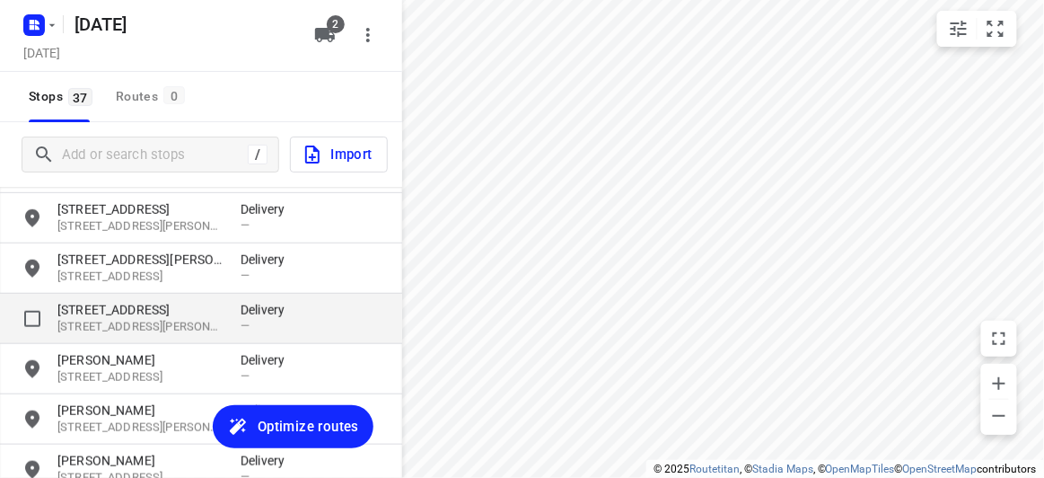
click at [100, 301] on p "[STREET_ADDRESS]" at bounding box center [139, 310] width 165 height 18
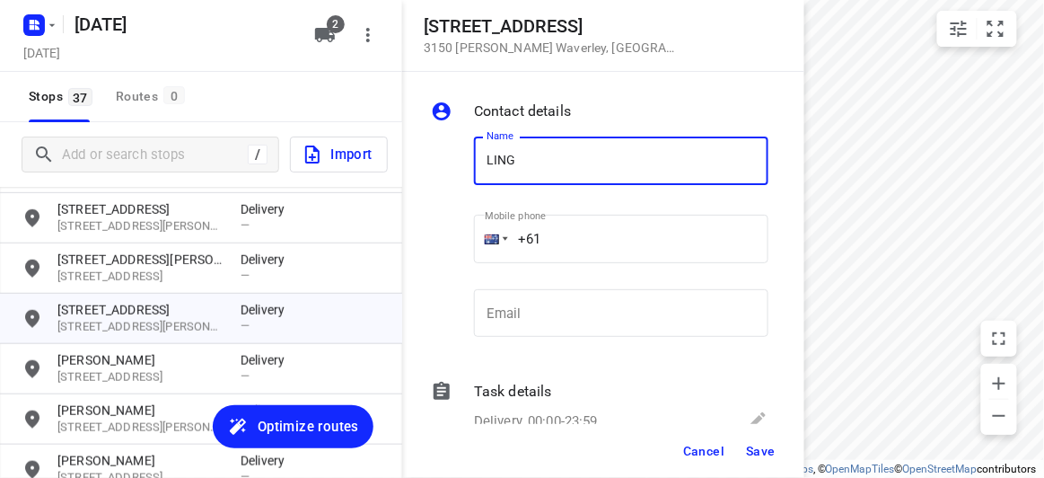
type input "LING"
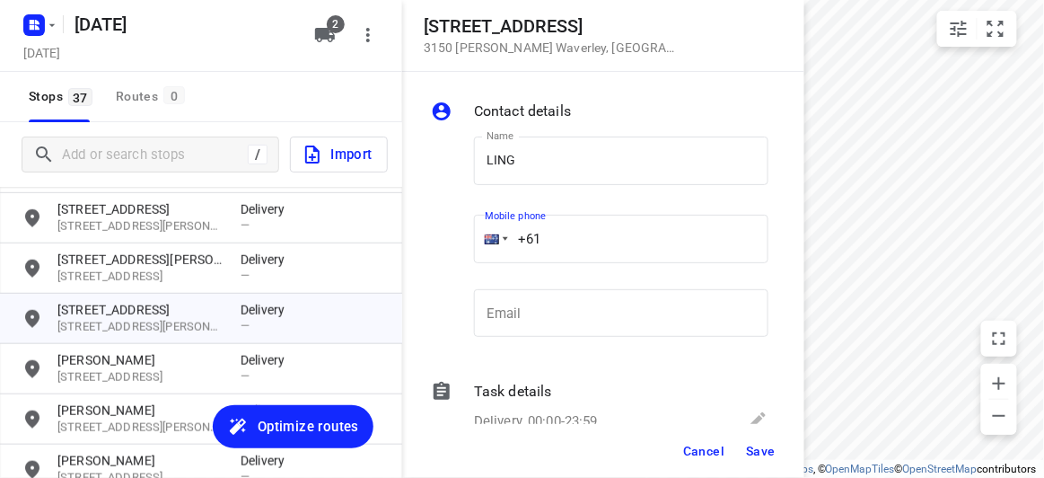
click at [542, 239] on input "+61" at bounding box center [621, 239] width 295 height 48
paste input "430117898"
type input "[PHONE_NUMBER]"
click at [772, 463] on button "Save" at bounding box center [761, 451] width 44 height 32
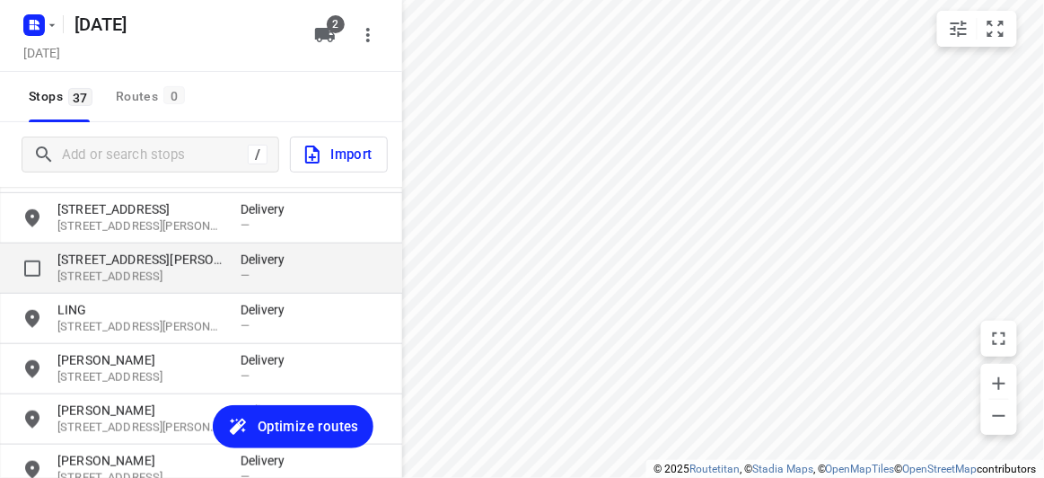
click at [98, 257] on p "[STREET_ADDRESS][PERSON_NAME]" at bounding box center [139, 260] width 165 height 18
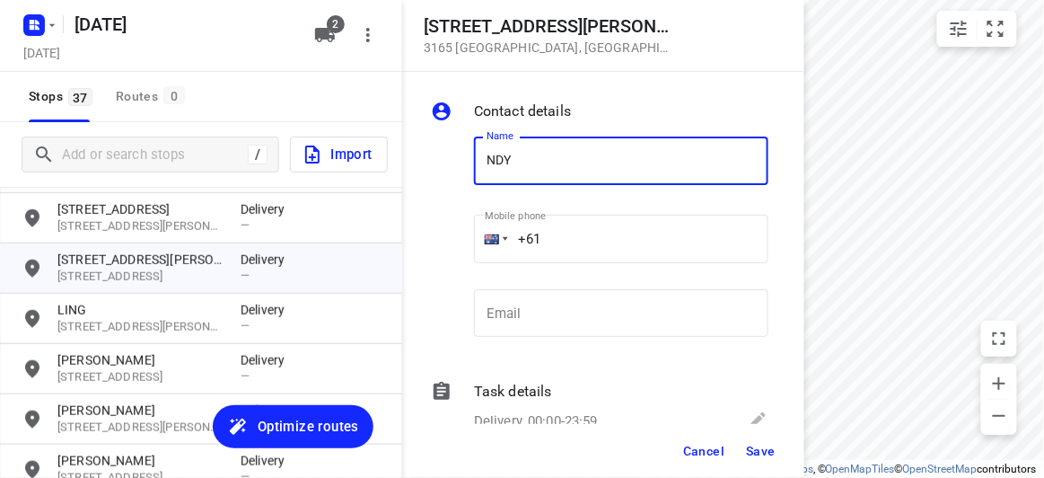
click at [471, 172] on div "Name NDY Name Mobile phone +61 ​ Email Email" at bounding box center [599, 240] width 345 height 237
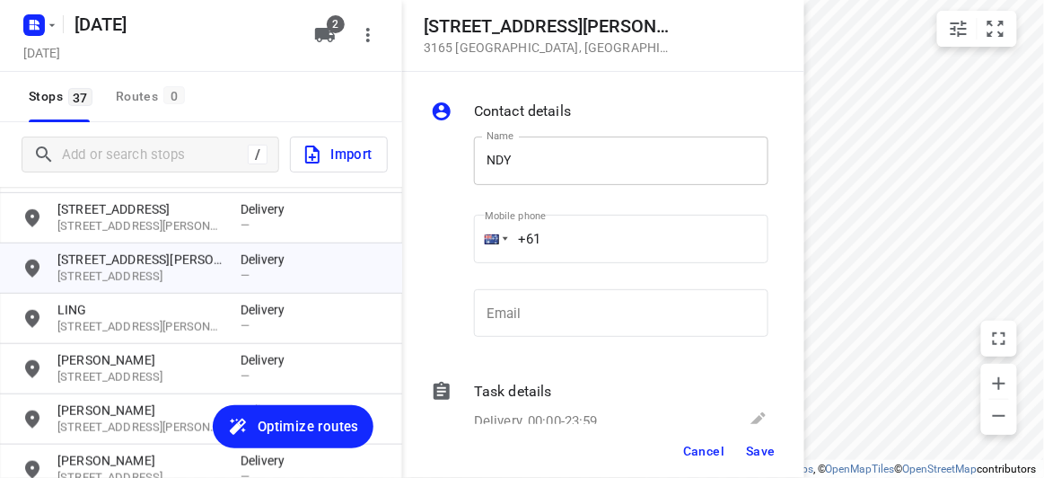
click at [491, 163] on input "NDY" at bounding box center [621, 161] width 295 height 48
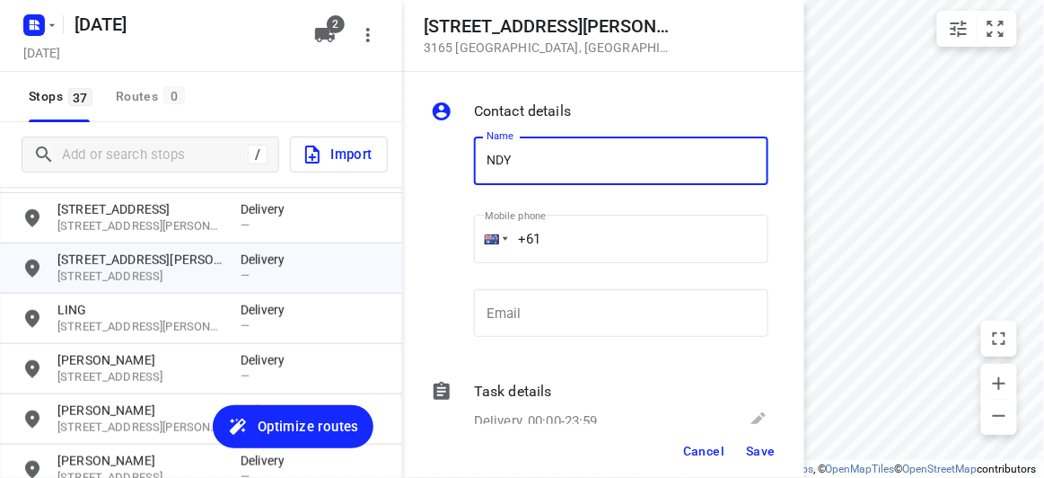
click at [486, 162] on input "NDY" at bounding box center [621, 161] width 295 height 48
click at [547, 162] on input "[PERSON_NAME]" at bounding box center [621, 161] width 295 height 48
type input "[PERSON_NAME]"
click at [561, 232] on input "+61" at bounding box center [621, 239] width 295 height 48
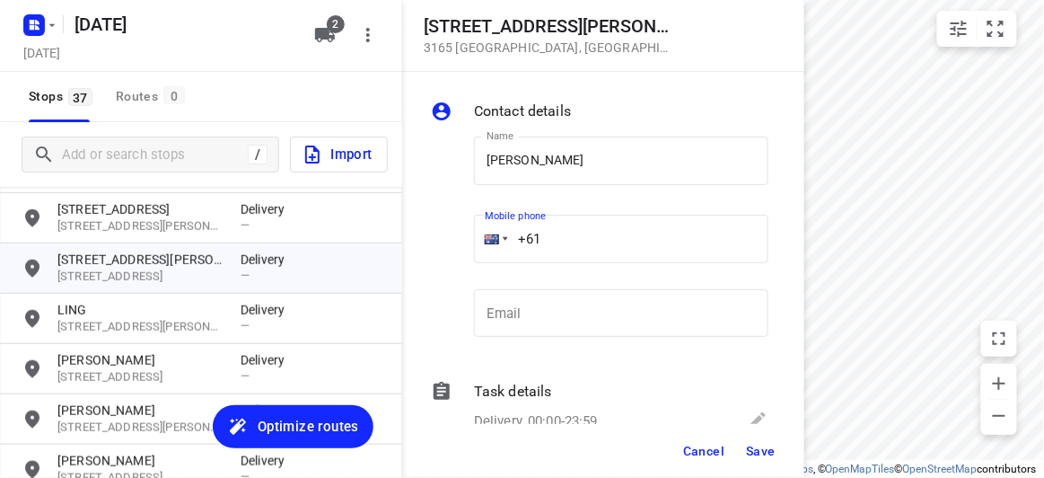
paste input "433015553"
type input "[PHONE_NUMBER]"
click at [753, 446] on span "Save" at bounding box center [761, 451] width 30 height 14
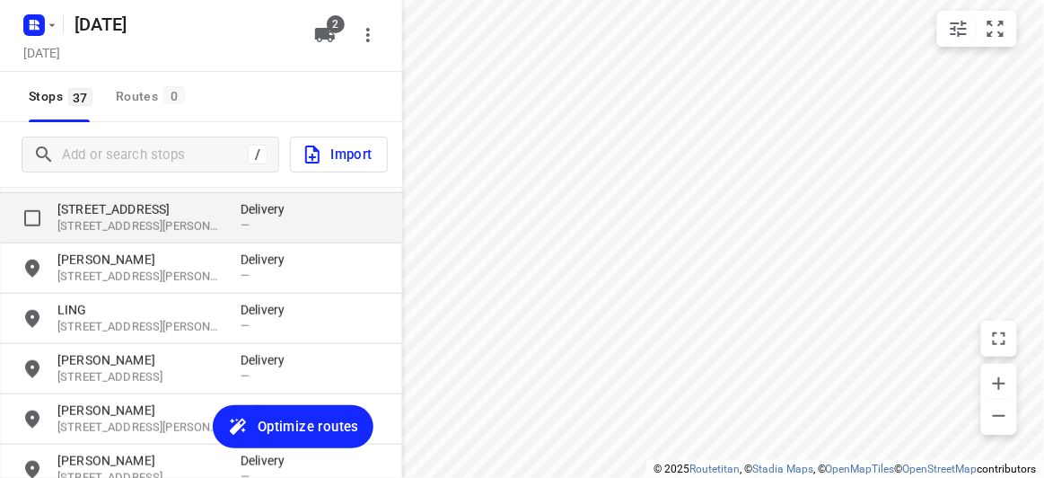
click at [103, 216] on p "[STREET_ADDRESS]" at bounding box center [139, 209] width 165 height 18
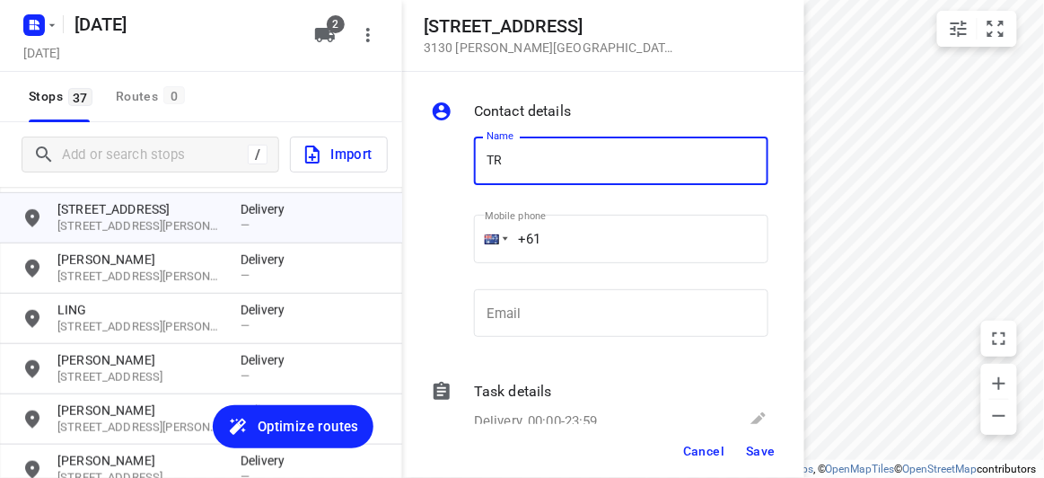
type input "[PERSON_NAME]"
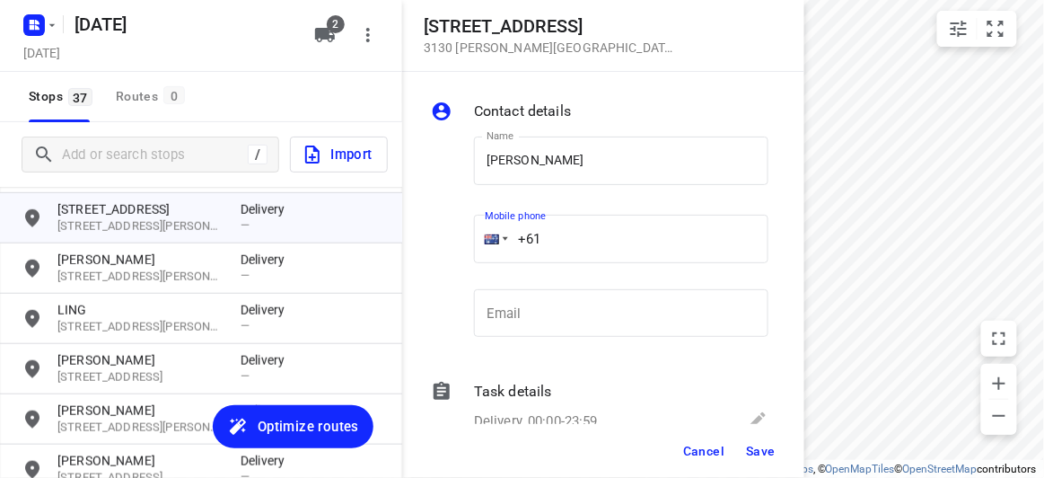
click at [567, 237] on input "+61" at bounding box center [621, 239] width 295 height 48
paste input "402149829"
type input "[PHONE_NUMBER]"
click at [759, 447] on span "Save" at bounding box center [761, 451] width 30 height 14
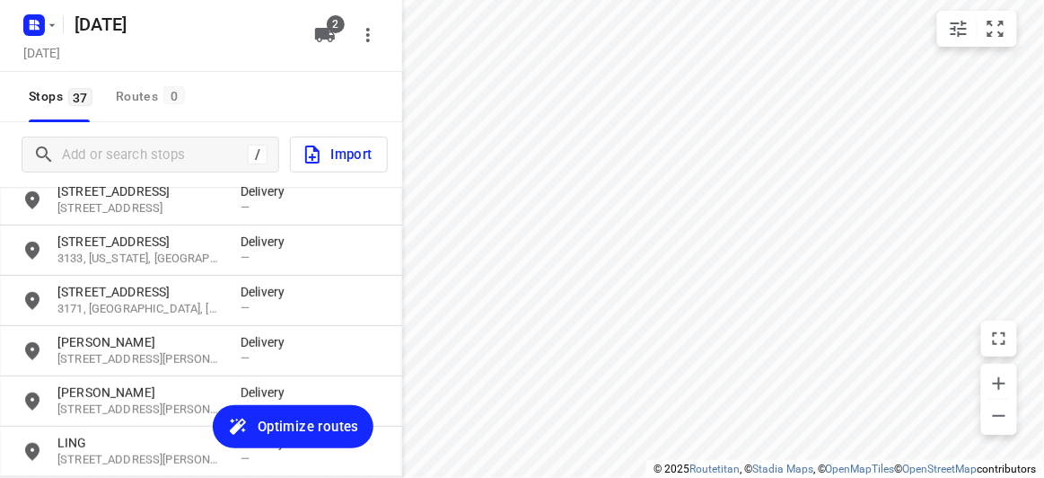
scroll to position [137, 0]
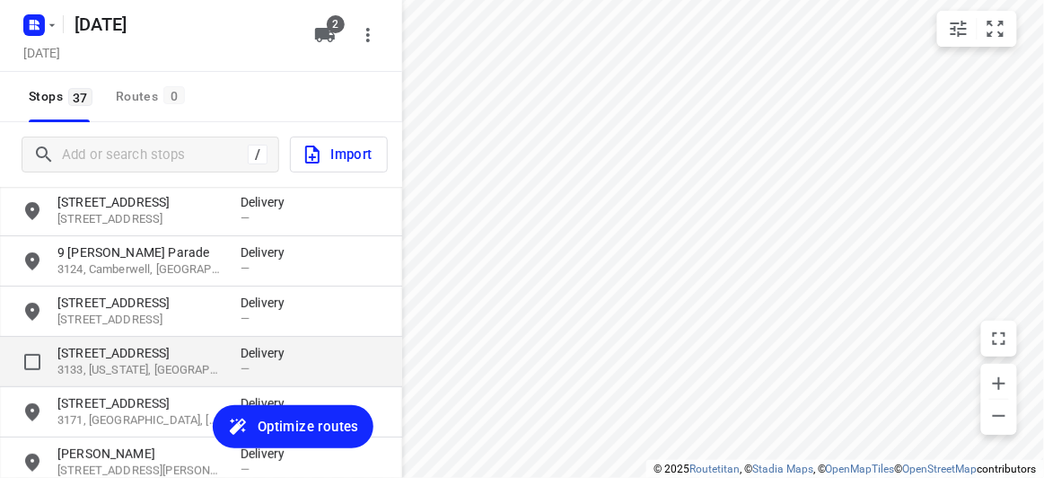
click at [107, 348] on p "[STREET_ADDRESS]" at bounding box center [139, 353] width 165 height 18
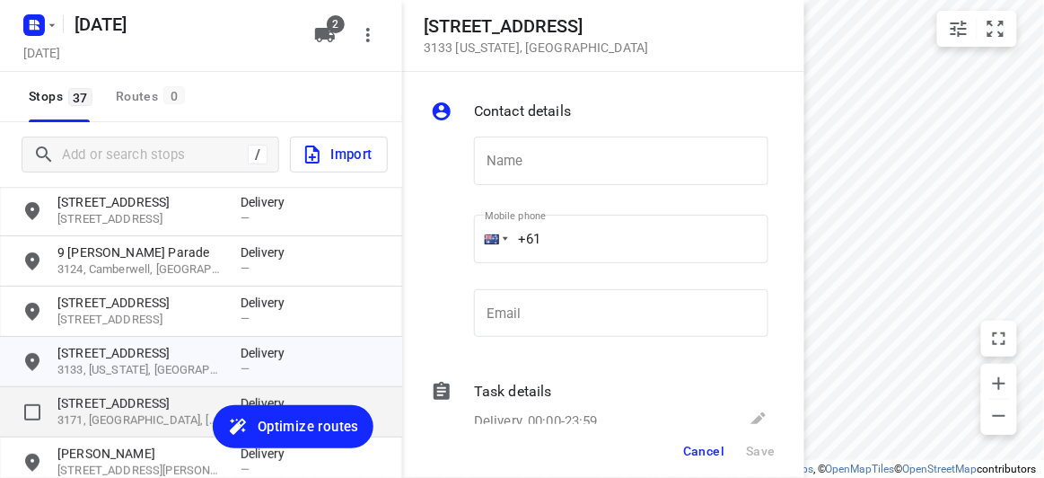
click at [107, 408] on p "[STREET_ADDRESS]" at bounding box center [139, 403] width 165 height 18
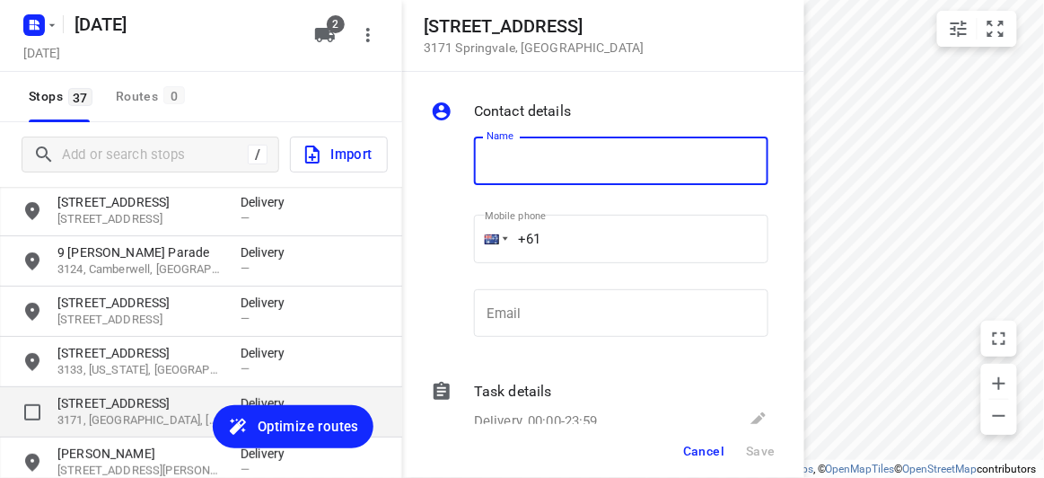
type input "F"
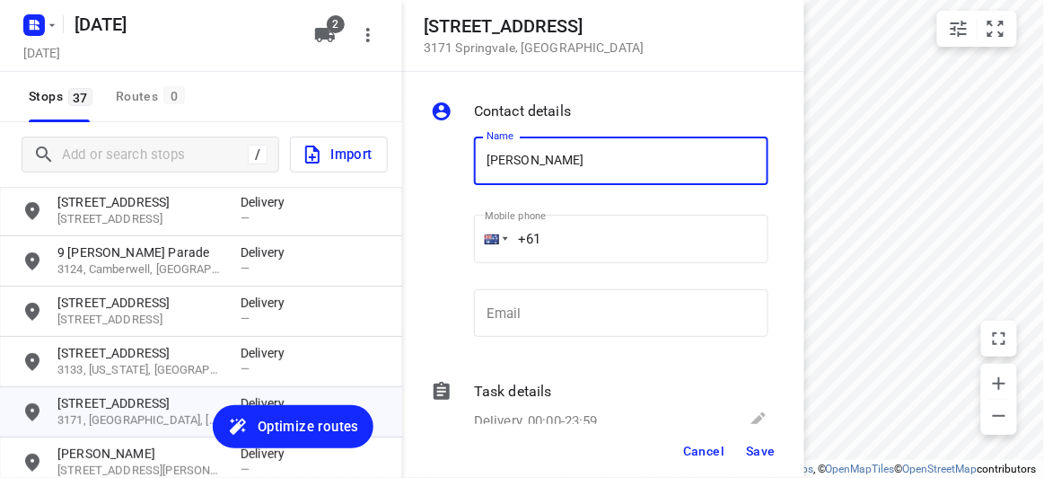
type input "[PERSON_NAME]"
click at [563, 245] on input "+61" at bounding box center [621, 239] width 295 height 48
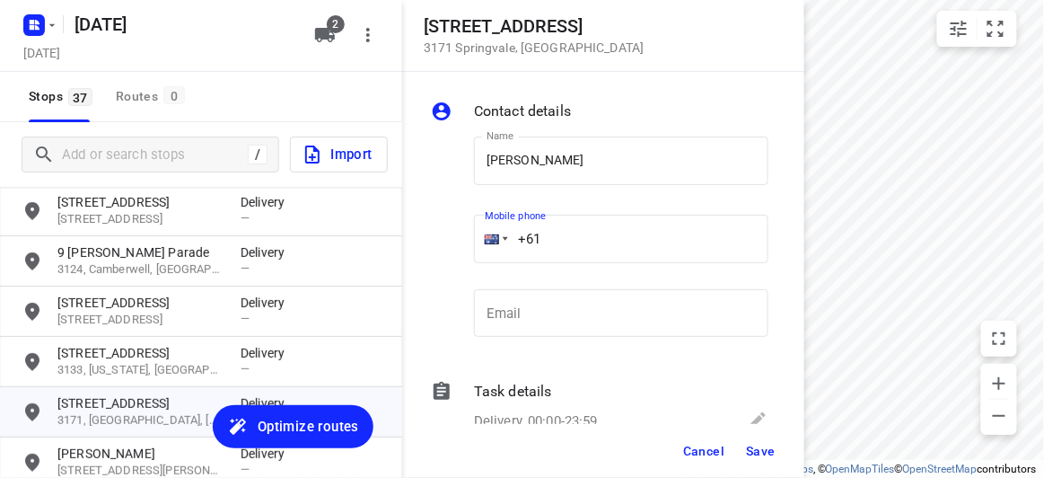
paste input "401496694"
type input "[PHONE_NUMBER]"
click at [761, 449] on span "Save" at bounding box center [761, 451] width 30 height 14
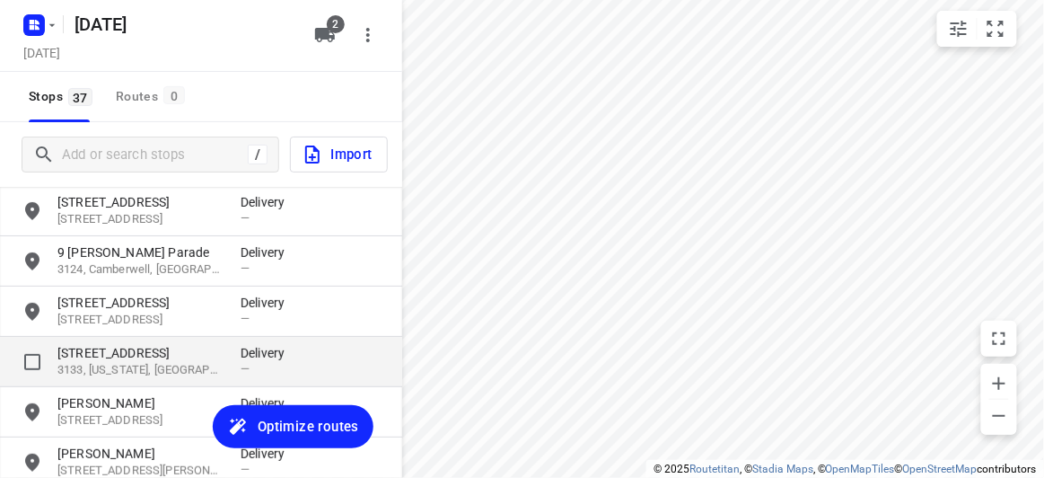
click at [107, 362] on p "3133, [US_STATE], [GEOGRAPHIC_DATA]" at bounding box center [139, 370] width 165 height 17
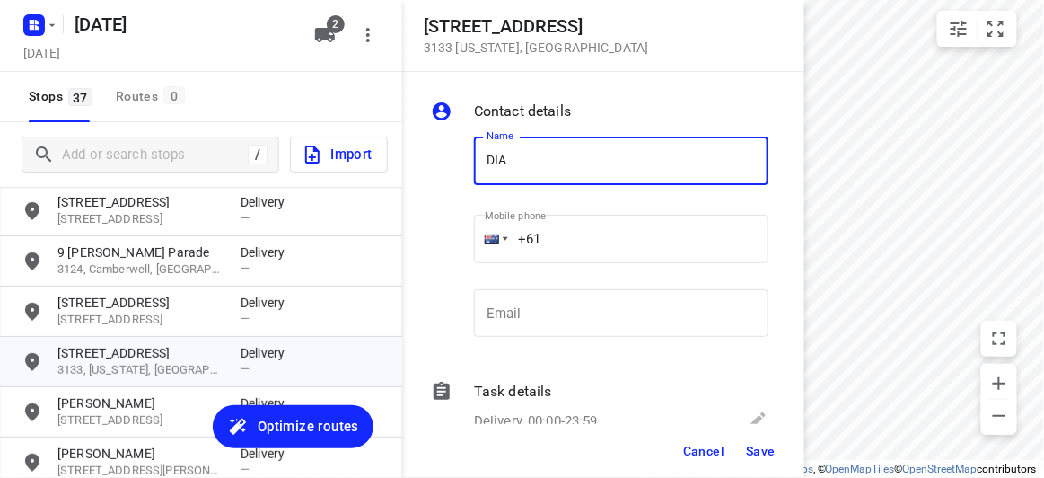
type input "[PERSON_NAME] 4/134-140"
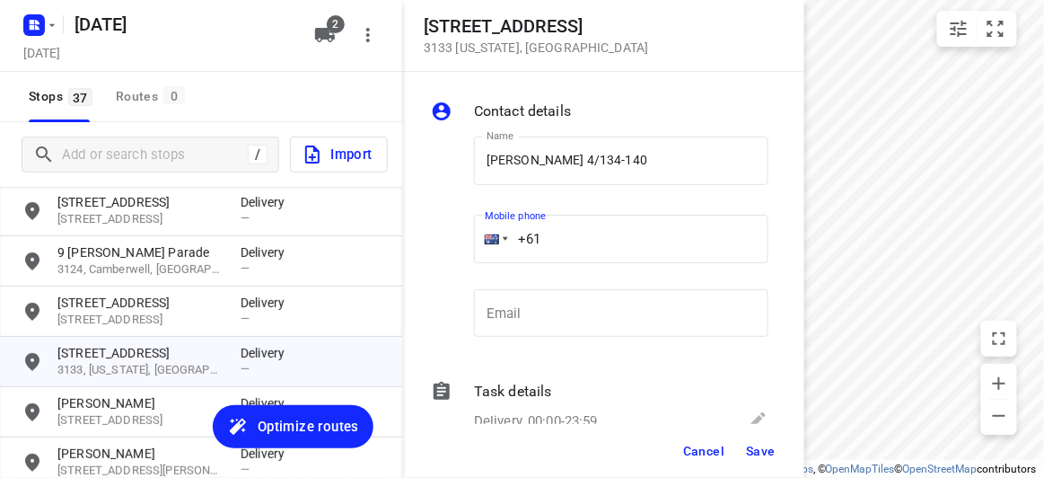
click at [564, 239] on input "+61" at bounding box center [621, 239] width 295 height 48
paste input "449850651"
click at [538, 237] on input "[PHONE_NUMBER]" at bounding box center [621, 239] width 295 height 48
type input "[PHONE_NUMBER]"
click at [776, 458] on button "Save" at bounding box center [761, 451] width 44 height 32
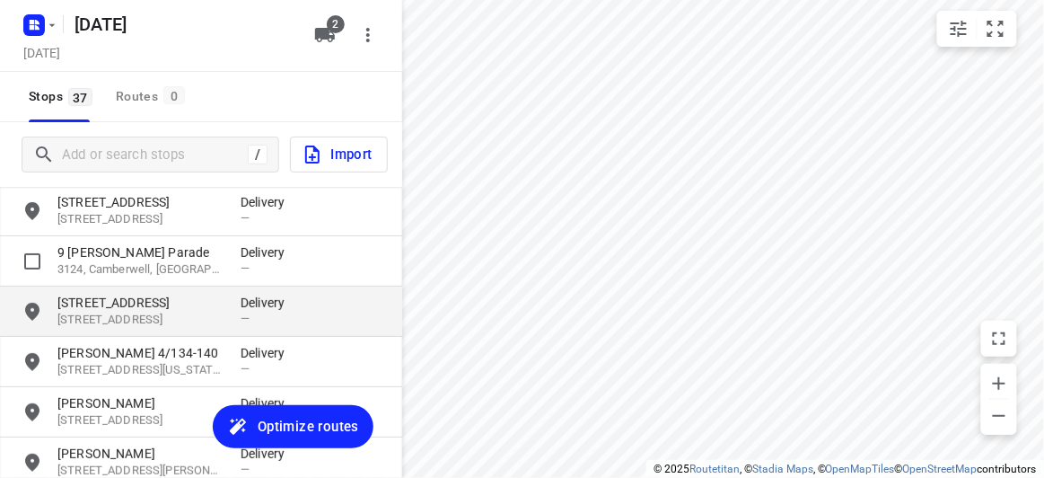
click at [143, 296] on p "[STREET_ADDRESS]" at bounding box center [139, 303] width 165 height 18
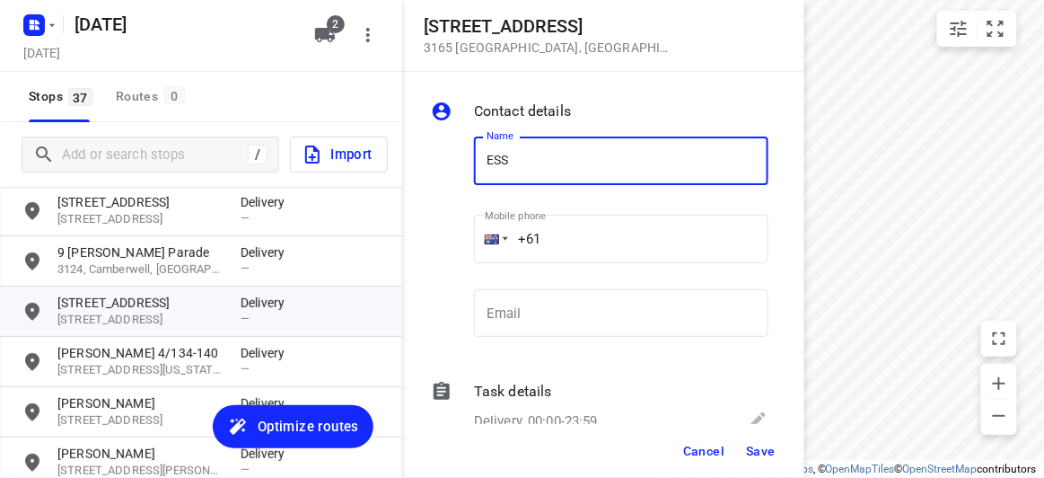
type input "[PERSON_NAME]"
click at [547, 235] on input "+61" at bounding box center [621, 239] width 295 height 48
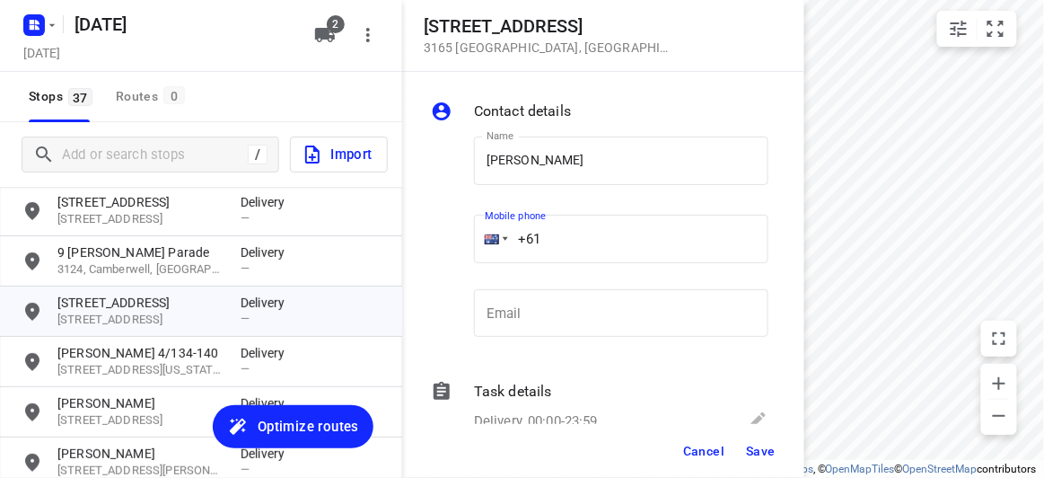
paste input "425466422"
type input "[PHONE_NUMBER]"
click at [762, 451] on span "Save" at bounding box center [761, 451] width 30 height 14
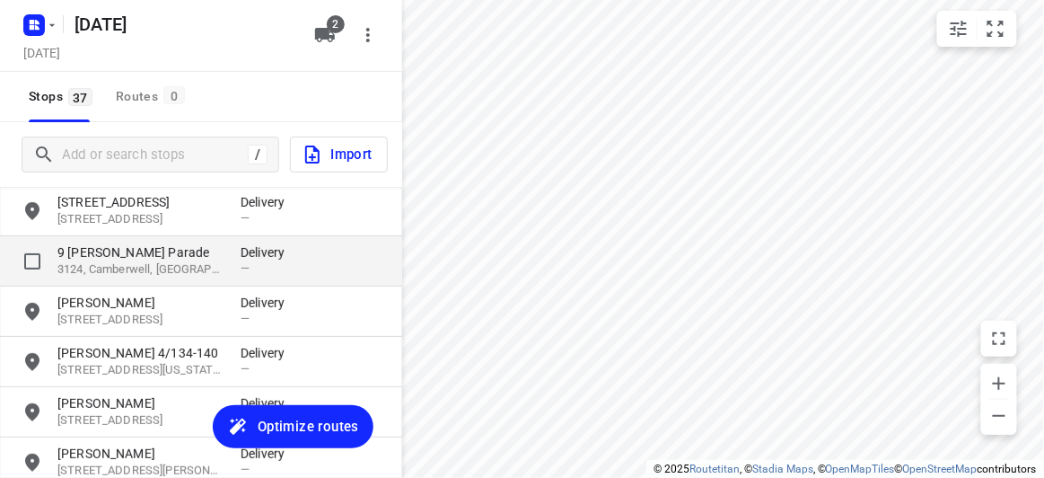
click at [109, 239] on div "[STREET_ADDRESS][PERSON_NAME] Delivery —" at bounding box center [201, 261] width 402 height 50
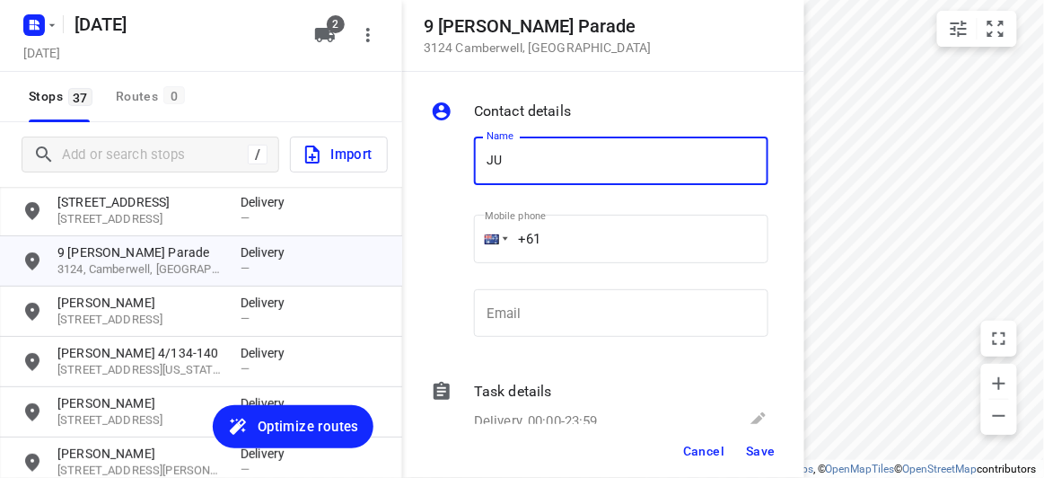
type input "[PERSON_NAME]"
drag, startPoint x: 550, startPoint y: 263, endPoint x: 570, endPoint y: 251, distance: 24.2
click at [552, 263] on div "Mobile phone +61 ​" at bounding box center [621, 243] width 295 height 72
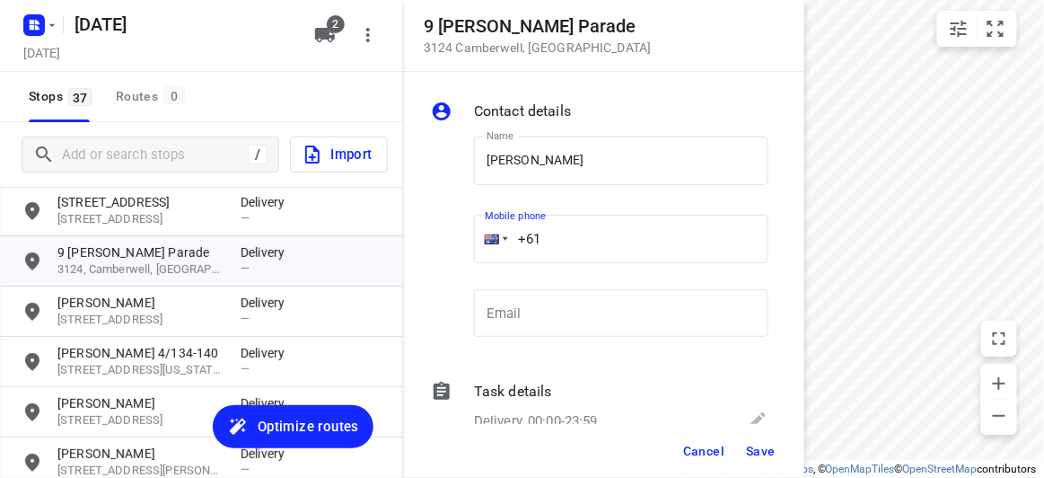
click at [569, 248] on input "+61" at bounding box center [621, 239] width 295 height 48
paste input "403231456"
type input "[PHONE_NUMBER]"
click at [757, 449] on span "Save" at bounding box center [761, 451] width 30 height 14
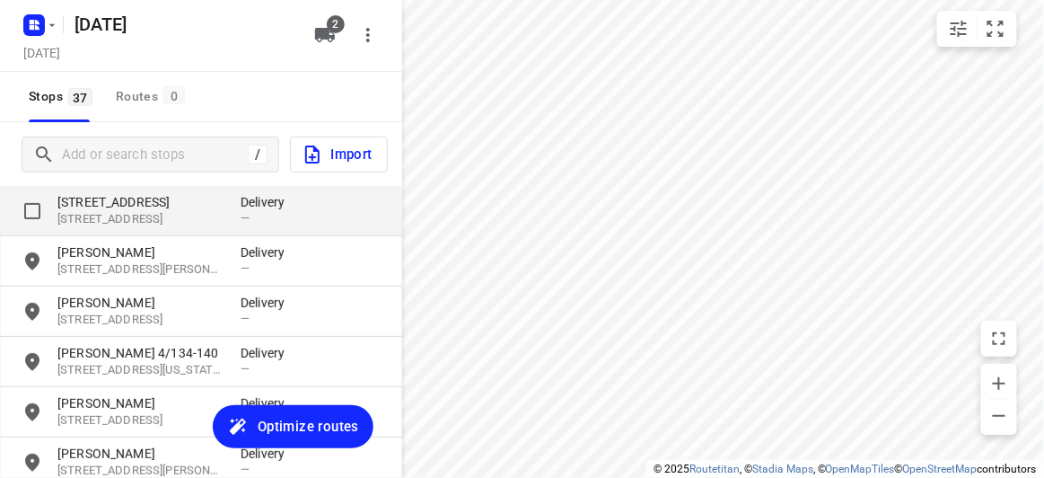
click at [114, 208] on p "[STREET_ADDRESS]" at bounding box center [139, 202] width 165 height 18
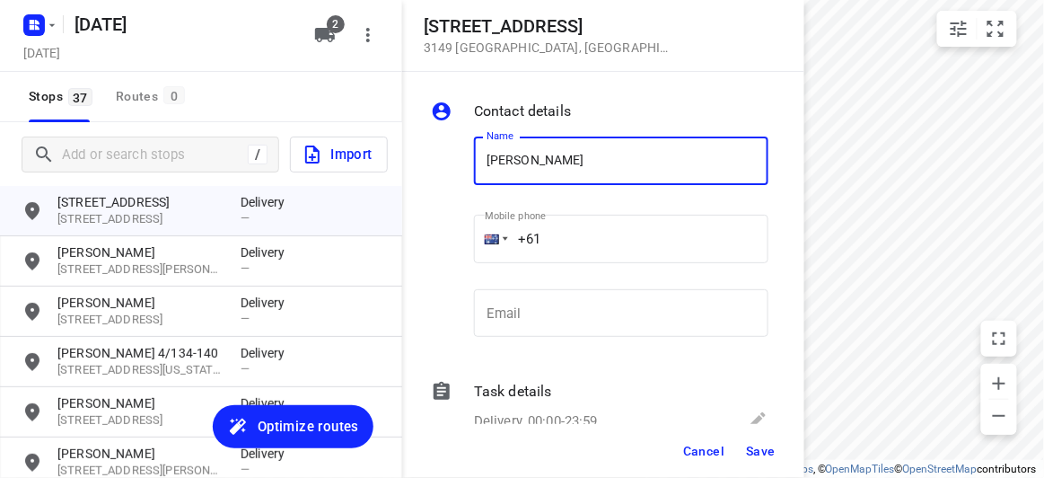
type input "[PERSON_NAME]"
click at [558, 232] on input "+61" at bounding box center [621, 239] width 295 height 48
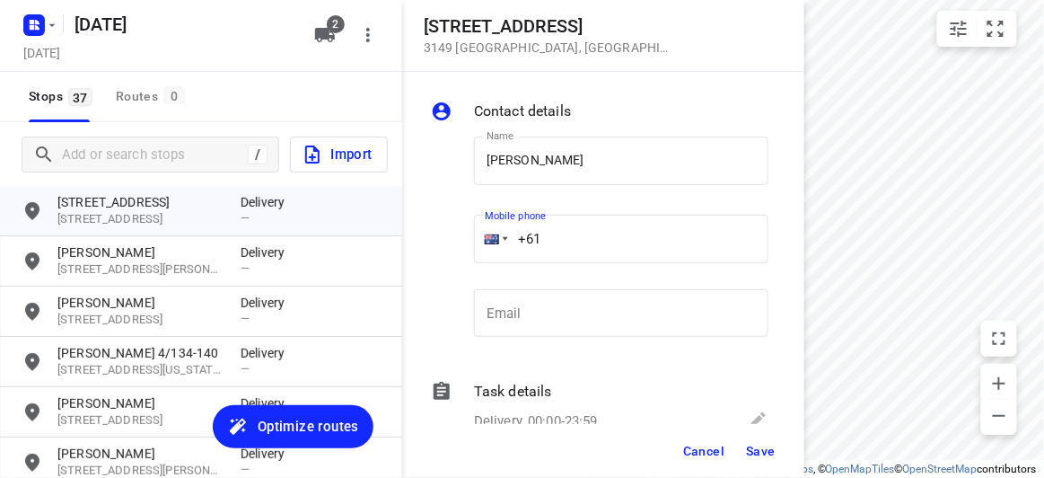
paste input "0406421880"
click at [557, 241] on input "[PHONE_NUMBER]" at bounding box center [621, 239] width 295 height 48
click at [553, 245] on input "[PHONE_NUMBER]" at bounding box center [621, 239] width 295 height 48
type input "[PHONE_NUMBER]"
click at [772, 444] on span "Save" at bounding box center [761, 451] width 30 height 14
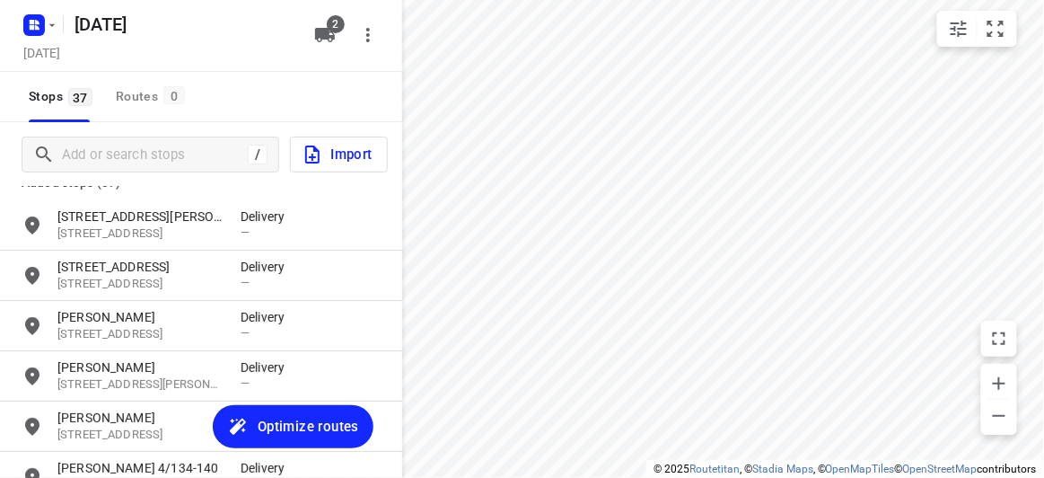
scroll to position [0, 0]
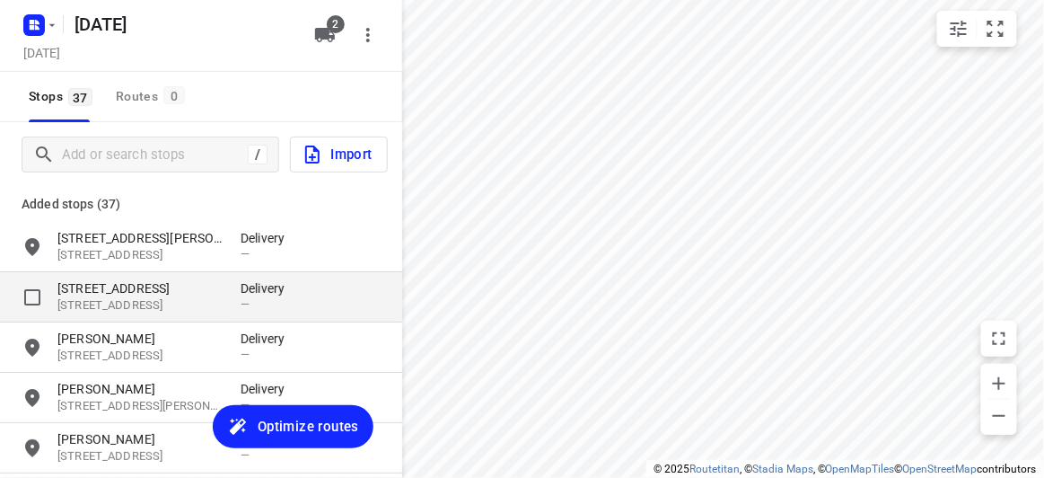
click at [78, 285] on p "[STREET_ADDRESS]" at bounding box center [139, 288] width 165 height 18
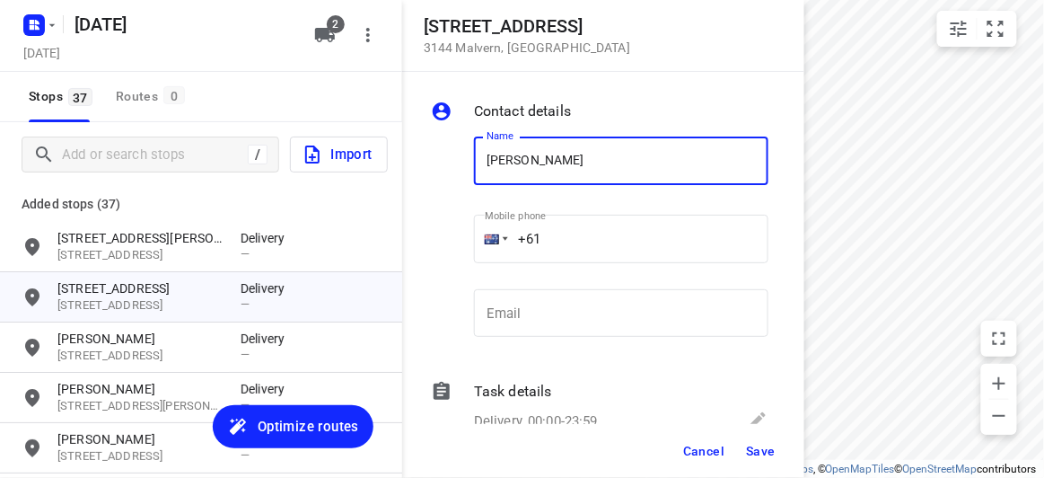
type input "[PERSON_NAME]"
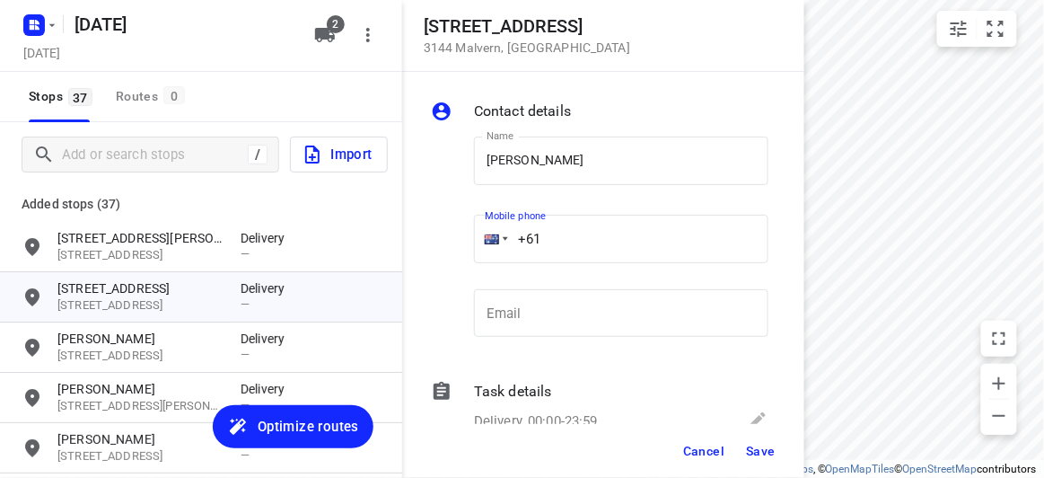
click at [571, 251] on input "+61" at bounding box center [621, 239] width 295 height 48
paste input "451175117"
type input "[PHONE_NUMBER]"
click at [757, 443] on button "Save" at bounding box center [761, 451] width 44 height 32
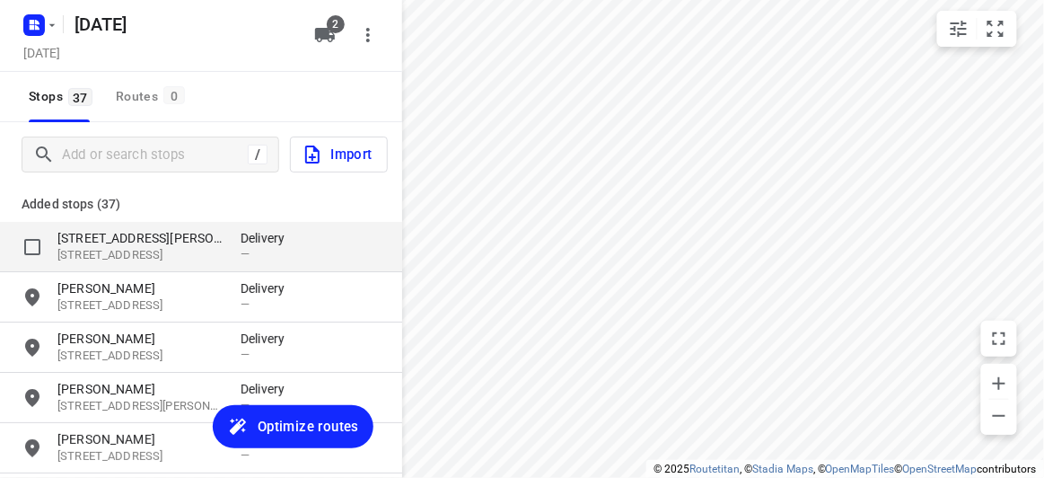
click at [195, 244] on p "[STREET_ADDRESS][PERSON_NAME]" at bounding box center [139, 238] width 165 height 18
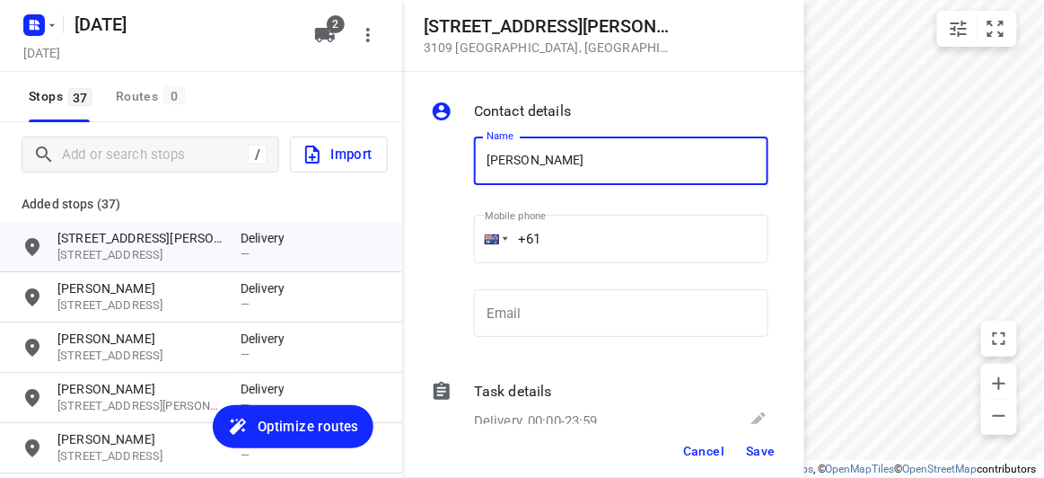
click at [598, 190] on div "Name [PERSON_NAME] Name" at bounding box center [621, 168] width 295 height 63
click at [566, 233] on input "+61" at bounding box center [621, 239] width 295 height 48
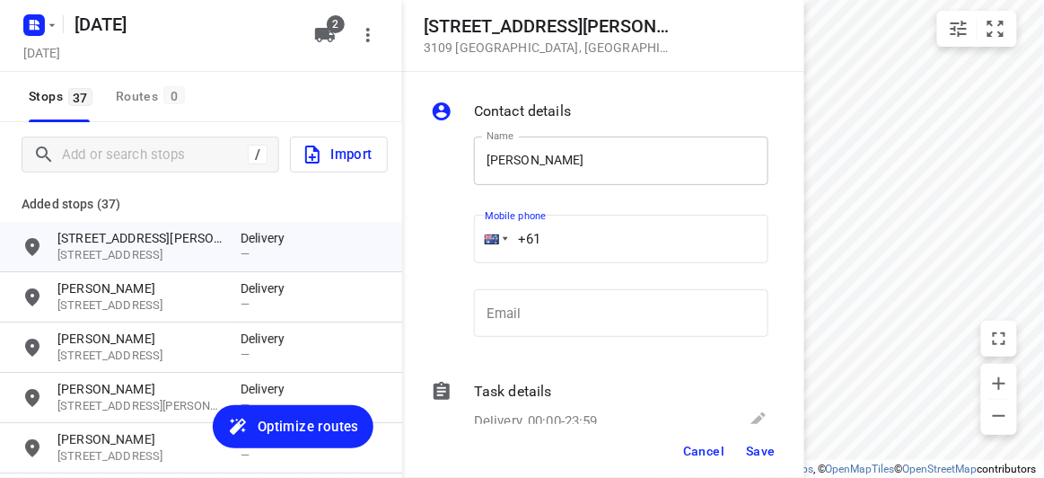
click at [546, 154] on input "[PERSON_NAME]" at bounding box center [621, 161] width 295 height 48
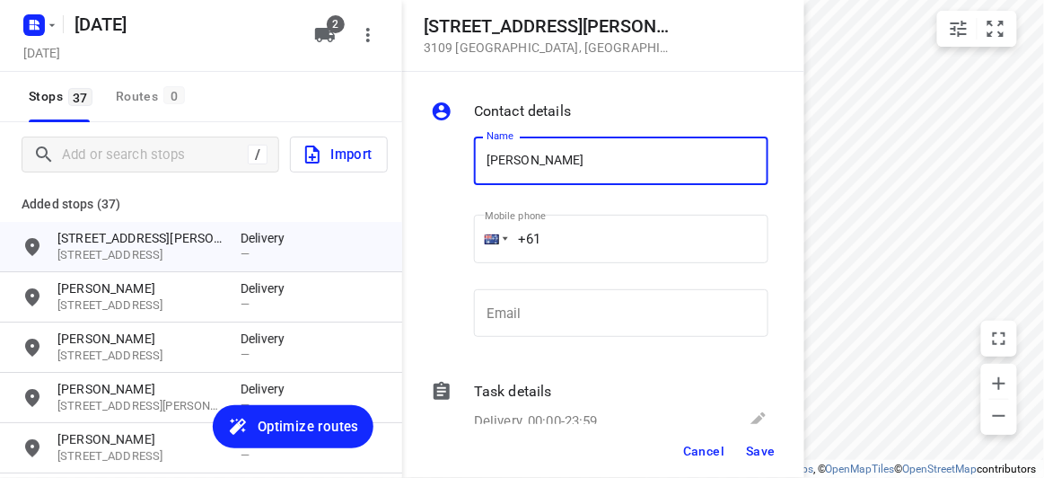
type input "[PERSON_NAME]"
click at [564, 249] on input "+61" at bounding box center [621, 239] width 295 height 48
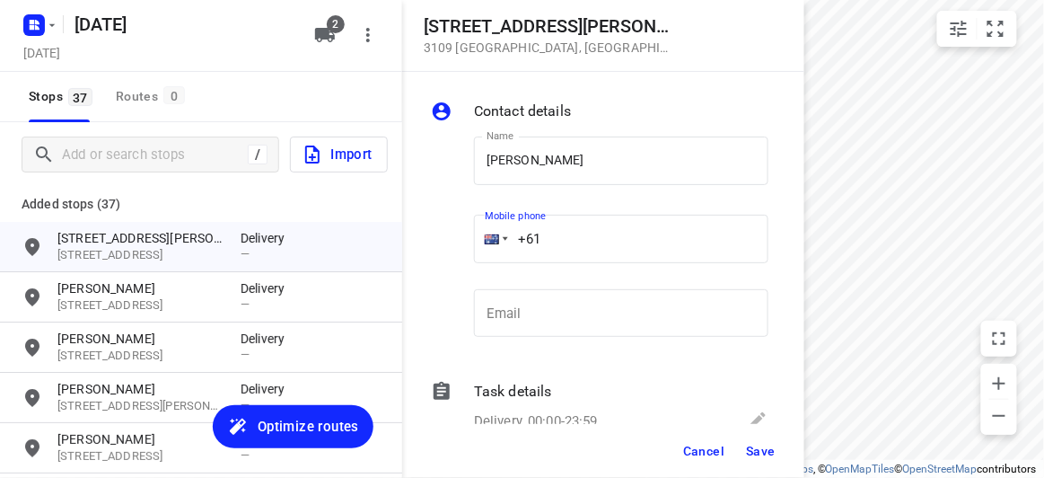
paste input "412969239"
type input "[PHONE_NUMBER]"
click at [752, 453] on span "Save" at bounding box center [761, 451] width 30 height 14
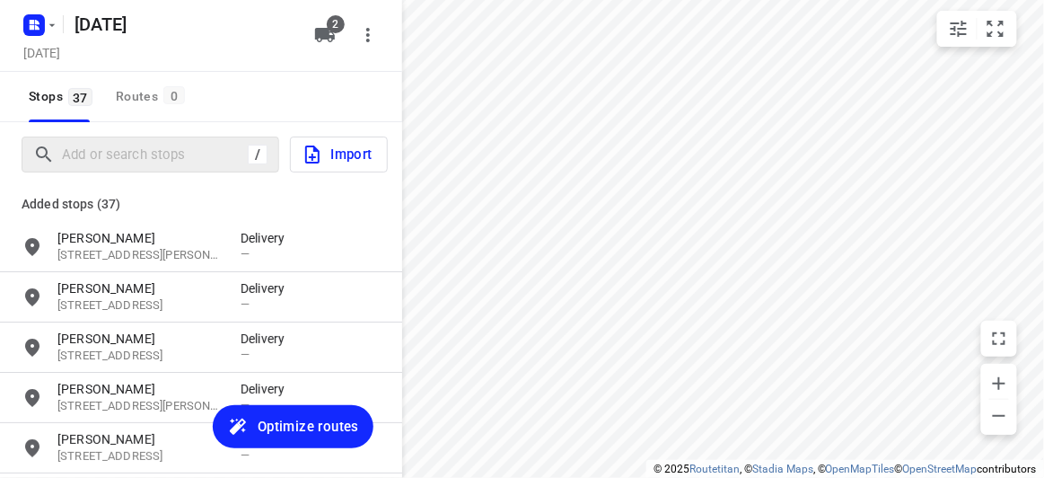
drag, startPoint x: 176, startPoint y: 138, endPoint x: 170, endPoint y: 145, distance: 9.5
click at [176, 138] on div "/" at bounding box center [151, 155] width 258 height 36
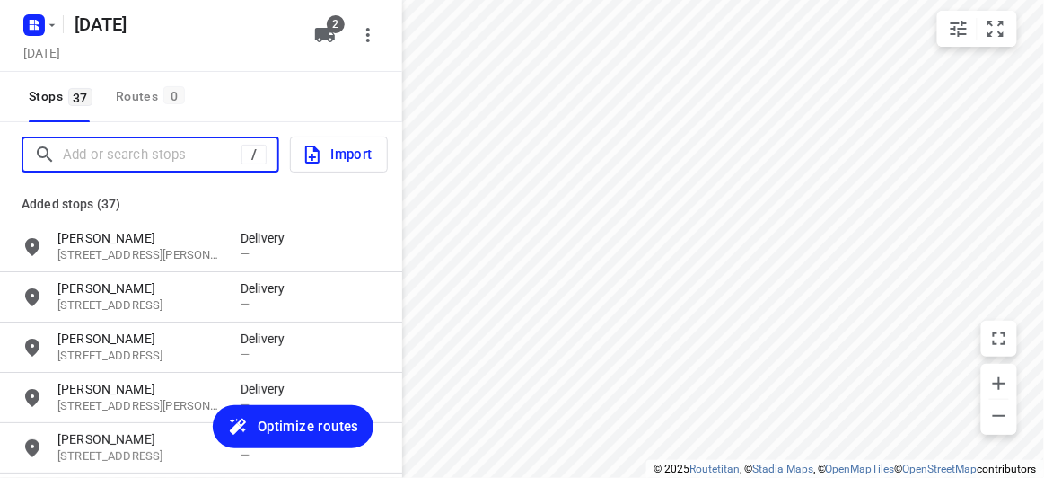
click at [170, 145] on input "Add or search stops" at bounding box center [152, 155] width 179 height 28
paste input "[STREET_ADDRESS]"
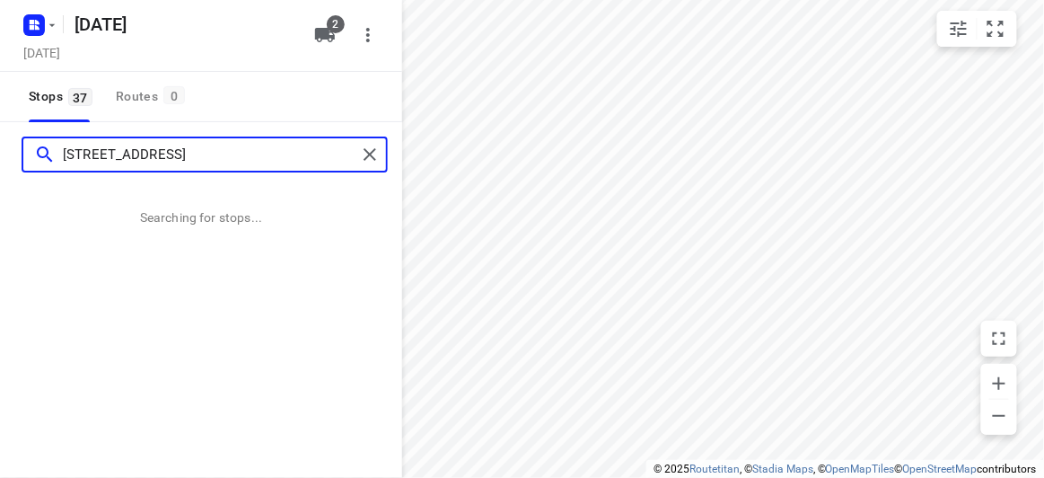
type input "[STREET_ADDRESS]"
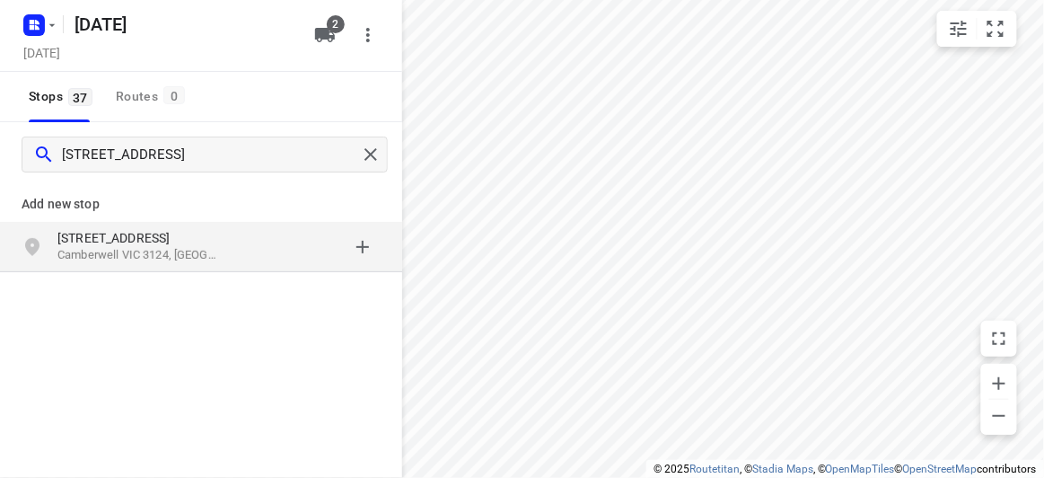
click at [148, 253] on p "Camberwell VIC 3124, [GEOGRAPHIC_DATA]" at bounding box center [139, 255] width 165 height 17
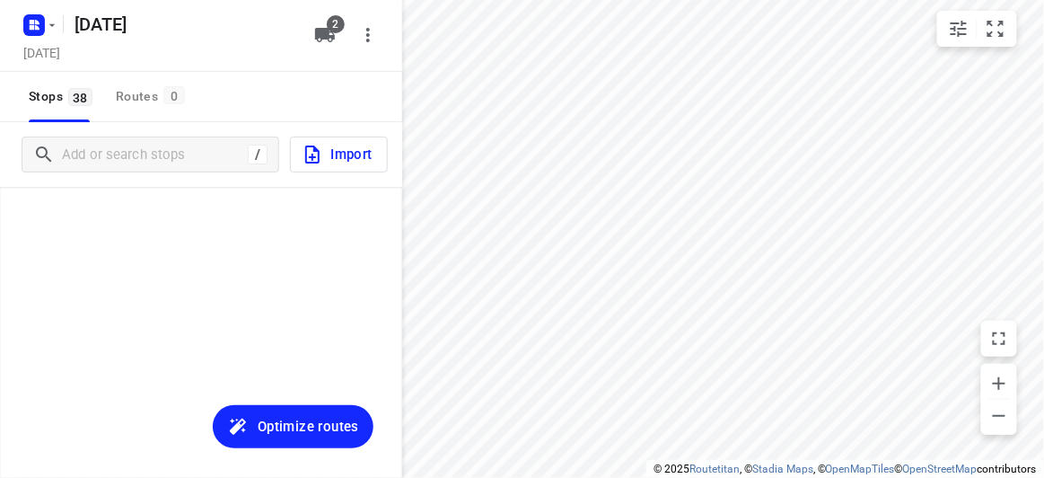
scroll to position [1738, 0]
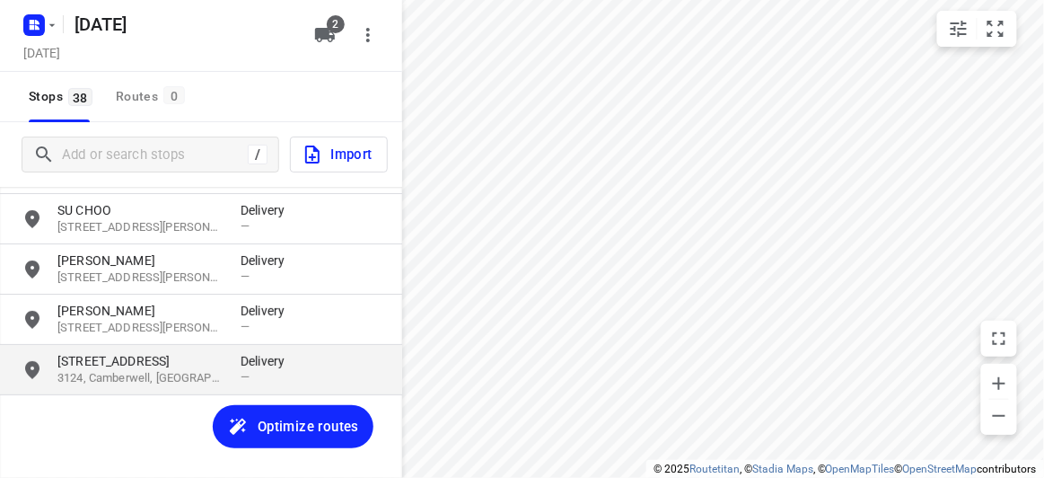
click at [146, 367] on p "[STREET_ADDRESS]" at bounding box center [139, 361] width 165 height 18
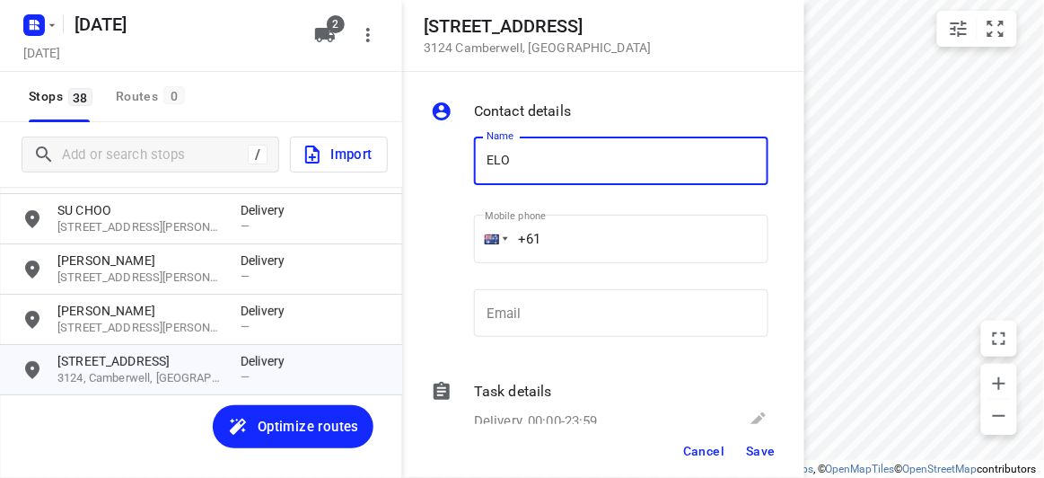
type input "[PERSON_NAME]"
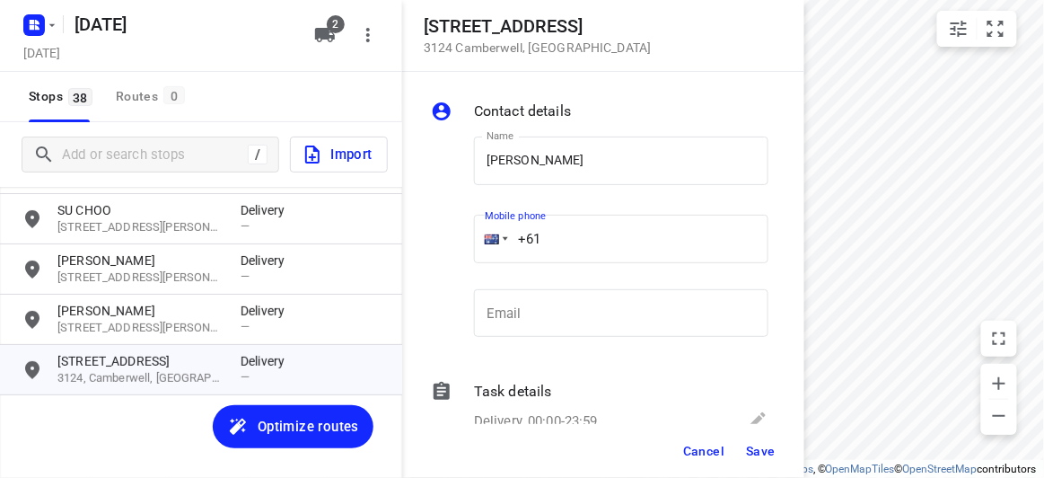
drag, startPoint x: 551, startPoint y: 233, endPoint x: 504, endPoint y: 242, distance: 48.3
click at [504, 242] on div "+61" at bounding box center [621, 239] width 295 height 48
paste input "422293561"
type input "[PHONE_NUMBER]"
click at [753, 446] on span "Save" at bounding box center [761, 451] width 30 height 14
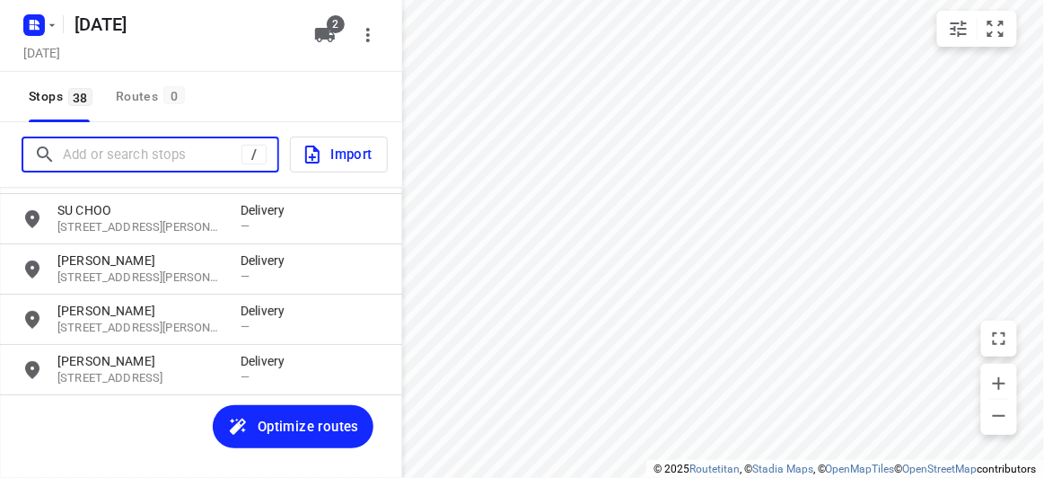
click at [157, 145] on input "Add or search stops" at bounding box center [152, 155] width 179 height 28
paste input "[STREET_ADDRESS][PERSON_NAME][PERSON_NAME]"
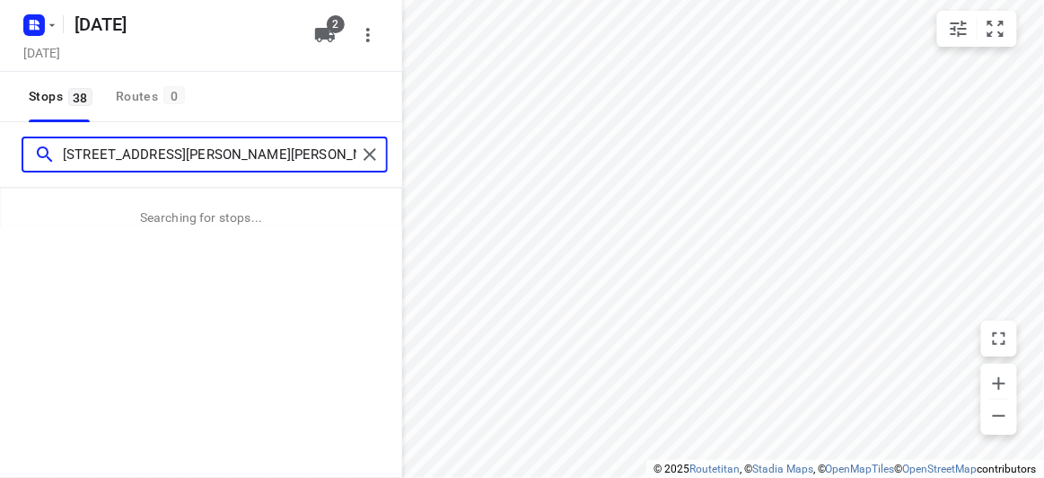
type input "[STREET_ADDRESS][PERSON_NAME][PERSON_NAME]"
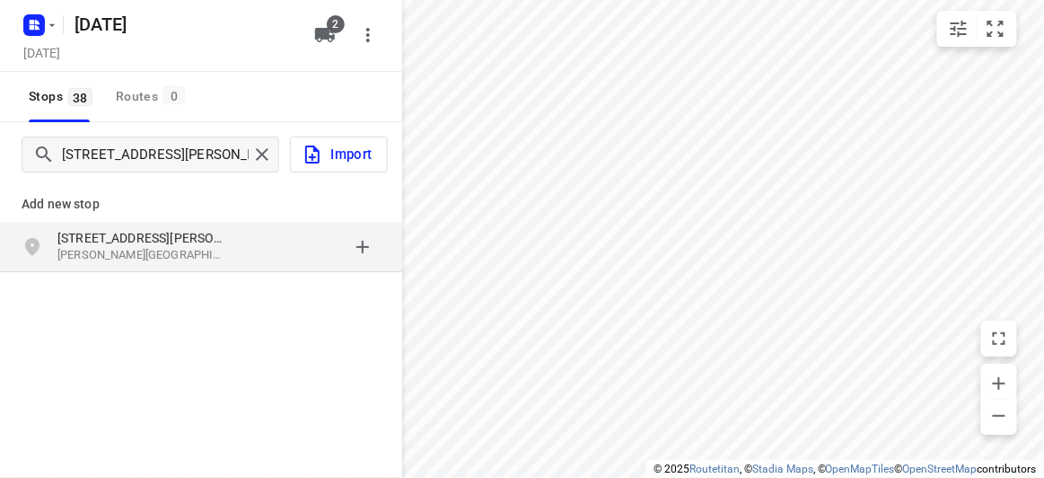
click at [117, 225] on div "[STREET_ADDRESS][PERSON_NAME][PERSON_NAME]" at bounding box center [201, 247] width 402 height 50
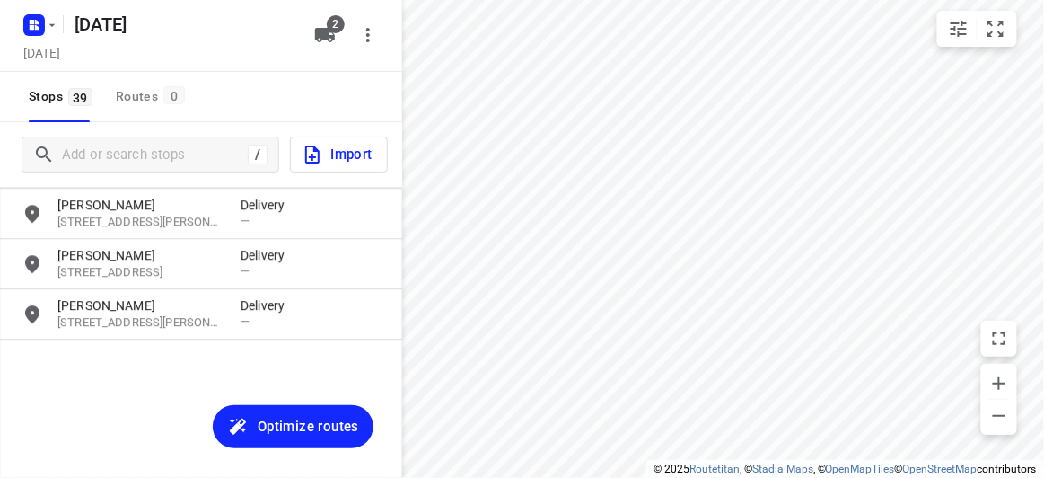
scroll to position [1787, 0]
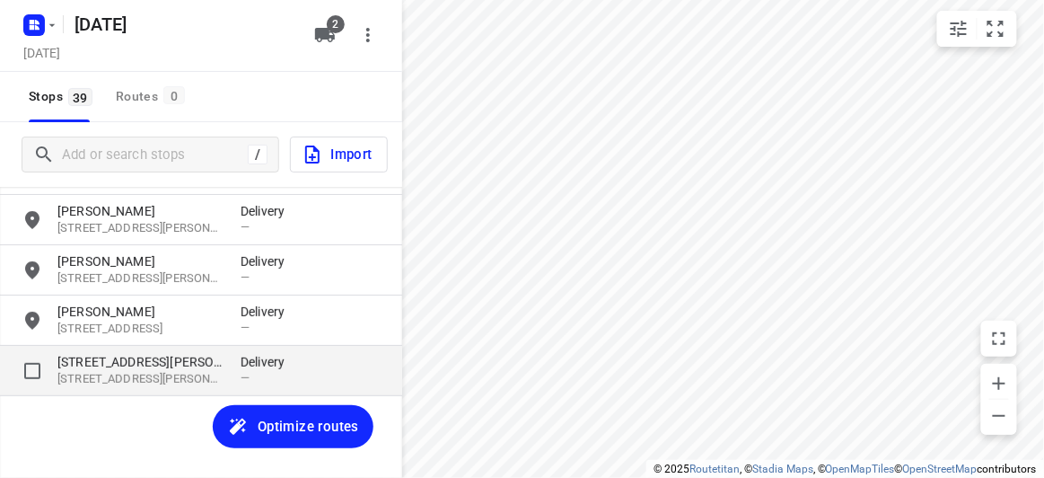
click at [132, 361] on p "[STREET_ADDRESS][PERSON_NAME]" at bounding box center [139, 362] width 165 height 18
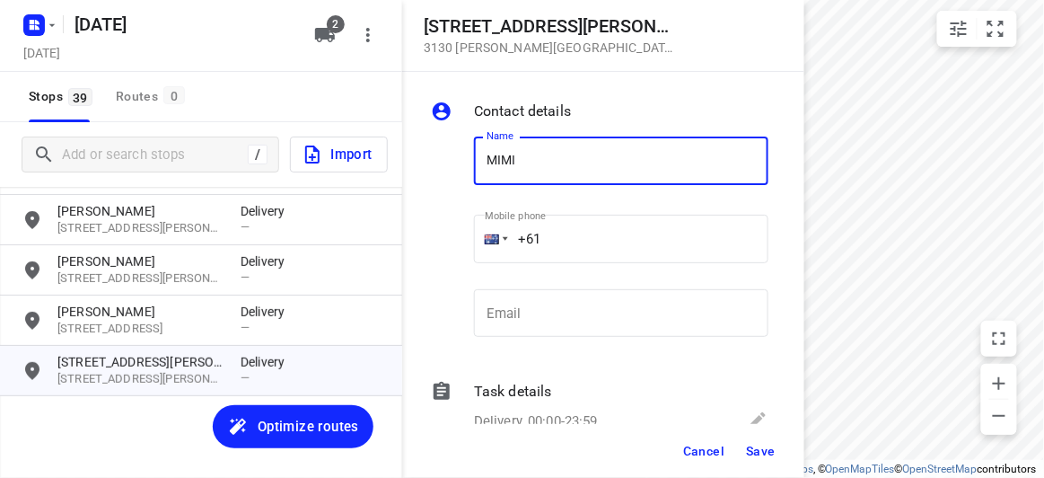
type input "MIMI"
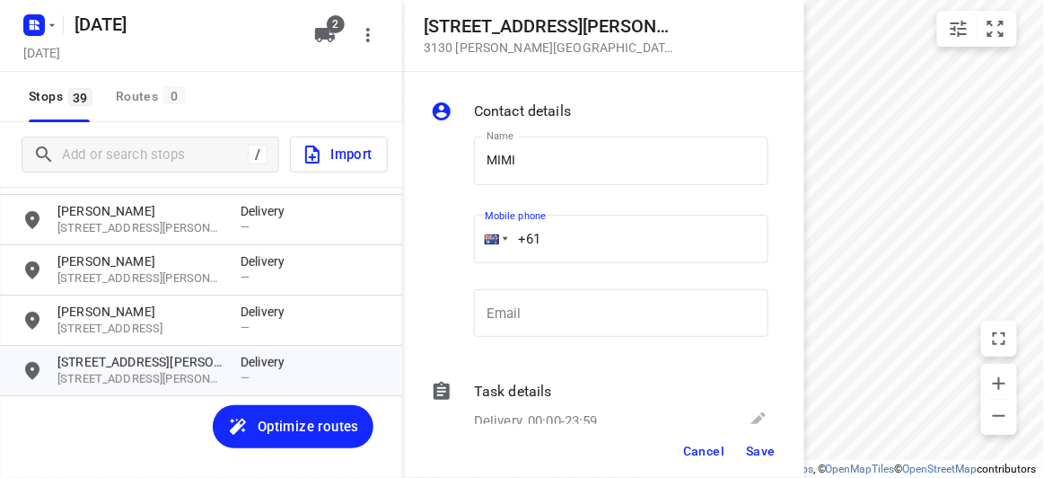
drag, startPoint x: 542, startPoint y: 246, endPoint x: 553, endPoint y: 242, distance: 12.5
click at [544, 245] on input "+61" at bounding box center [621, 239] width 295 height 48
paste input "413263144"
type input "[PHONE_NUMBER]"
click at [753, 441] on button "Save" at bounding box center [761, 451] width 44 height 32
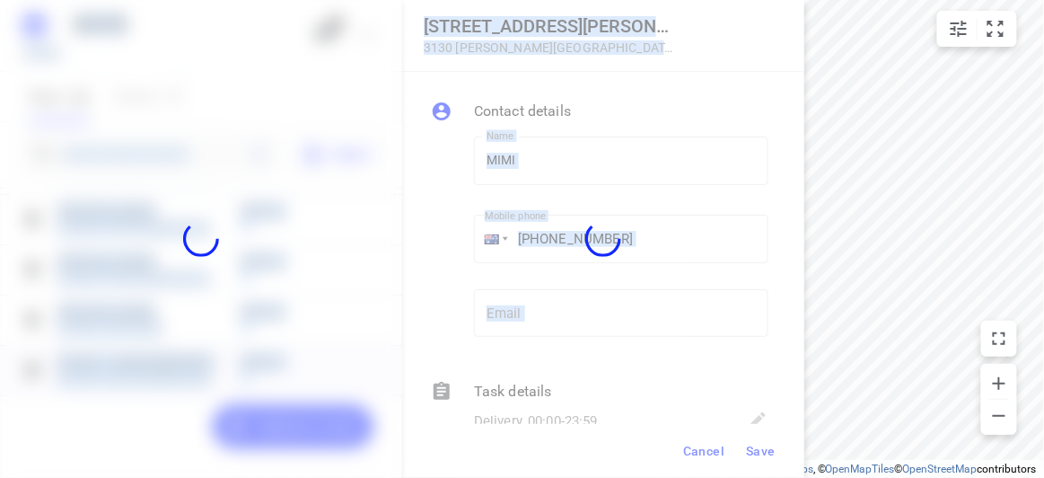
drag, startPoint x: 762, startPoint y: 475, endPoint x: 763, endPoint y: 491, distance: 16.3
click at [763, 477] on html "i © 2025 Routetitan , © Stadia Maps , © OpenMapTiles © OpenStreetMap contributo…" at bounding box center [522, 239] width 1044 height 478
